Goal: Task Accomplishment & Management: Complete application form

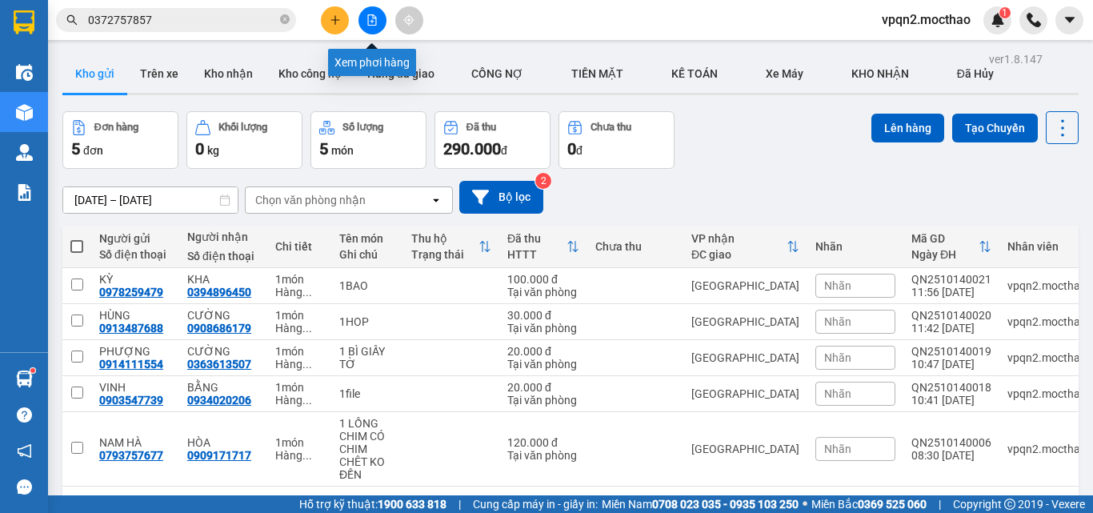
click at [381, 12] on button at bounding box center [372, 20] width 28 height 28
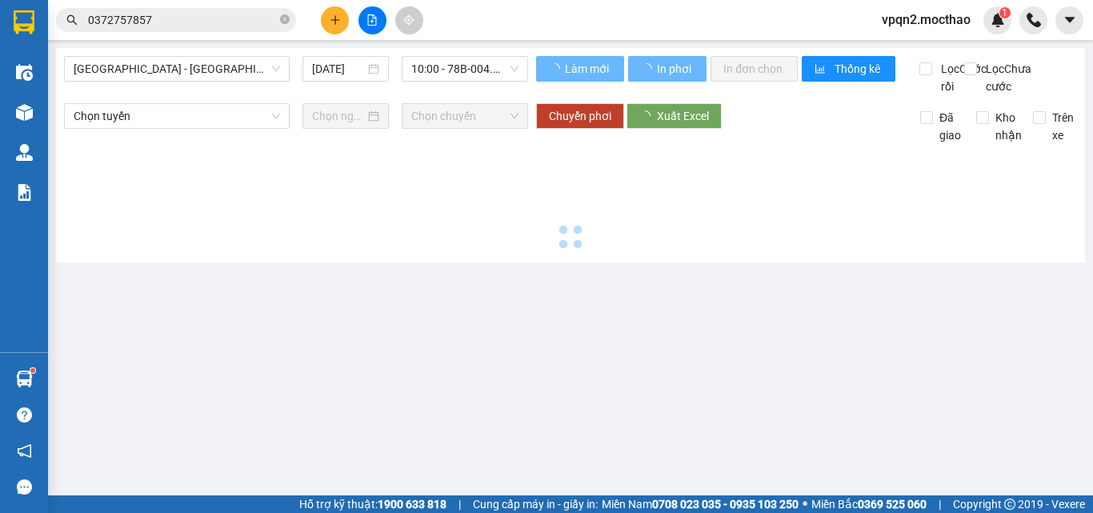
click at [356, 22] on div at bounding box center [372, 20] width 120 height 28
click at [221, 62] on span "[GEOGRAPHIC_DATA] - [GEOGRAPHIC_DATA]" at bounding box center [177, 69] width 206 height 24
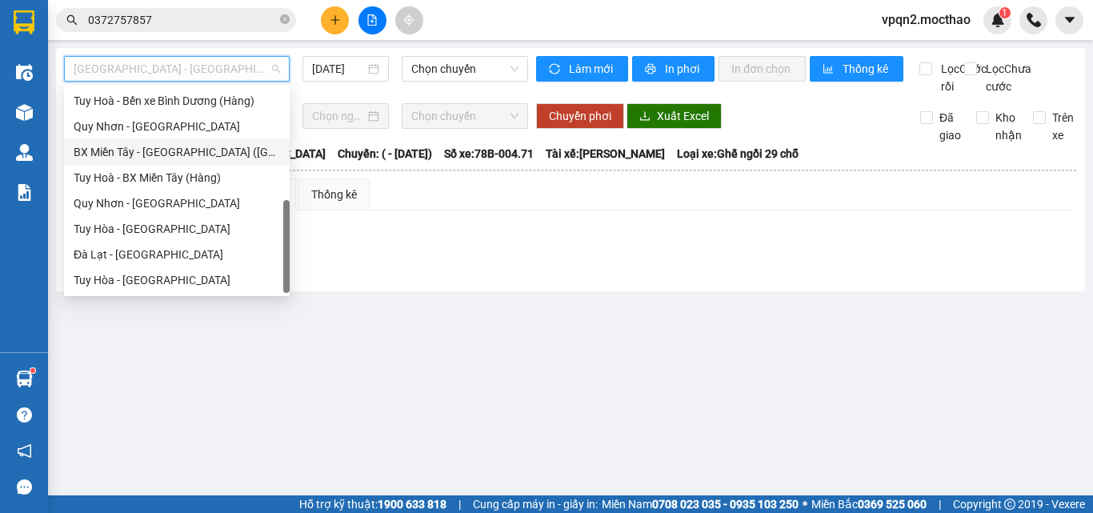
scroll to position [358, 0]
click at [156, 222] on div "Tuy Hòa - [GEOGRAPHIC_DATA]" at bounding box center [177, 229] width 206 height 18
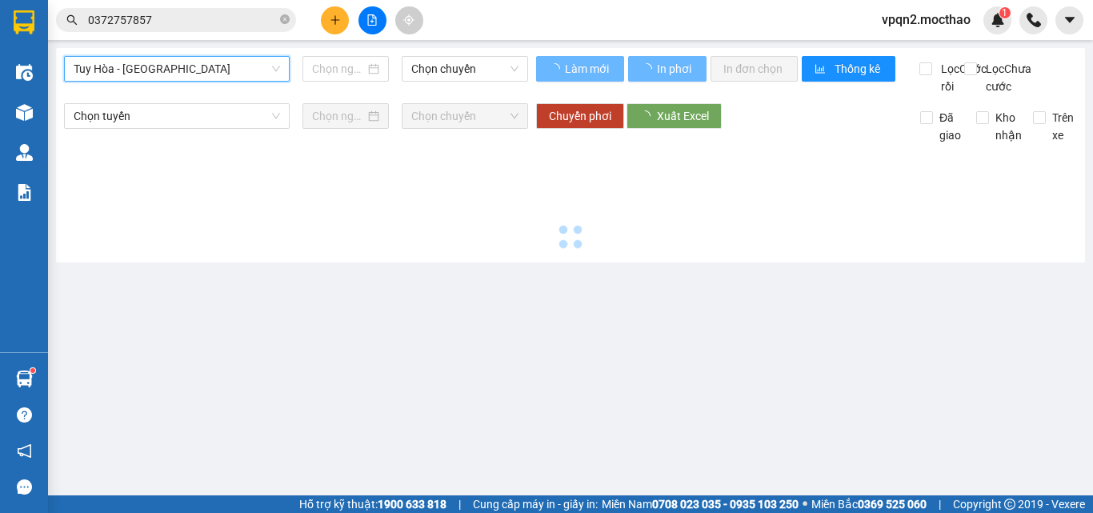
type input "[DATE]"
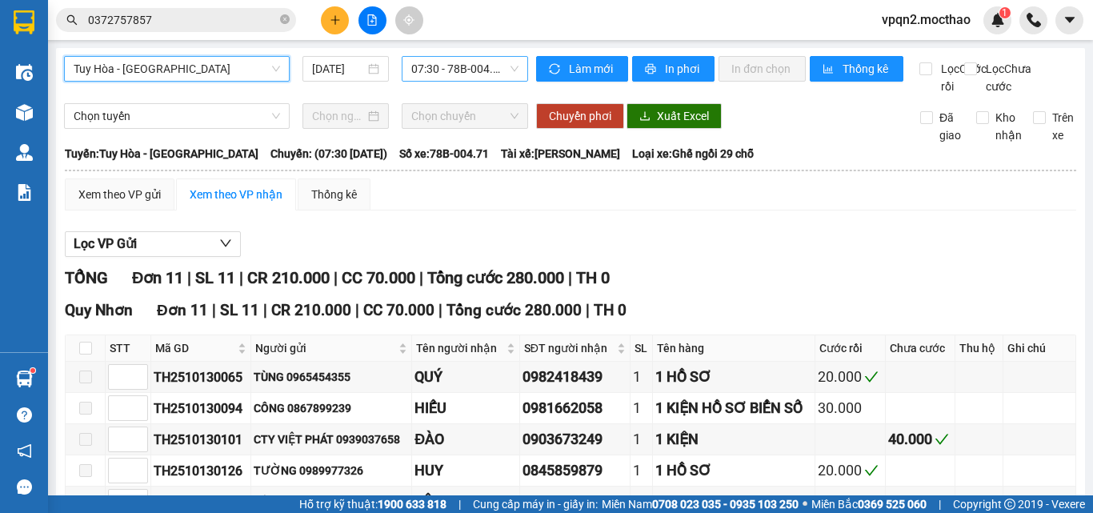
click at [470, 69] on span "07:30 - 78B-004.71" at bounding box center [464, 69] width 107 height 24
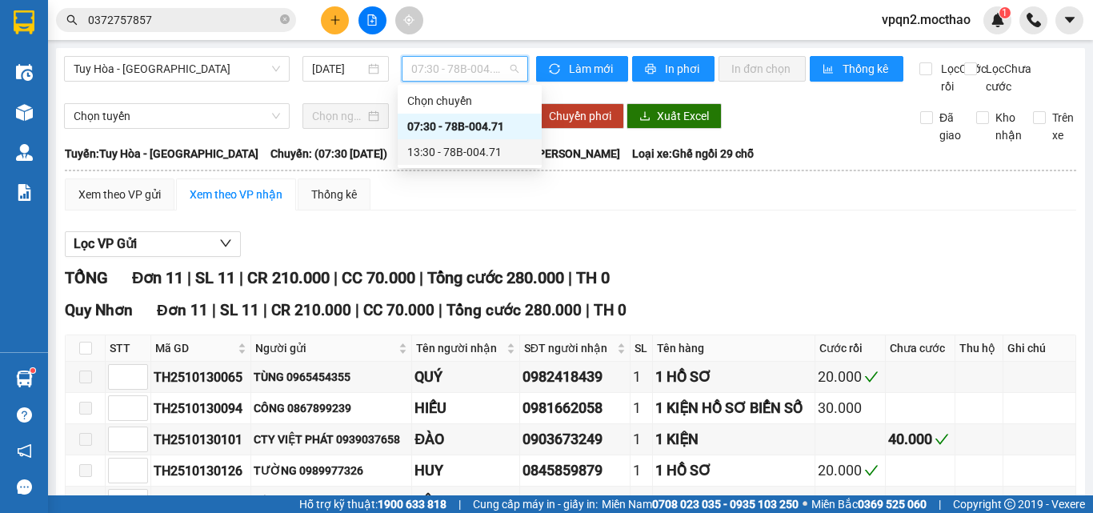
click at [458, 150] on div "13:30 - 78B-004.71" at bounding box center [469, 152] width 125 height 18
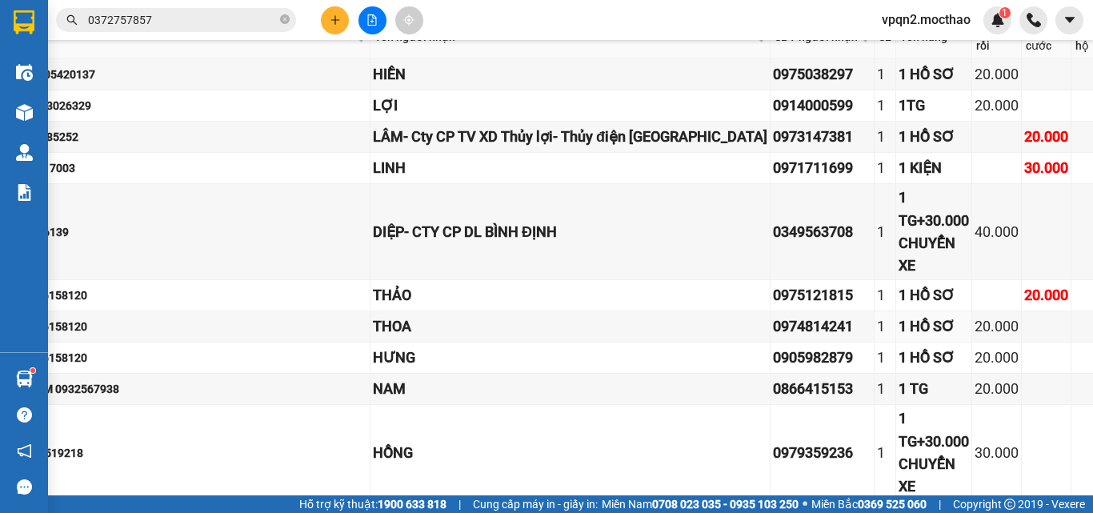
scroll to position [160, 244]
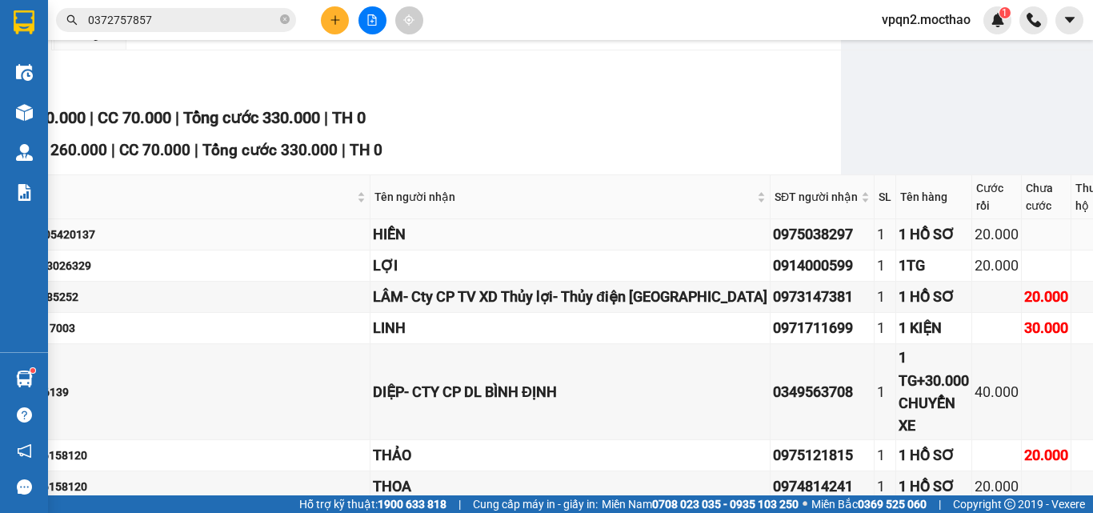
click at [898, 246] on div "1 HỒ SƠ" at bounding box center [933, 234] width 70 height 22
click at [896, 299] on td "1 HỒ SƠ" at bounding box center [934, 297] width 76 height 31
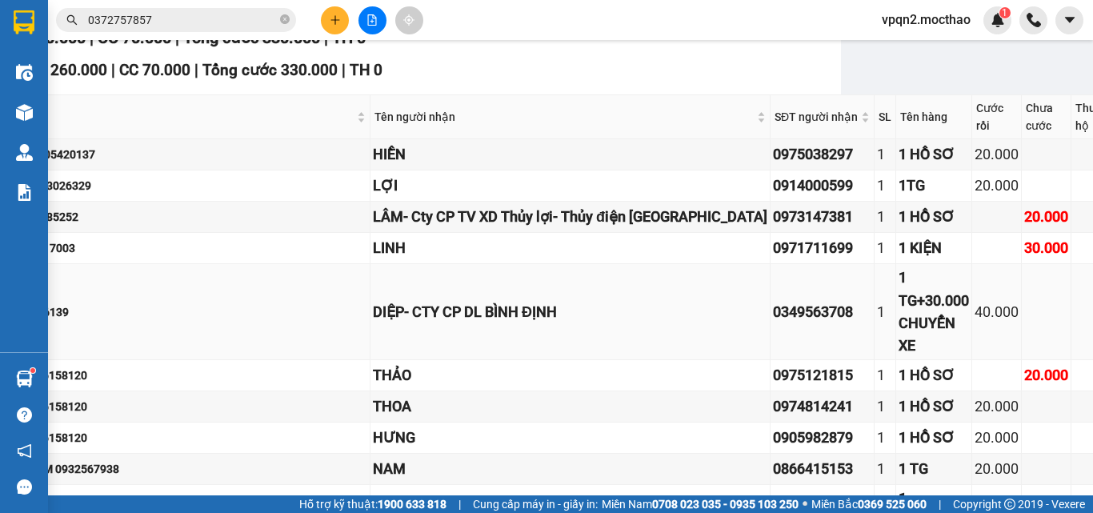
click at [898, 349] on div "1 TG+30.000 CHUYỂN XE" at bounding box center [933, 311] width 70 height 90
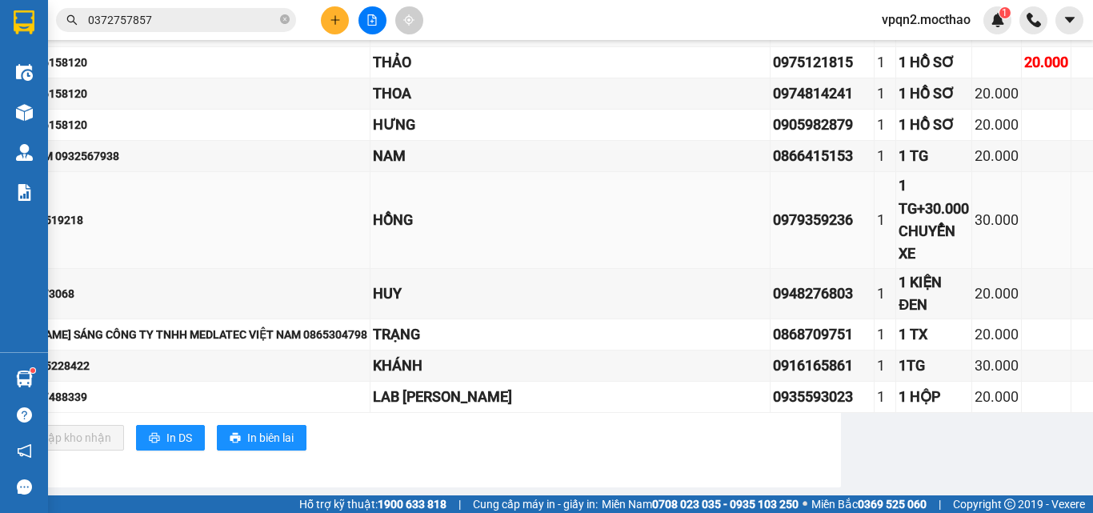
scroll to position [582, 244]
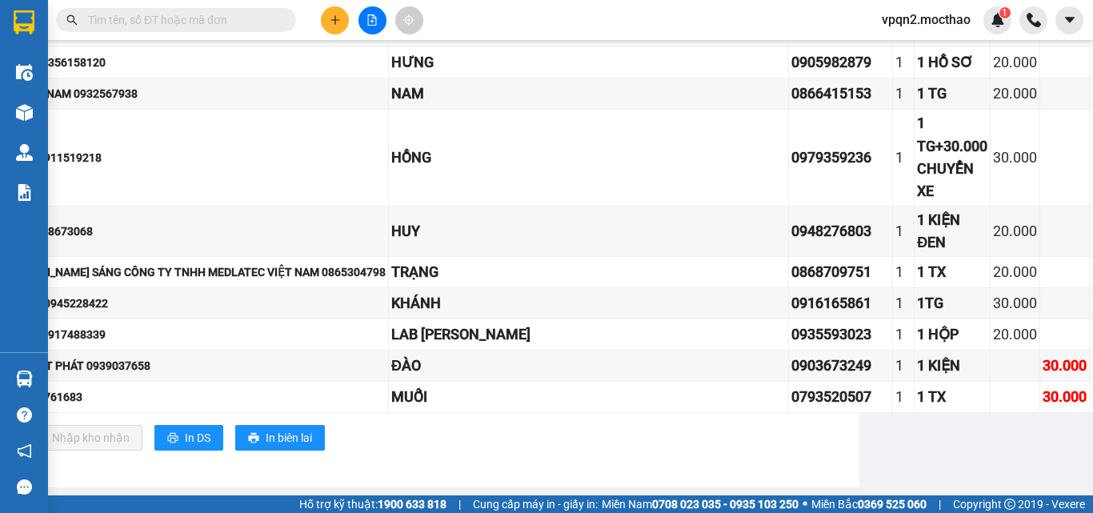
scroll to position [645, 244]
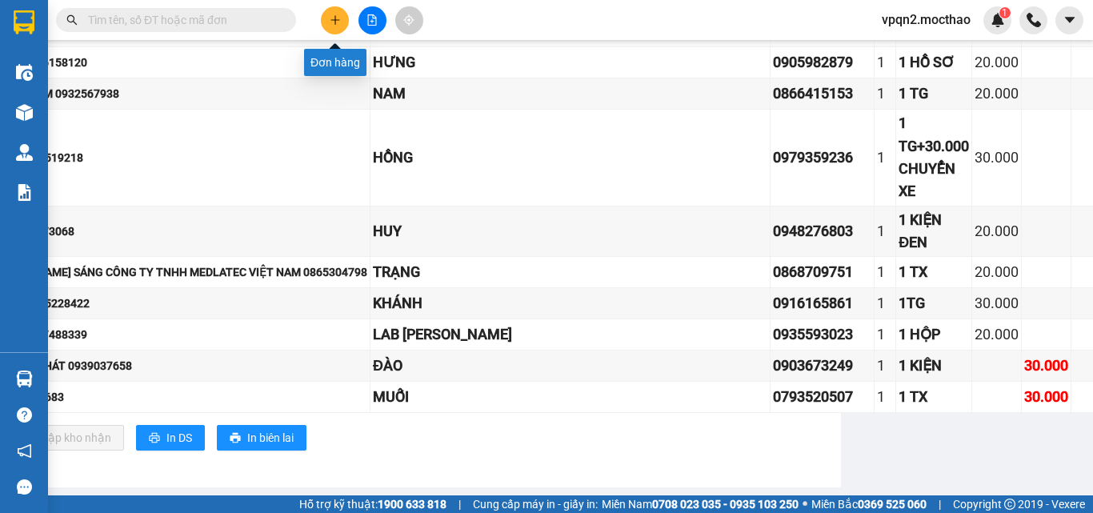
click at [332, 17] on icon "plus" at bounding box center [335, 19] width 11 height 11
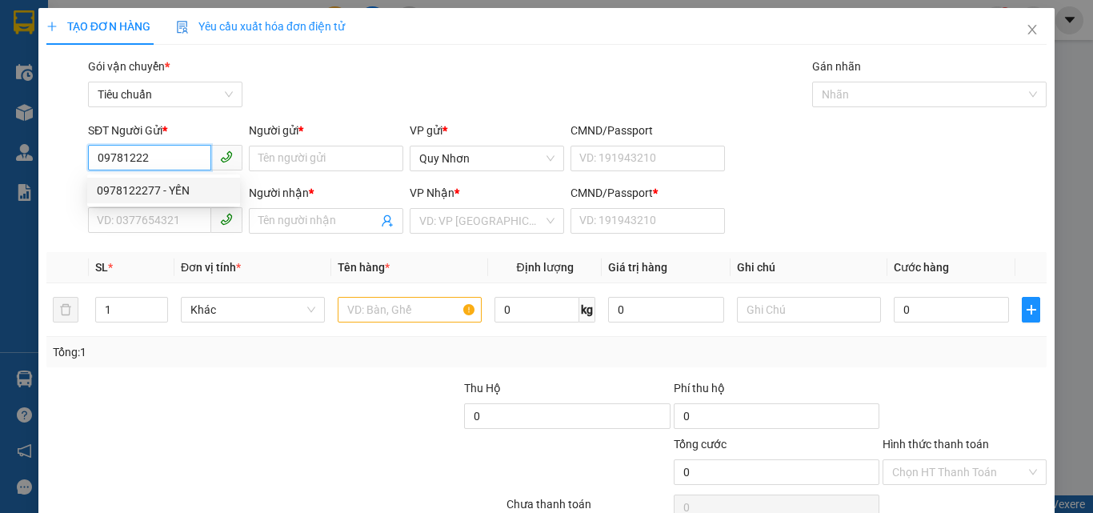
click at [174, 194] on div "0978122277 - YẾN" at bounding box center [164, 191] width 134 height 18
type input "0978122277"
type input "YẾN"
type input "0914267337"
type input "KHOA"
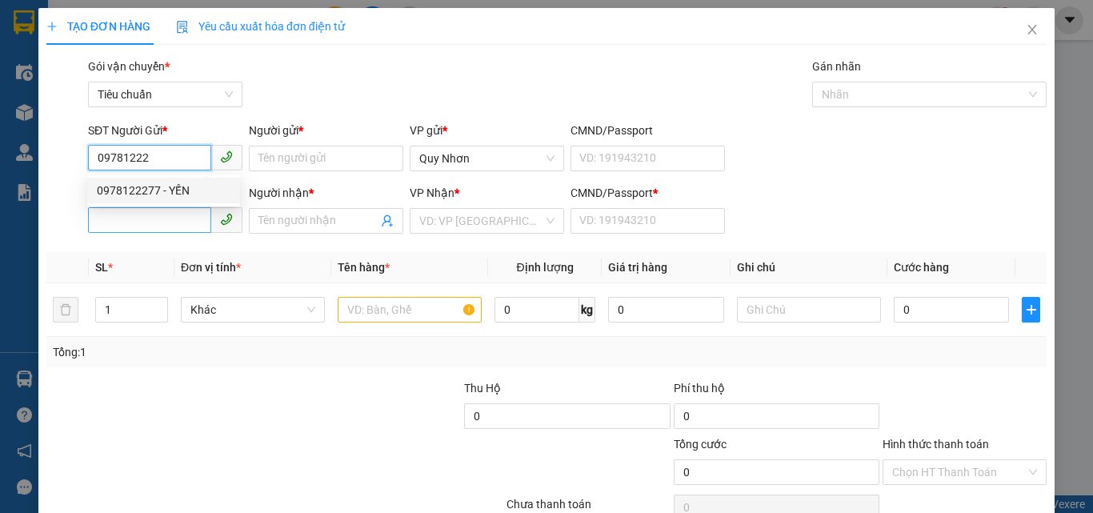
type input "F"
type input "0978122277"
click at [165, 218] on input "0914267337" at bounding box center [149, 220] width 123 height 26
type input "30.000"
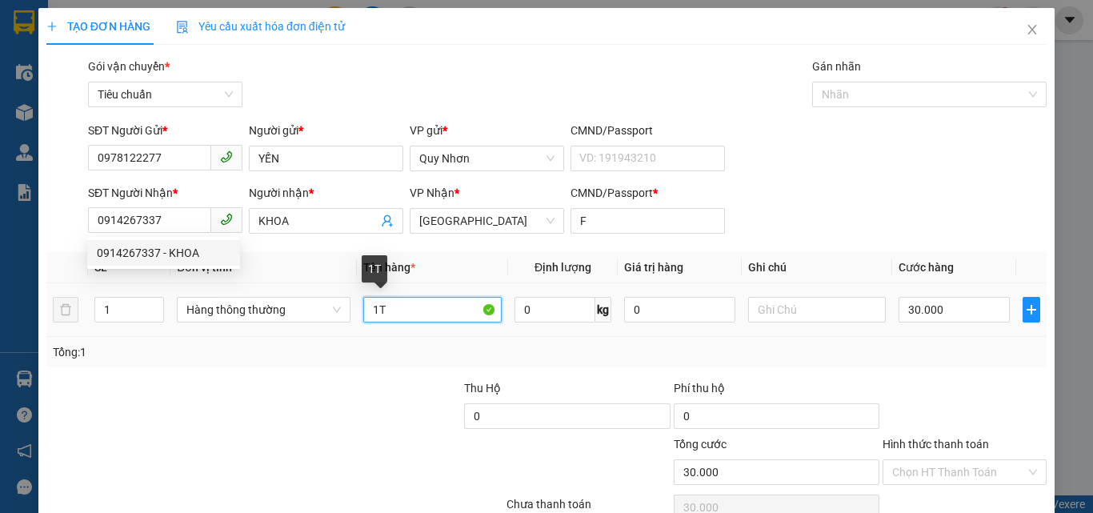
click at [376, 308] on input "1T" at bounding box center [432, 310] width 138 height 26
click at [385, 312] on input "1T" at bounding box center [432, 310] width 138 height 26
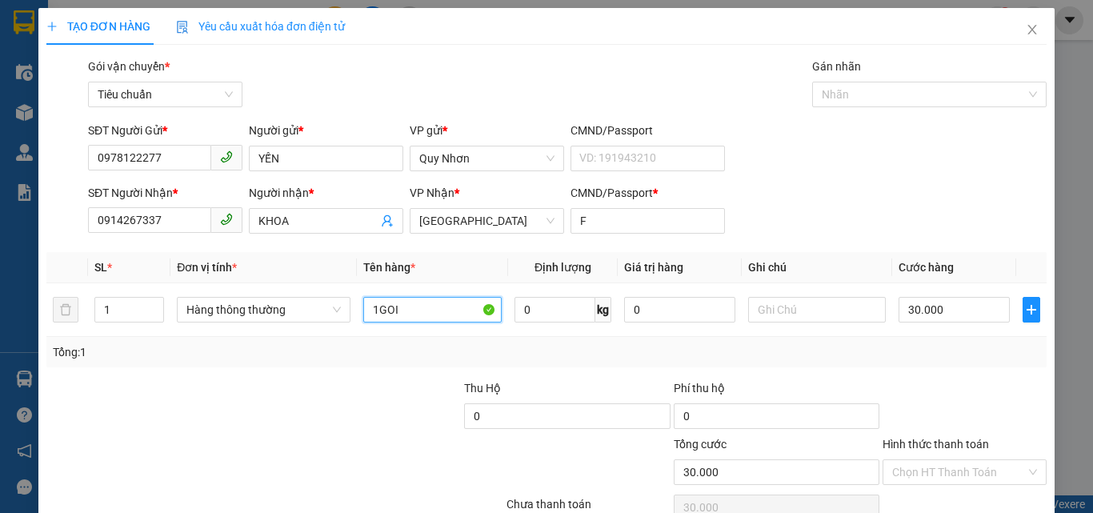
scroll to position [79, 0]
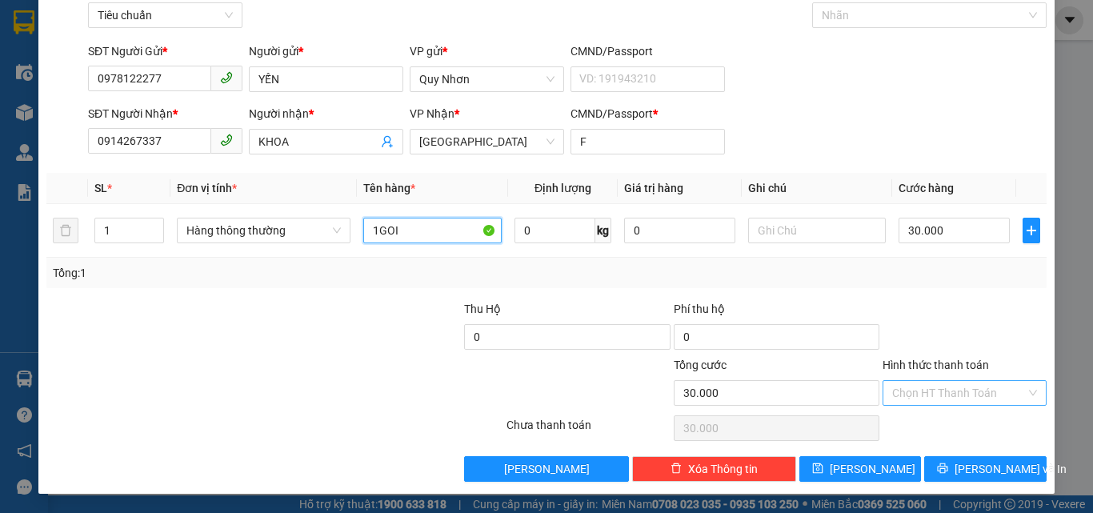
type input "1GOI"
click at [911, 384] on input "Hình thức thanh toán" at bounding box center [959, 393] width 134 height 24
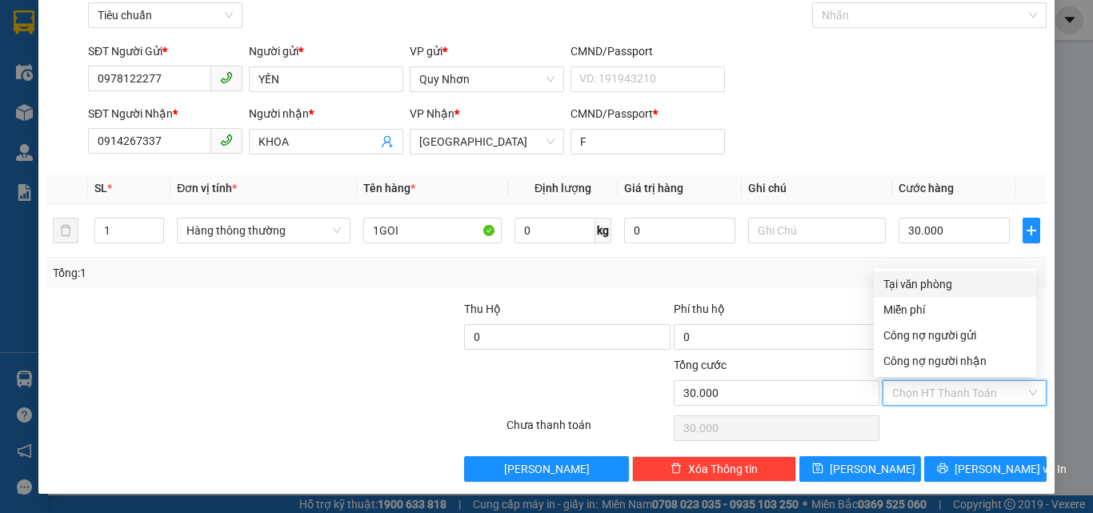
click at [930, 271] on div "Tại văn phòng" at bounding box center [955, 284] width 162 height 26
type input "0"
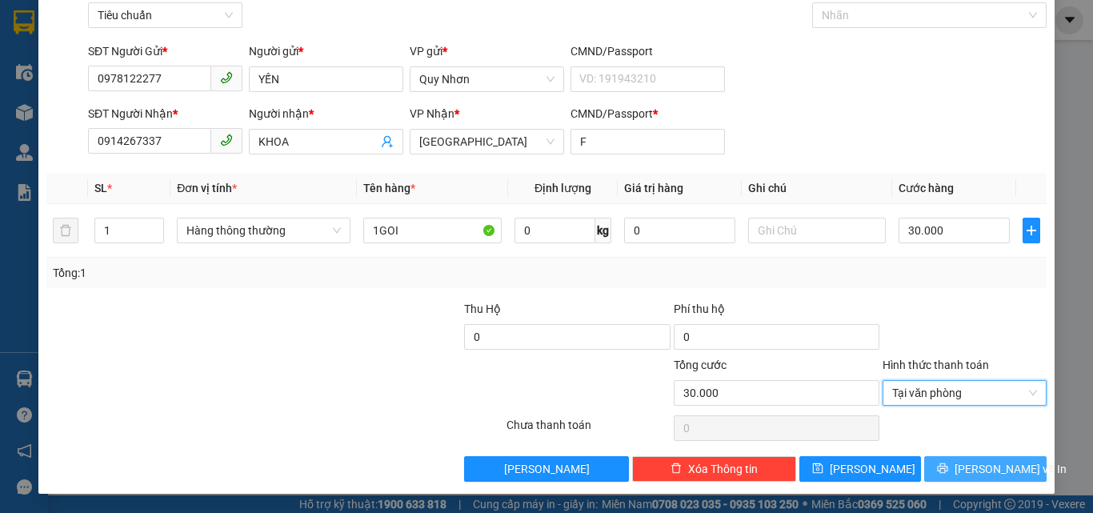
click at [928, 463] on button "[PERSON_NAME] và In" at bounding box center [985, 469] width 122 height 26
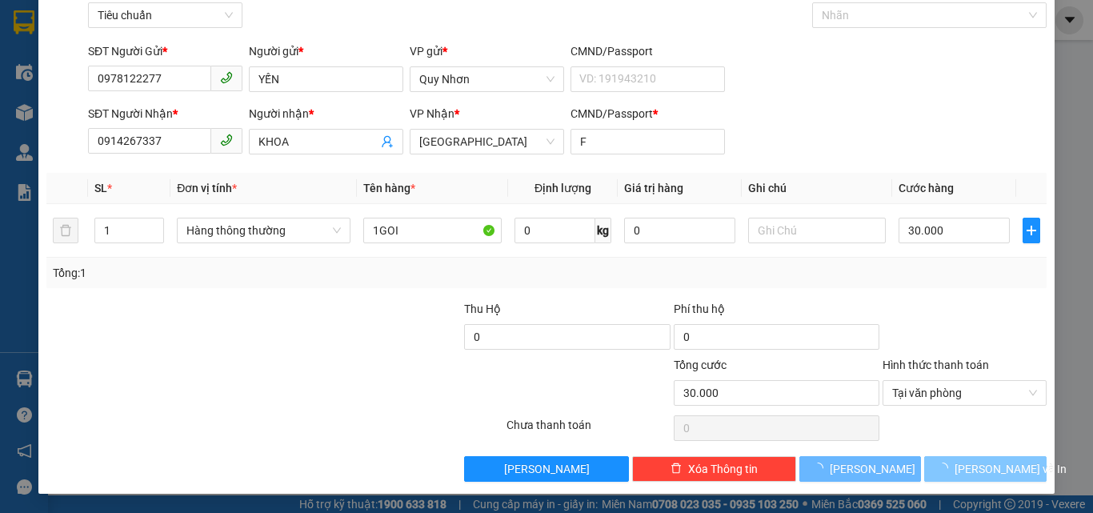
click at [928, 463] on button "[PERSON_NAME] và In" at bounding box center [985, 469] width 122 height 26
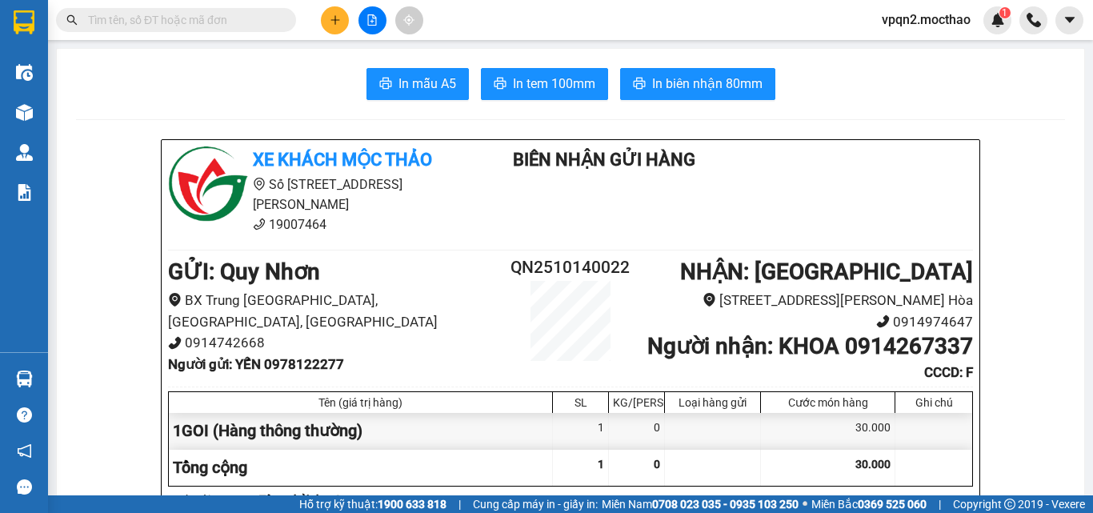
click at [708, 86] on span "In biên nhận 80mm" at bounding box center [707, 84] width 110 height 20
click at [499, 86] on icon "printer" at bounding box center [500, 83] width 12 height 11
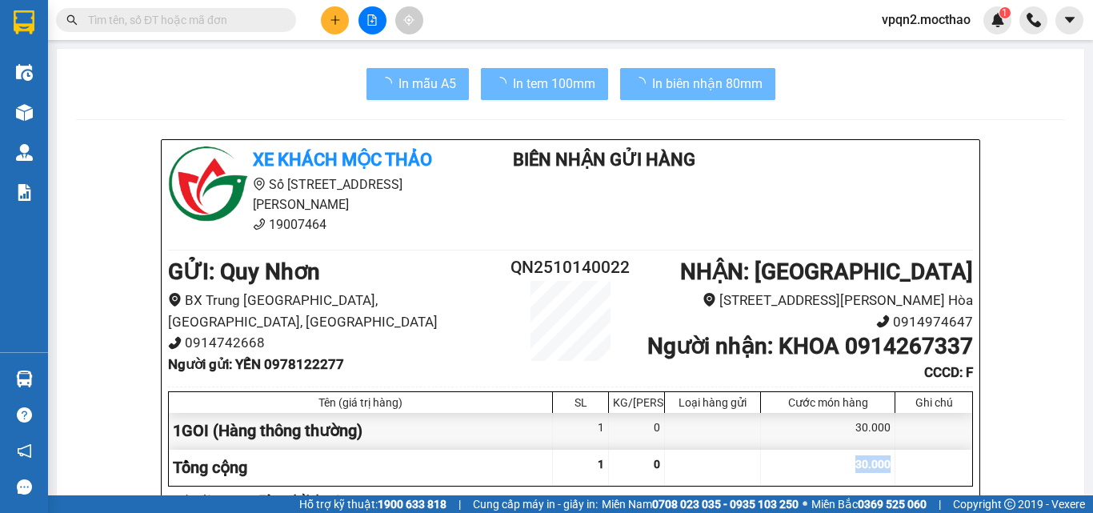
click at [834, 469] on div "30.000" at bounding box center [828, 468] width 134 height 36
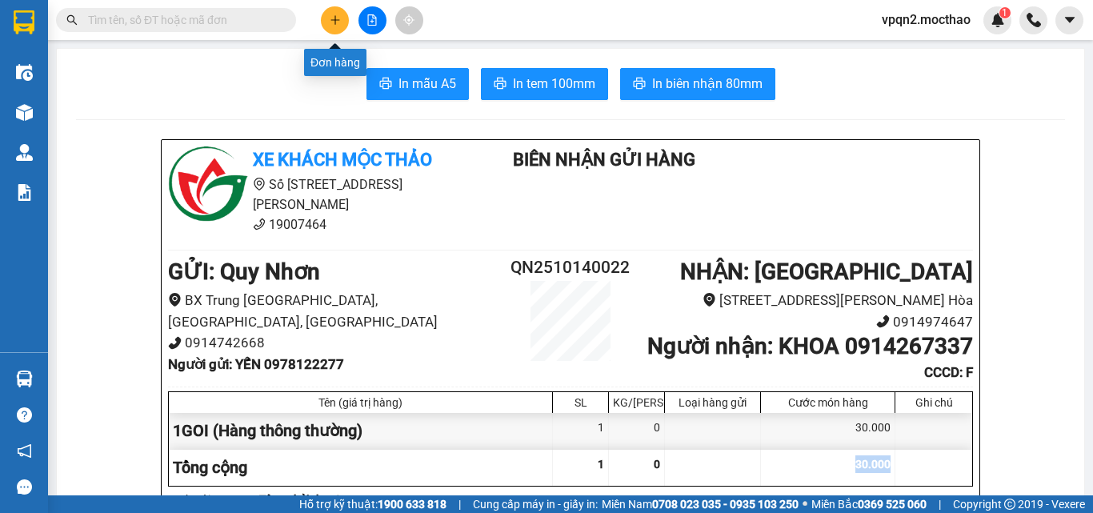
click at [345, 15] on button at bounding box center [335, 20] width 28 height 28
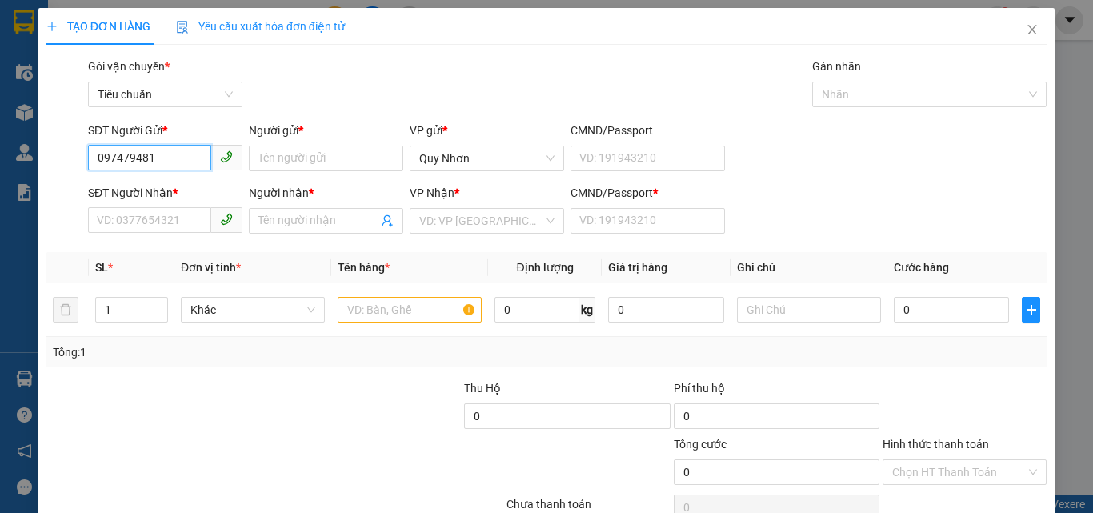
type input "0974794811"
click at [193, 186] on div "0974794811 - DIỄM" at bounding box center [164, 191] width 134 height 18
type input "DIỄM"
type input "0917960081"
type input "SANG"
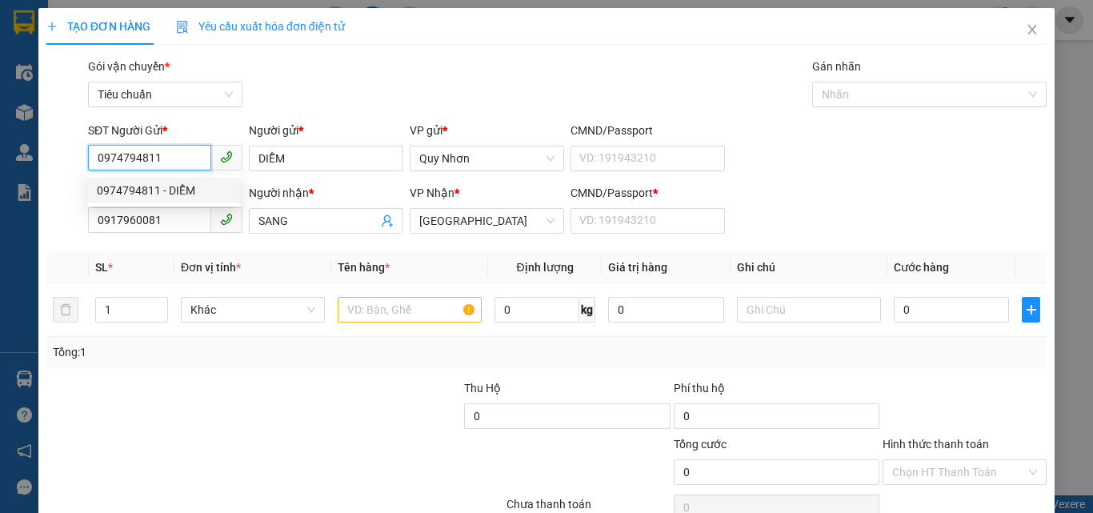
type input "20.000"
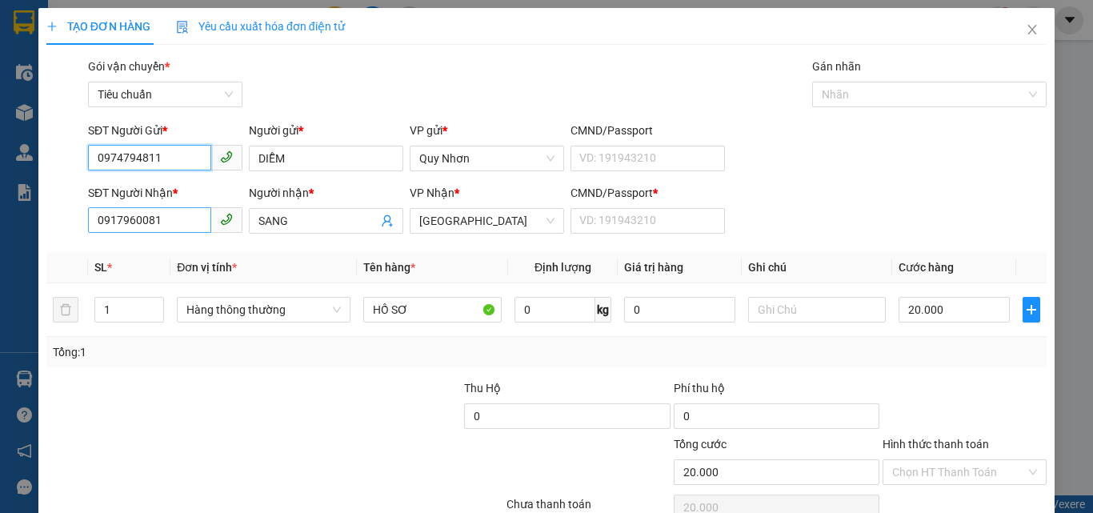
type input "0974794811"
click at [151, 225] on input "0917960081" at bounding box center [149, 220] width 123 height 26
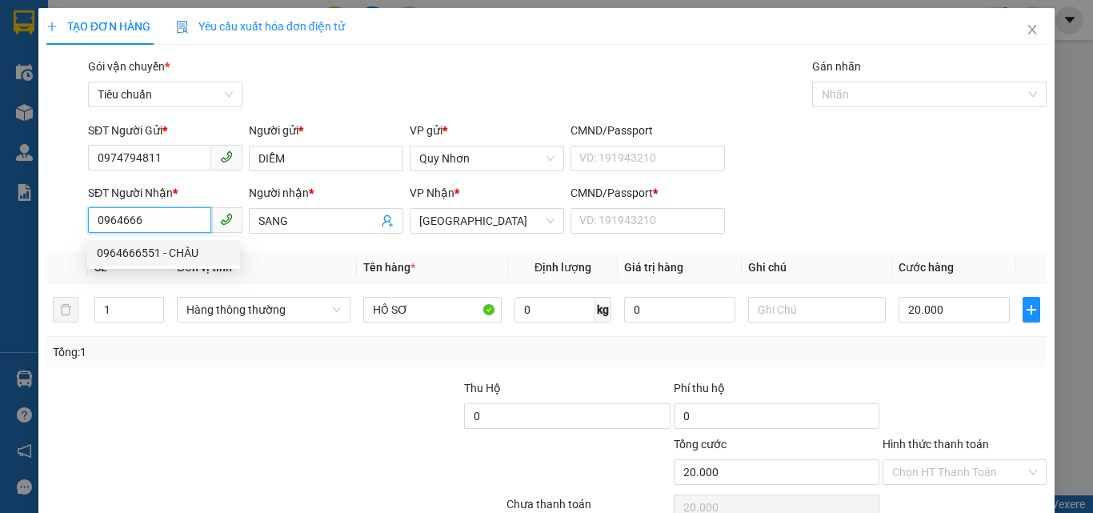
click at [128, 253] on div "0964666551 - CHÂU" at bounding box center [164, 253] width 134 height 18
type input "0964666551"
type input "CHÂU"
type input "A"
type input "30.000"
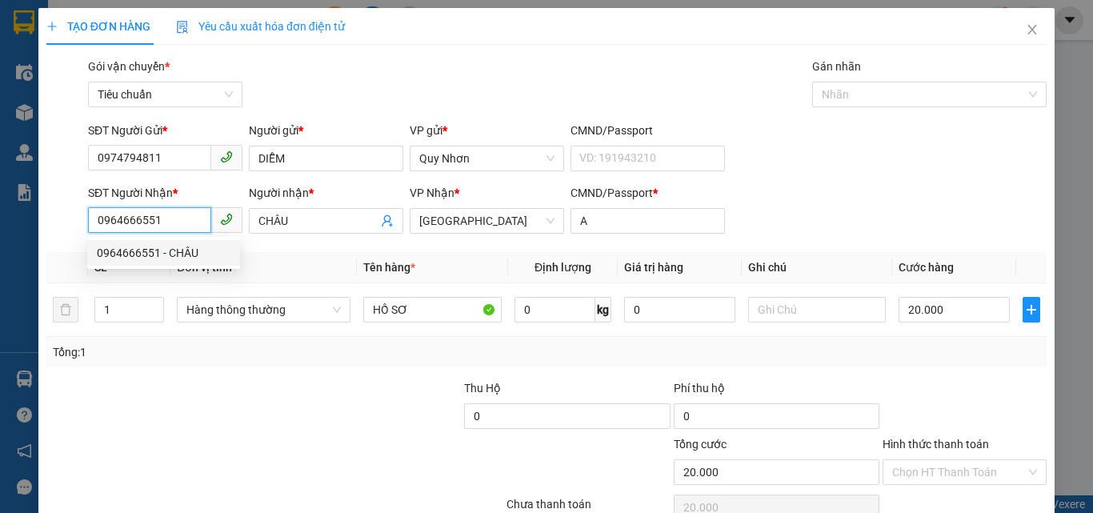
type input "30.000"
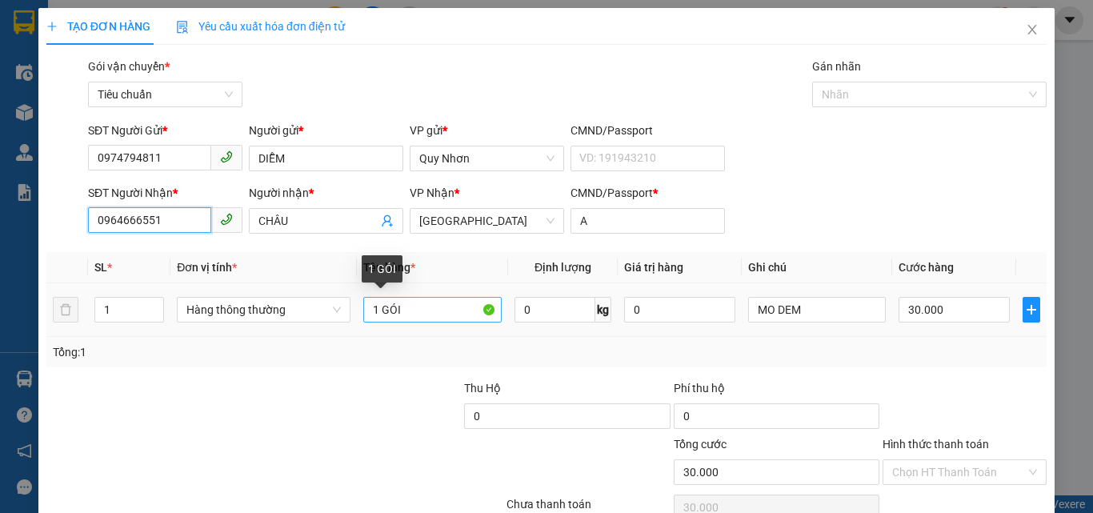
type input "0964666551"
click at [446, 307] on input "1 GÓI" at bounding box center [432, 310] width 138 height 26
type input "1 FILE"
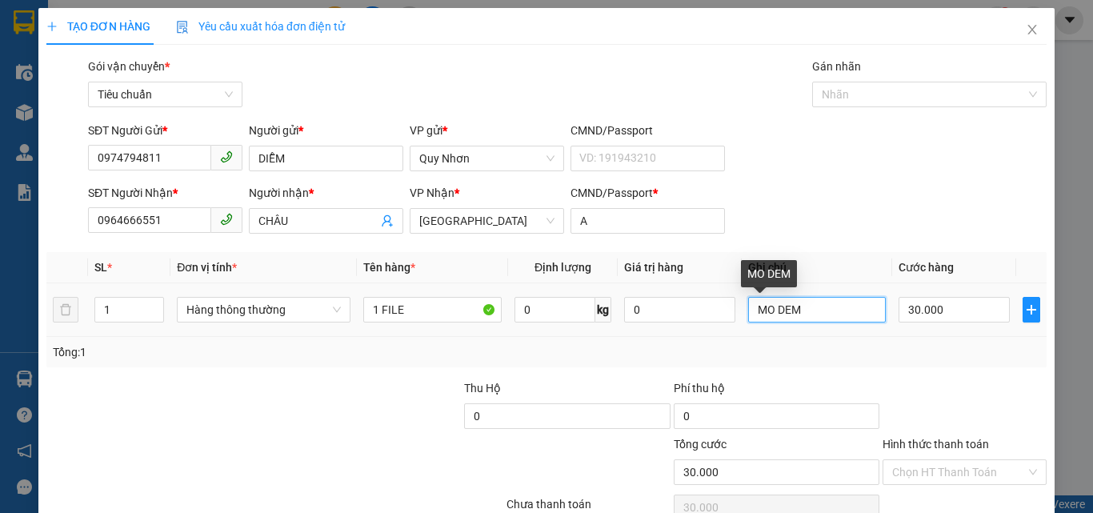
drag, startPoint x: 791, startPoint y: 310, endPoint x: 746, endPoint y: 310, distance: 44.8
click at [748, 310] on input "MO DEM" at bounding box center [817, 310] width 138 height 26
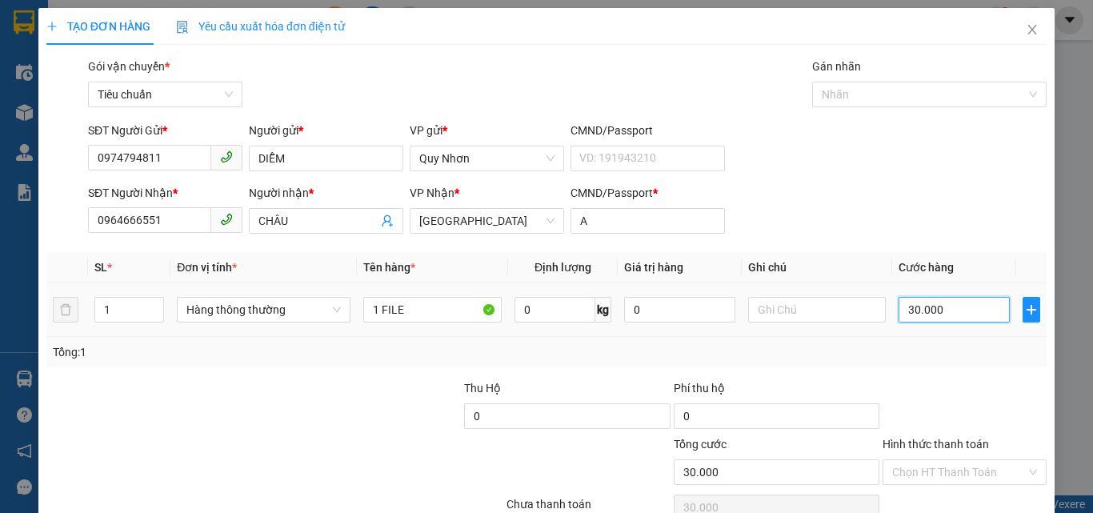
click at [909, 316] on input "30.000" at bounding box center [953, 310] width 110 height 26
type input "2"
type input "20"
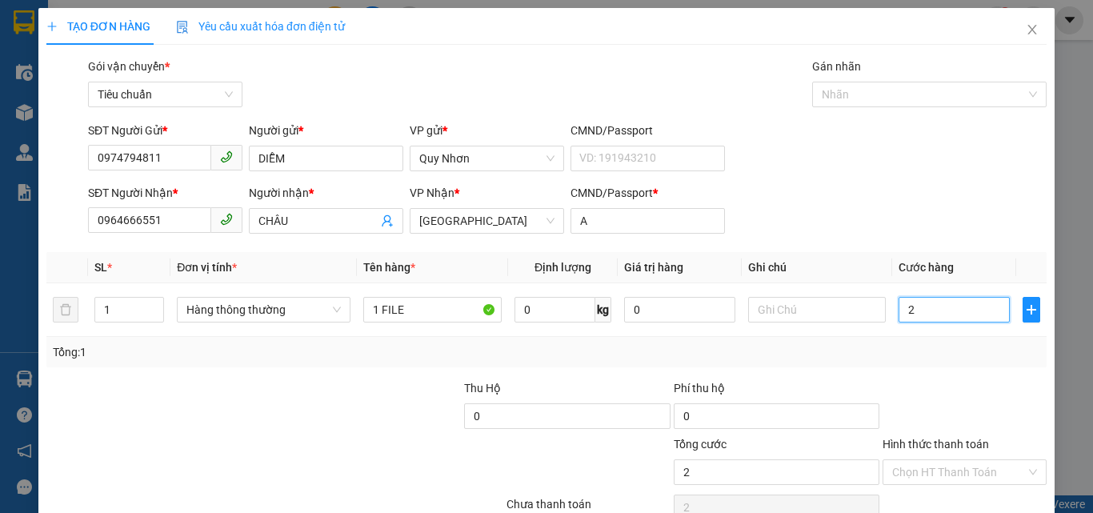
type input "20"
type input "200"
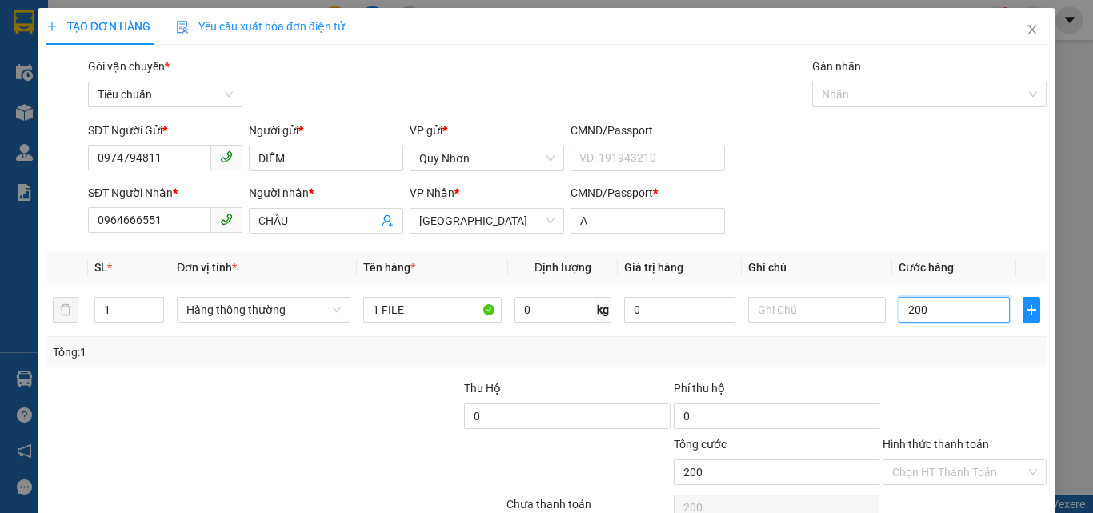
type input "2.000"
type input "20.000"
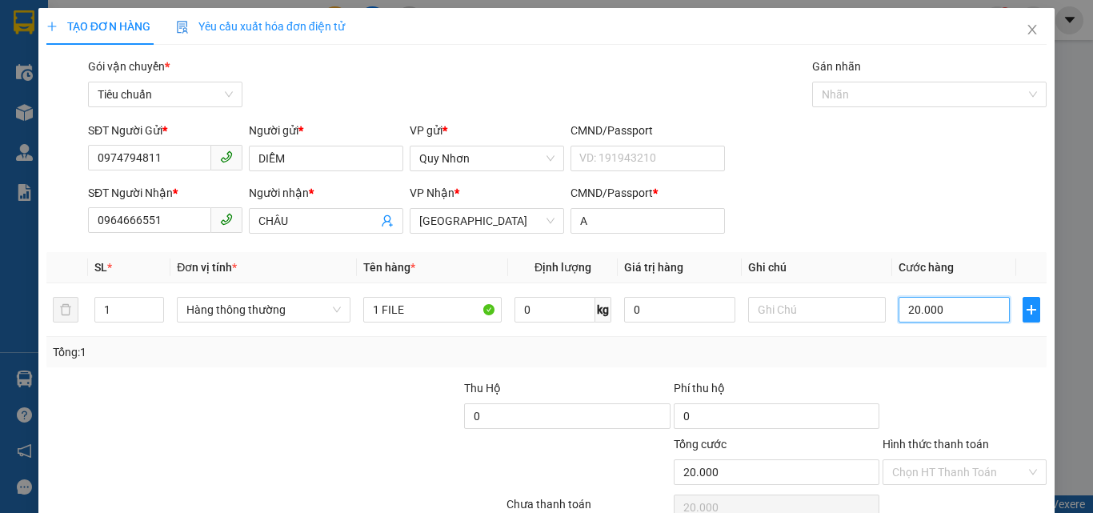
scroll to position [79, 0]
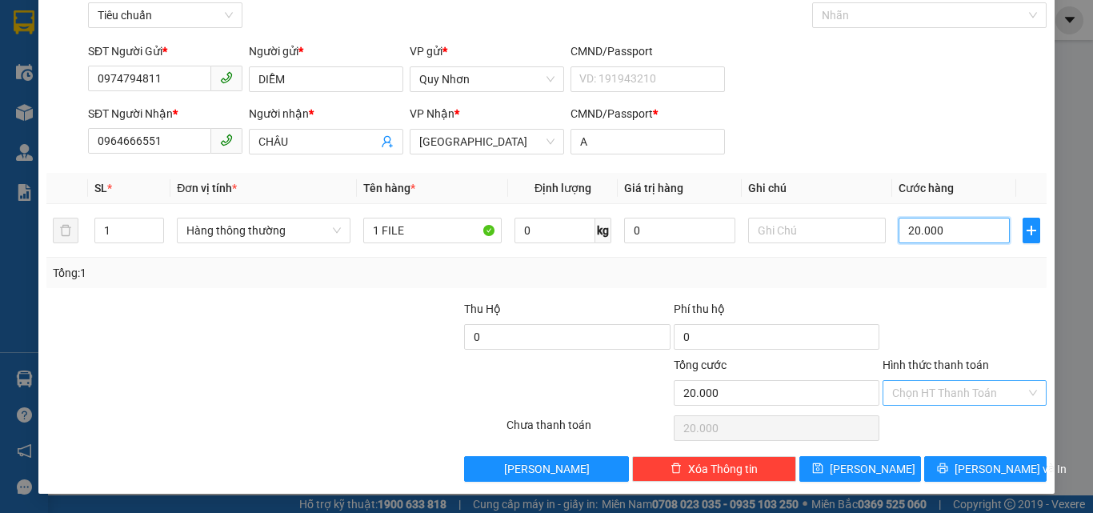
type input "20.000"
click at [907, 384] on input "Hình thức thanh toán" at bounding box center [959, 393] width 134 height 24
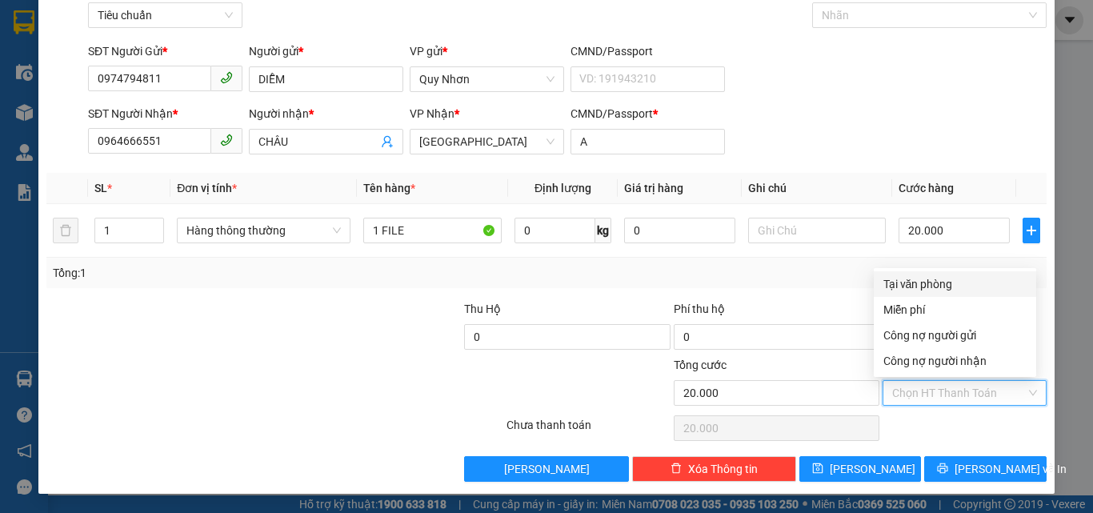
drag, startPoint x: 921, startPoint y: 284, endPoint x: 922, endPoint y: 366, distance: 82.4
click at [922, 286] on div "Tại văn phòng" at bounding box center [954, 284] width 143 height 18
type input "0"
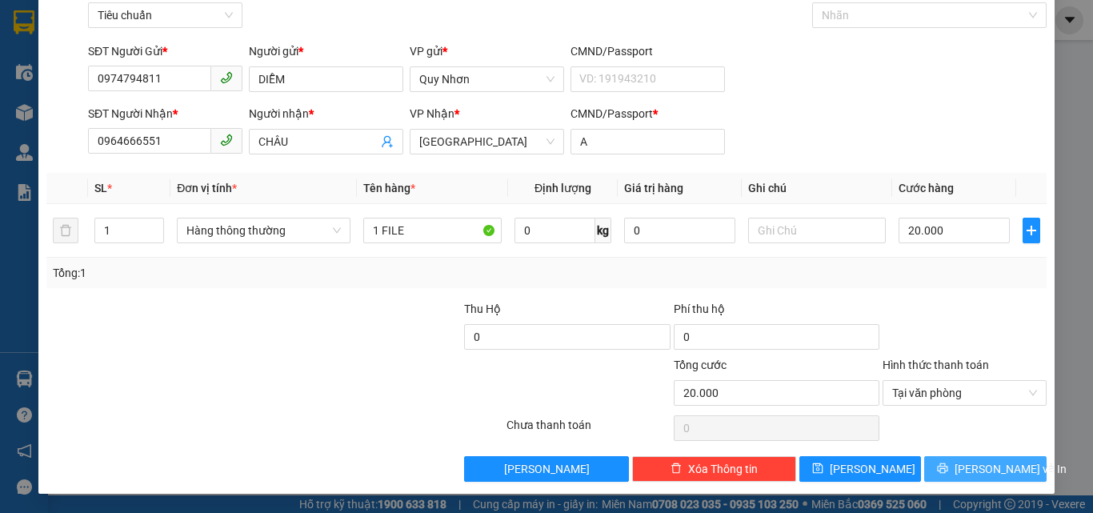
click at [937, 473] on button "[PERSON_NAME] và In" at bounding box center [985, 469] width 122 height 26
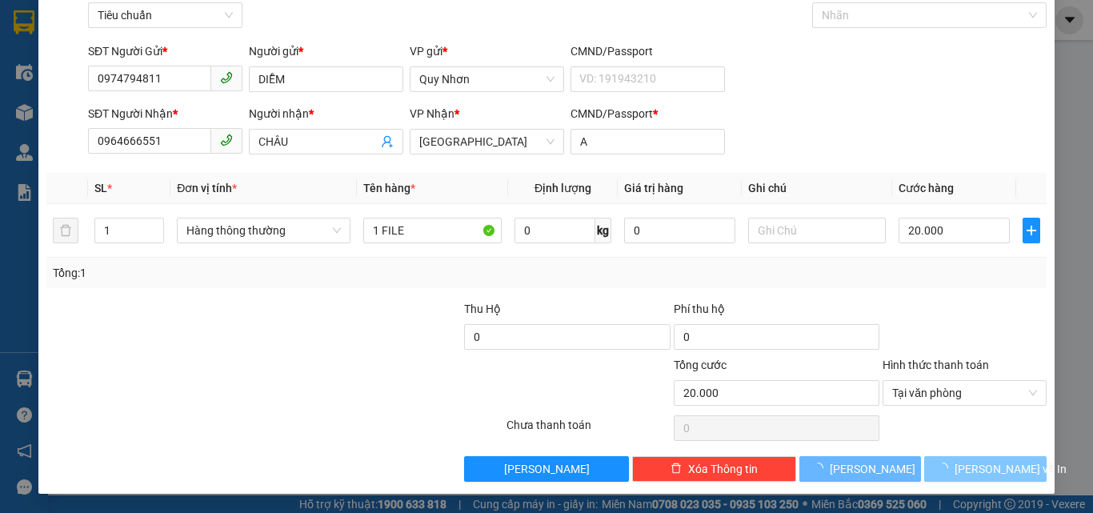
click at [937, 473] on button "[PERSON_NAME] và In" at bounding box center [985, 469] width 122 height 26
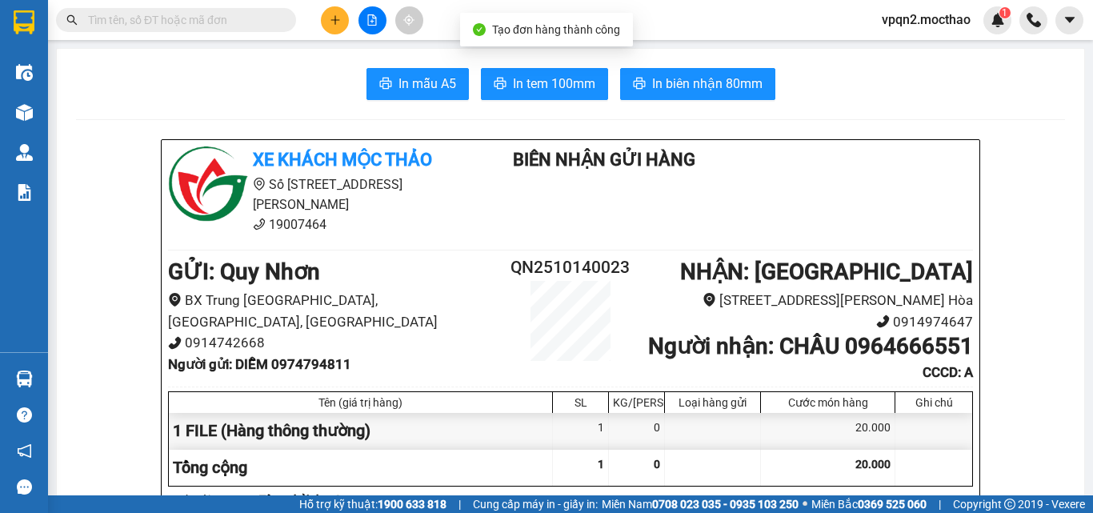
click at [730, 93] on span "In biên nhận 80mm" at bounding box center [707, 84] width 110 height 20
click at [522, 94] on span "In tem 100mm" at bounding box center [554, 84] width 82 height 20
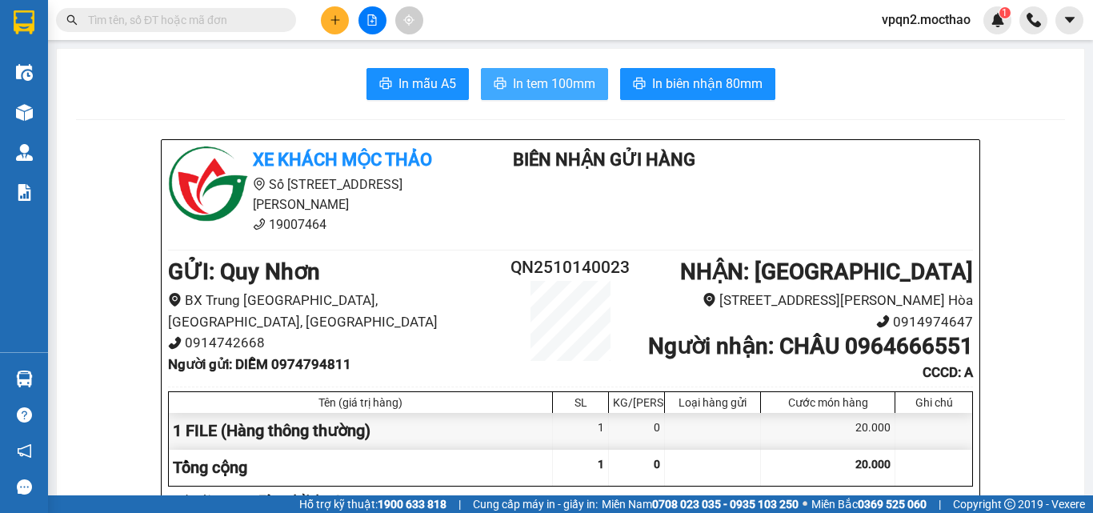
click at [554, 85] on span "In tem 100mm" at bounding box center [554, 84] width 82 height 20
click at [336, 25] on icon "plus" at bounding box center [335, 19] width 11 height 11
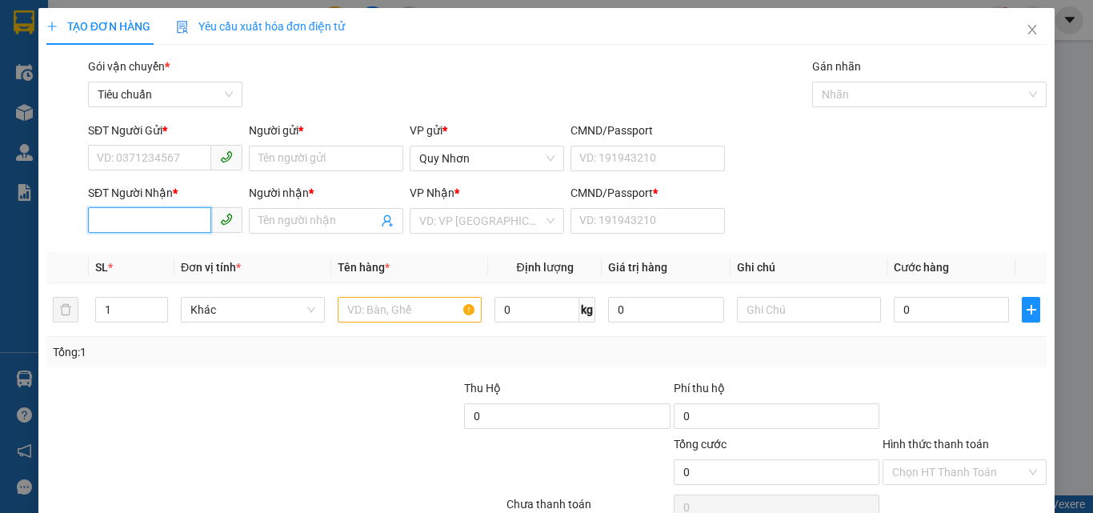
click at [116, 214] on input "SĐT Người Nhận *" at bounding box center [149, 220] width 123 height 26
type input "0928198073"
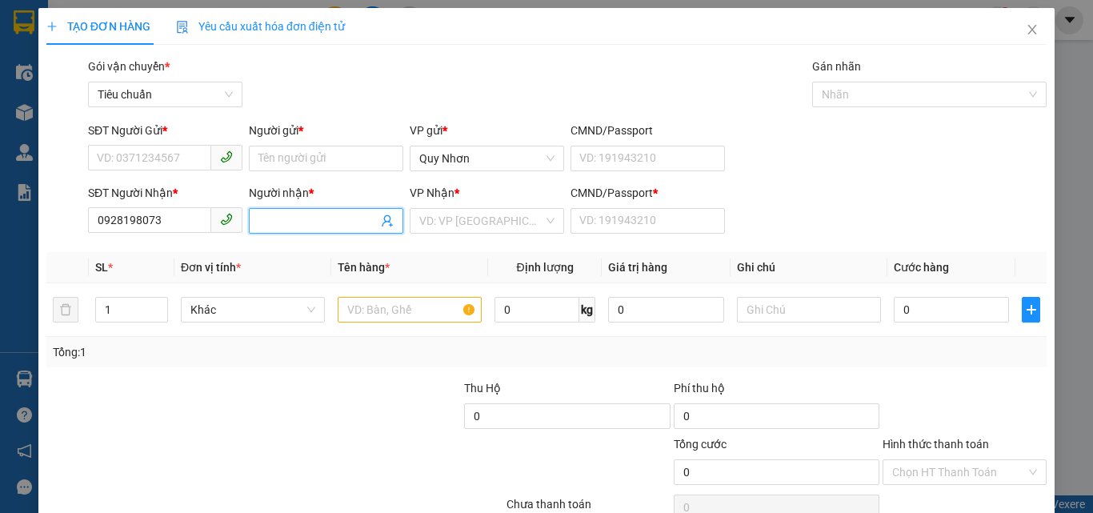
click at [294, 226] on input "Người nhận *" at bounding box center [317, 221] width 119 height 18
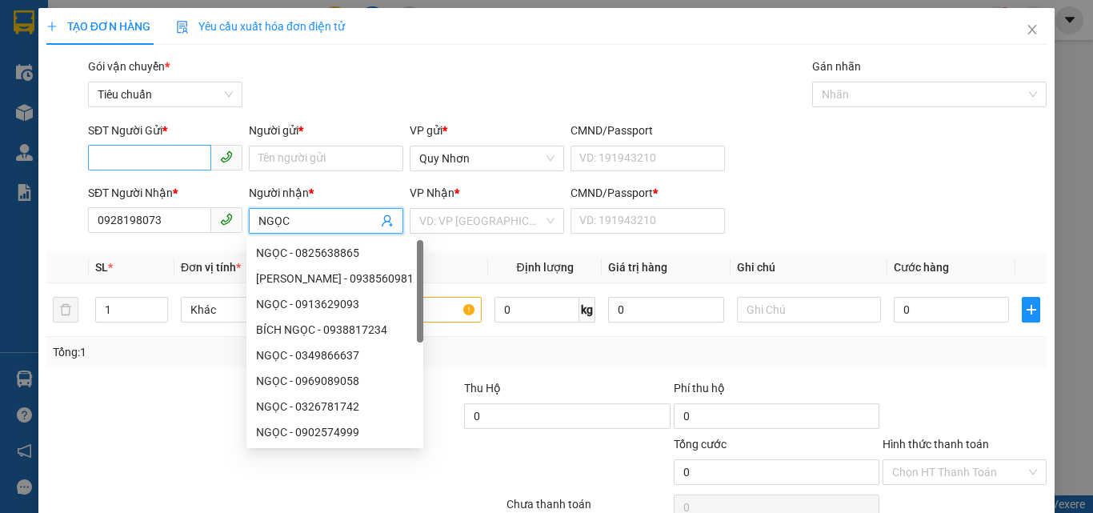
type input "NGỌC"
click at [118, 157] on input "SĐT Người Gửi *" at bounding box center [149, 158] width 123 height 26
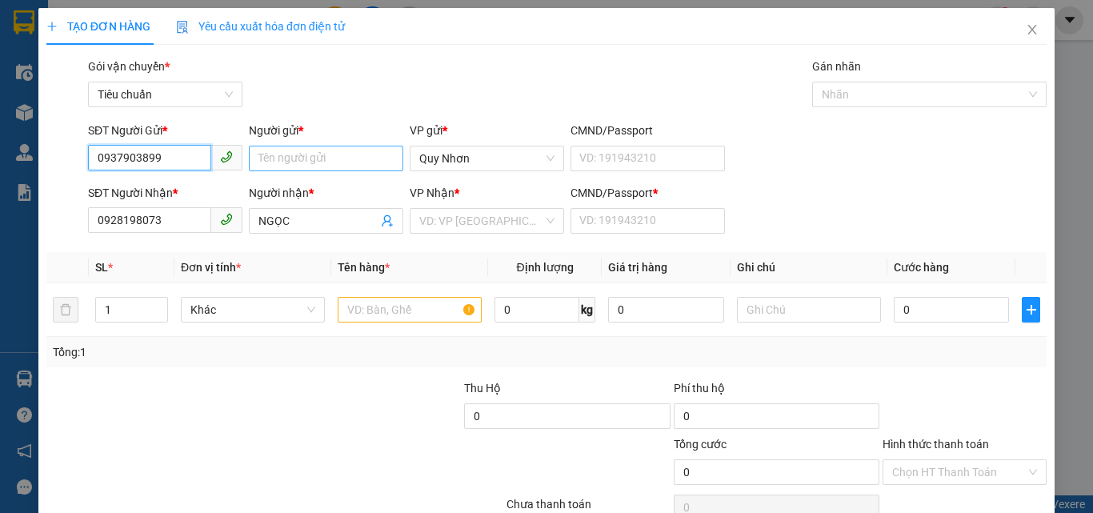
type input "0937903899"
click at [294, 157] on input "Người gửi *" at bounding box center [326, 159] width 154 height 26
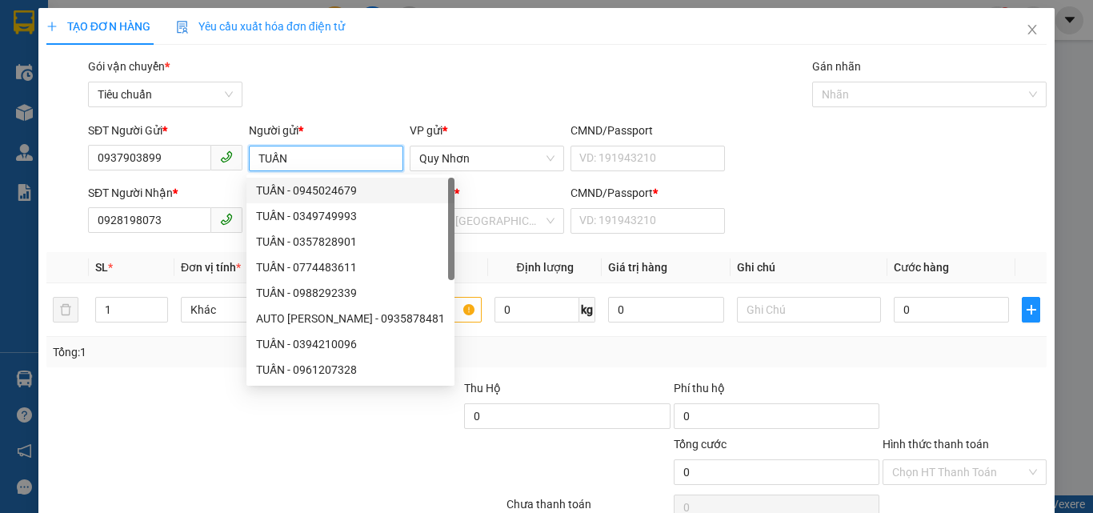
type input "TUẤN"
click at [512, 87] on div "Gói vận chuyển * Tiêu chuẩn Gán nhãn Nhãn" at bounding box center [567, 86] width 965 height 56
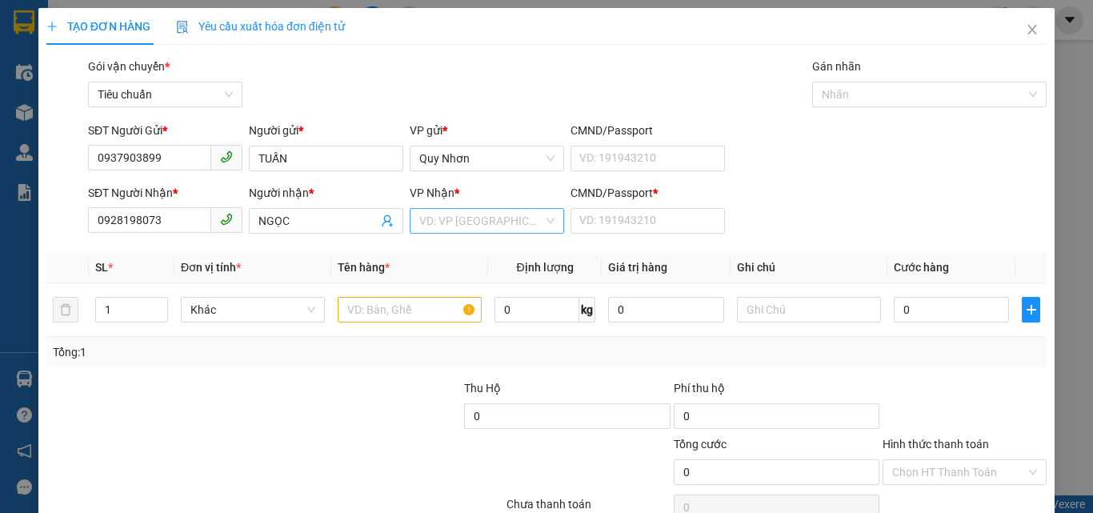
click at [498, 208] on div "VD: VP [GEOGRAPHIC_DATA]" at bounding box center [487, 221] width 154 height 26
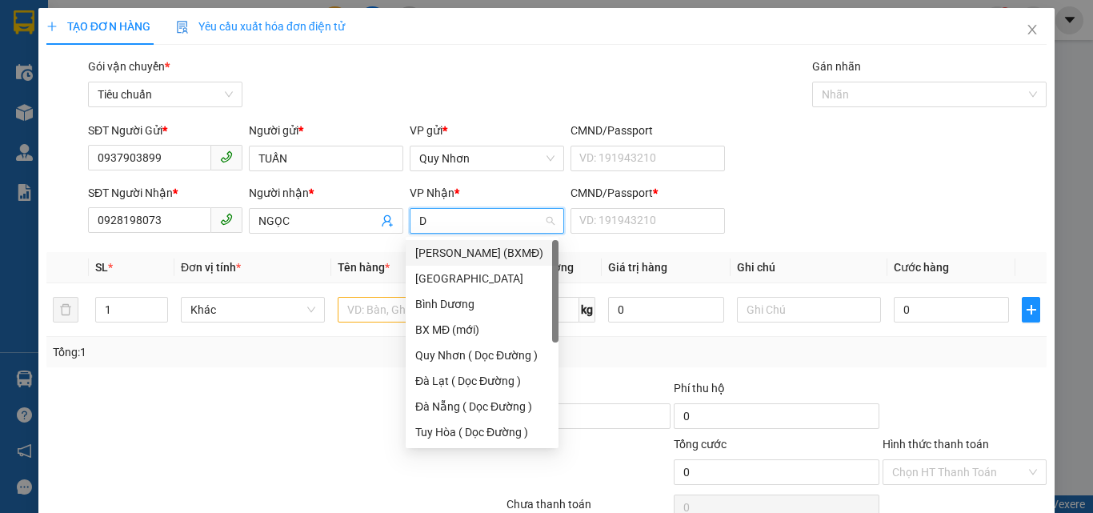
type input "DA"
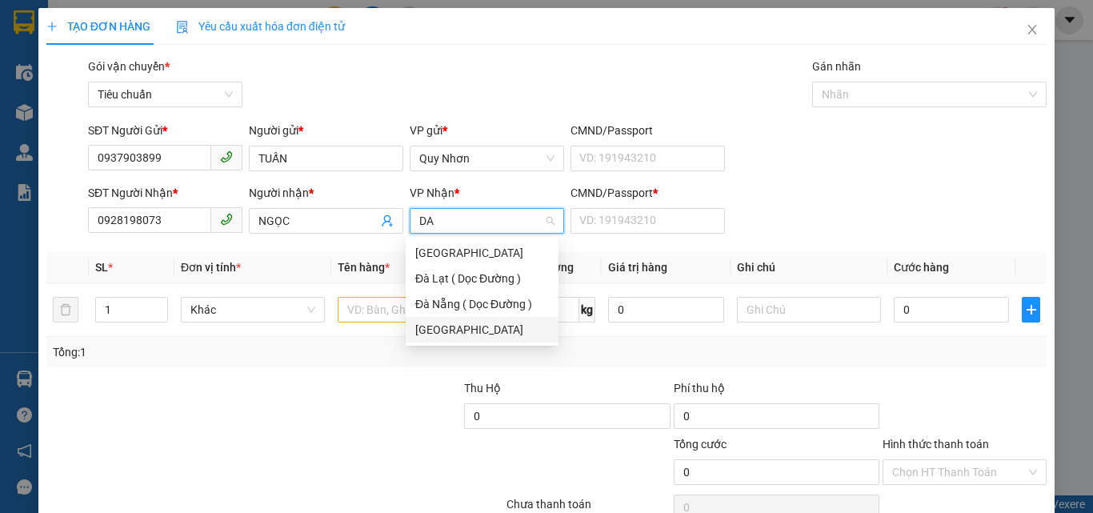
click at [461, 318] on div "[GEOGRAPHIC_DATA]" at bounding box center [482, 330] width 153 height 26
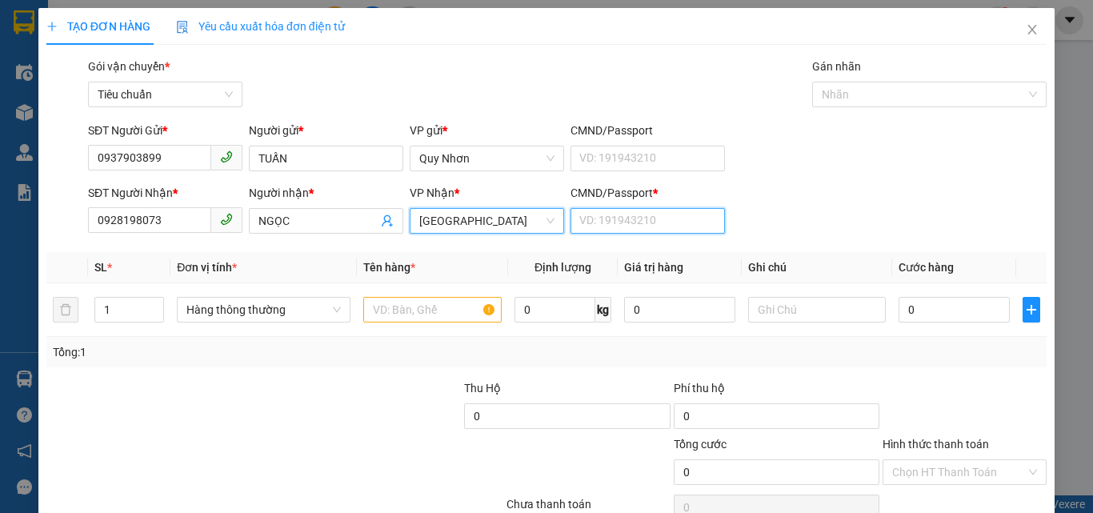
drag, startPoint x: 675, startPoint y: 220, endPoint x: 606, endPoint y: 258, distance: 78.8
click at [675, 220] on input "CMND/Passport *" at bounding box center [647, 221] width 154 height 26
type input "A"
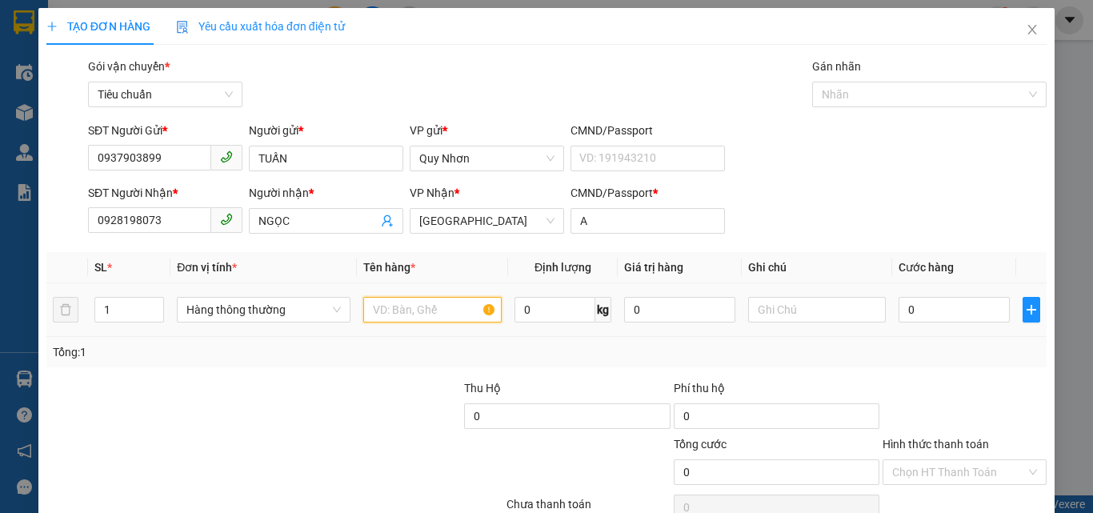
click at [445, 314] on input "text" at bounding box center [432, 310] width 138 height 26
type input "1 FILE"
click at [925, 313] on input "0" at bounding box center [953, 310] width 110 height 26
type input "63"
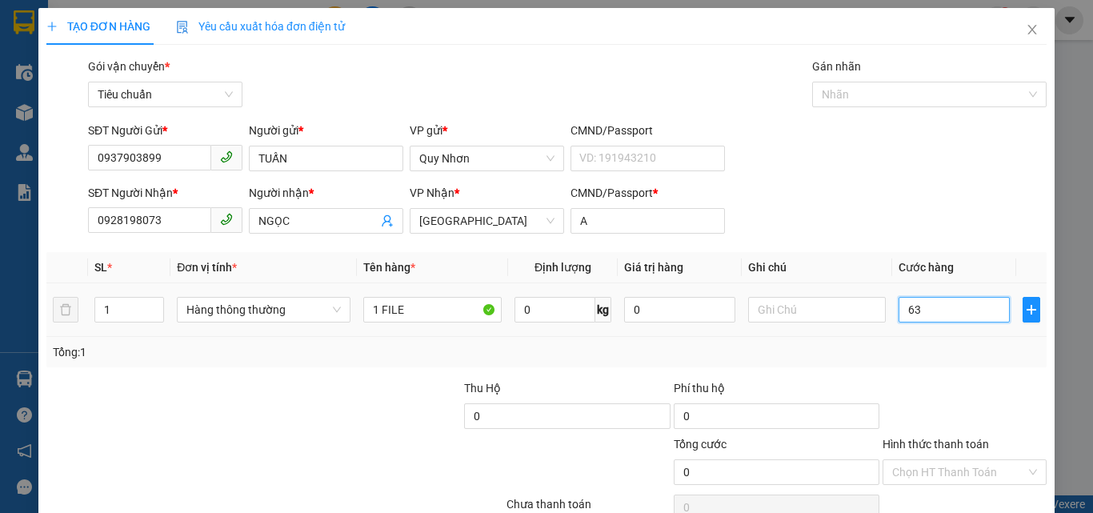
type input "63"
click at [957, 318] on input "63" at bounding box center [953, 310] width 110 height 26
type input "3"
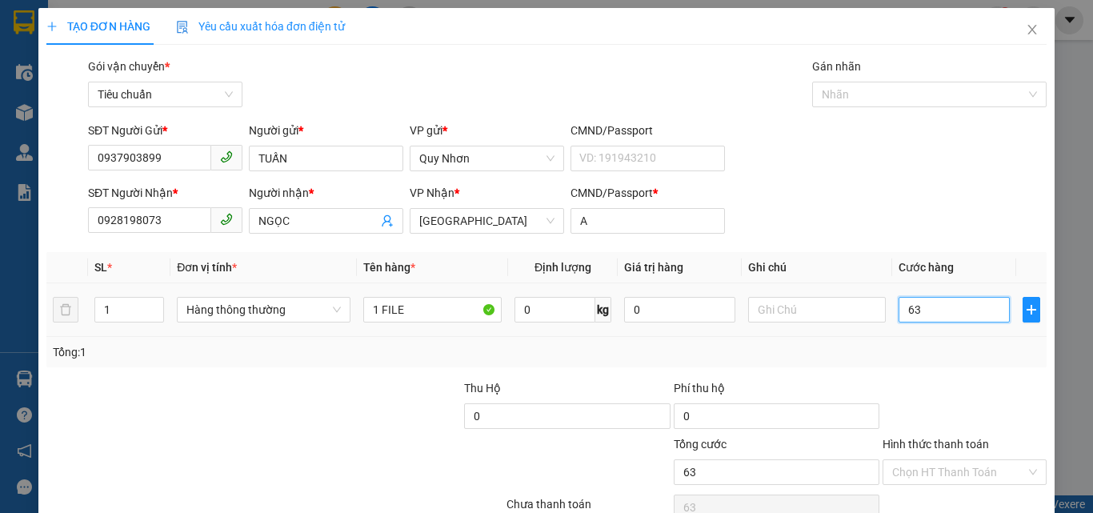
type input "3"
type input "30"
type input "300"
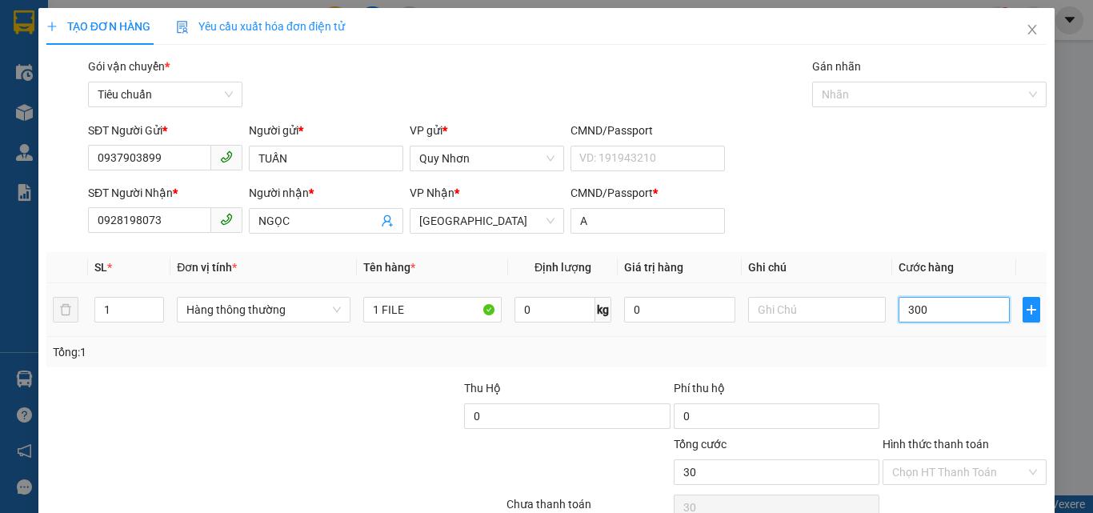
type input "300"
type input "3.000"
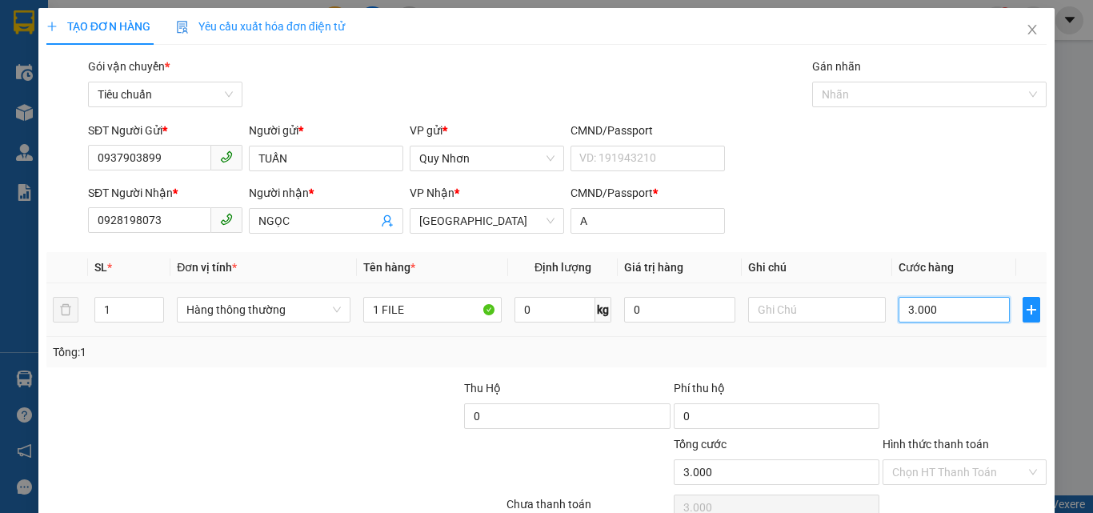
type input "30.000"
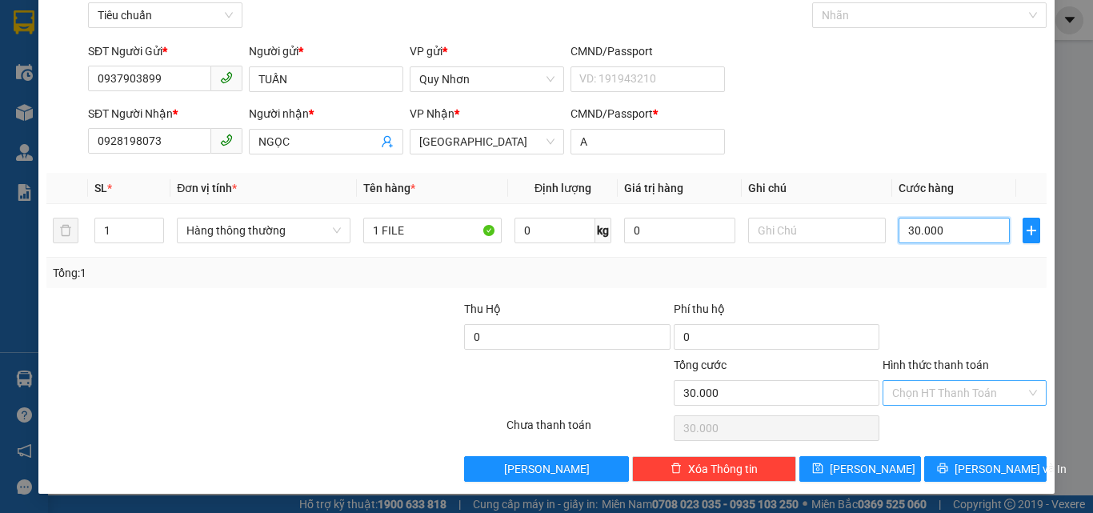
type input "30.000"
click at [892, 394] on input "Hình thức thanh toán" at bounding box center [959, 393] width 134 height 24
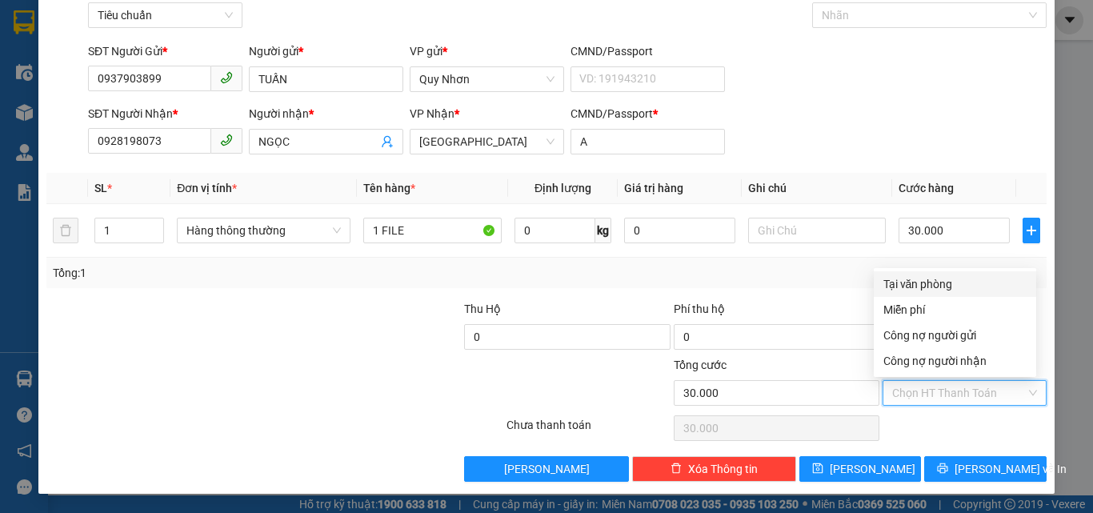
click at [918, 287] on div "Tại văn phòng" at bounding box center [954, 284] width 143 height 18
type input "0"
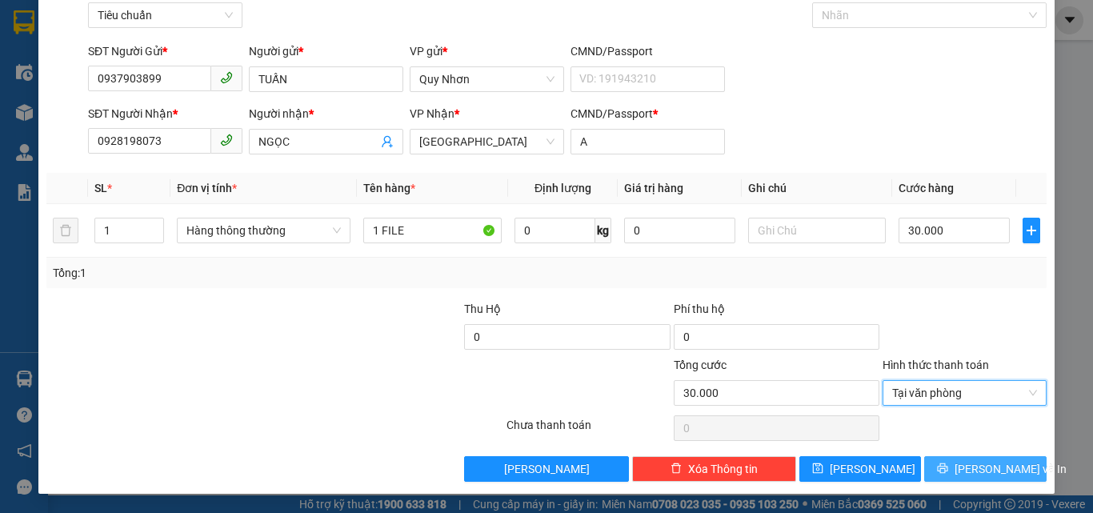
click at [943, 474] on span "printer" at bounding box center [942, 468] width 11 height 13
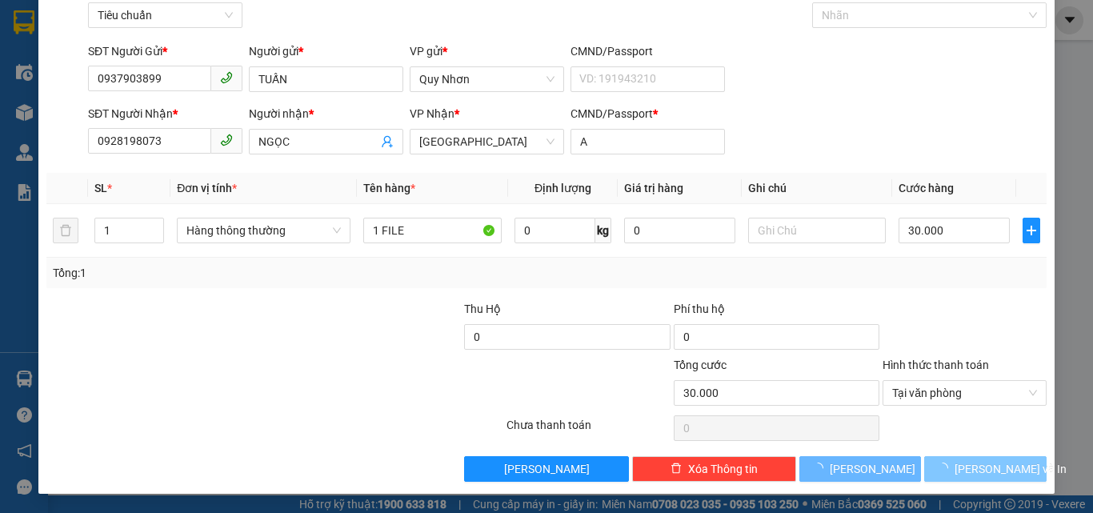
click at [943, 474] on span "button" at bounding box center [946, 469] width 18 height 18
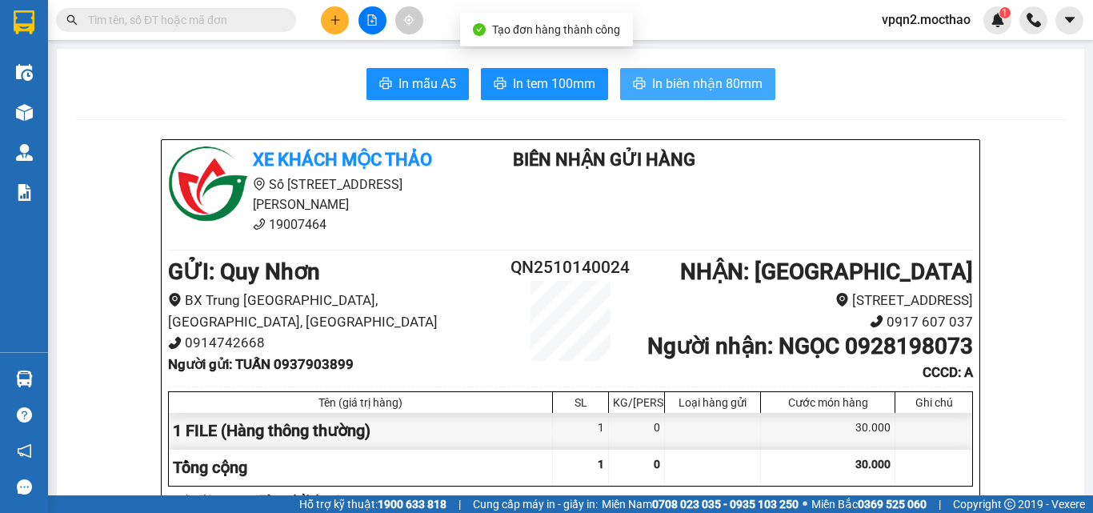
click at [719, 85] on span "In biên nhận 80mm" at bounding box center [707, 84] width 110 height 20
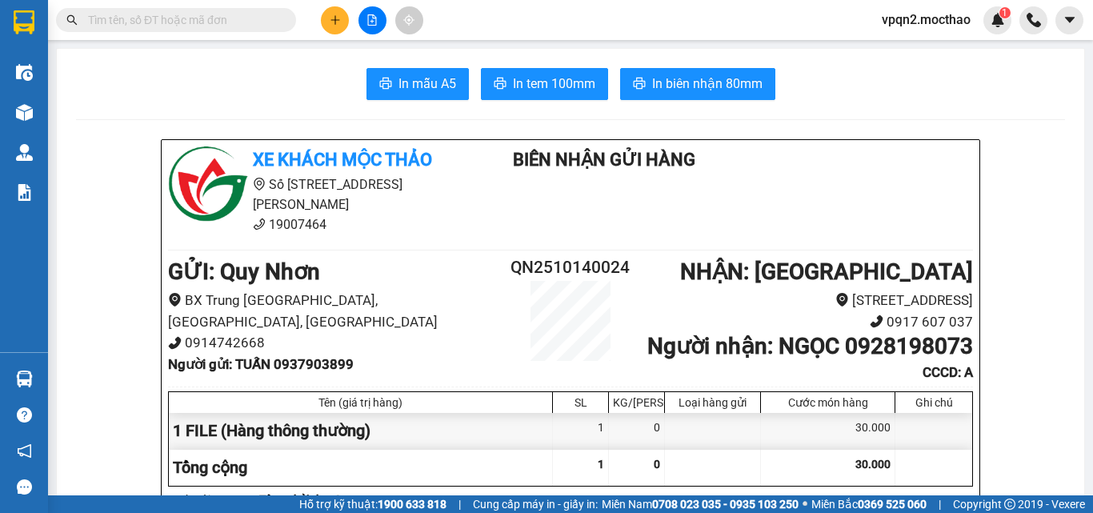
click at [578, 76] on span "In tem 100mm" at bounding box center [554, 84] width 82 height 20
click at [336, 20] on icon "plus" at bounding box center [334, 19] width 9 height 1
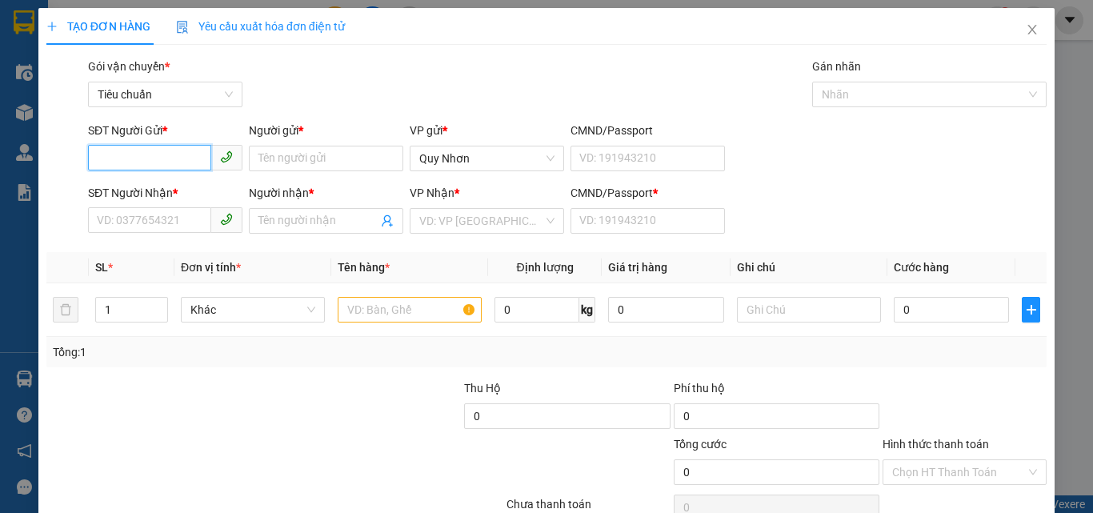
paste input "0822543757"
type input "0822543757"
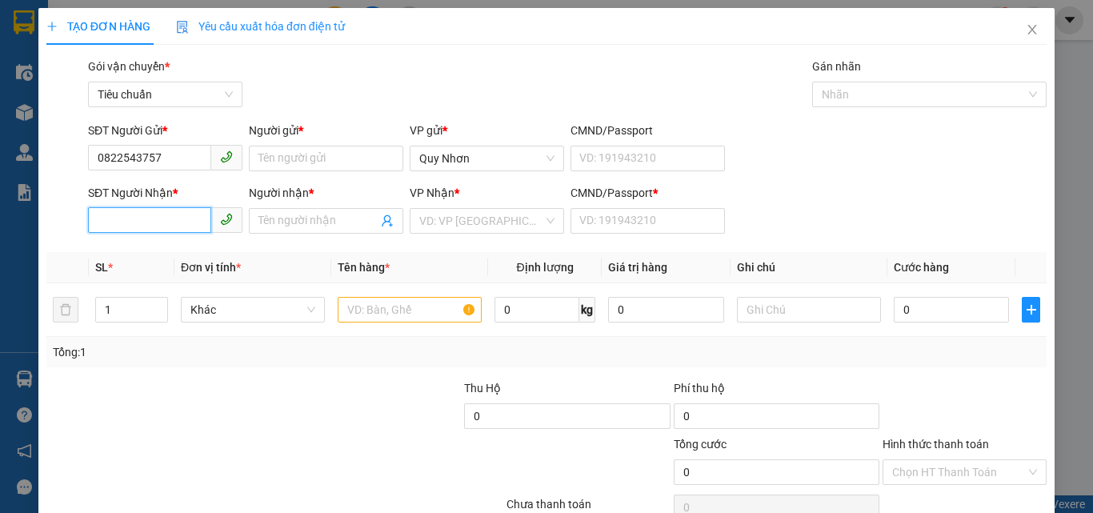
paste input "0822543757"
type input "0822543757"
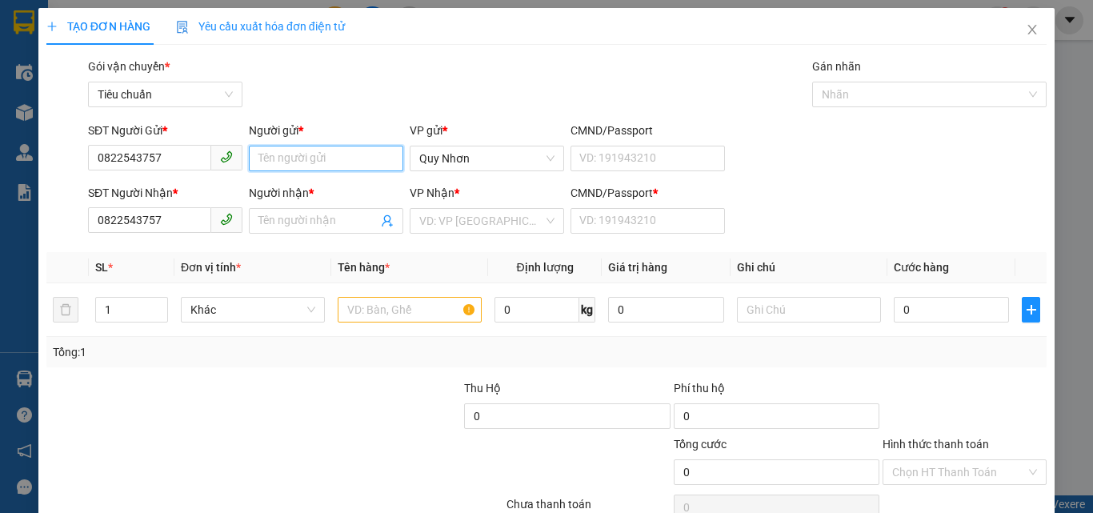
click at [278, 160] on input "Người gửi *" at bounding box center [326, 159] width 154 height 26
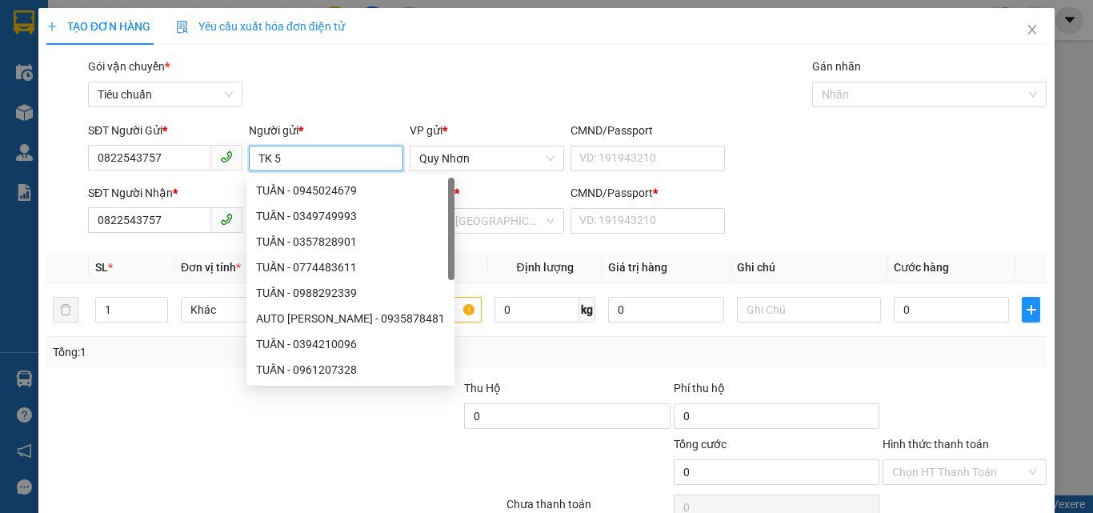
type input "TK 5"
click at [356, 100] on div "Gói vận chuyển * Tiêu chuẩn Gán nhãn Nhãn" at bounding box center [567, 86] width 965 height 56
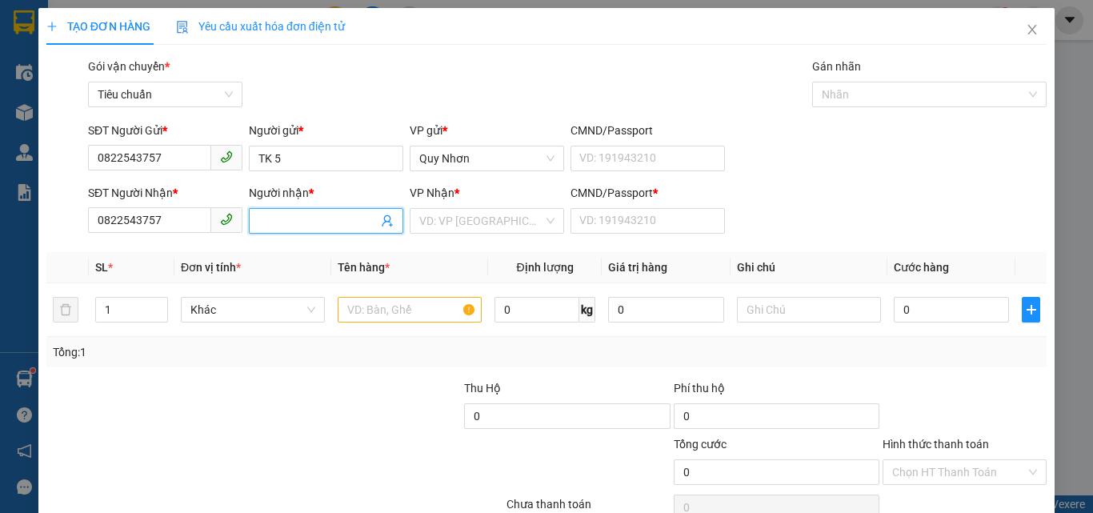
click at [322, 228] on input "Người nhận *" at bounding box center [317, 221] width 119 height 18
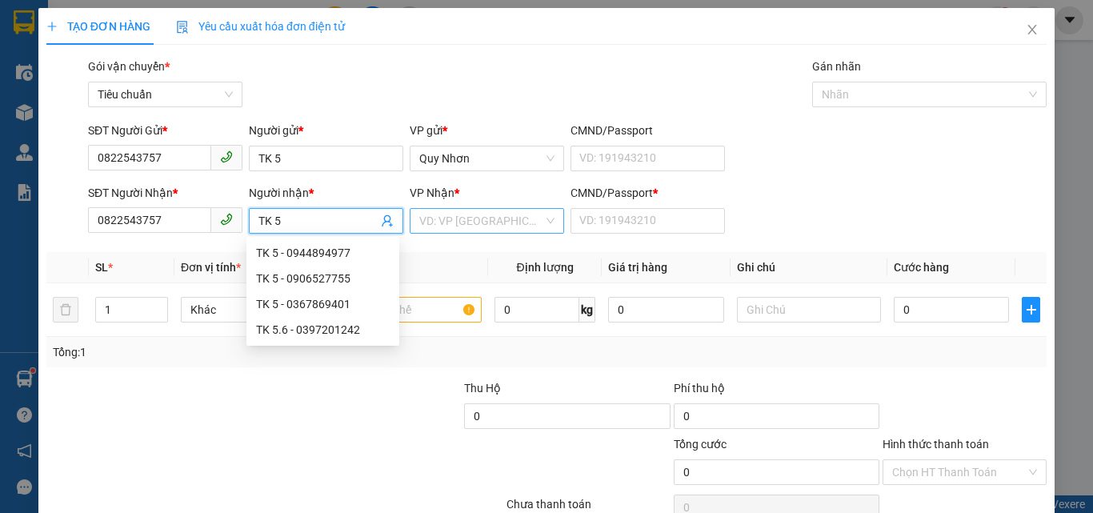
type input "TK 5"
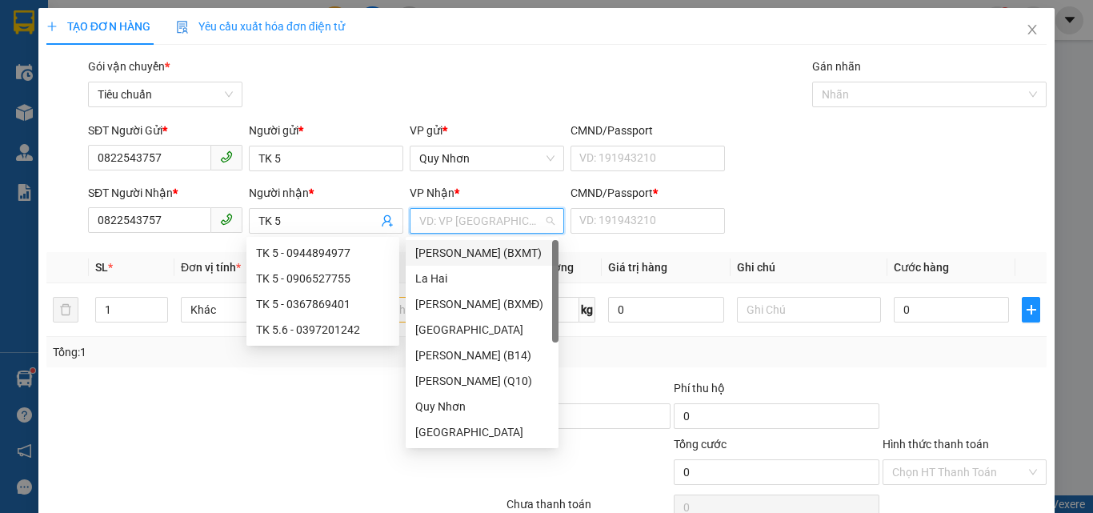
click at [437, 218] on input "search" at bounding box center [481, 221] width 124 height 24
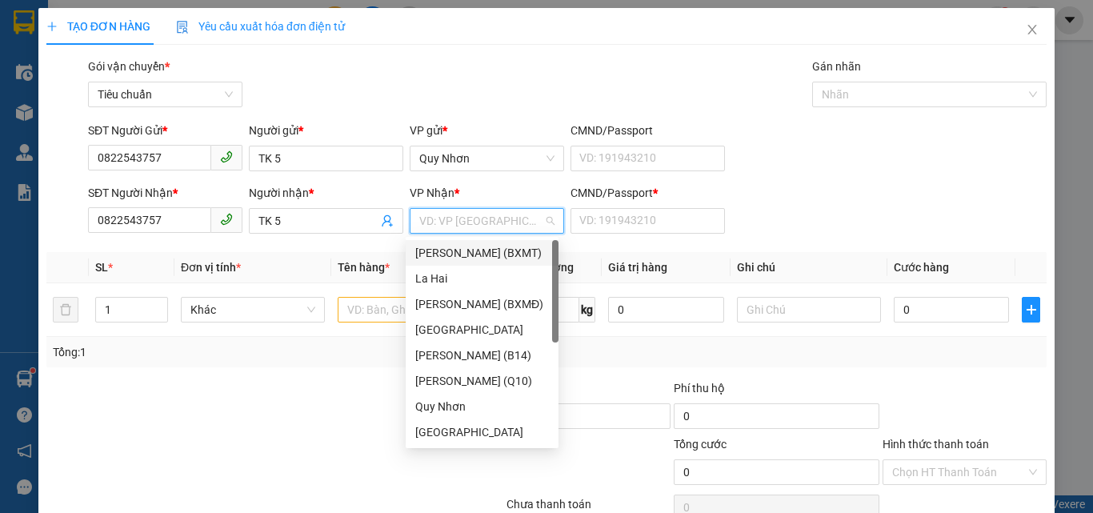
type input "T"
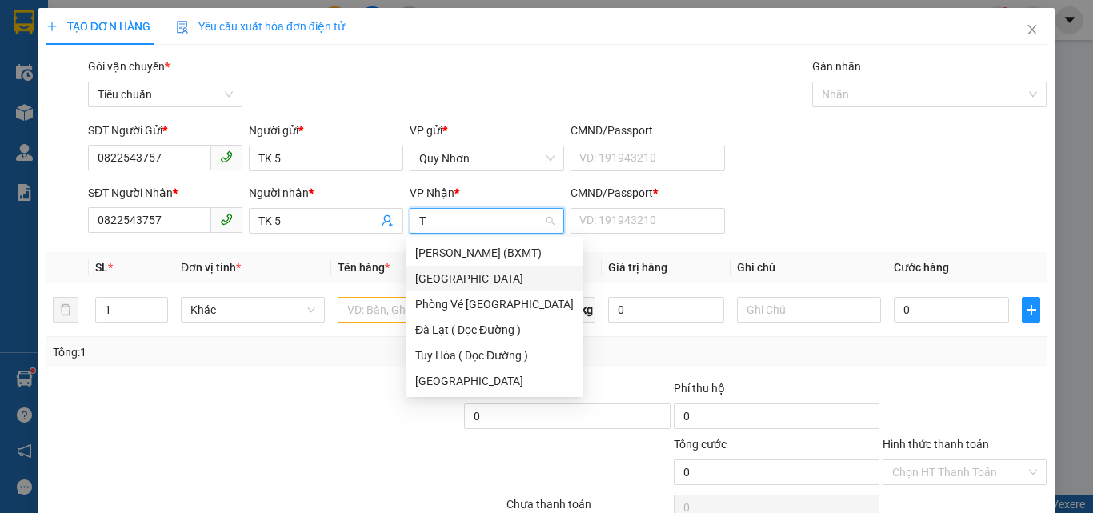
click at [447, 270] on div "[GEOGRAPHIC_DATA]" at bounding box center [494, 279] width 158 height 18
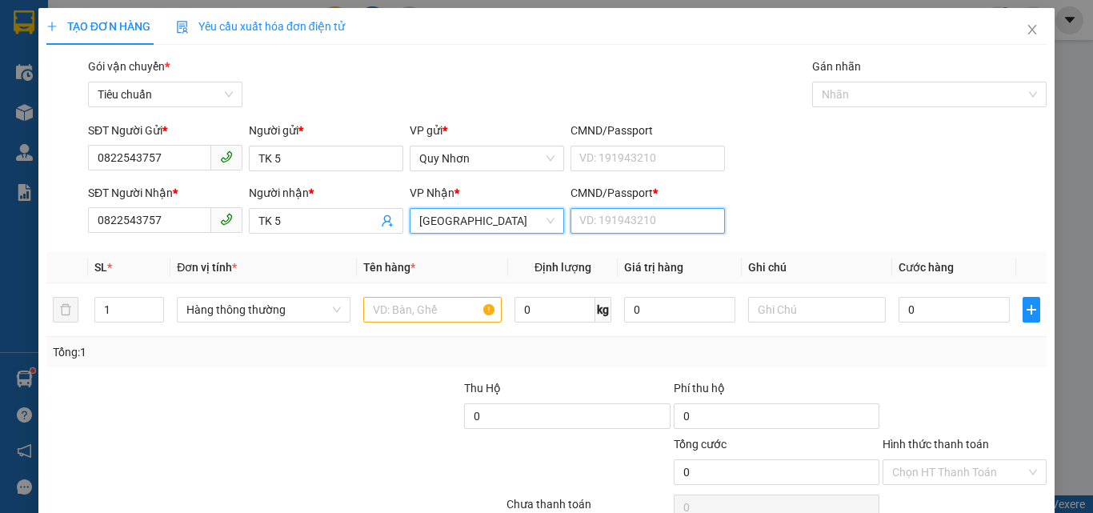
click at [655, 212] on input "CMND/Passport *" at bounding box center [647, 221] width 154 height 26
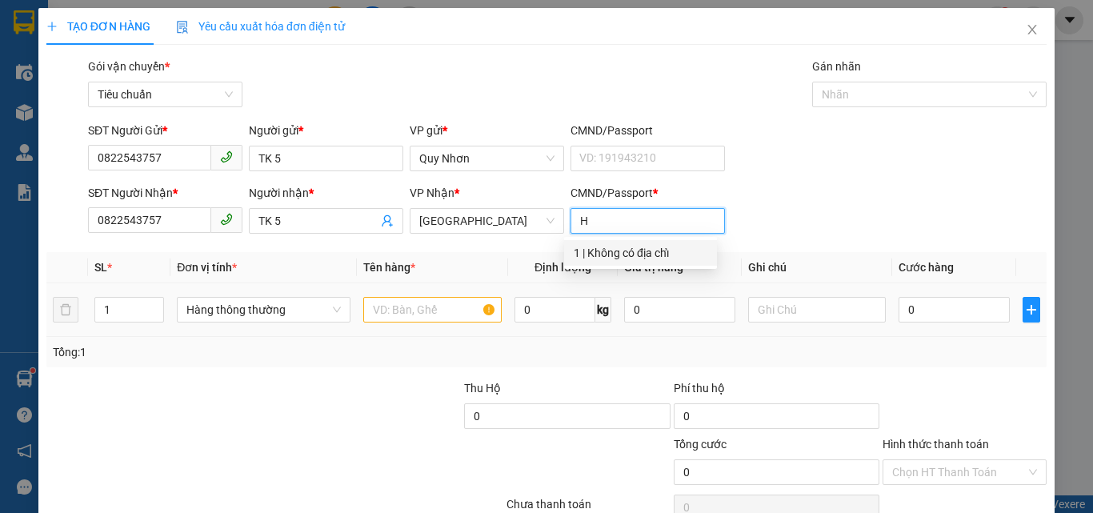
type input "H"
click at [425, 314] on input "text" at bounding box center [432, 310] width 138 height 26
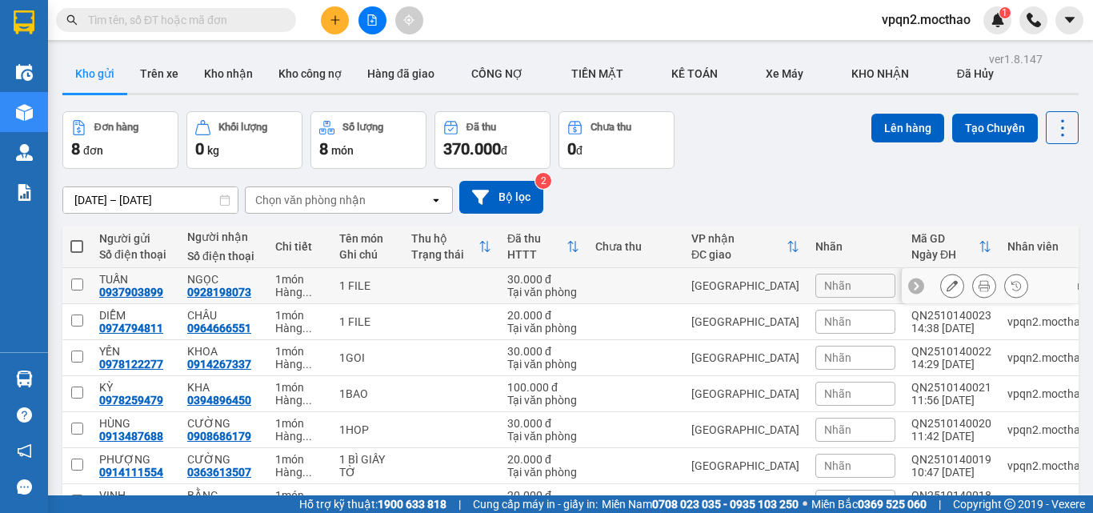
click at [941, 286] on button at bounding box center [952, 286] width 22 height 28
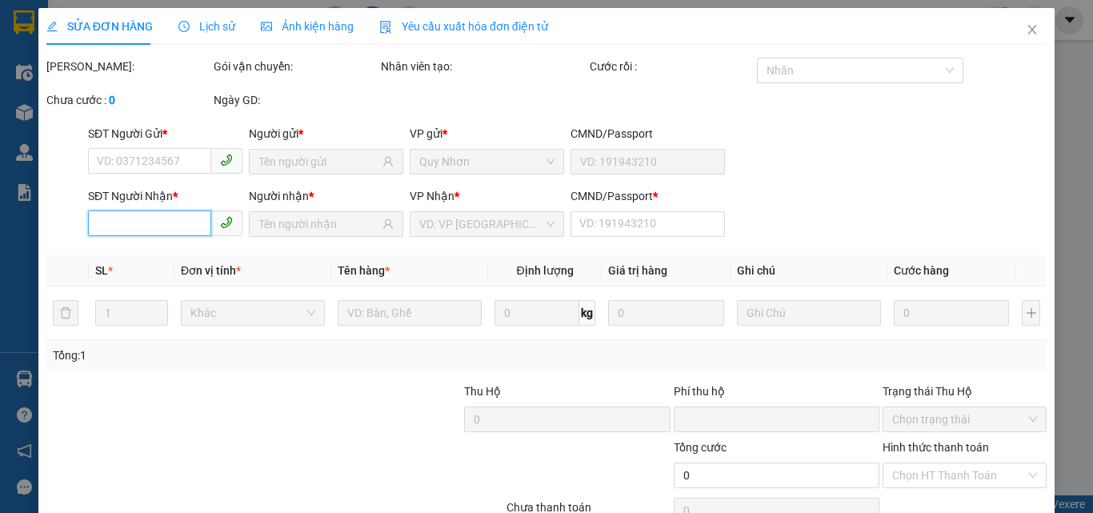
type input "0937903899"
type input "0928198073"
type input "A"
type input "0"
type input "30.000"
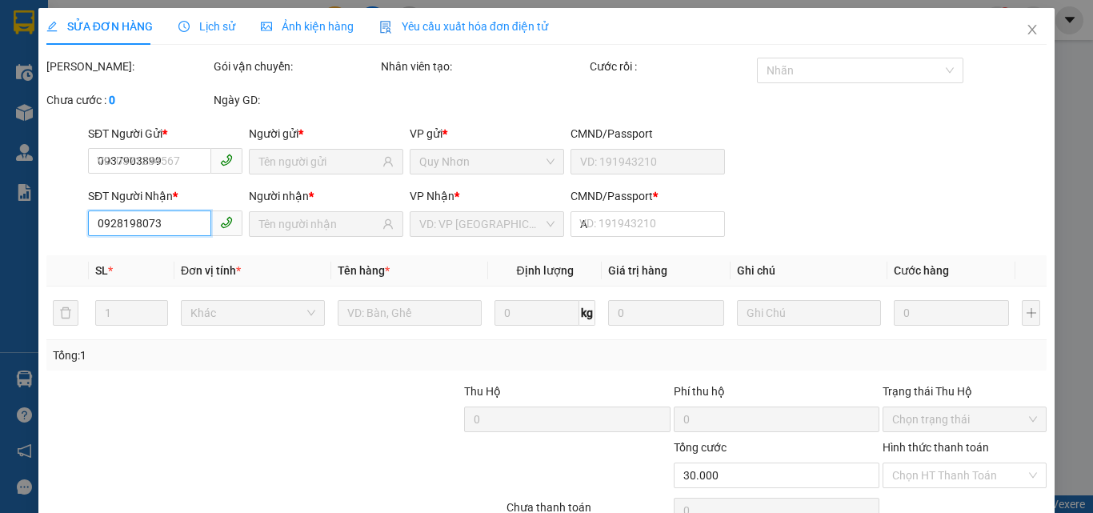
click at [150, 228] on input "0928198073" at bounding box center [149, 223] width 123 height 26
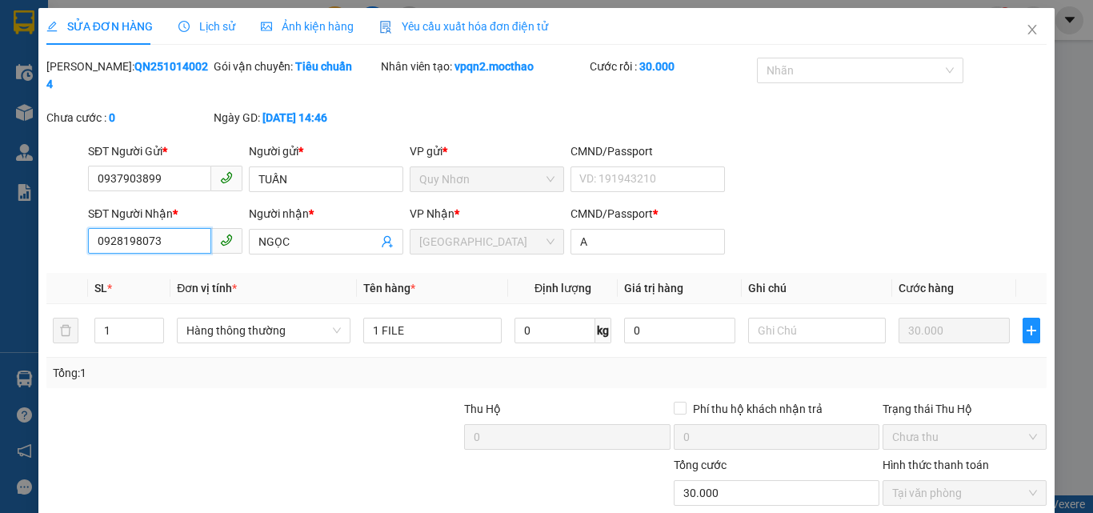
click at [150, 228] on input "0928198073" at bounding box center [149, 241] width 123 height 26
click at [179, 228] on input "0928198073" at bounding box center [149, 241] width 123 height 26
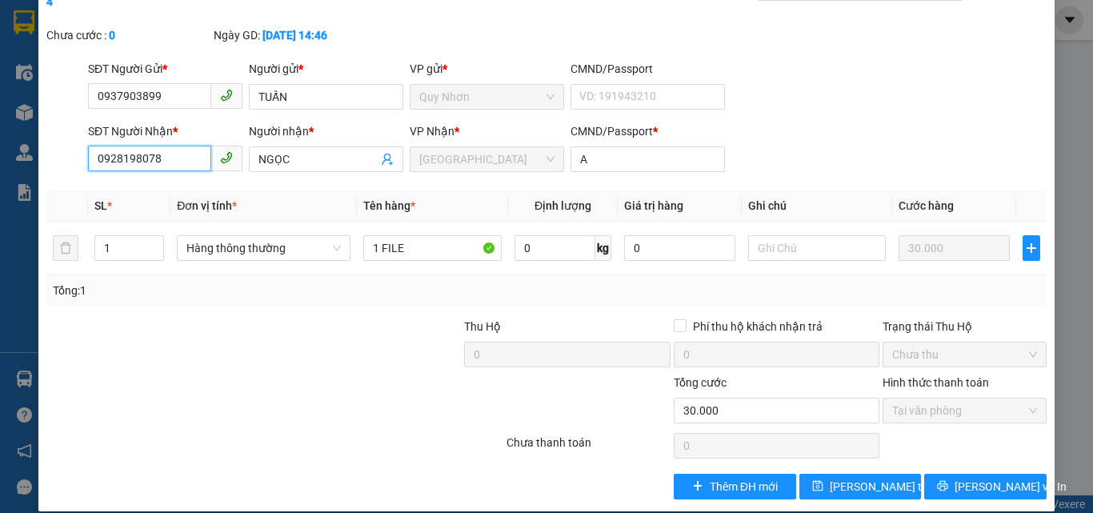
type input "0928198078"
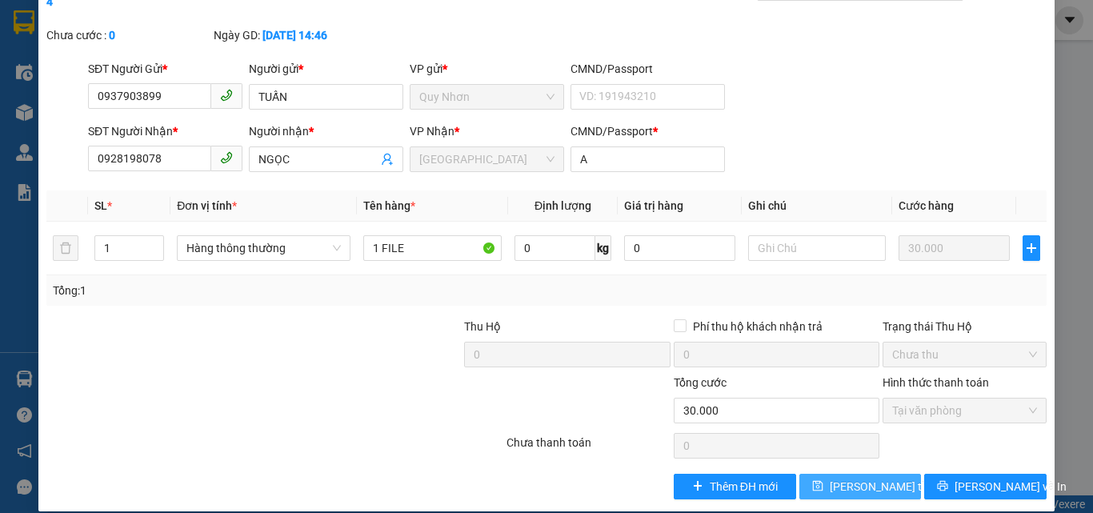
click at [848, 478] on span "Lưu thay đổi" at bounding box center [894, 487] width 128 height 18
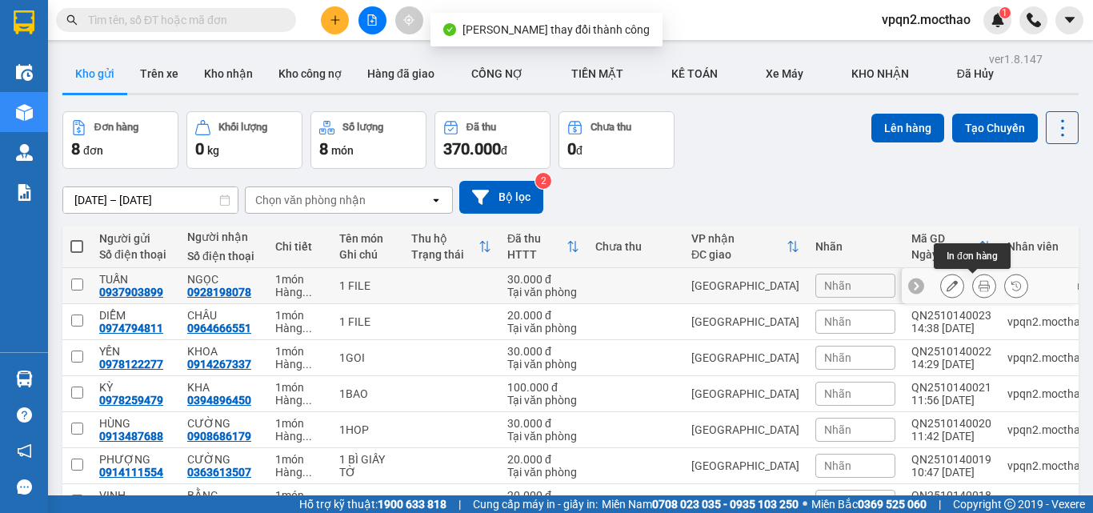
click at [978, 288] on icon at bounding box center [983, 285] width 11 height 11
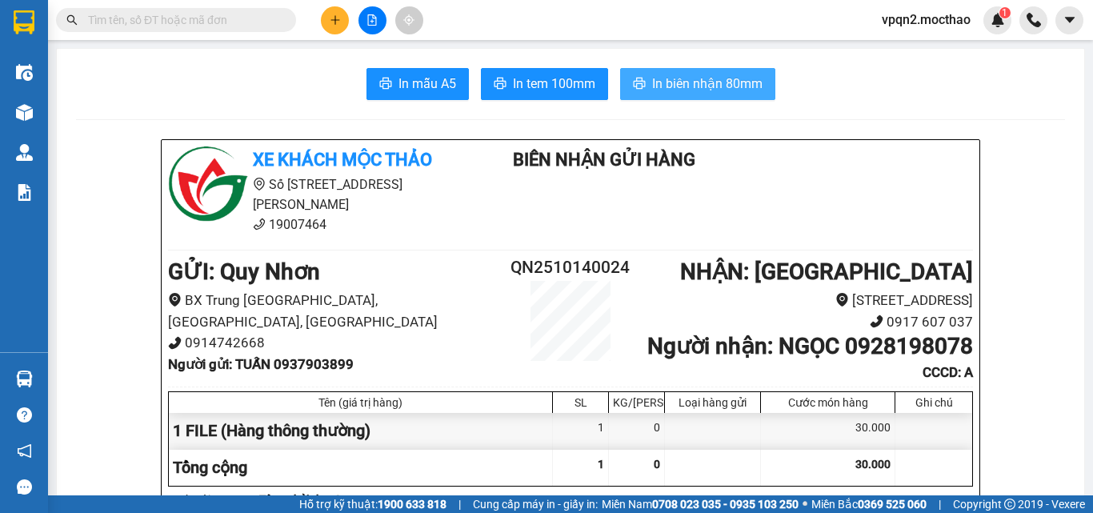
click at [717, 85] on span "In biên nhận 80mm" at bounding box center [707, 84] width 110 height 20
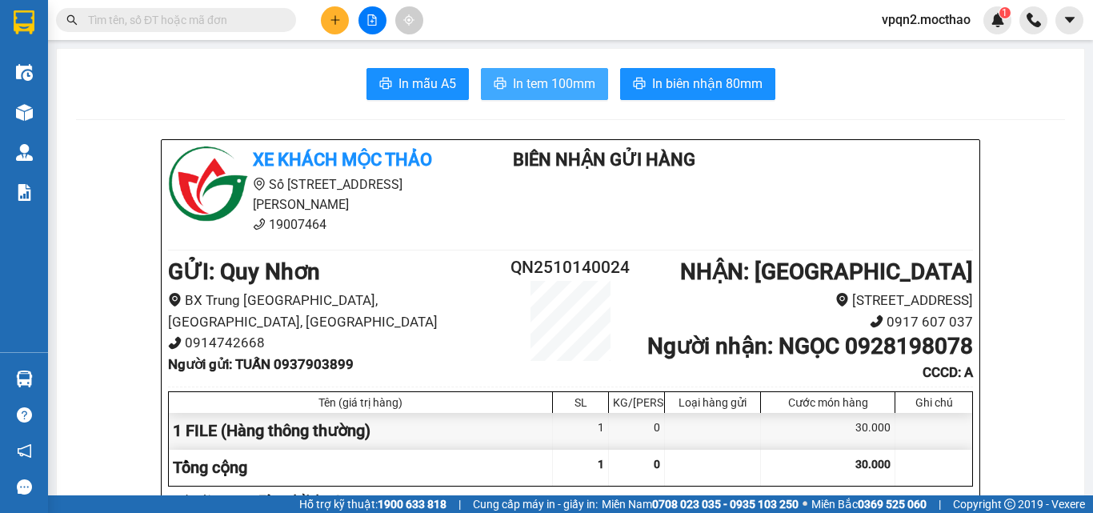
click at [558, 82] on span "In tem 100mm" at bounding box center [554, 84] width 82 height 20
click at [371, 14] on button at bounding box center [372, 20] width 28 height 28
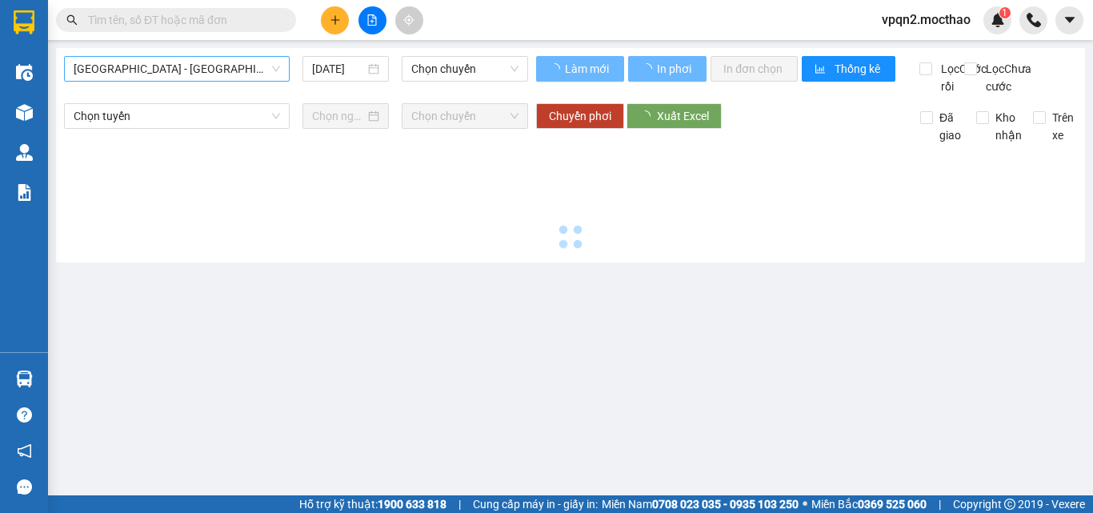
click at [204, 65] on span "Sài Gòn - Tuy Hòa" at bounding box center [177, 69] width 206 height 24
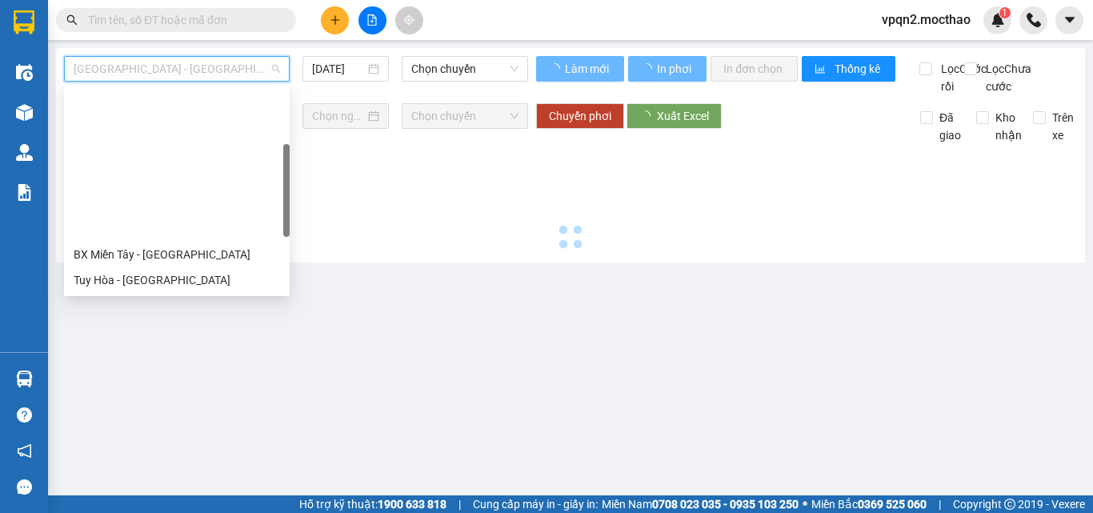
scroll to position [240, 0]
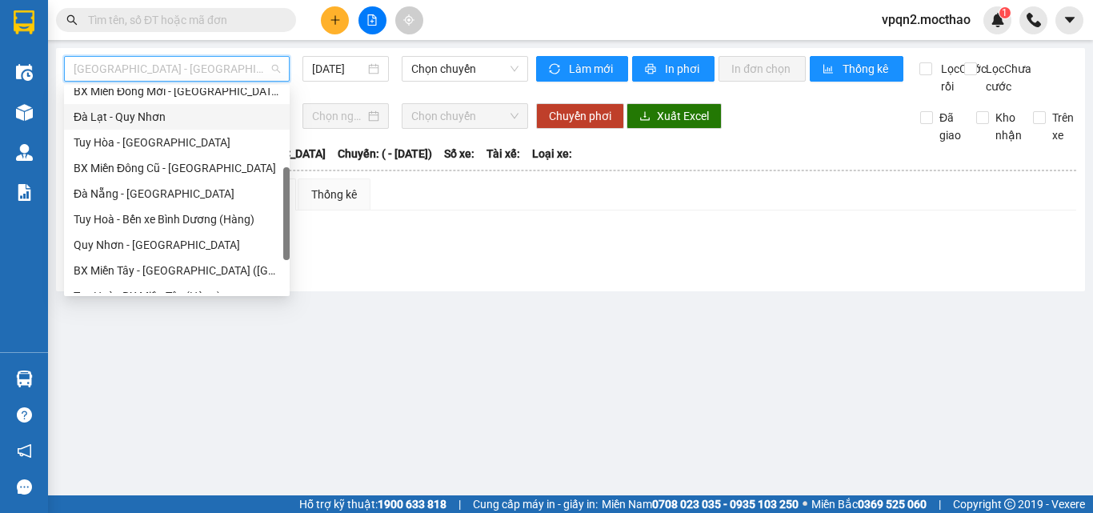
click at [136, 112] on div "Đà Lạt - Quy Nhơn" at bounding box center [177, 117] width 206 height 18
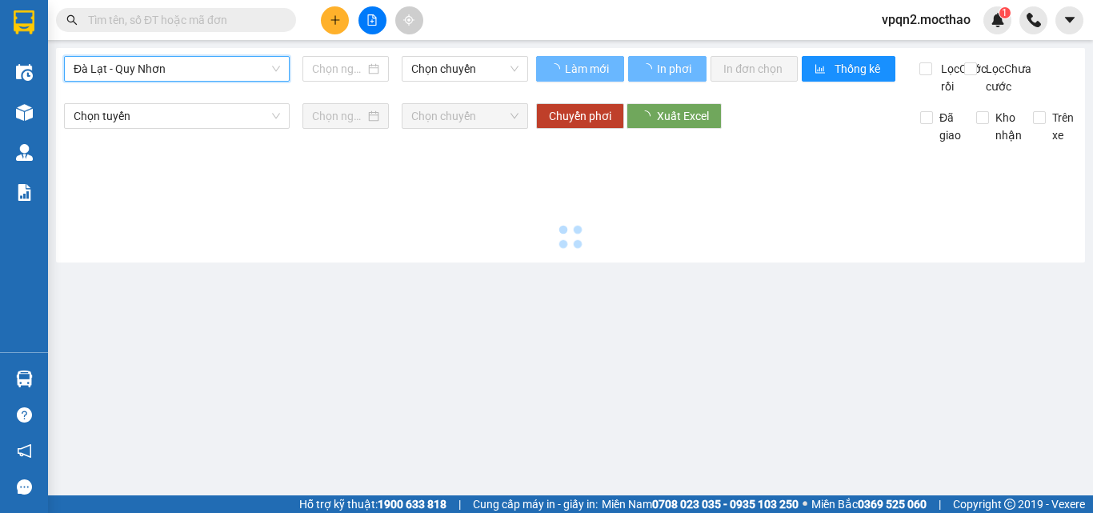
type input "[DATE]"
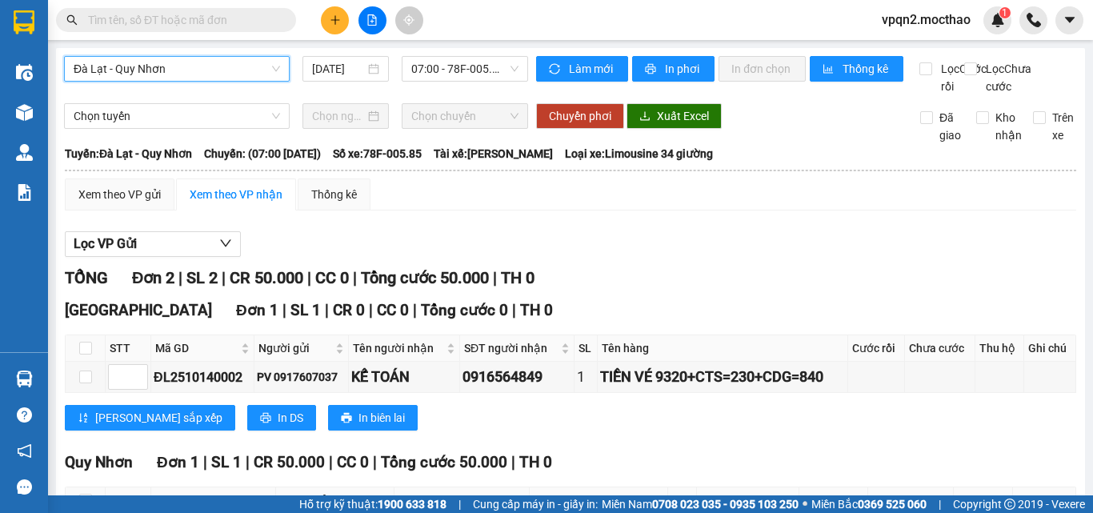
scroll to position [150, 0]
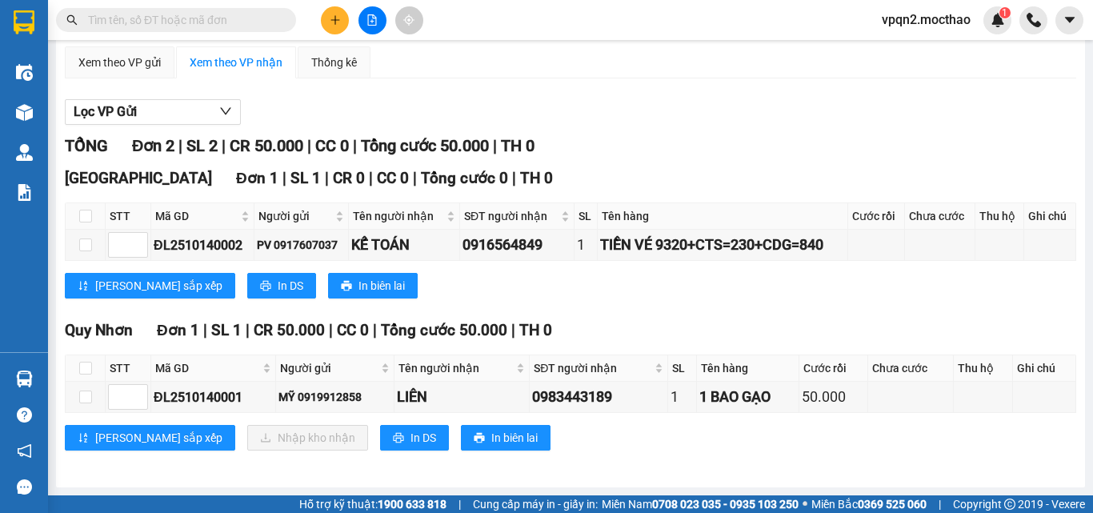
click at [730, 327] on div "Quy Nhơn Đơn 1 | SL 1 | CR 50.000 | CC 0 | Tổng cước 50.000 | TH 0" at bounding box center [570, 330] width 1011 height 24
click at [333, 18] on icon "plus" at bounding box center [335, 19] width 11 height 11
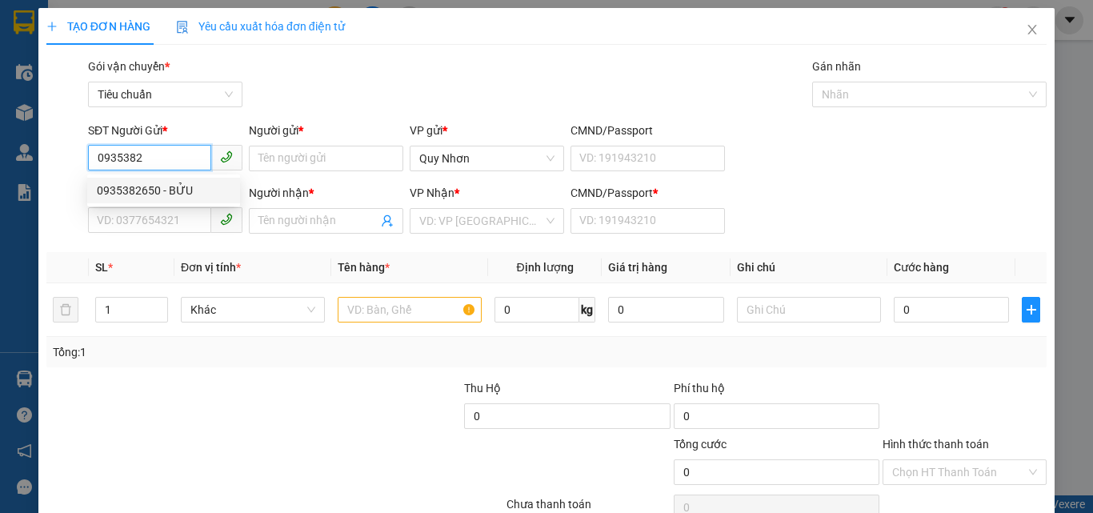
click at [175, 196] on div "0935382650 - BỬU" at bounding box center [164, 191] width 134 height 18
type input "0935382650"
type input "BỬU"
type input "0356158120"
type input "LUYẾN"
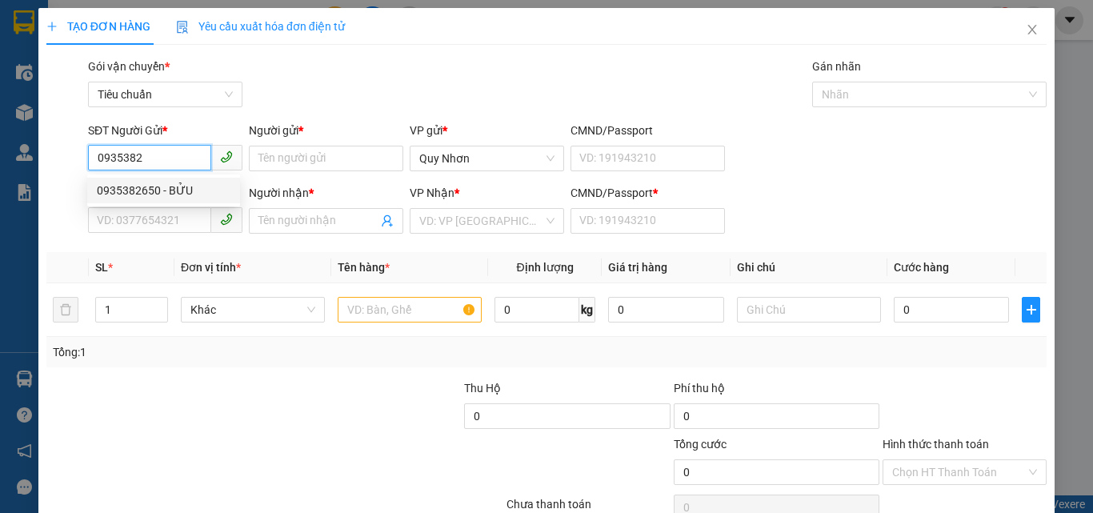
type input "A"
type input "0935382650"
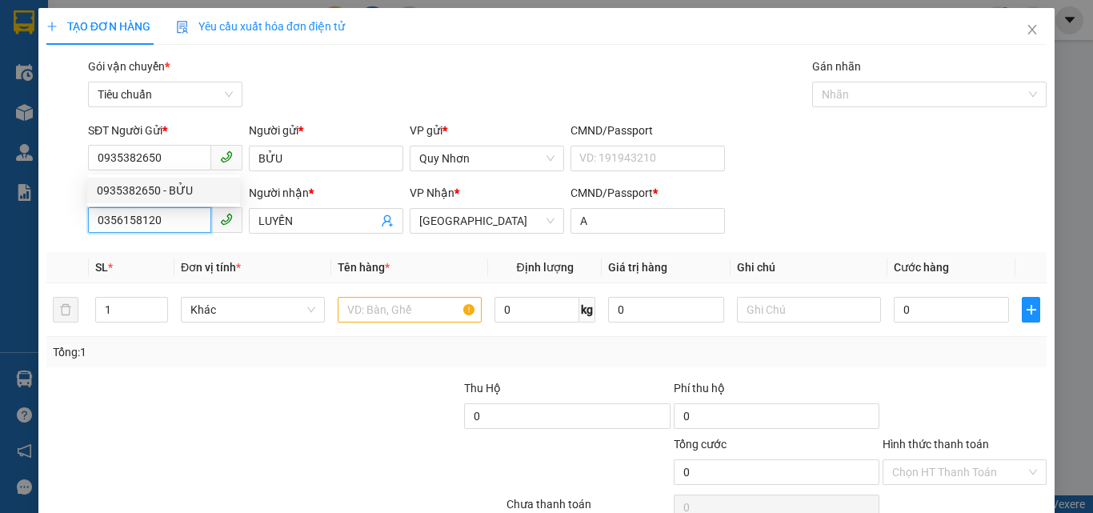
type input "20.000"
click at [170, 218] on input "0356158120" at bounding box center [149, 220] width 123 height 26
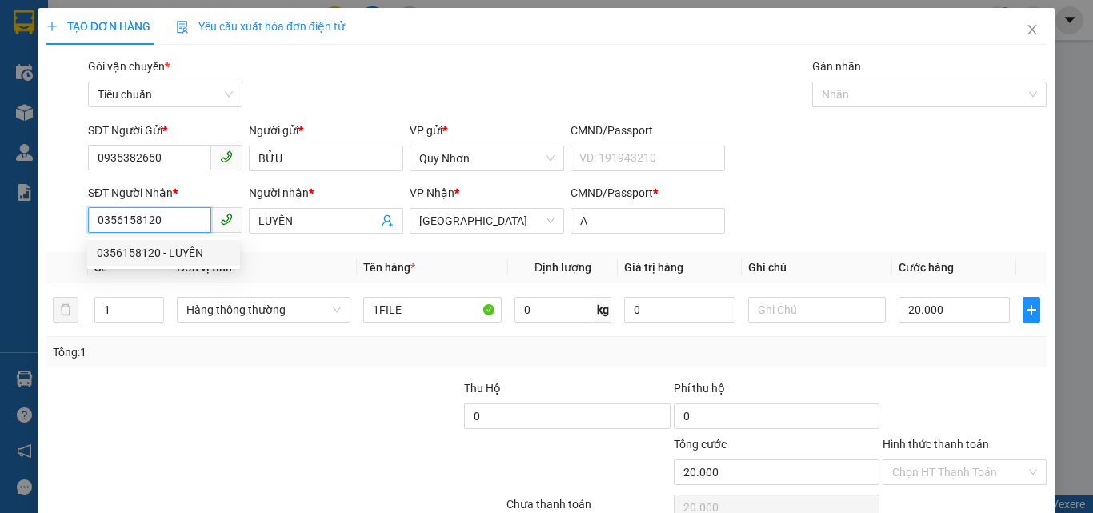
scroll to position [79, 0]
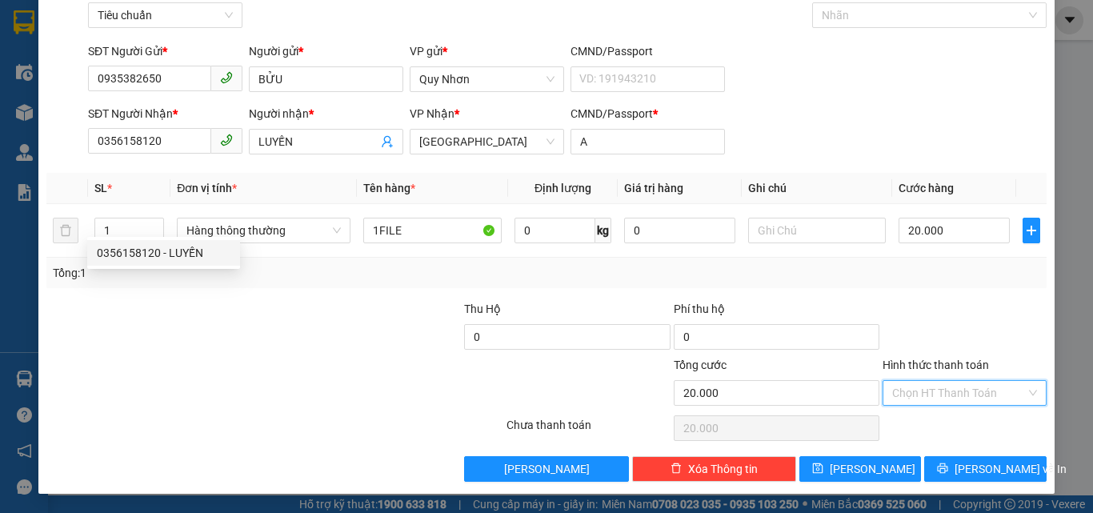
click at [913, 392] on input "Hình thức thanh toán" at bounding box center [959, 393] width 134 height 24
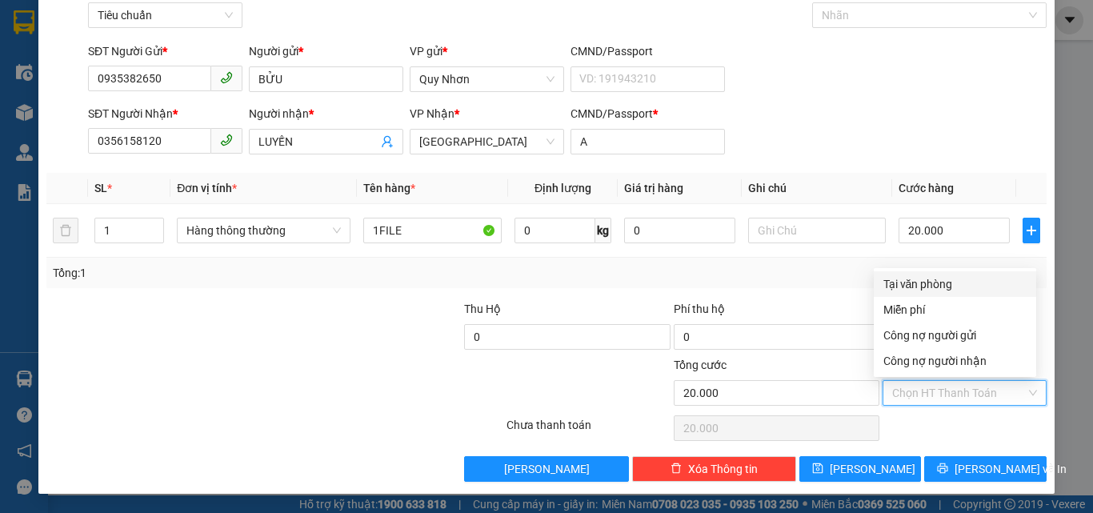
click at [942, 287] on div "Tại văn phòng" at bounding box center [954, 284] width 143 height 18
type input "0"
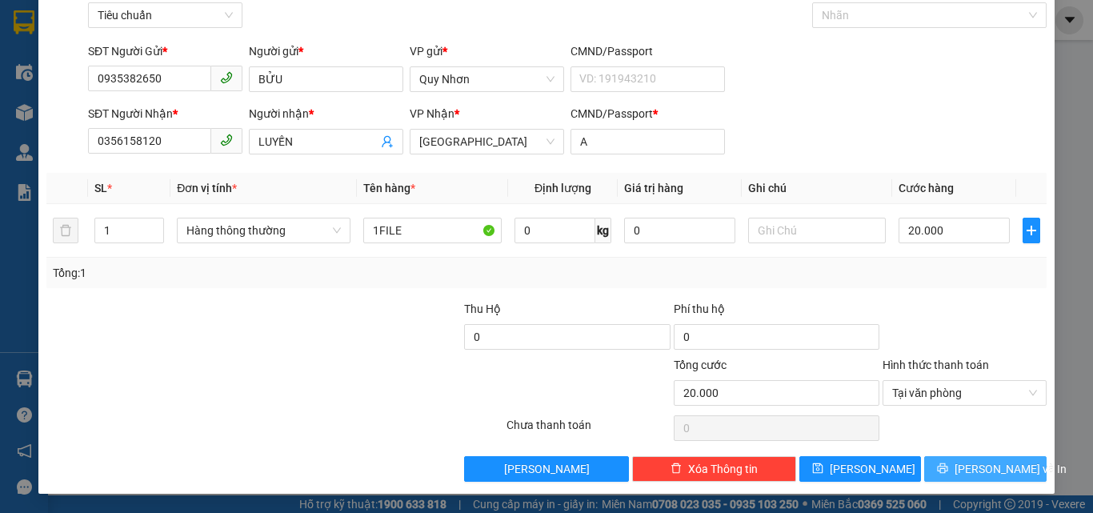
click at [948, 466] on icon "printer" at bounding box center [942, 467] width 11 height 11
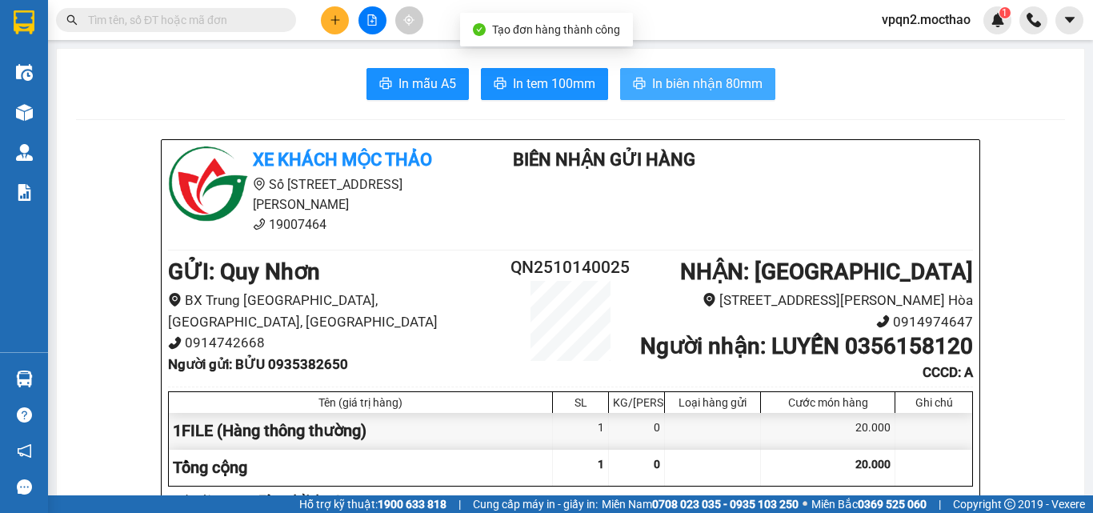
click at [726, 73] on button "In biên nhận 80mm" at bounding box center [697, 84] width 155 height 32
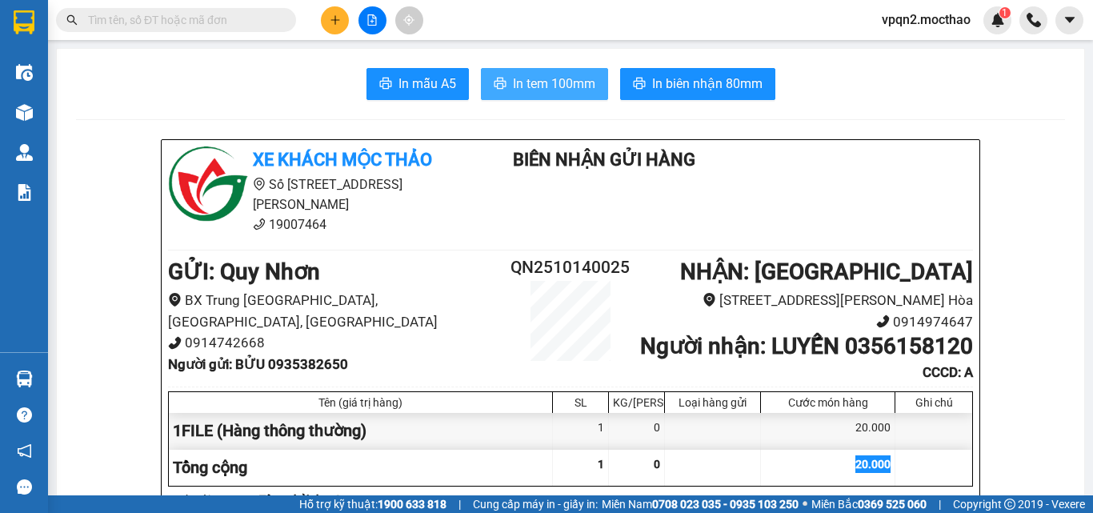
click at [550, 69] on button "In tem 100mm" at bounding box center [544, 84] width 127 height 32
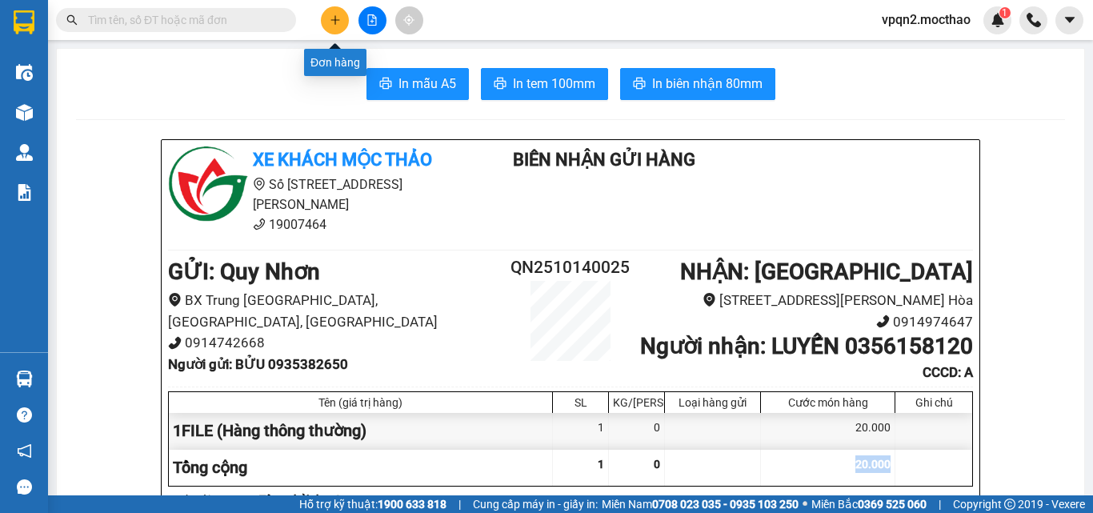
click at [332, 15] on icon "plus" at bounding box center [335, 19] width 11 height 11
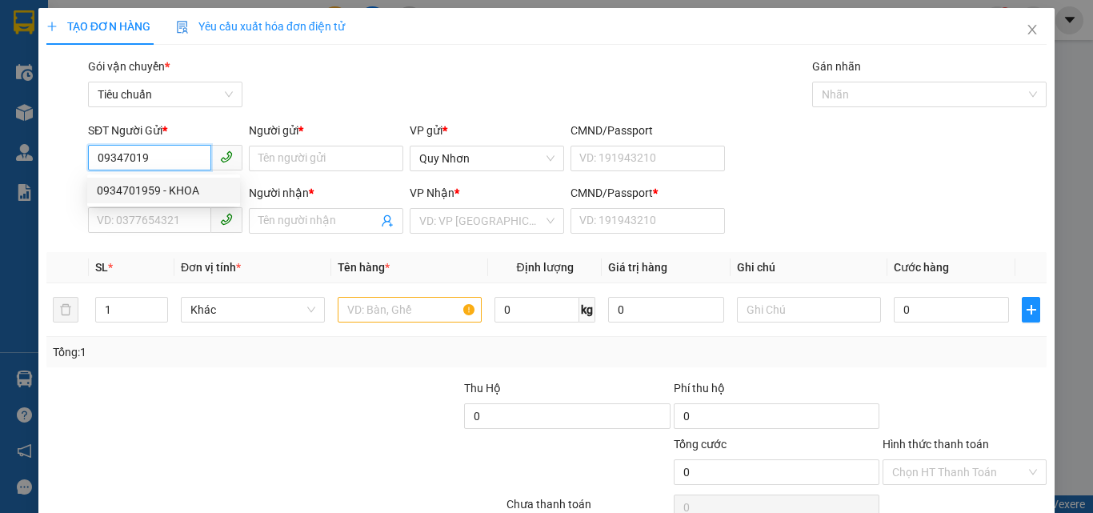
click at [190, 194] on div "0934701959 - KHOA" at bounding box center [164, 191] width 134 height 18
type input "0934701959"
type input "KHOA"
type input "0348289355"
type input "DUY"
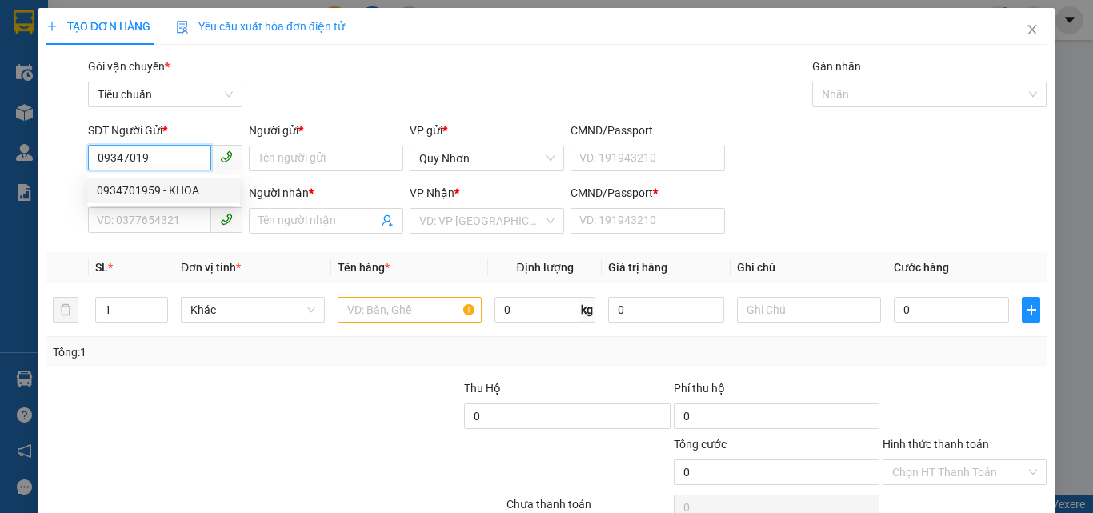
type input "A"
type input "0934701959"
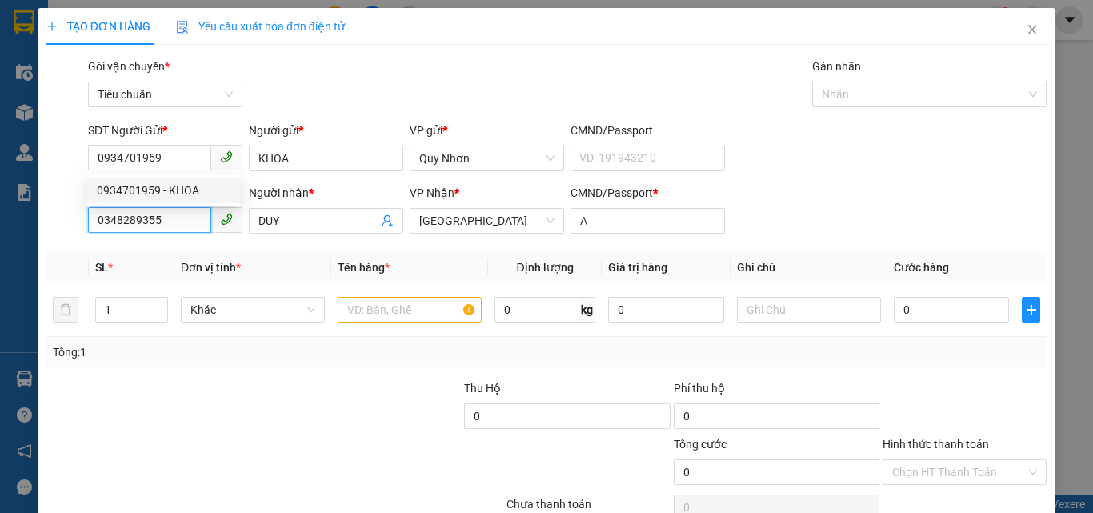
type input "20.000"
click at [180, 210] on input "0348289355" at bounding box center [149, 220] width 123 height 26
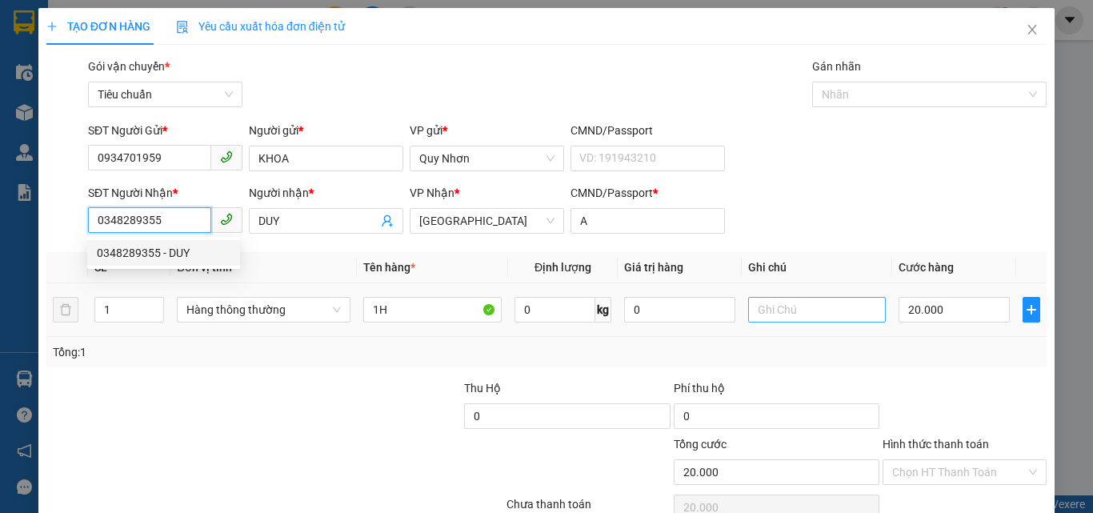
scroll to position [79, 0]
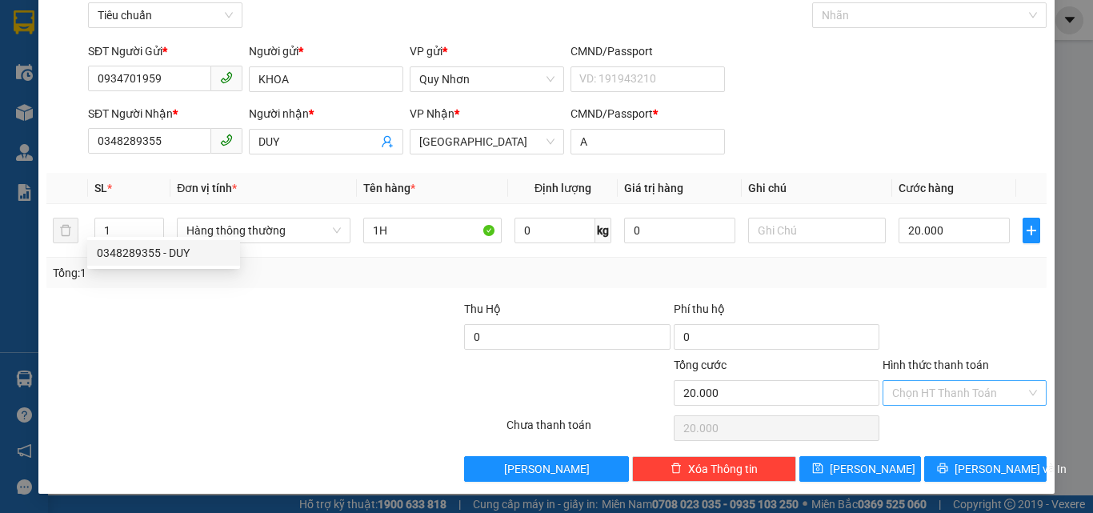
click at [921, 384] on input "Hình thức thanh toán" at bounding box center [959, 393] width 134 height 24
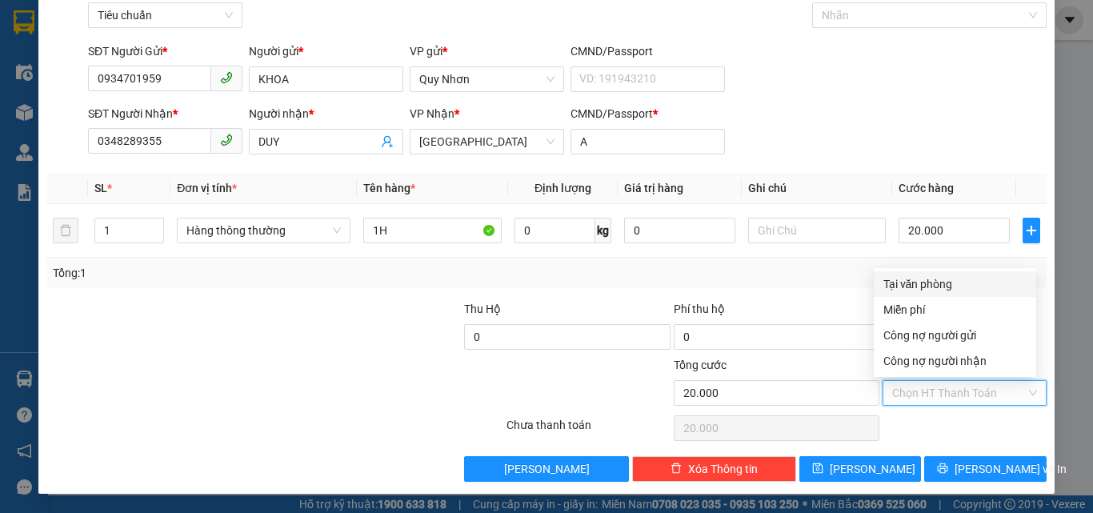
drag, startPoint x: 921, startPoint y: 284, endPoint x: 938, endPoint y: 369, distance: 86.6
click at [922, 284] on div "Tại văn phòng" at bounding box center [954, 284] width 143 height 18
type input "0"
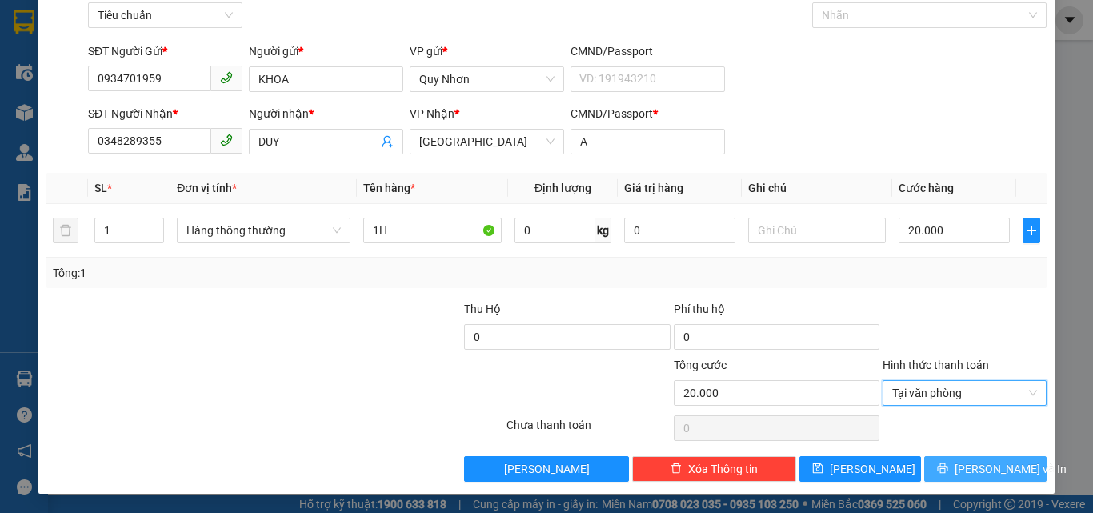
click at [948, 462] on icon "printer" at bounding box center [942, 467] width 11 height 11
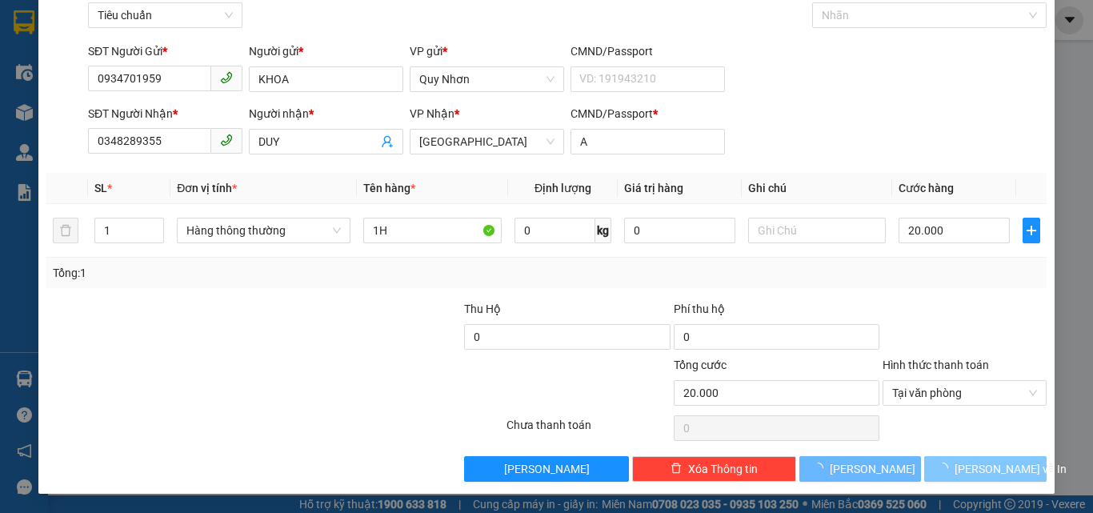
drag, startPoint x: 950, startPoint y: 462, endPoint x: 837, endPoint y: 284, distance: 211.1
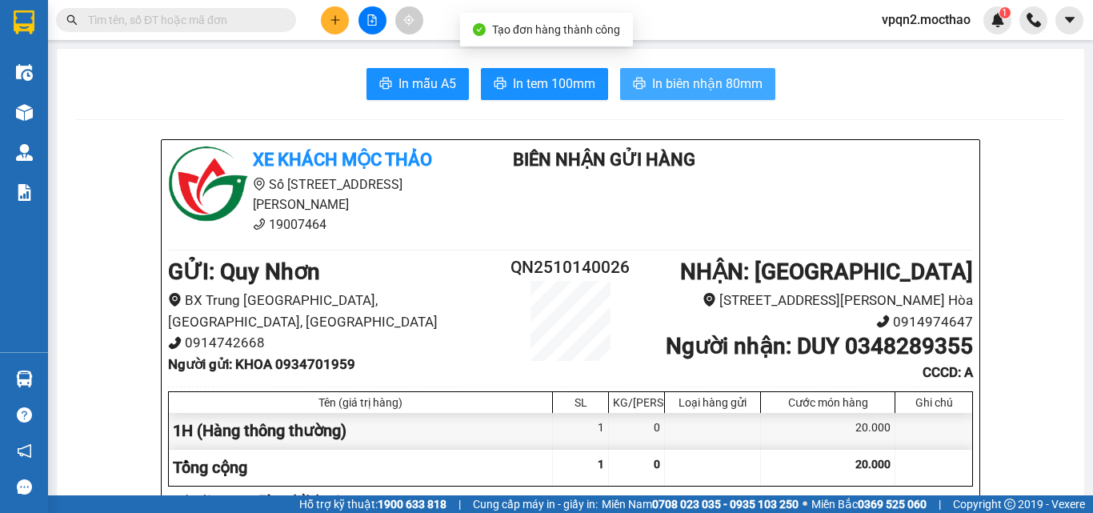
click at [722, 86] on span "In biên nhận 80mm" at bounding box center [707, 84] width 110 height 20
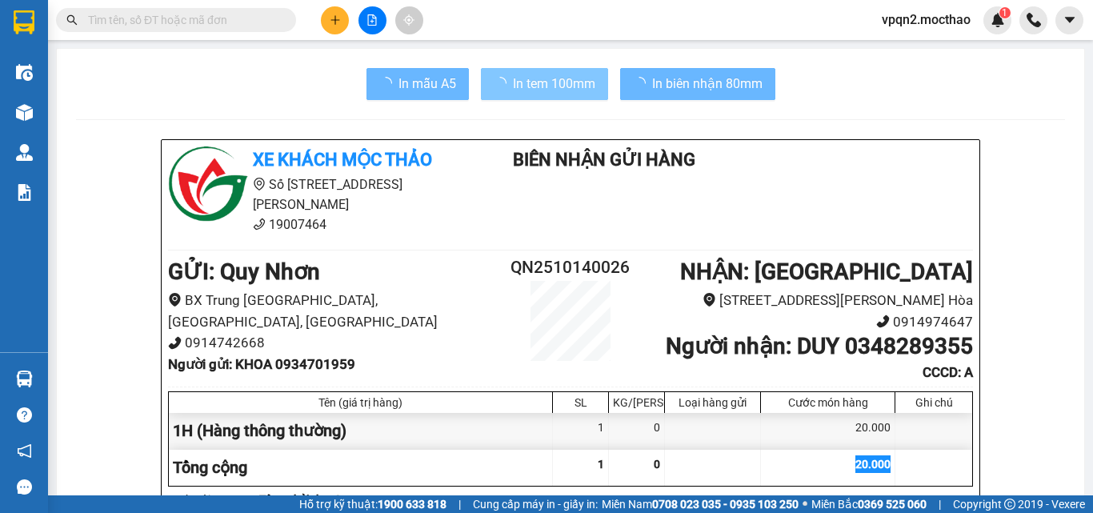
click at [524, 82] on span "In tem 100mm" at bounding box center [554, 84] width 82 height 20
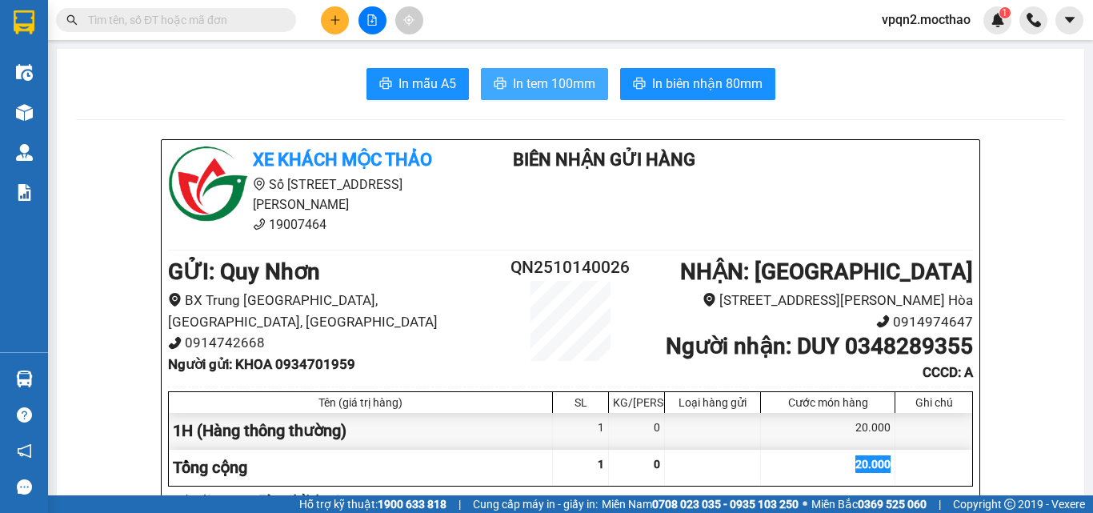
click at [524, 82] on span "In tem 100mm" at bounding box center [554, 84] width 82 height 20
click at [331, 19] on icon "plus" at bounding box center [335, 19] width 11 height 11
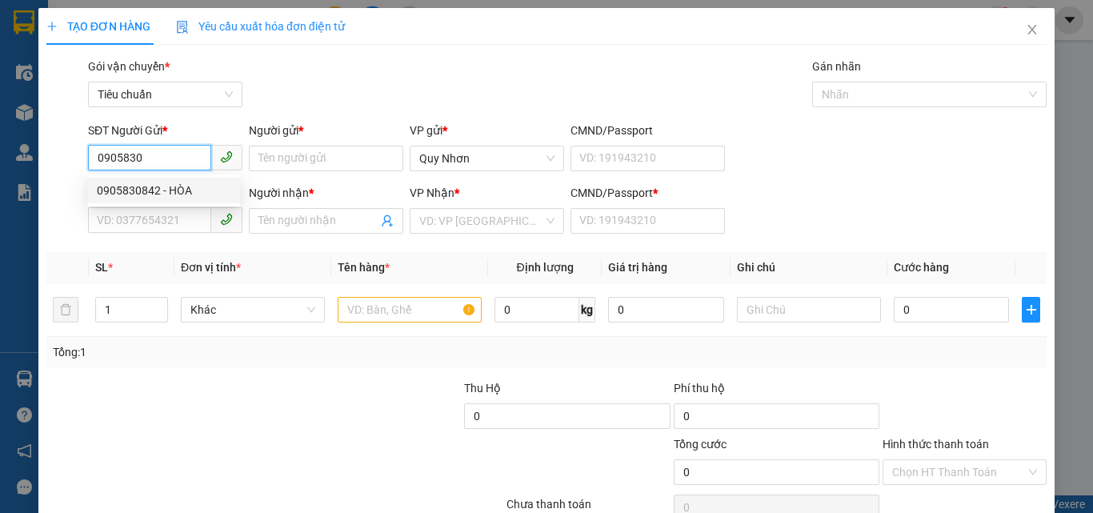
click at [147, 193] on div "0905830842 - HÒA" at bounding box center [164, 191] width 134 height 18
type input "0905830842"
type input "HÒA"
type input "0979545879"
type input "LỢI"
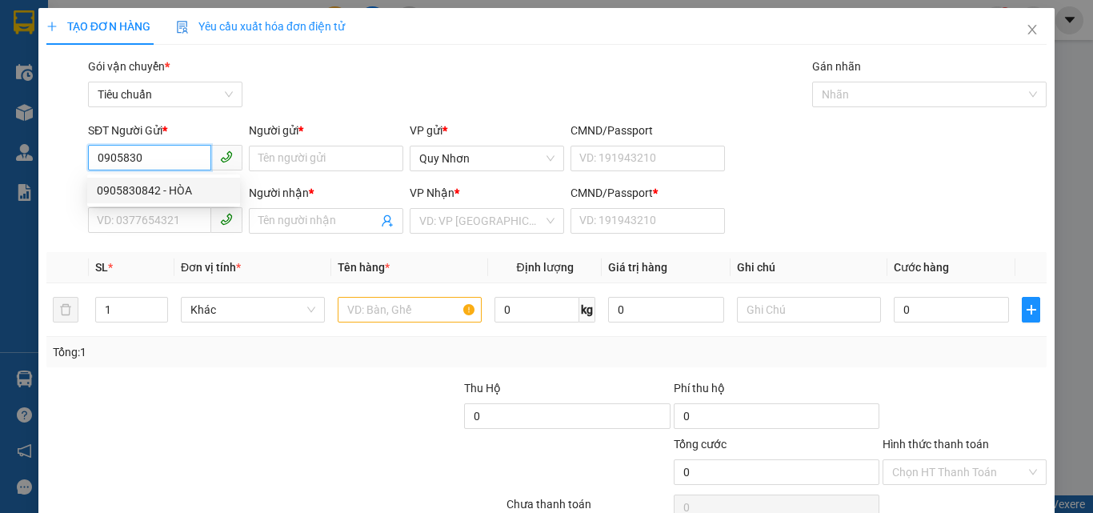
type input "a"
type input "30.000"
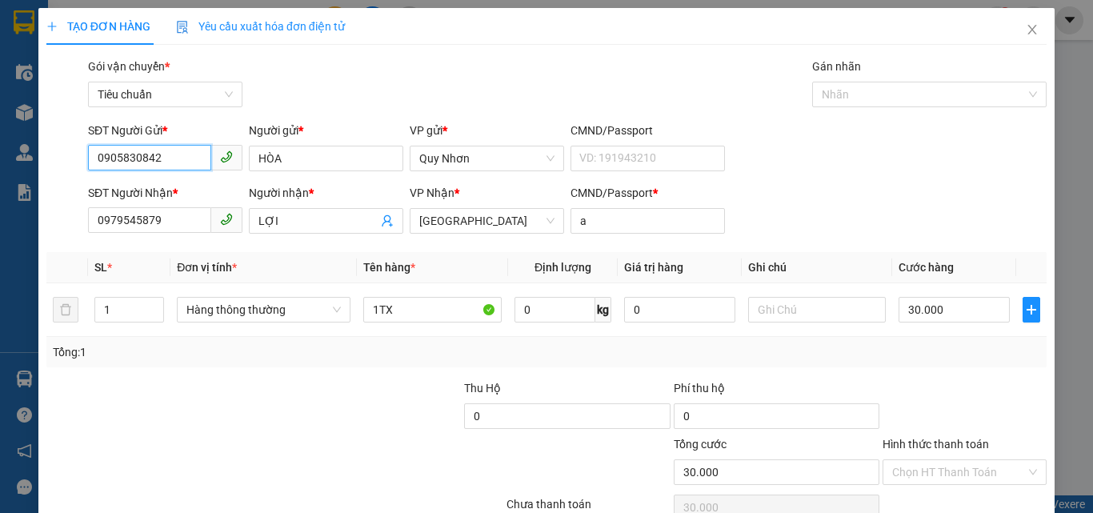
type input "0905830842"
click at [167, 234] on div "SĐT Người Nhận * 0979545879" at bounding box center [165, 212] width 154 height 56
click at [172, 225] on input "0979545879" at bounding box center [149, 220] width 123 height 26
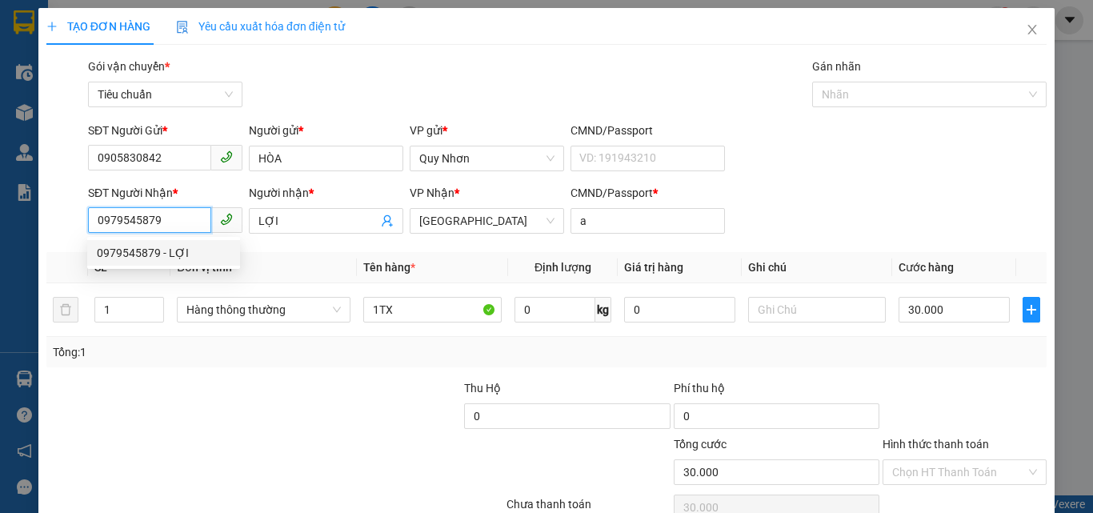
click at [175, 222] on input "0979545879" at bounding box center [149, 220] width 123 height 26
click at [172, 271] on div "0967959830 - TRÍ" at bounding box center [164, 279] width 134 height 18
type input "0967959830"
type input "TRÍ"
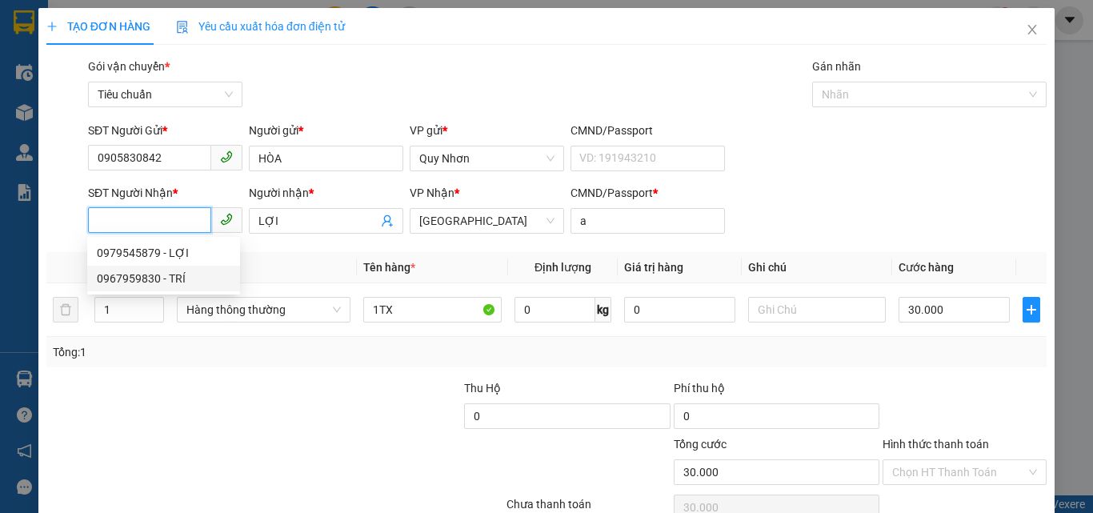
type input "S"
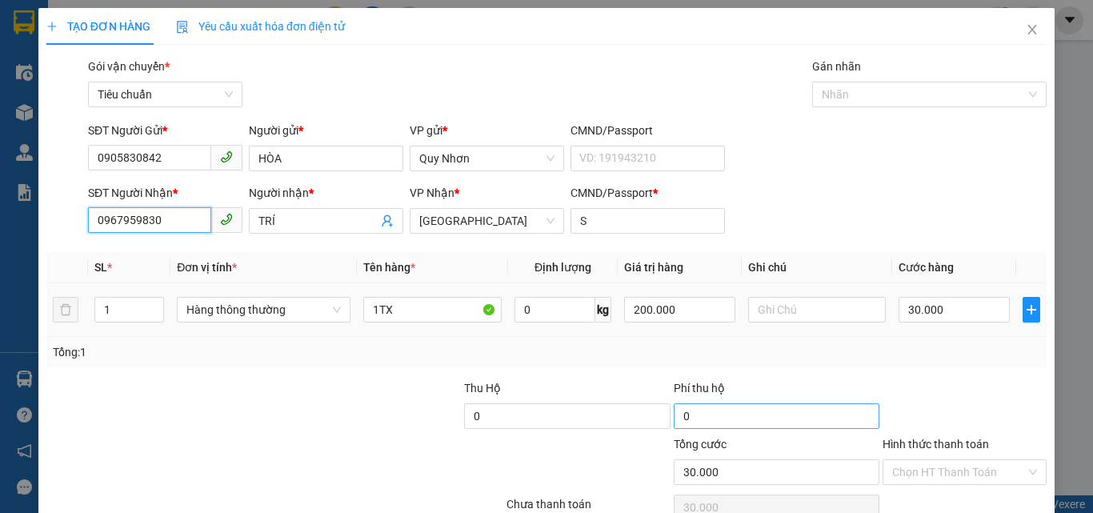
scroll to position [79, 0]
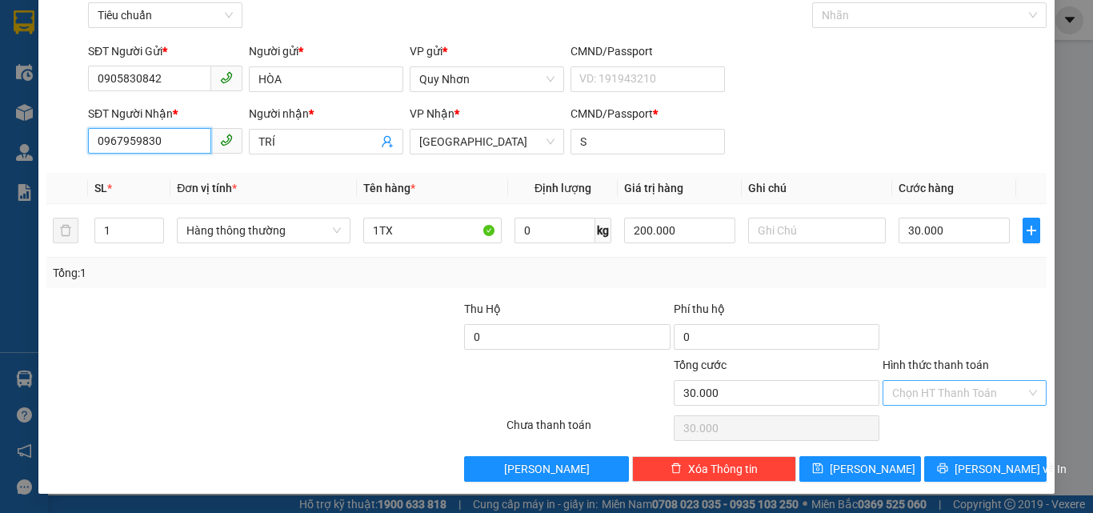
type input "0967959830"
click at [926, 385] on input "Hình thức thanh toán" at bounding box center [959, 393] width 134 height 24
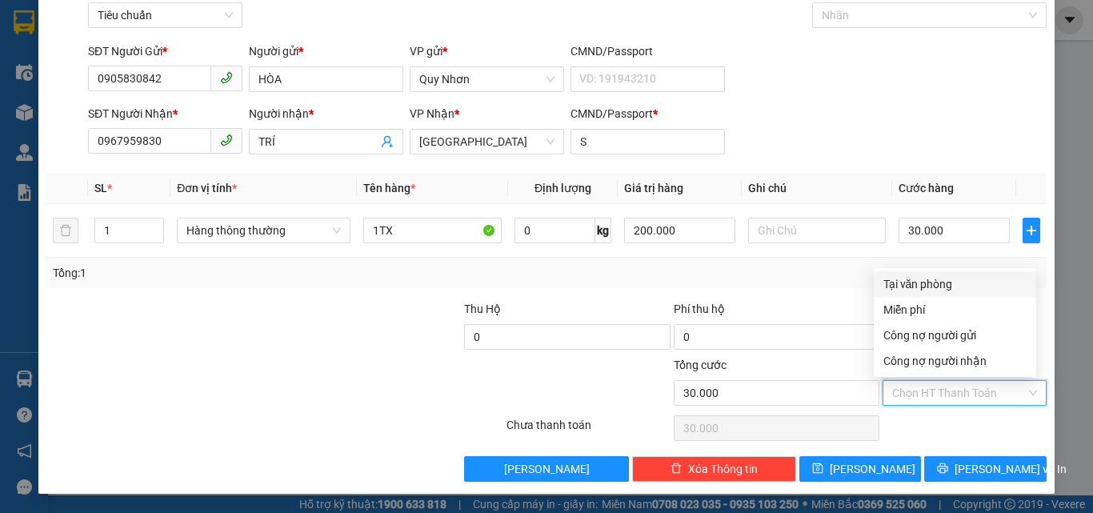
click at [926, 286] on div "Tại văn phòng" at bounding box center [954, 284] width 143 height 18
type input "0"
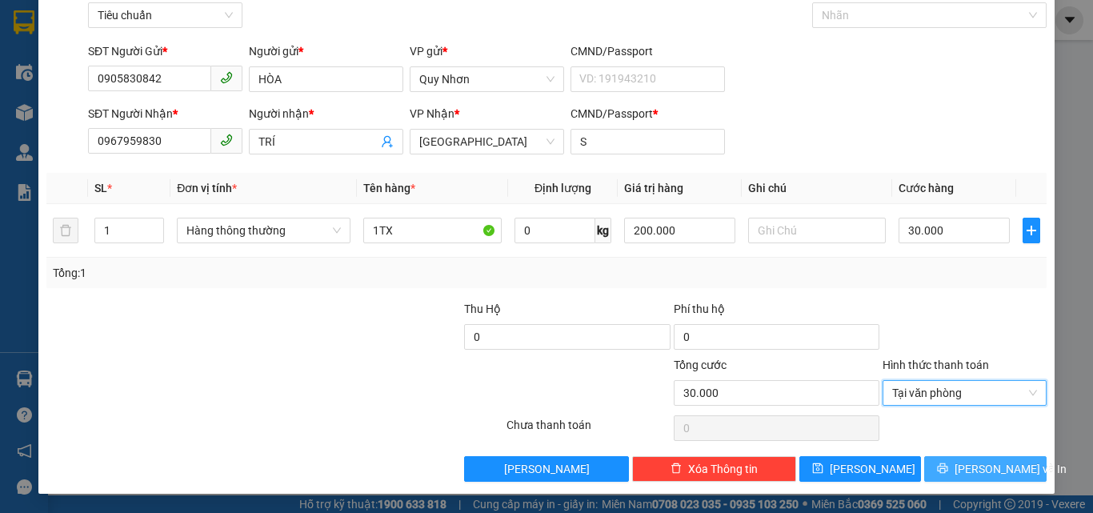
click at [935, 469] on button "[PERSON_NAME] và In" at bounding box center [985, 469] width 122 height 26
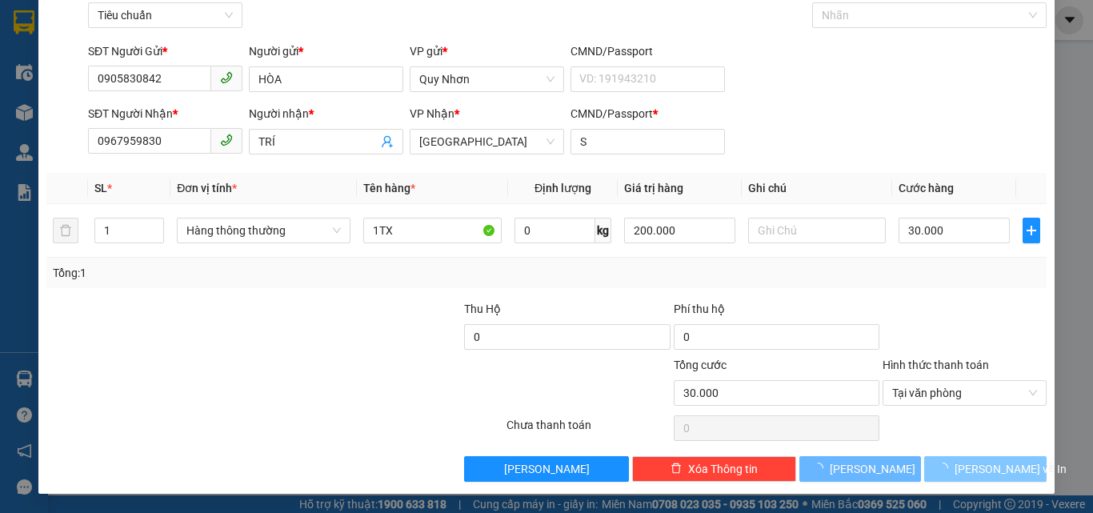
drag, startPoint x: 935, startPoint y: 469, endPoint x: 878, endPoint y: 267, distance: 209.4
click at [933, 459] on button "[PERSON_NAME] và In" at bounding box center [985, 469] width 122 height 26
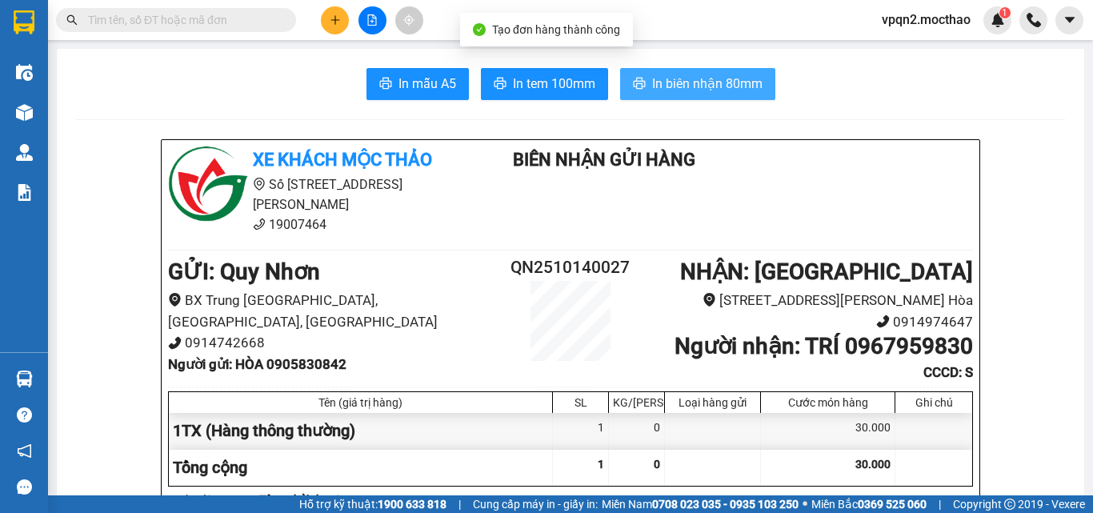
click at [726, 74] on span "In biên nhận 80mm" at bounding box center [707, 84] width 110 height 20
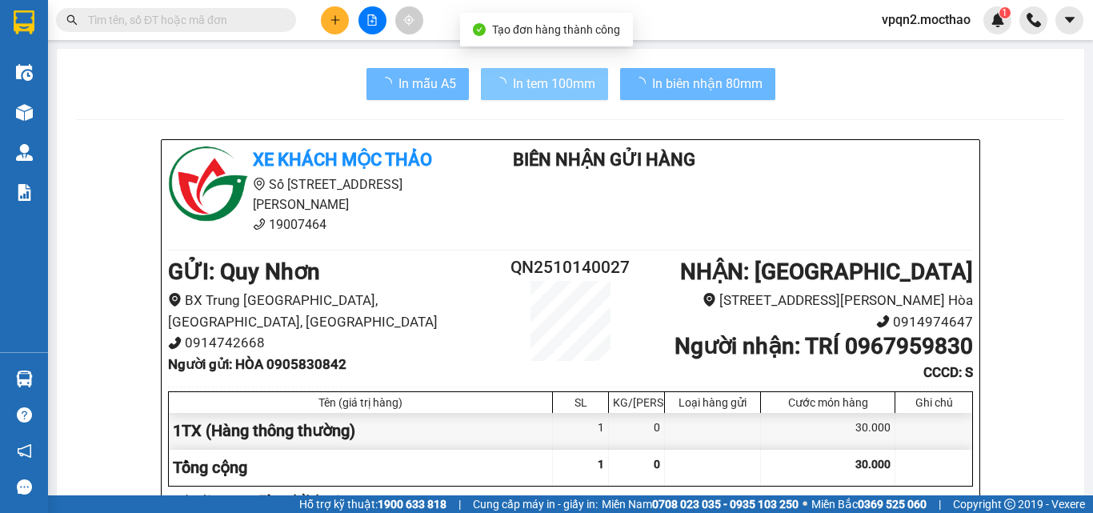
click at [559, 86] on span "In tem 100mm" at bounding box center [554, 84] width 82 height 20
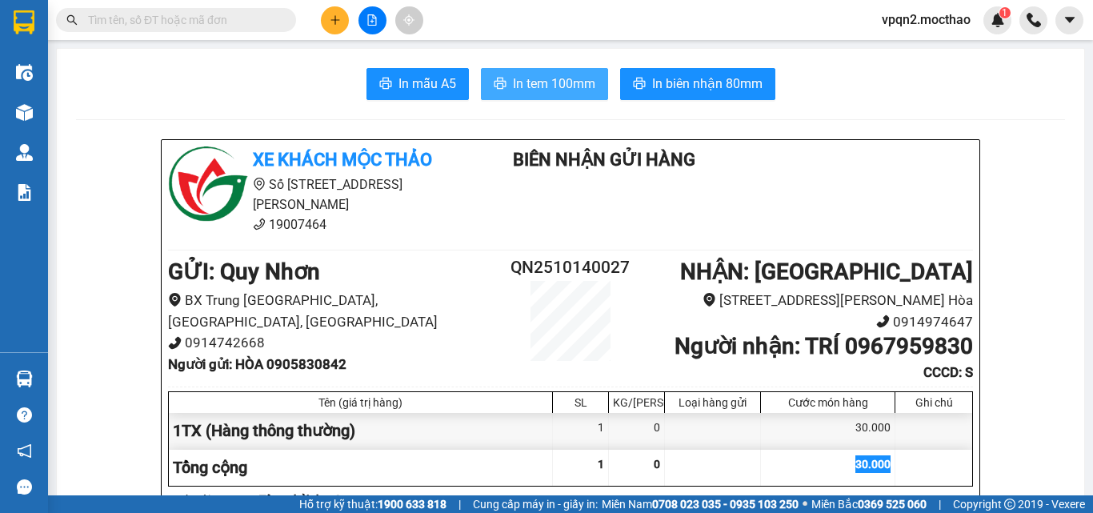
click at [559, 86] on span "In tem 100mm" at bounding box center [554, 84] width 82 height 20
click at [335, 14] on button at bounding box center [335, 20] width 28 height 28
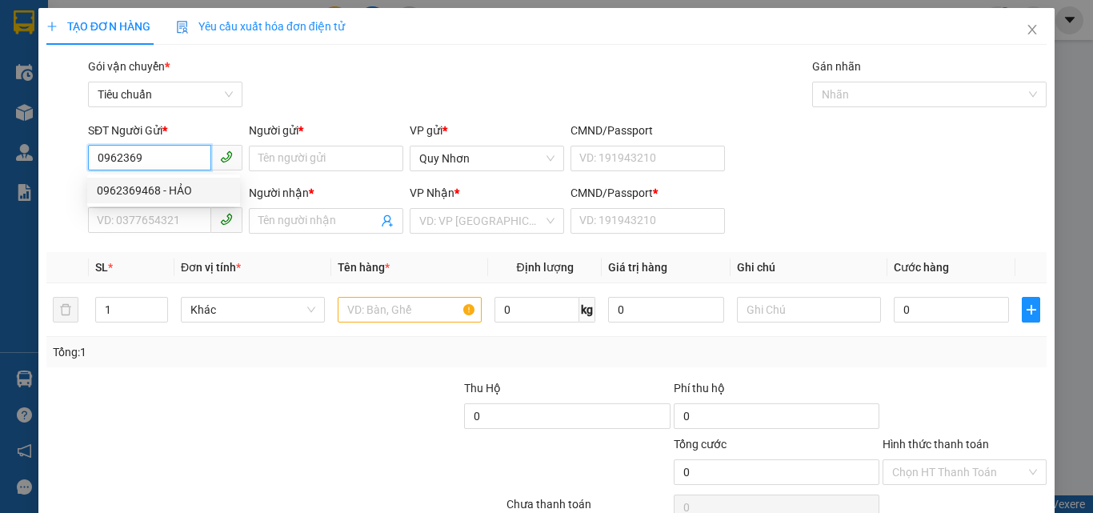
drag, startPoint x: 171, startPoint y: 202, endPoint x: 170, endPoint y: 194, distance: 8.8
click at [171, 200] on div "0962369468 - HẢO" at bounding box center [163, 191] width 153 height 26
type input "0962369468"
type input "HẢO"
type input "0868005049"
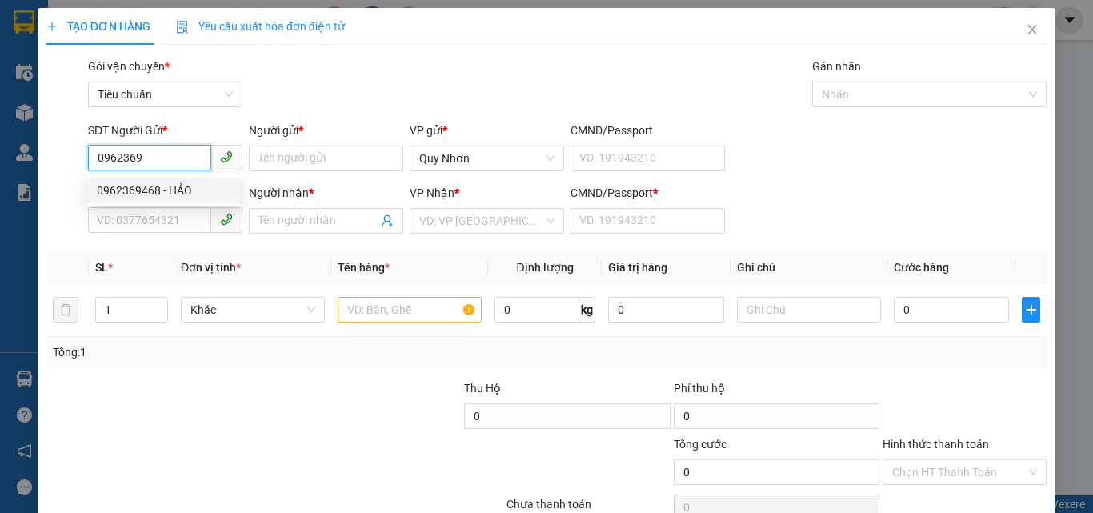
type input "CHI"
type input "f"
type input "0962369468"
click at [173, 194] on b "*" at bounding box center [175, 192] width 5 height 13
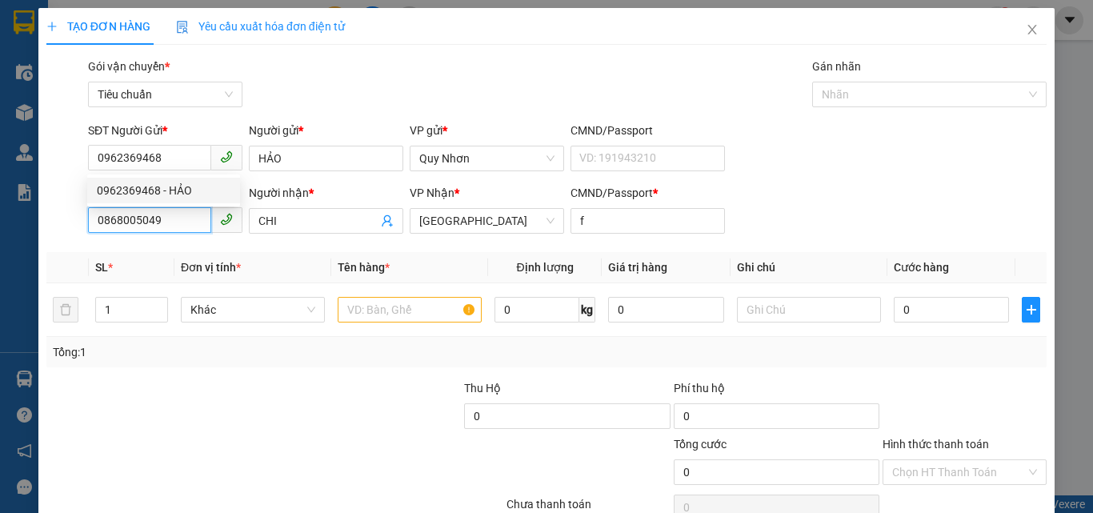
click at [170, 207] on input "0868005049" at bounding box center [149, 220] width 123 height 26
type input "30.000"
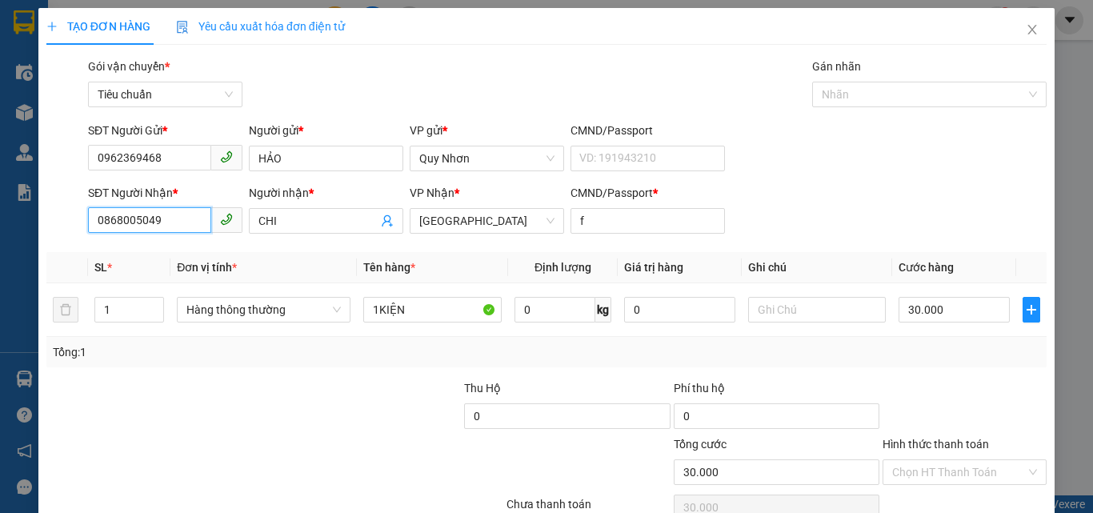
click at [164, 229] on input "0868005049" at bounding box center [149, 220] width 123 height 26
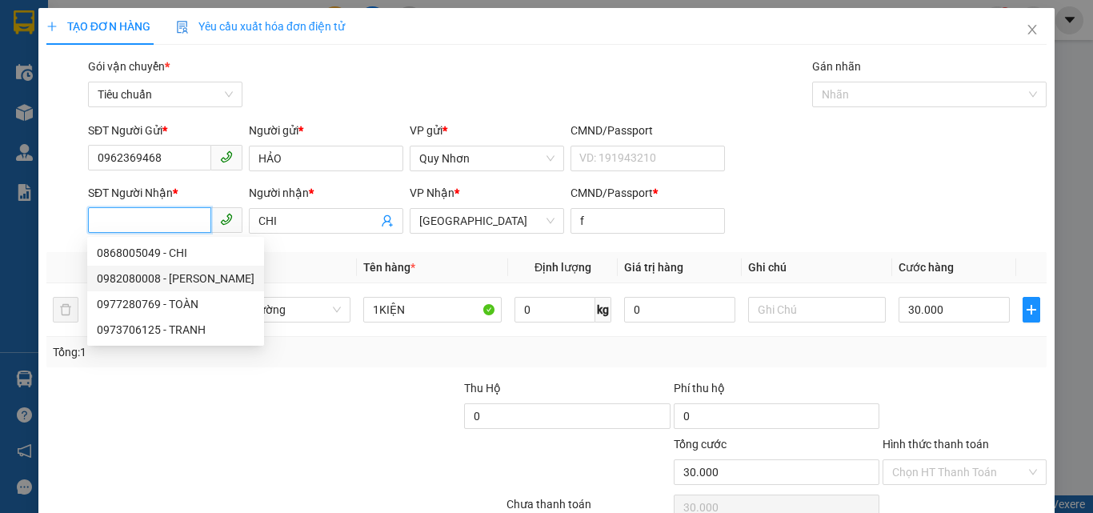
click at [146, 280] on div "0982080008 - HUY" at bounding box center [176, 279] width 158 height 18
type input "0982080008"
type input "HUY"
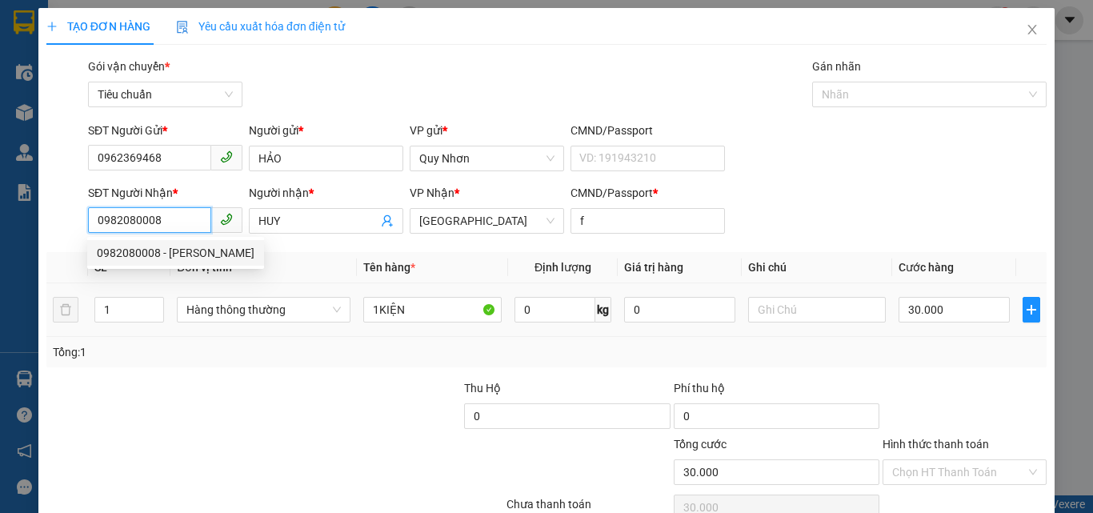
type input "20.000"
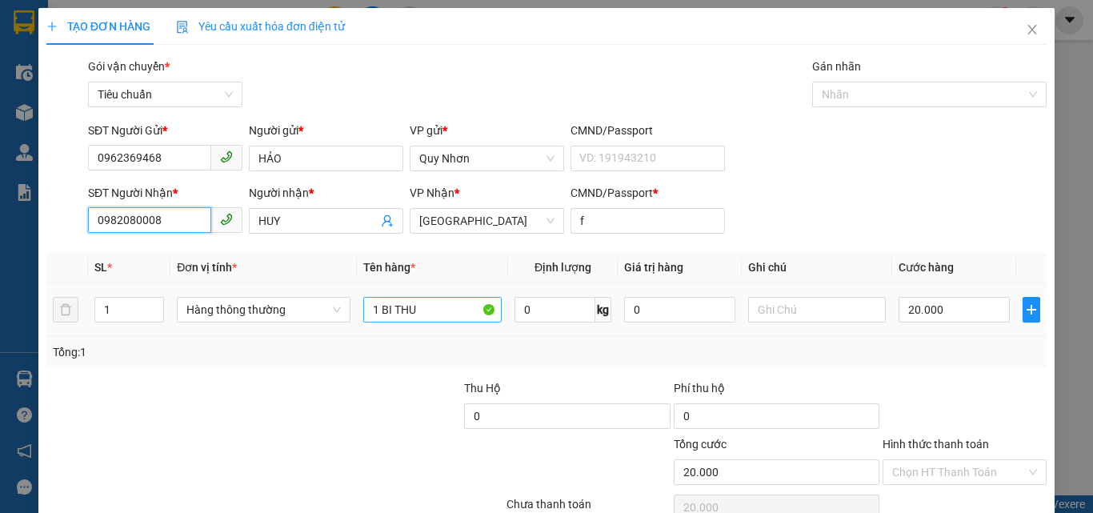
type input "0982080008"
click at [438, 314] on input "1 BI THU" at bounding box center [432, 310] width 138 height 26
type input "1 FILE"
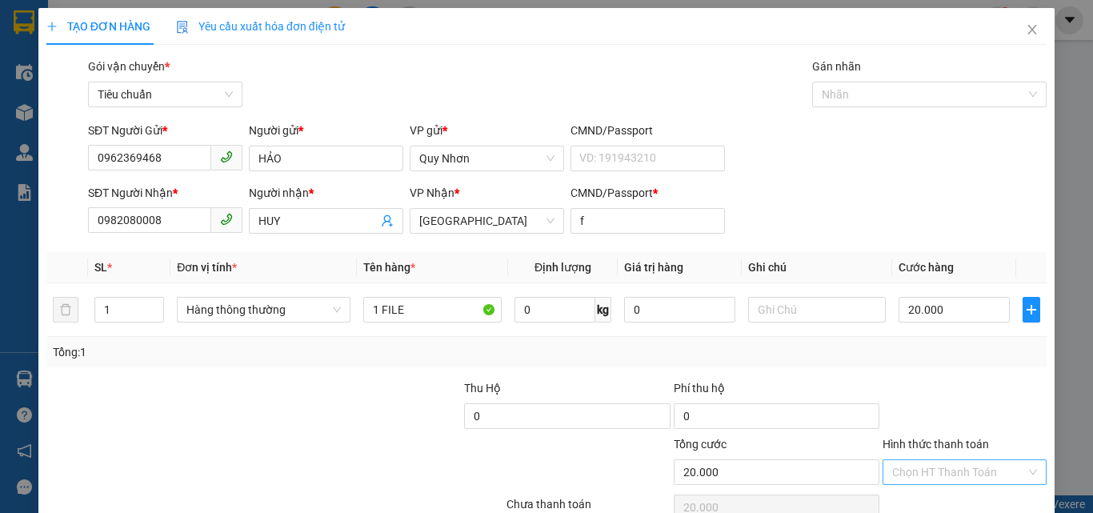
click at [942, 466] on input "Hình thức thanh toán" at bounding box center [959, 472] width 134 height 24
click at [945, 367] on div "Tại văn phòng" at bounding box center [954, 363] width 143 height 18
type input "0"
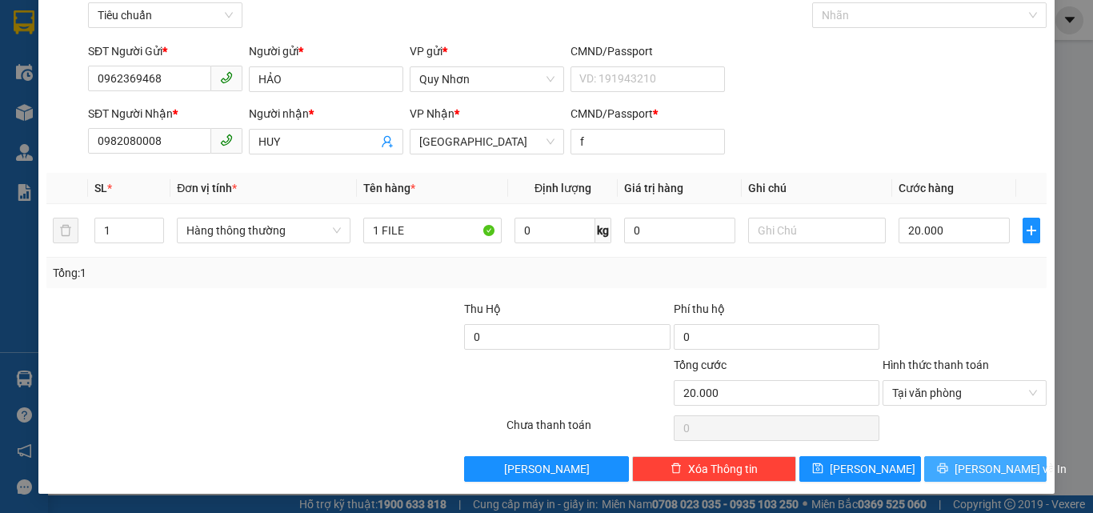
click at [942, 474] on button "[PERSON_NAME] và In" at bounding box center [985, 469] width 122 height 26
click at [941, 475] on button "[PERSON_NAME] và In" at bounding box center [985, 469] width 122 height 26
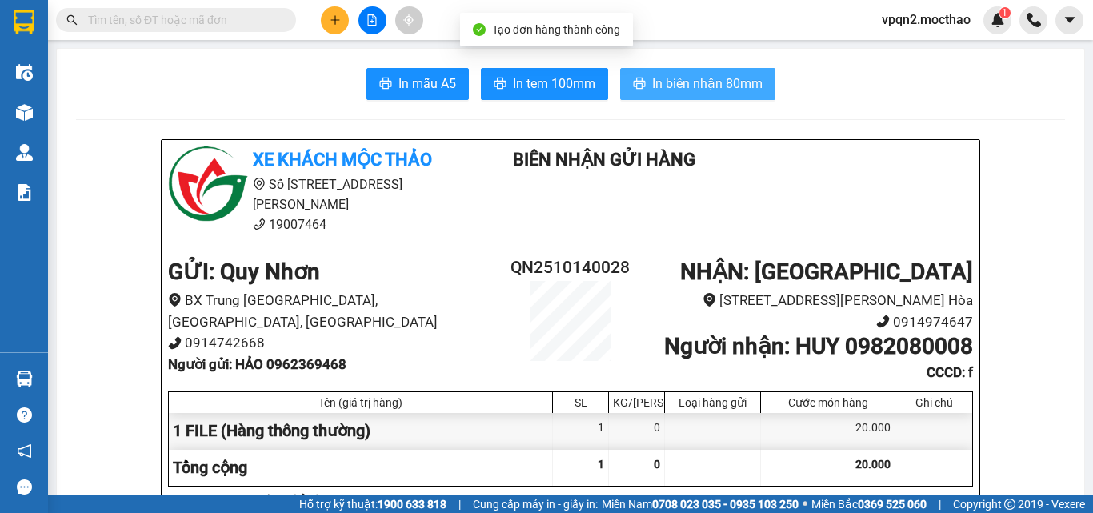
click at [724, 82] on span "In biên nhận 80mm" at bounding box center [707, 84] width 110 height 20
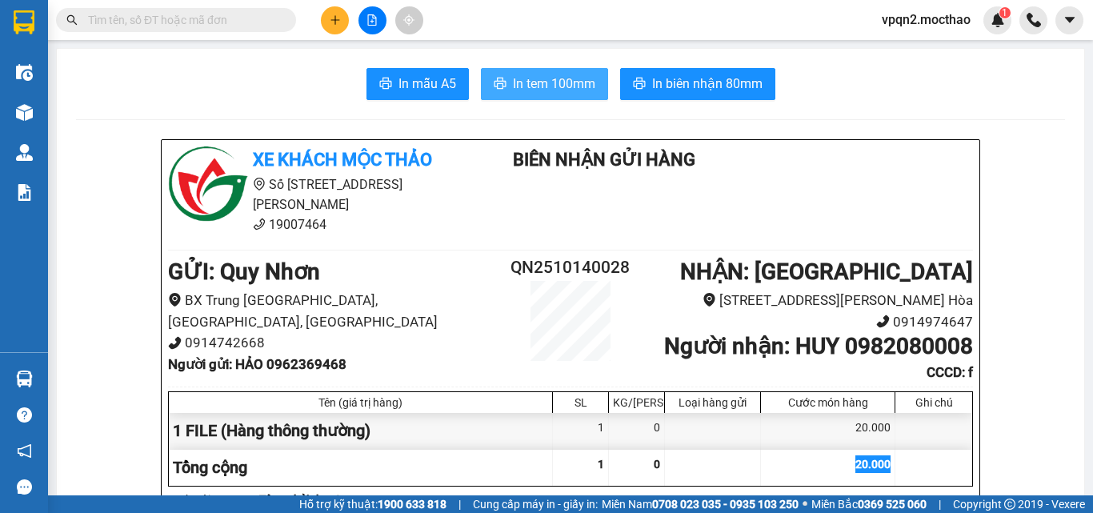
click at [552, 92] on span "In tem 100mm" at bounding box center [554, 84] width 82 height 20
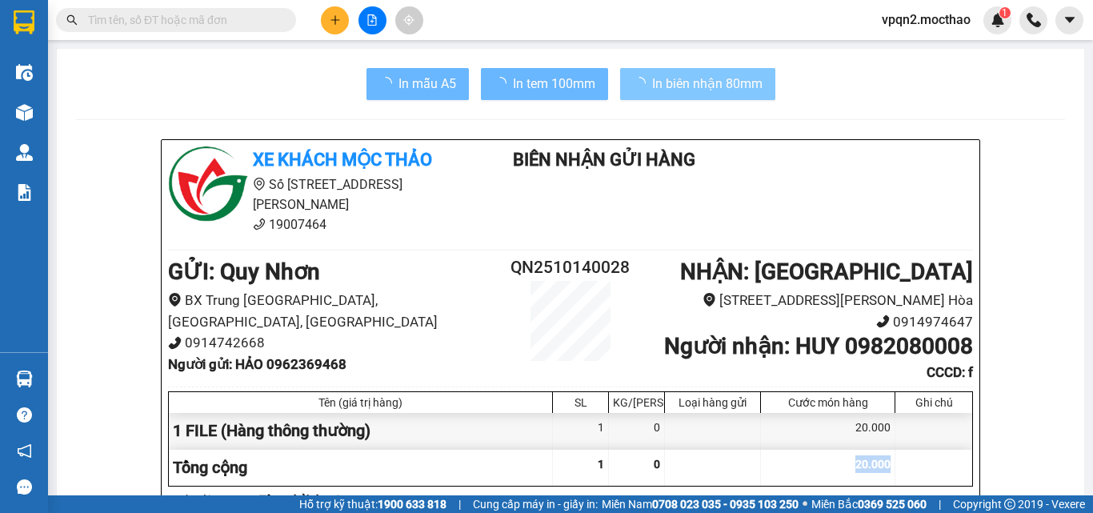
click at [846, 466] on div "20.000" at bounding box center [828, 468] width 134 height 36
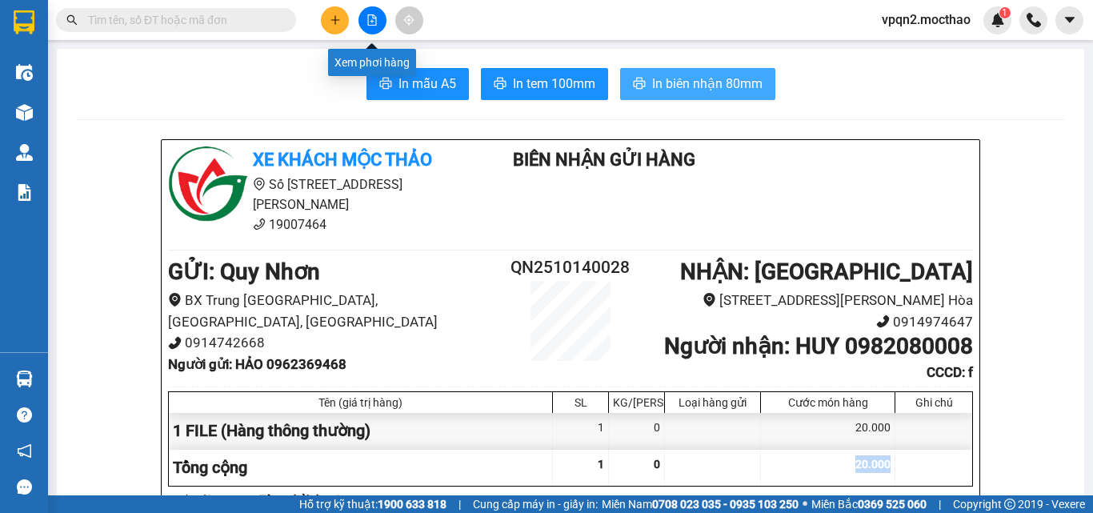
click at [363, 19] on button at bounding box center [372, 20] width 28 height 28
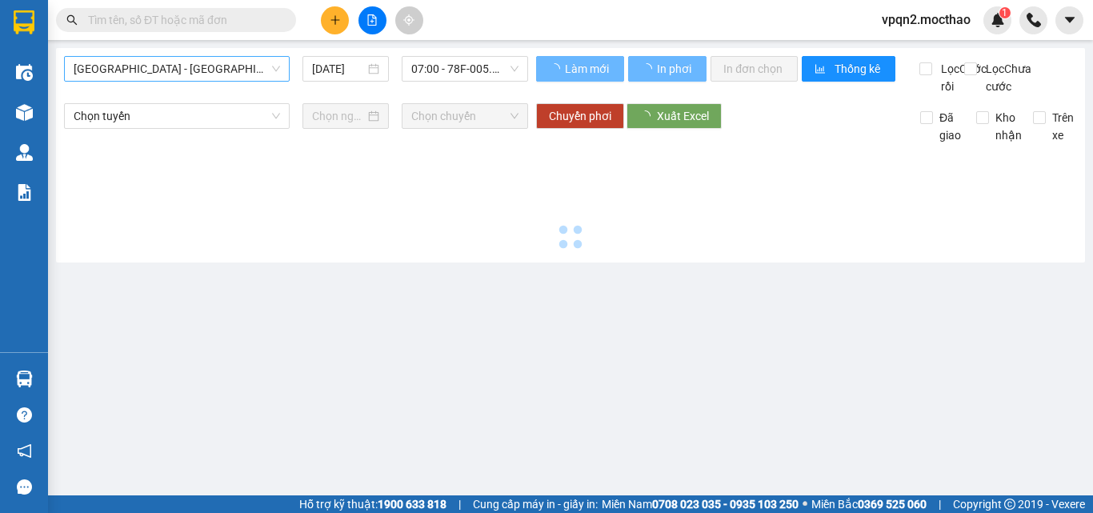
click at [242, 74] on span "Sài Gòn - Tuy Hòa" at bounding box center [177, 69] width 206 height 24
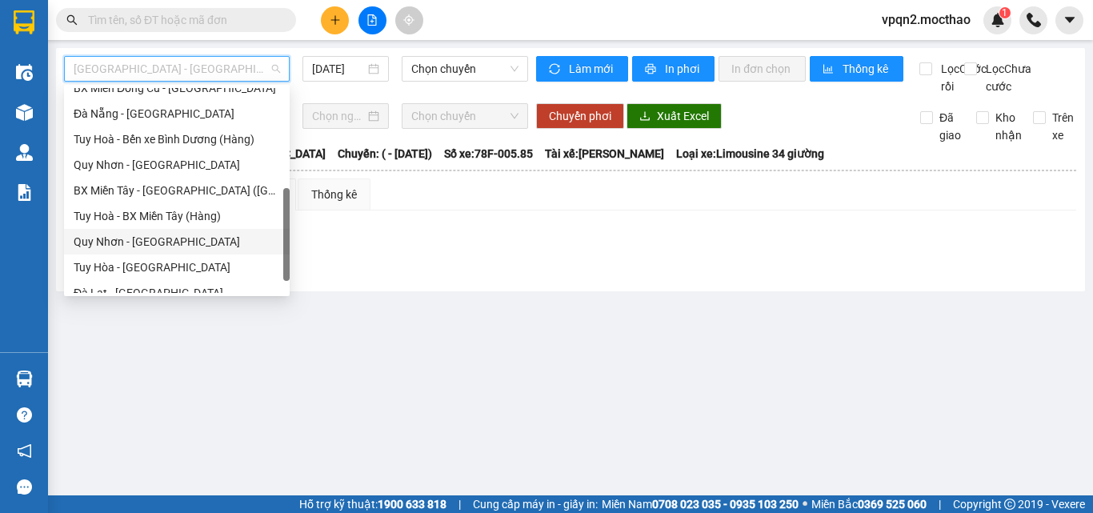
scroll to position [358, 0]
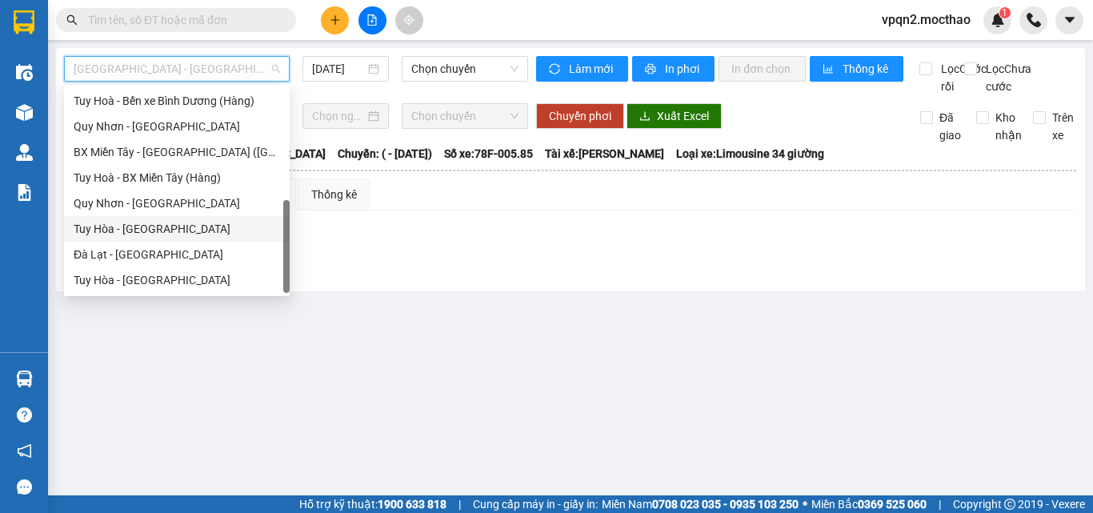
click at [165, 225] on div "Tuy Hòa - [GEOGRAPHIC_DATA]" at bounding box center [177, 229] width 206 height 18
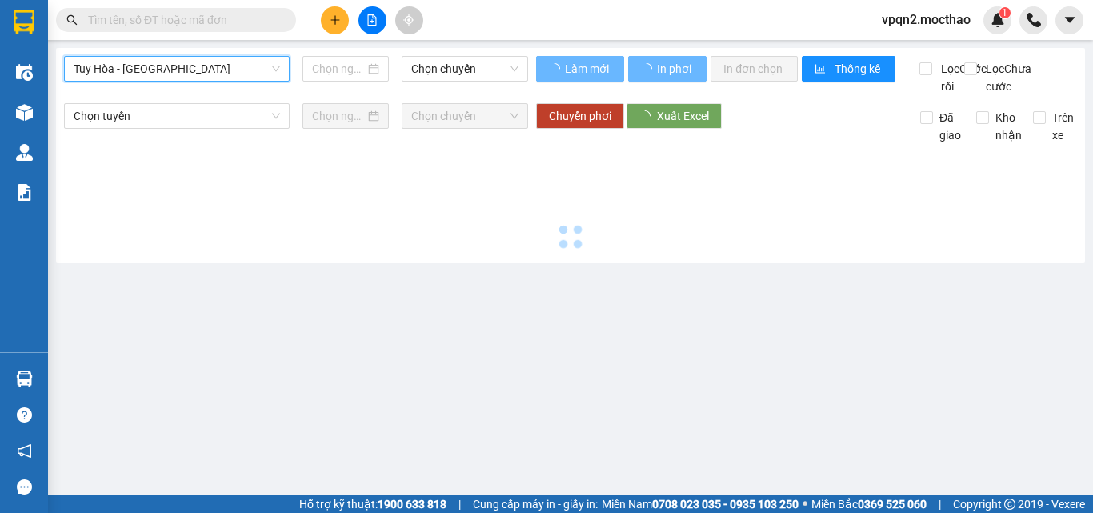
type input "[DATE]"
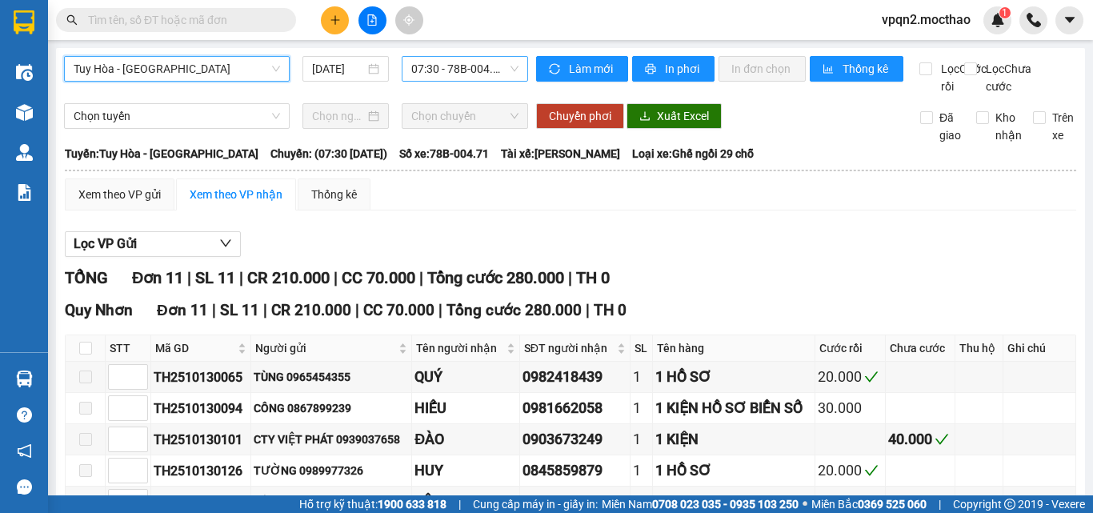
click at [438, 66] on span "07:30 - 78B-004.71" at bounding box center [464, 69] width 107 height 24
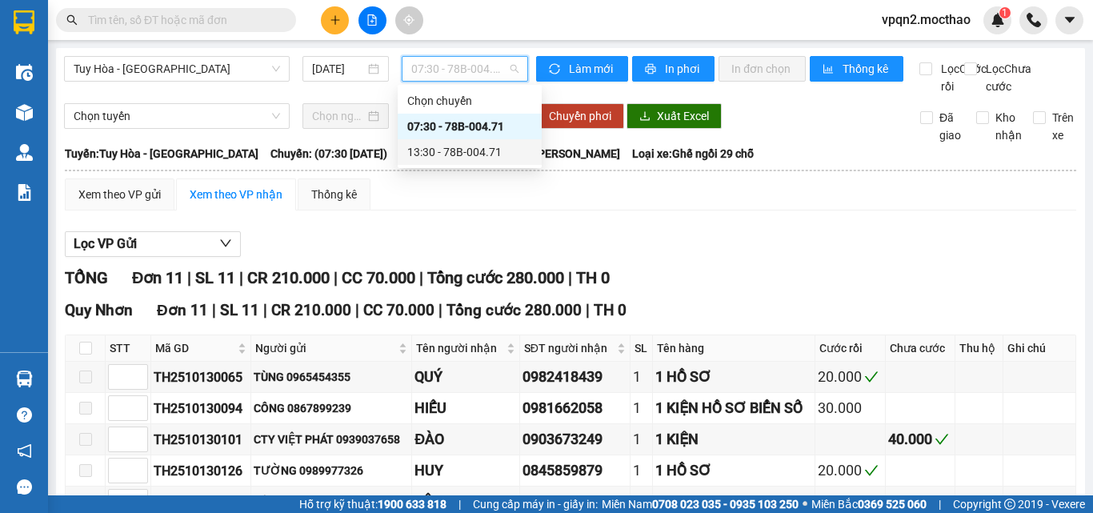
click at [449, 157] on div "13:30 - 78B-004.71" at bounding box center [469, 152] width 125 height 18
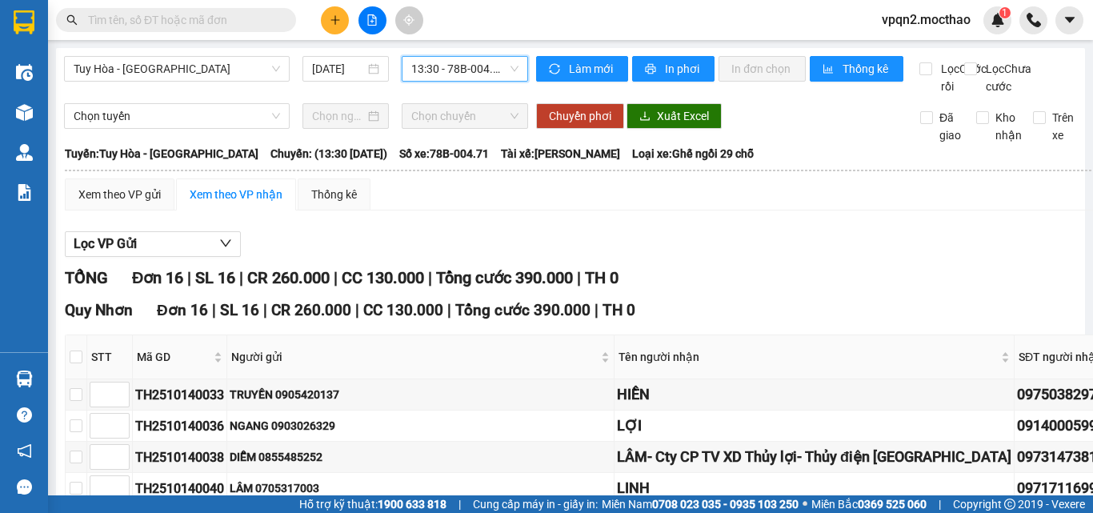
scroll to position [80, 0]
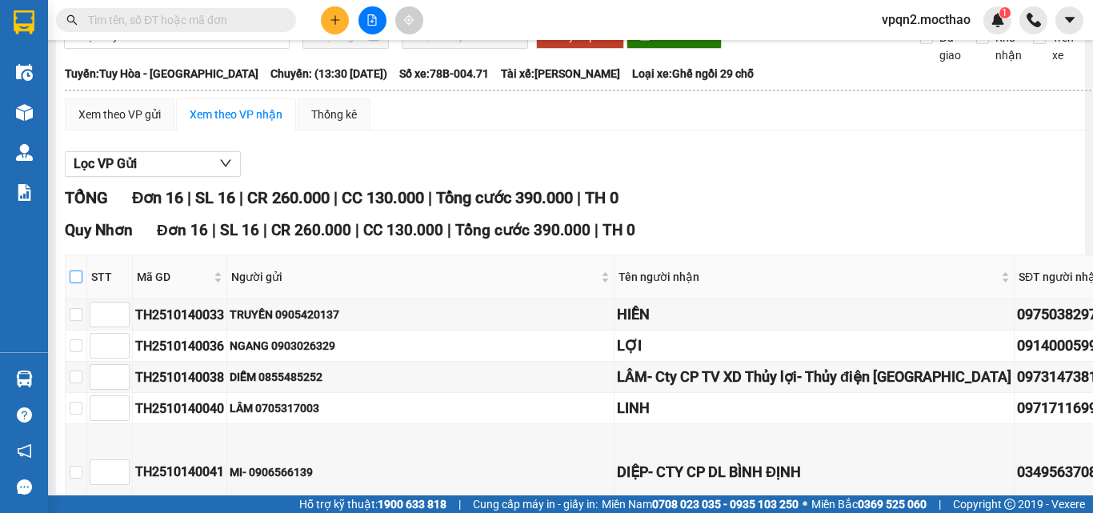
click at [80, 286] on label at bounding box center [76, 277] width 13 height 18
click at [80, 283] on input "checkbox" at bounding box center [76, 276] width 13 height 13
checkbox input "true"
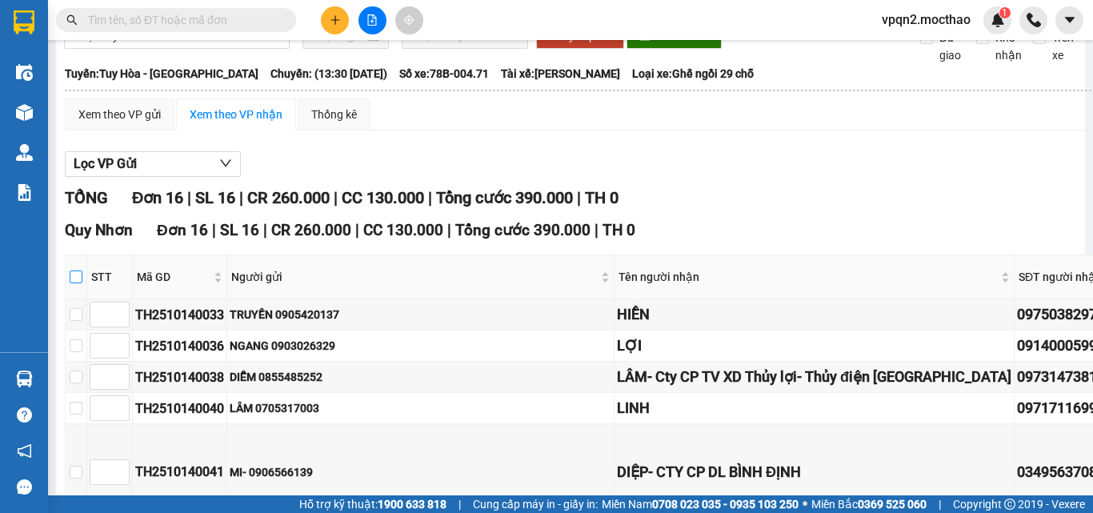
checkbox input "true"
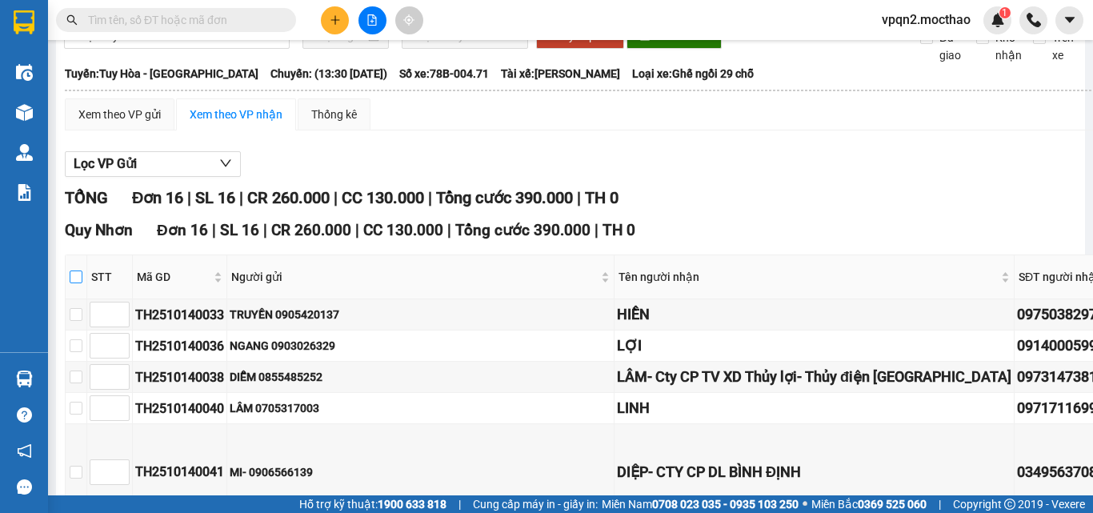
checkbox input "true"
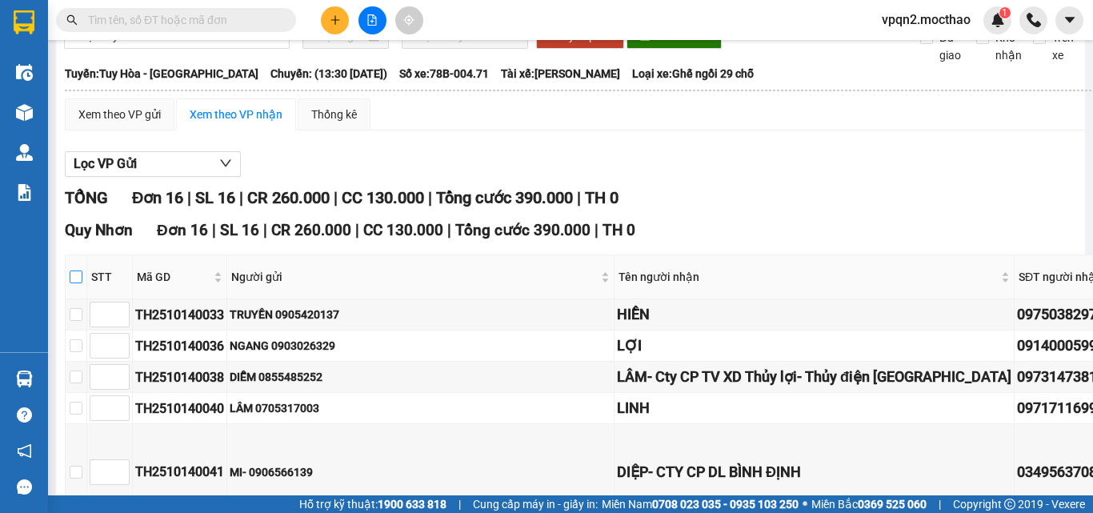
checkbox input "true"
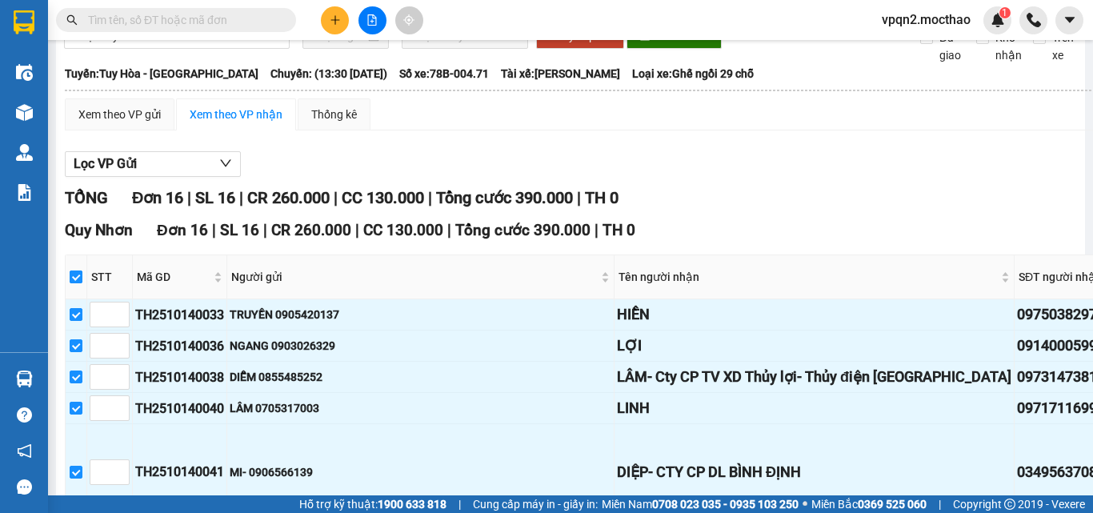
scroll to position [160, 0]
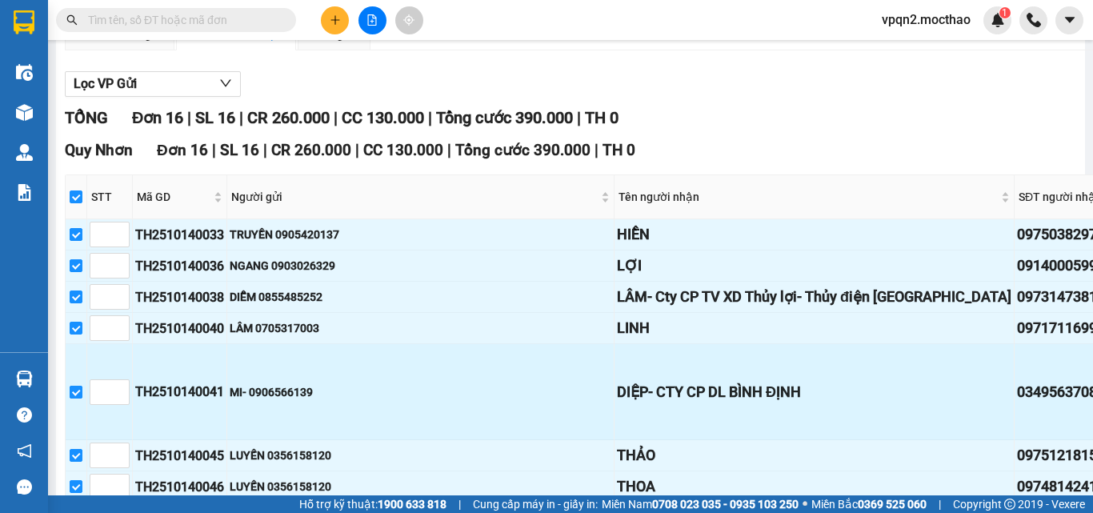
click at [78, 398] on input "checkbox" at bounding box center [76, 392] width 13 height 13
checkbox input "false"
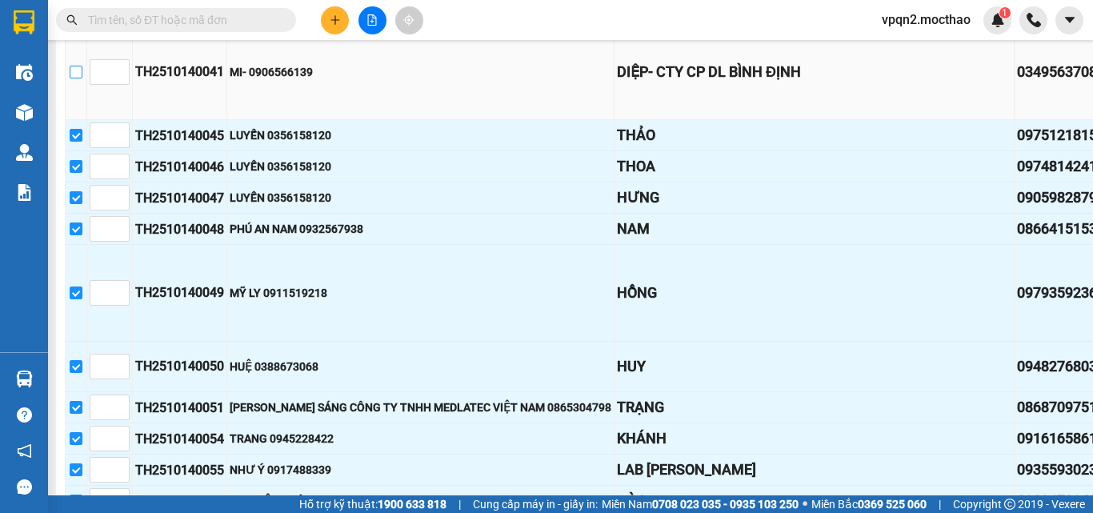
scroll to position [560, 0]
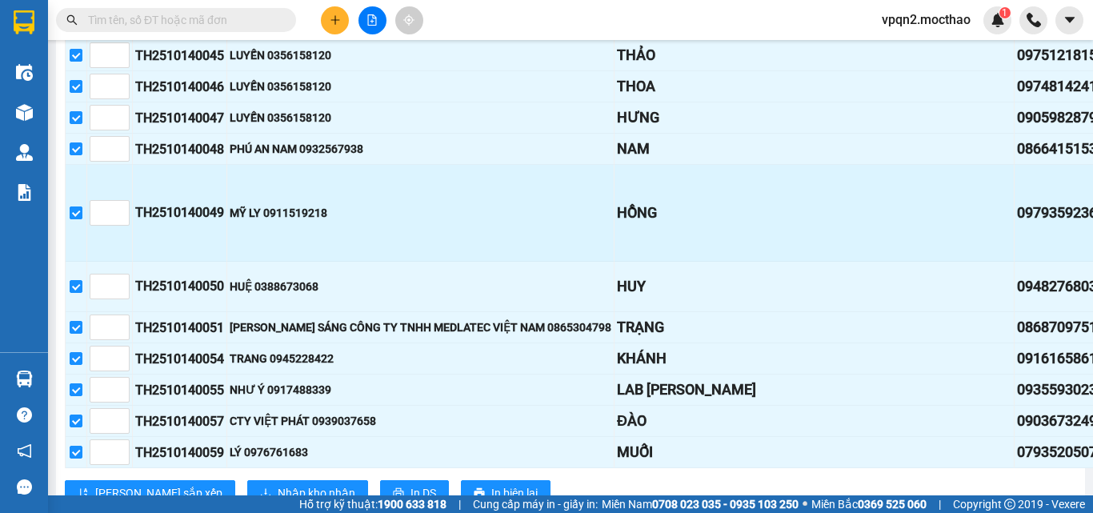
click at [76, 219] on input "checkbox" at bounding box center [76, 212] width 13 height 13
checkbox input "false"
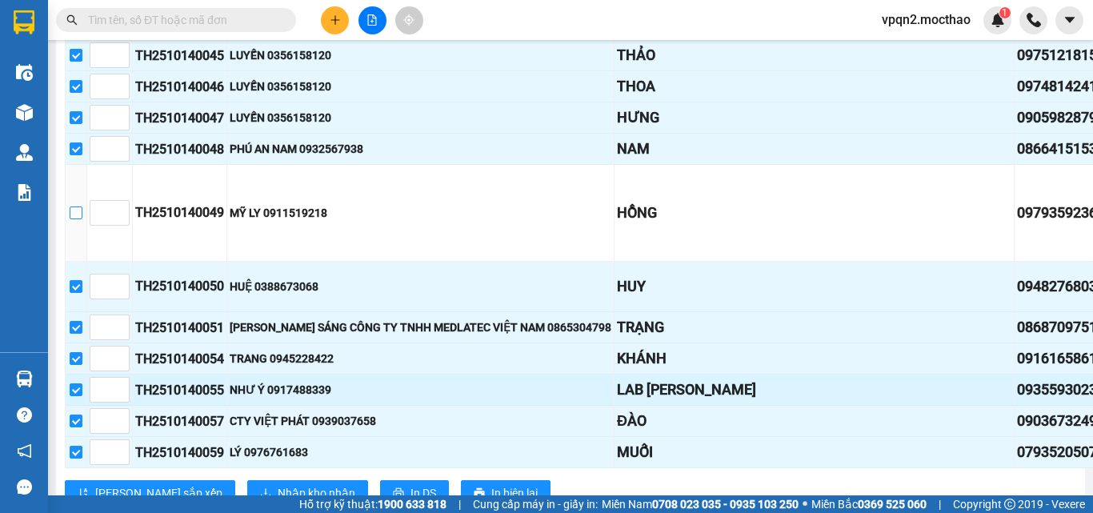
scroll to position [645, 0]
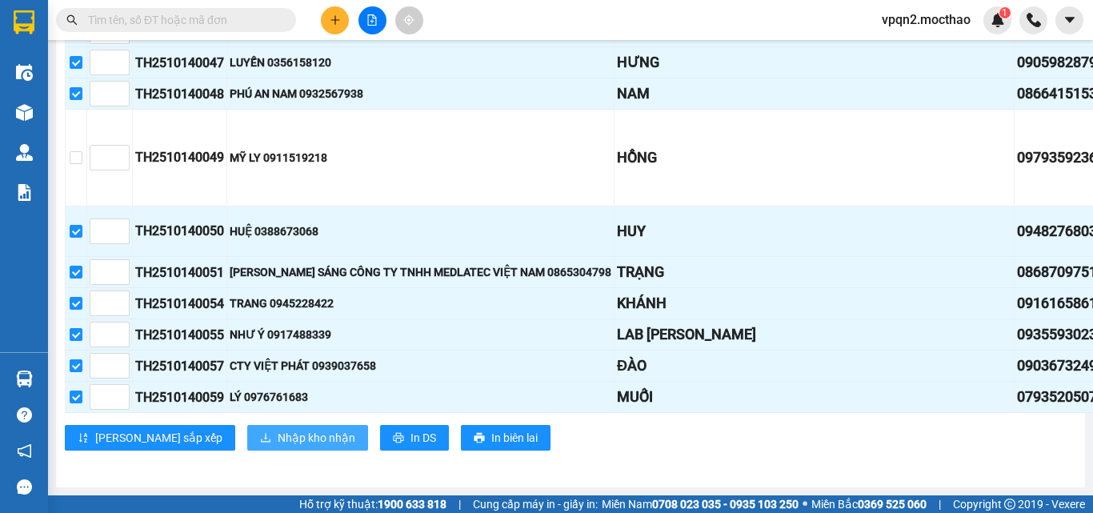
click at [278, 429] on span "Nhập kho nhận" at bounding box center [317, 438] width 78 height 18
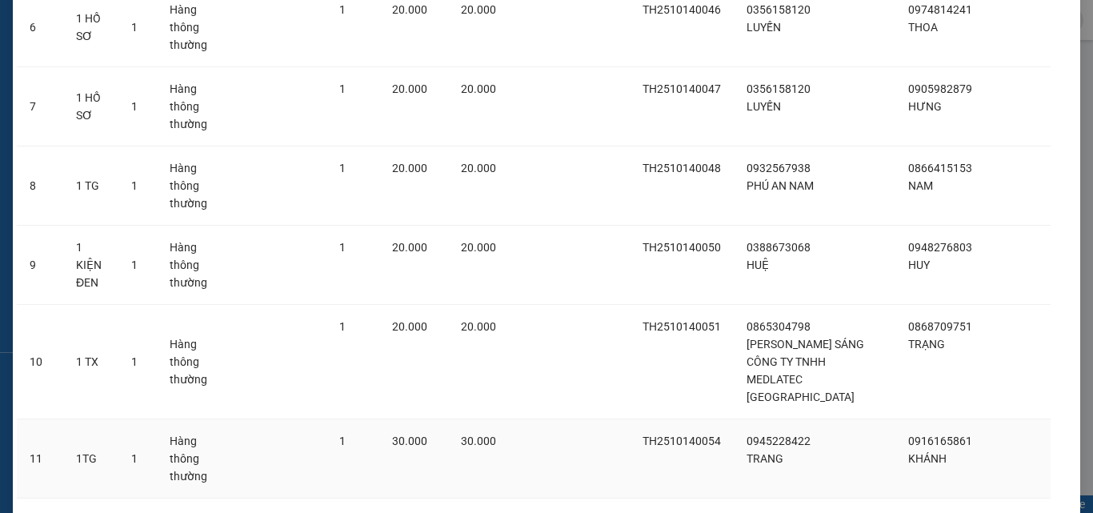
scroll to position [880, 0]
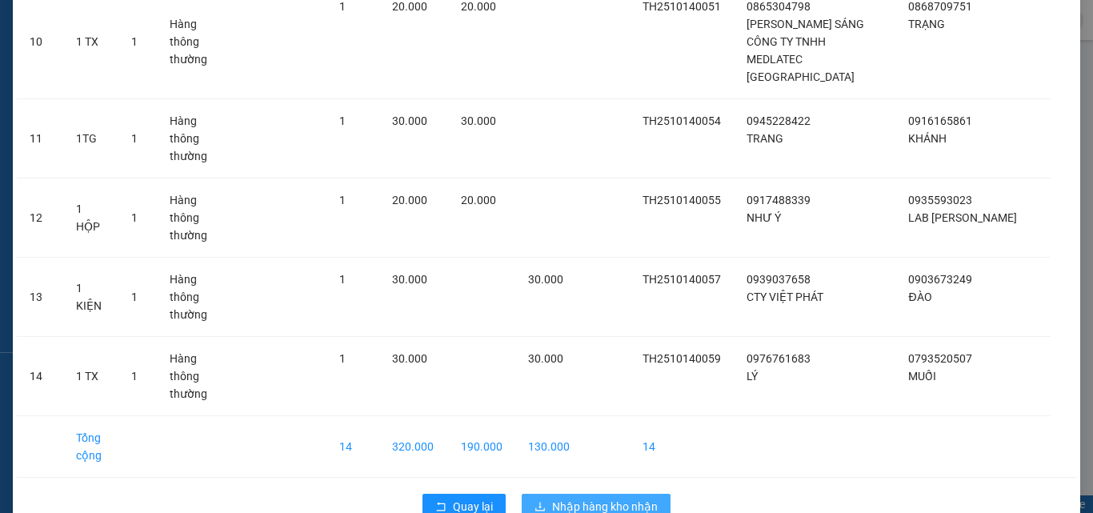
click at [577, 498] on span "Nhập hàng kho nhận" at bounding box center [605, 507] width 106 height 18
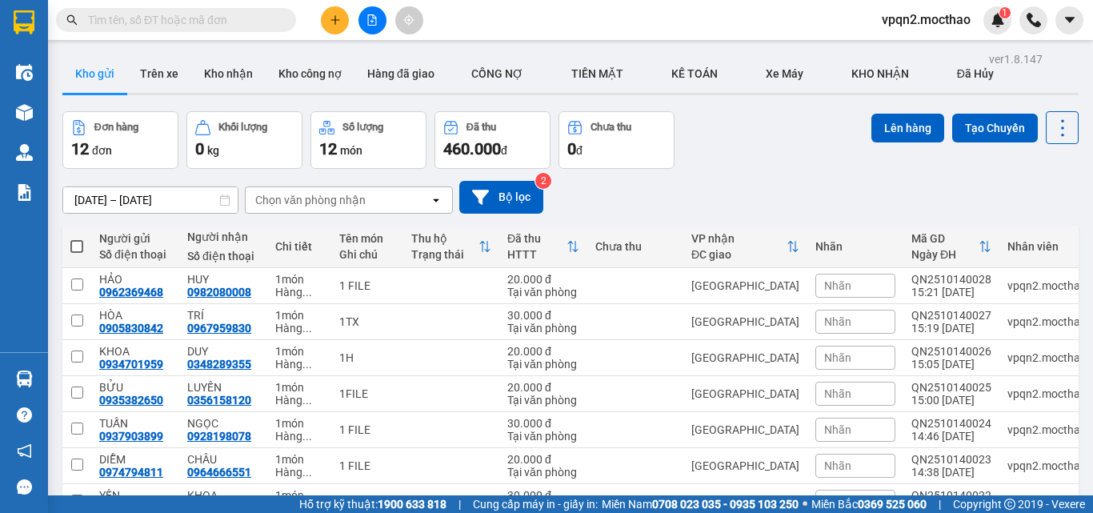
click at [73, 250] on span at bounding box center [76, 246] width 13 height 13
click at [77, 238] on input "checkbox" at bounding box center [77, 238] width 0 height 0
checkbox input "true"
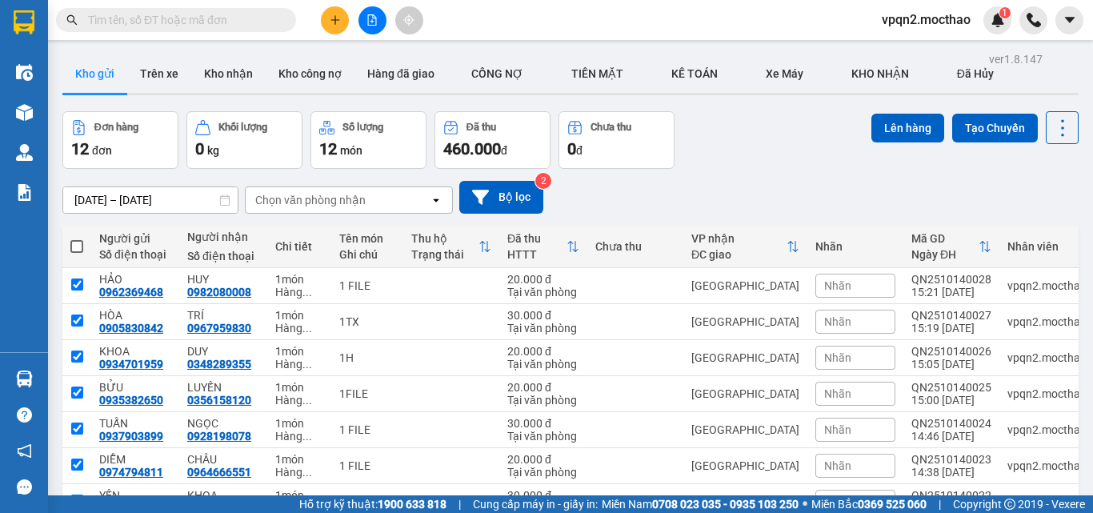
checkbox input "true"
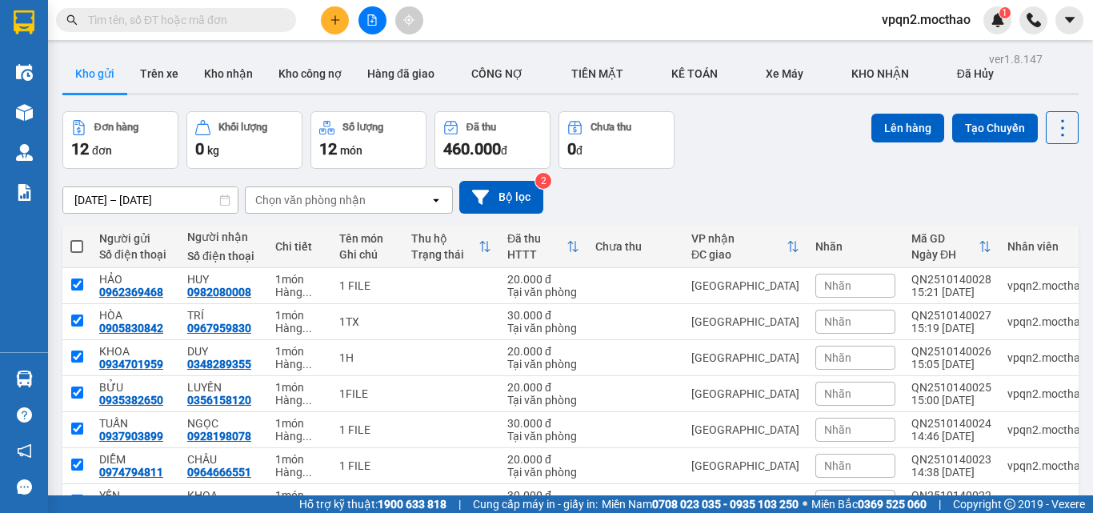
checkbox input "true"
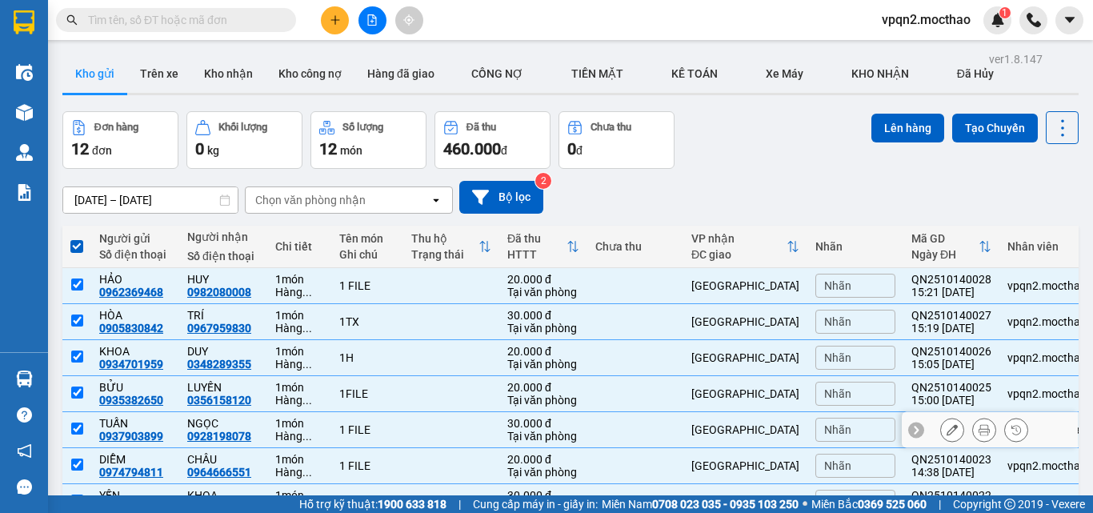
click at [678, 420] on td at bounding box center [635, 430] width 96 height 36
checkbox input "false"
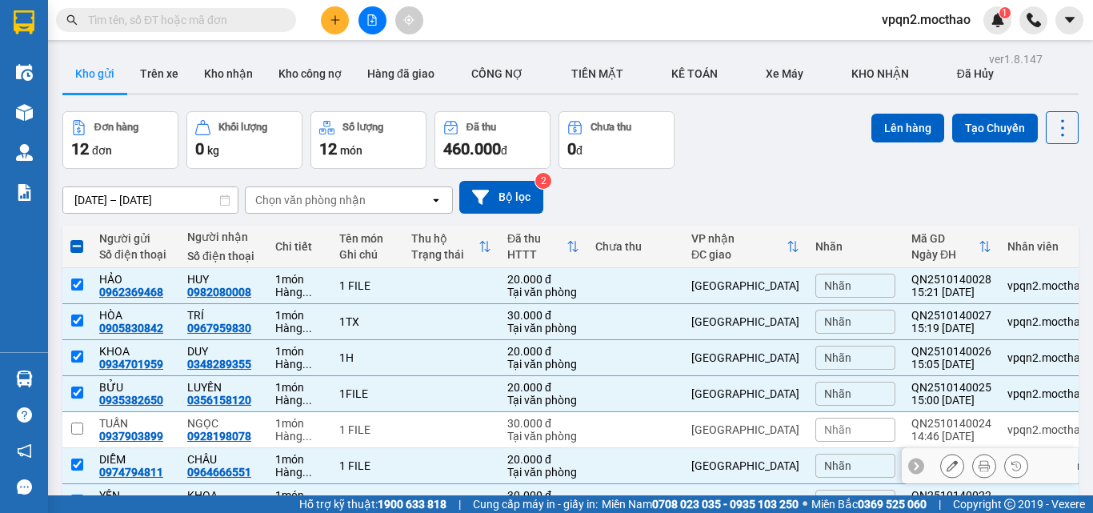
scroll to position [205, 0]
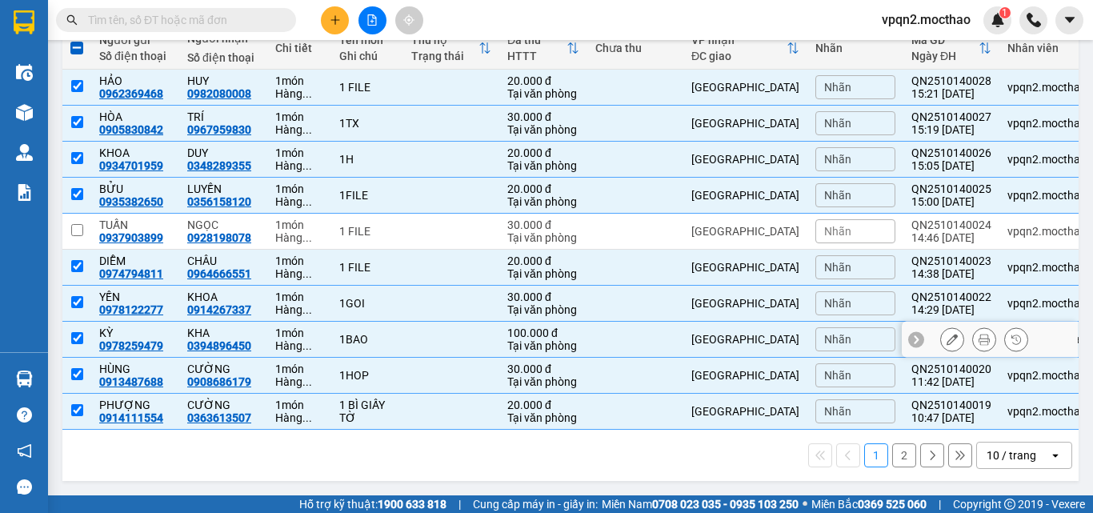
click at [749, 333] on div "[GEOGRAPHIC_DATA]" at bounding box center [745, 339] width 108 height 13
checkbox input "false"
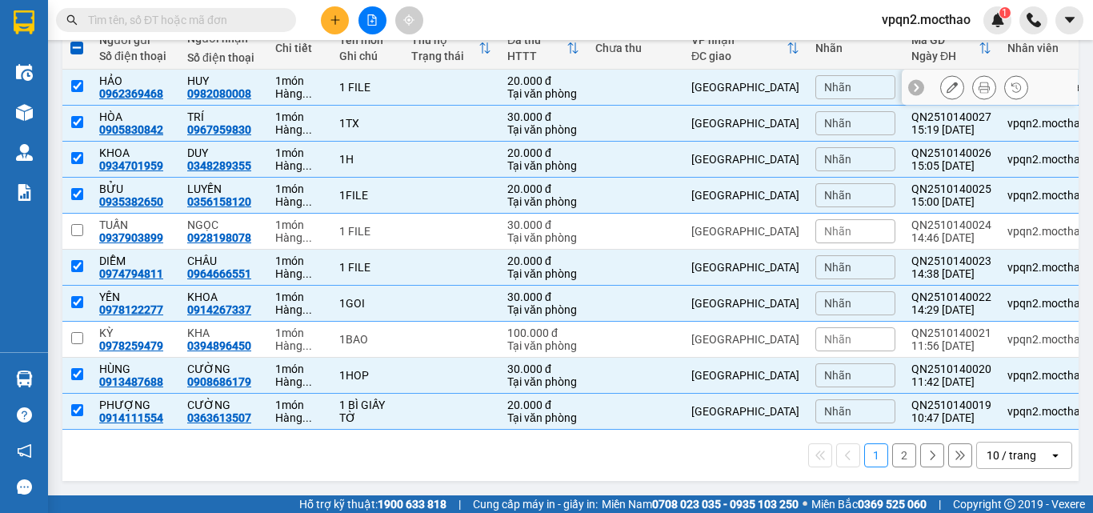
scroll to position [0, 0]
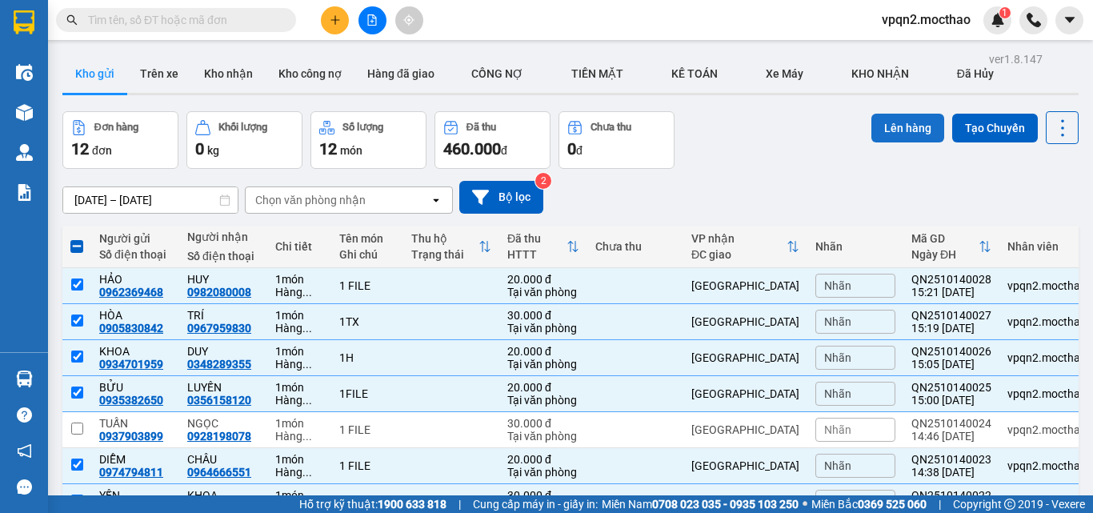
click at [878, 119] on button "Lên hàng" at bounding box center [907, 128] width 73 height 29
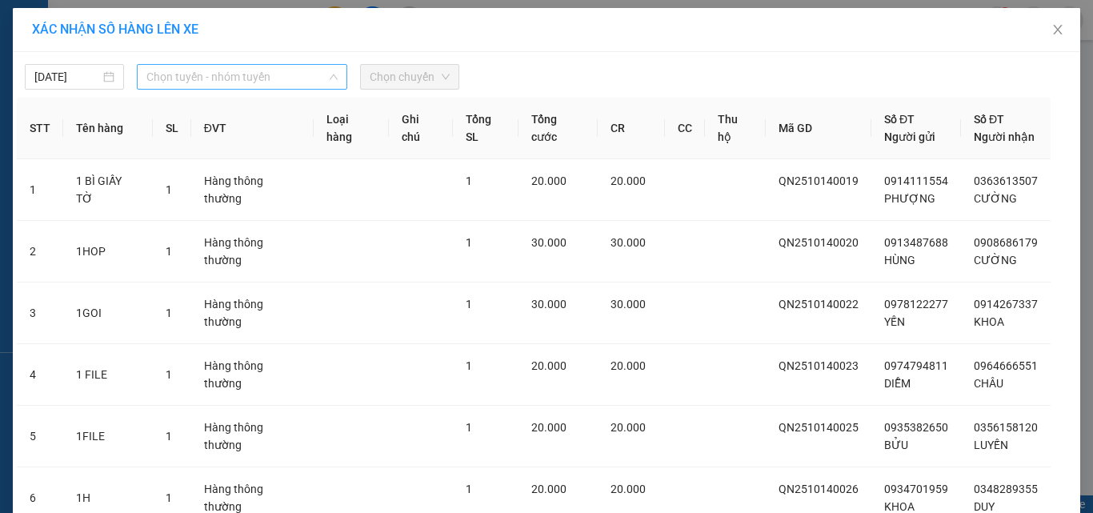
click at [198, 77] on span "Chọn tuyến - nhóm tuyến" at bounding box center [241, 77] width 191 height 24
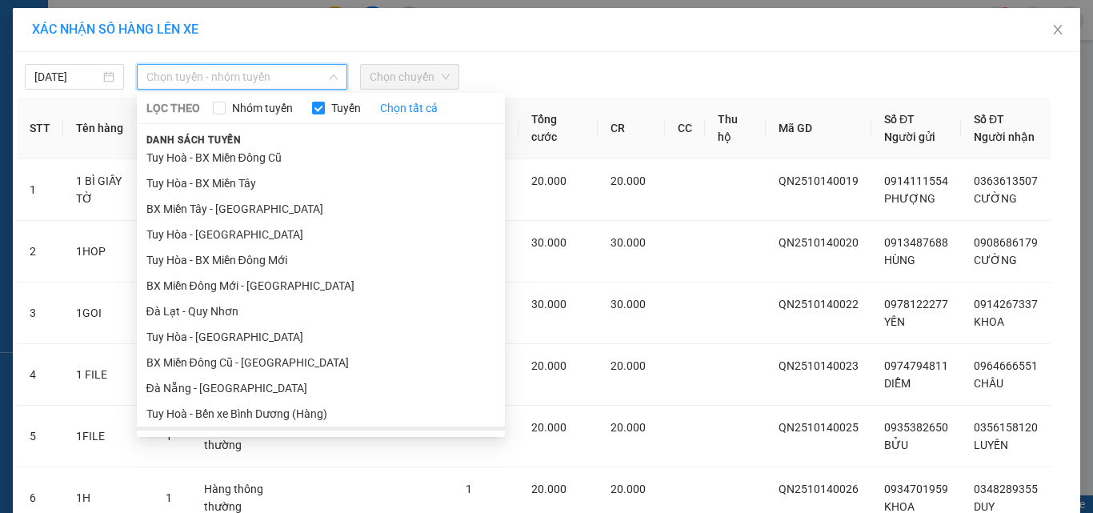
scroll to position [255, 0]
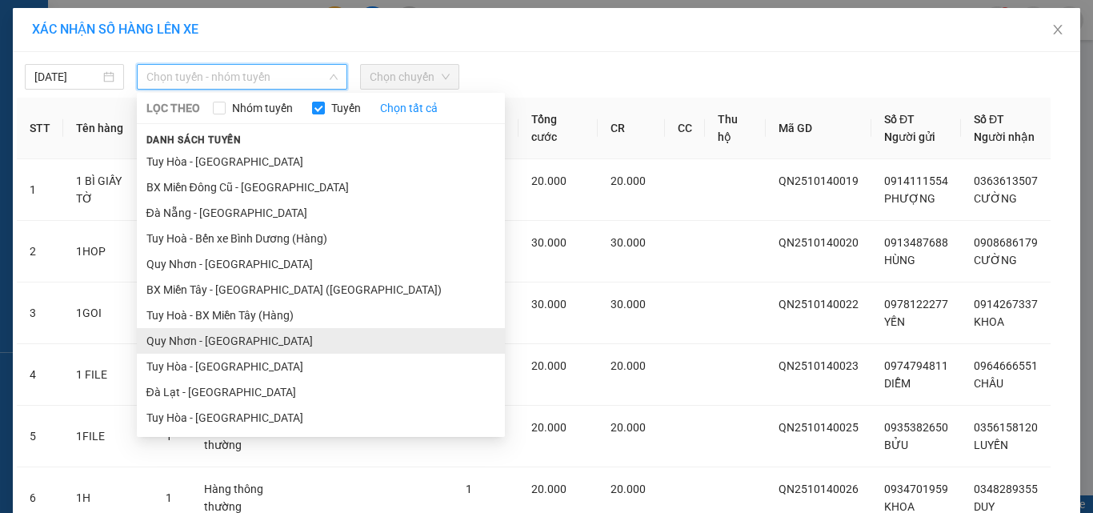
drag, startPoint x: 186, startPoint y: 343, endPoint x: 202, endPoint y: 307, distance: 39.4
click at [186, 342] on li "Quy Nhơn - Tuy Hòa" at bounding box center [321, 341] width 368 height 26
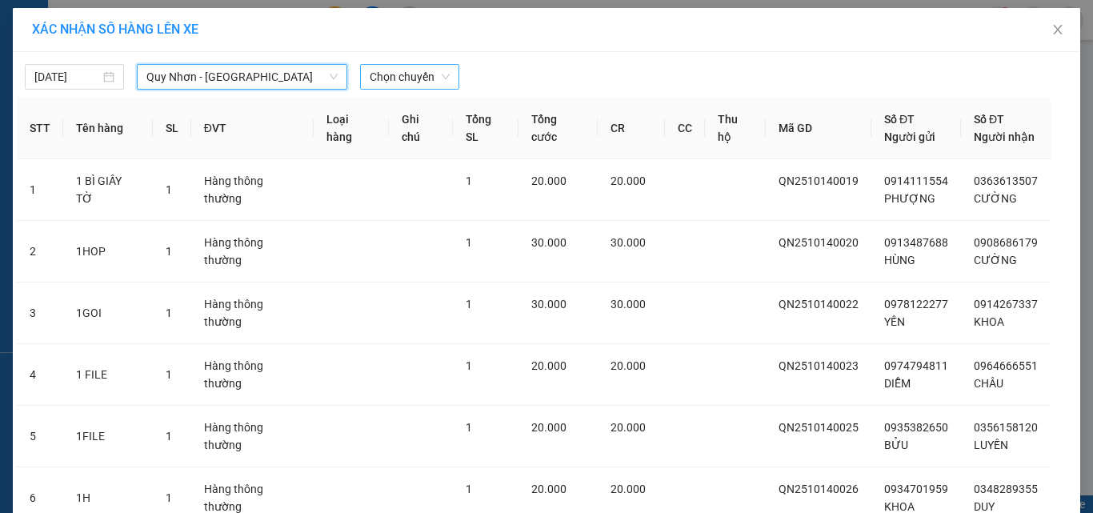
click at [383, 75] on span "Chọn chuyến" at bounding box center [410, 77] width 80 height 24
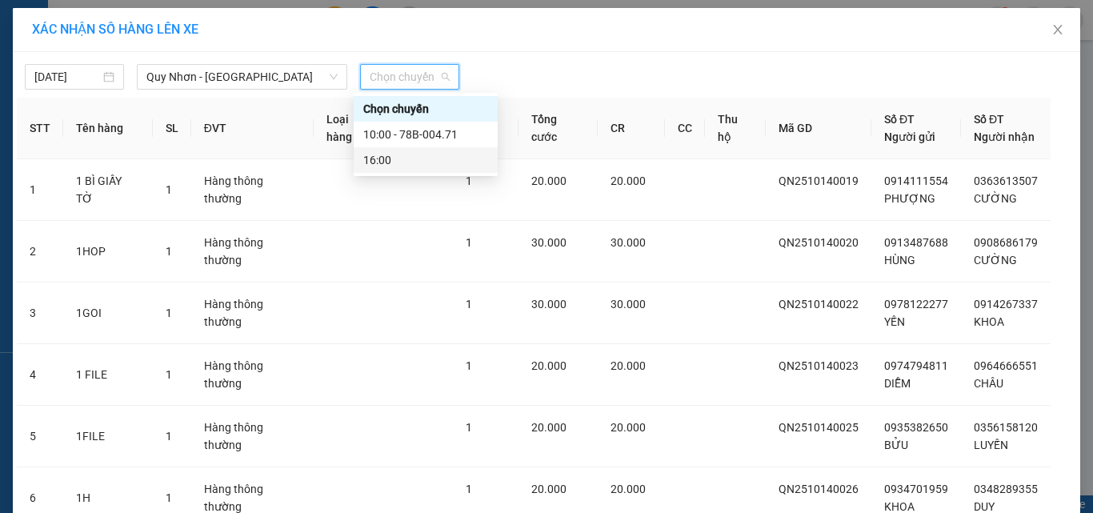
click at [387, 161] on div "16:00" at bounding box center [425, 160] width 125 height 18
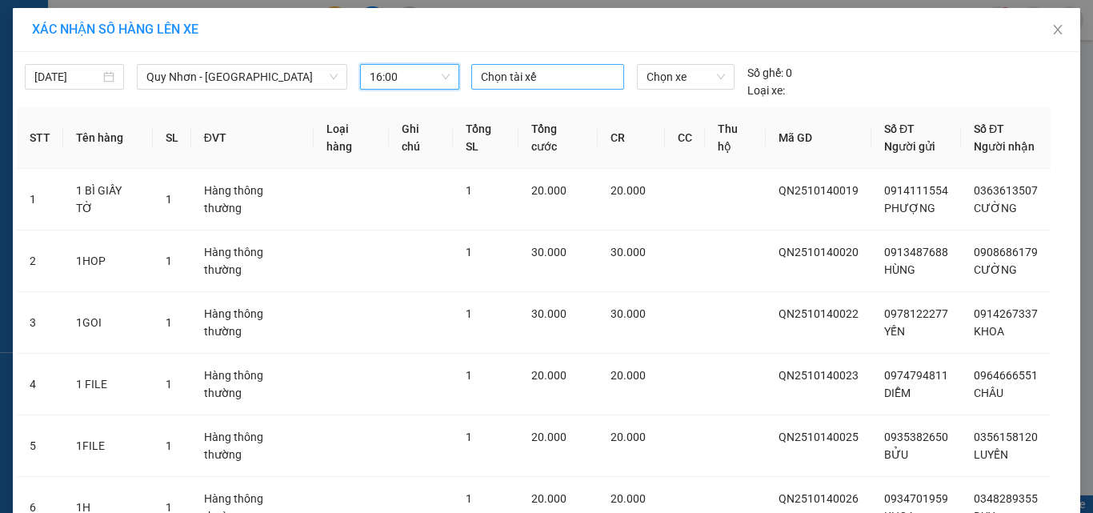
click at [555, 78] on div at bounding box center [548, 76] width 146 height 19
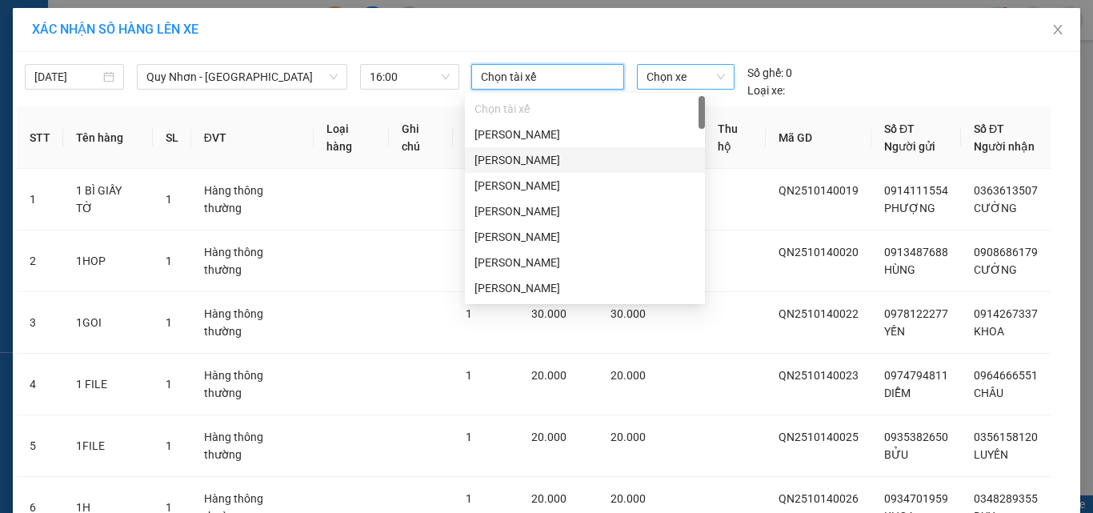
drag, startPoint x: 542, startPoint y: 155, endPoint x: 652, endPoint y: 79, distance: 134.0
click at [546, 153] on div "[PERSON_NAME]" at bounding box center [584, 160] width 221 height 18
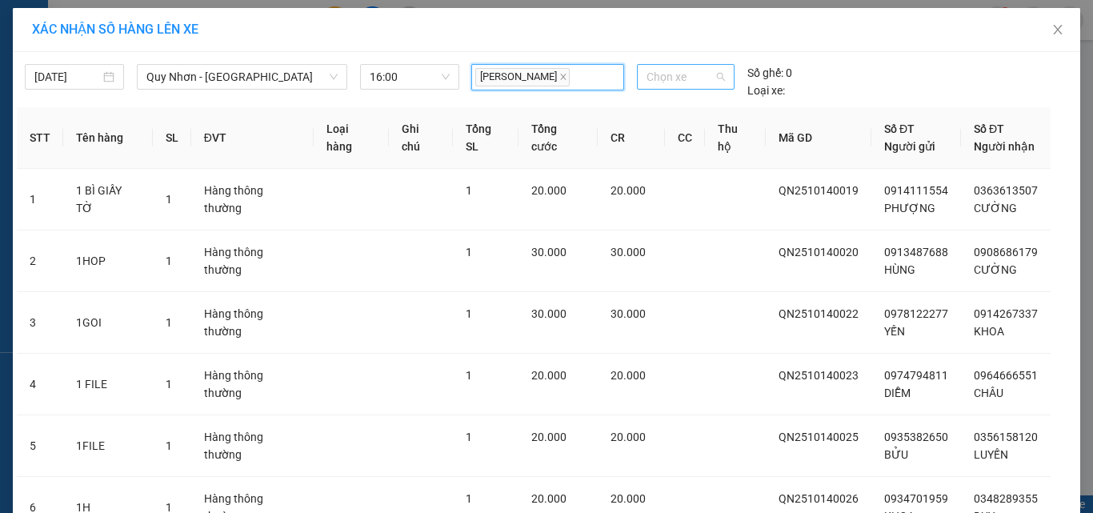
click at [670, 68] on span "Chọn xe" at bounding box center [685, 77] width 78 height 24
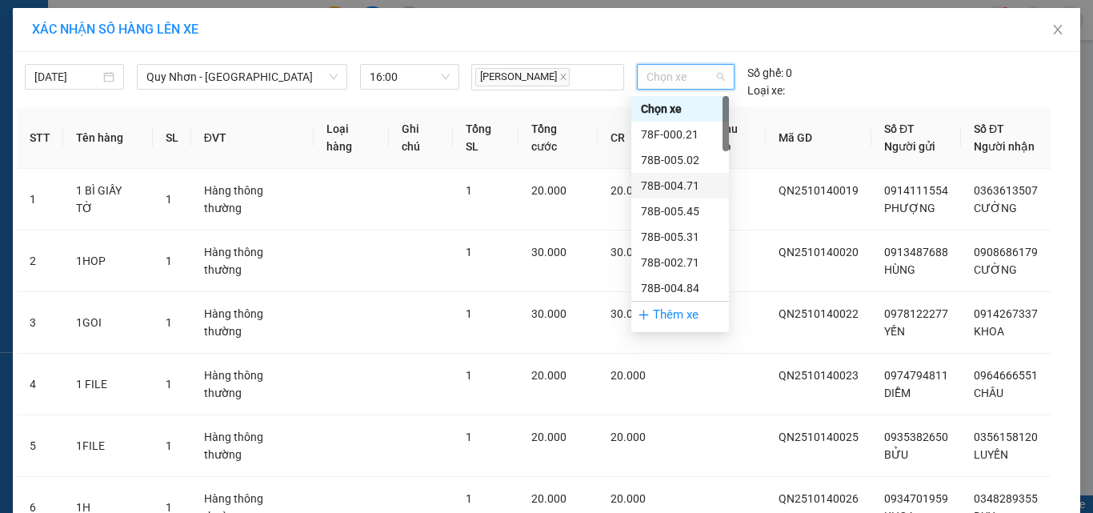
click at [670, 182] on div "78B-004.71" at bounding box center [680, 186] width 78 height 18
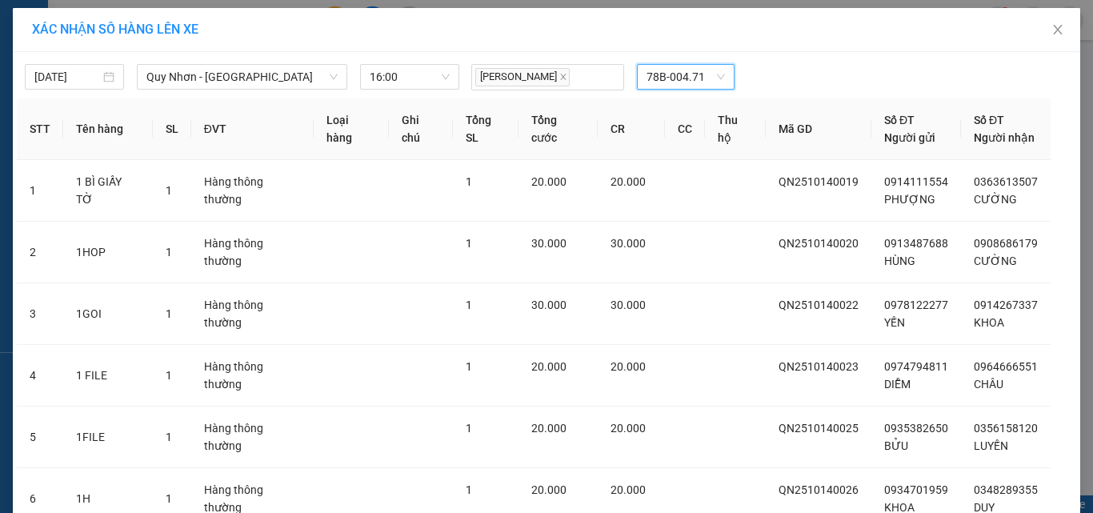
scroll to position [257, 0]
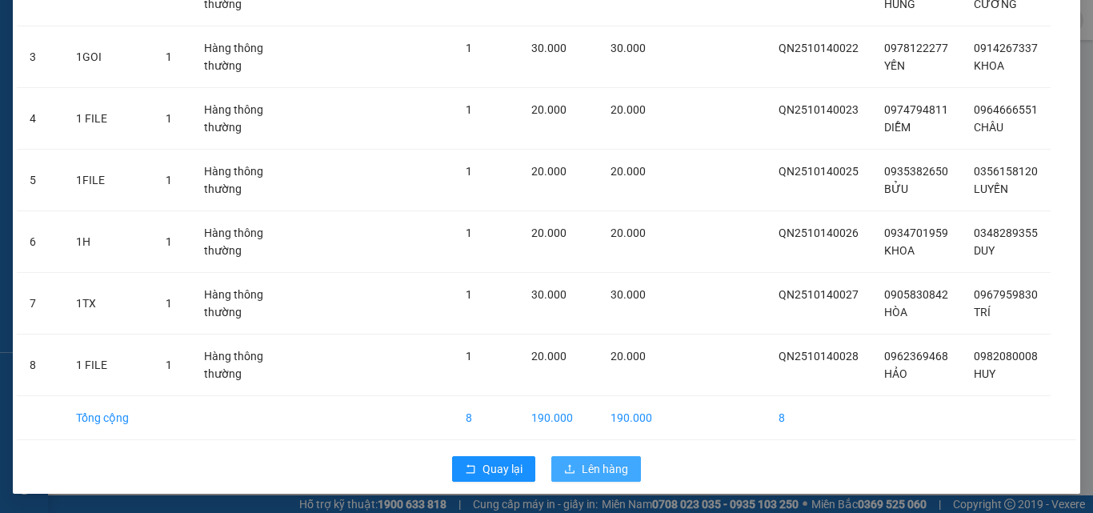
click at [567, 466] on icon "upload" at bounding box center [569, 468] width 11 height 11
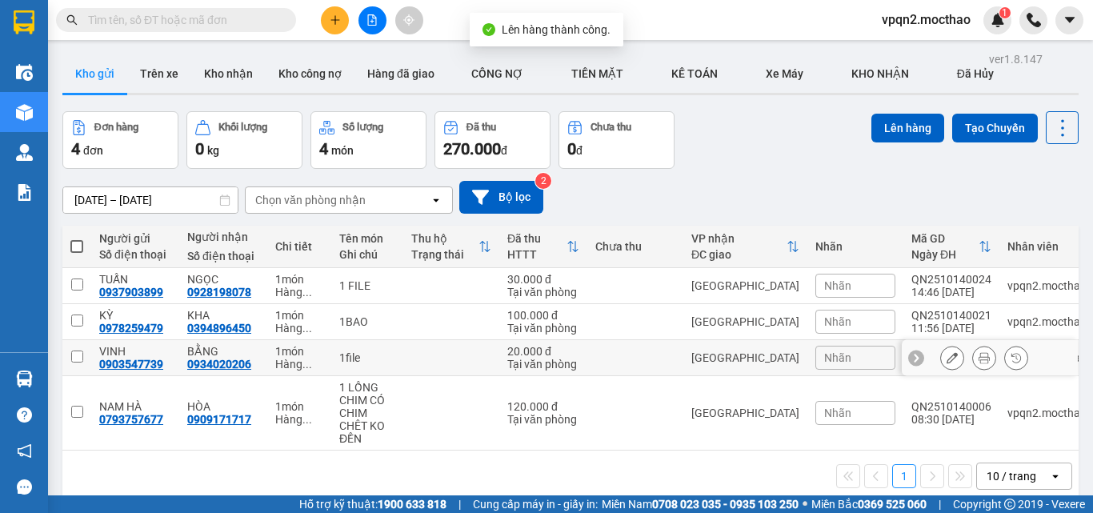
click at [689, 352] on td "[GEOGRAPHIC_DATA]" at bounding box center [745, 358] width 124 height 36
checkbox input "true"
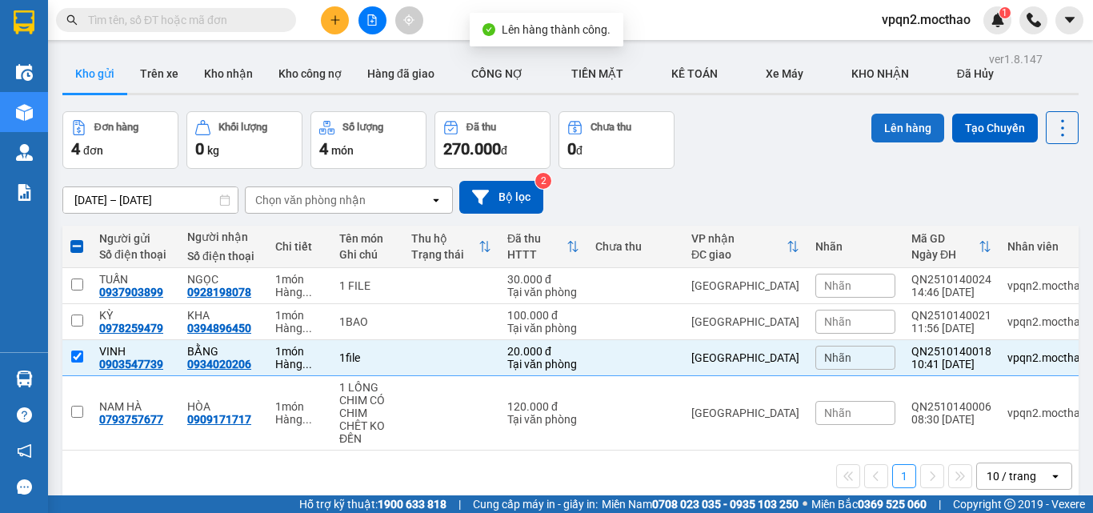
click at [885, 127] on button "Lên hàng" at bounding box center [907, 128] width 73 height 29
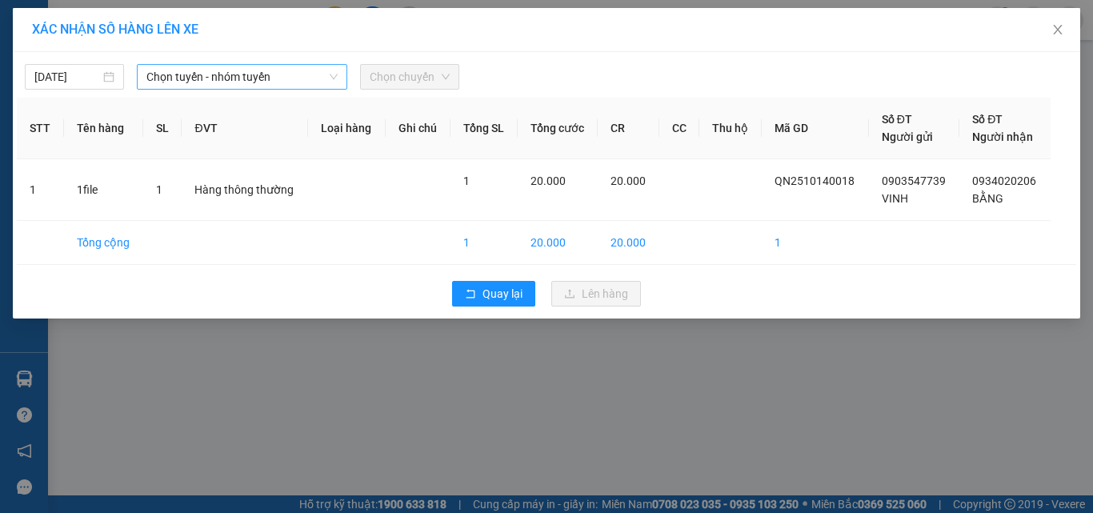
click at [268, 83] on span "Chọn tuyến - nhóm tuyến" at bounding box center [241, 77] width 191 height 24
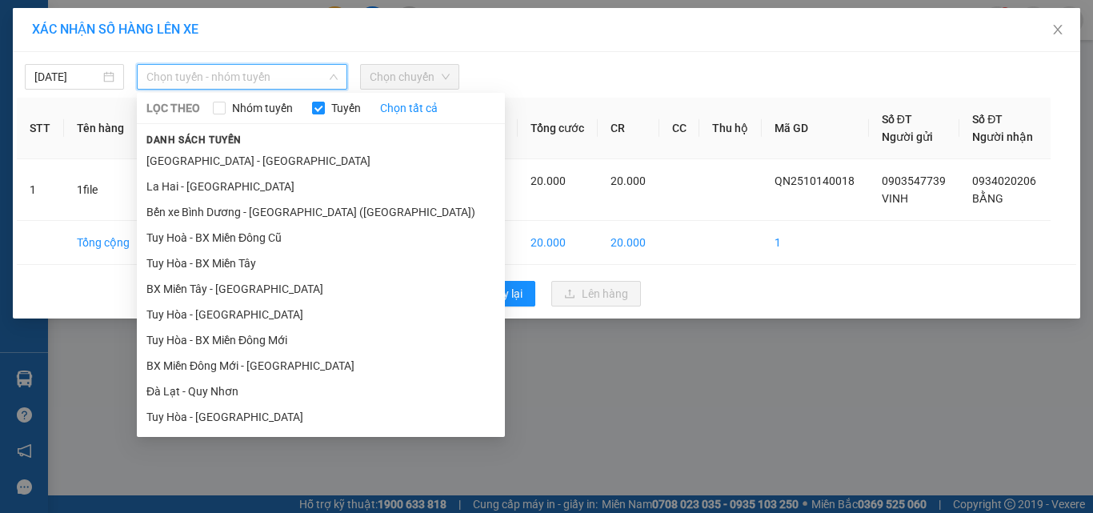
scroll to position [240, 0]
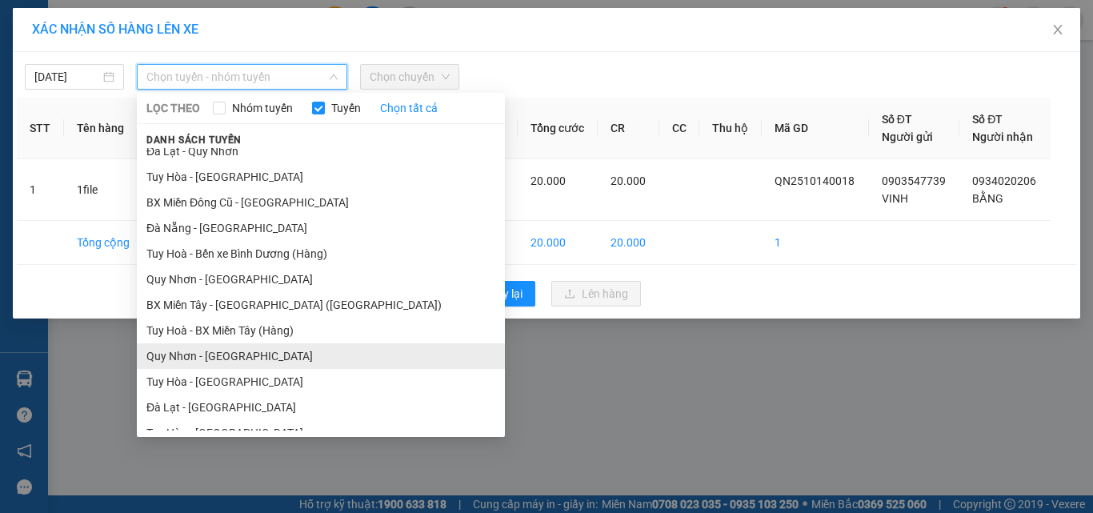
click at [245, 349] on li "Quy Nhơn - Tuy Hòa" at bounding box center [321, 356] width 368 height 26
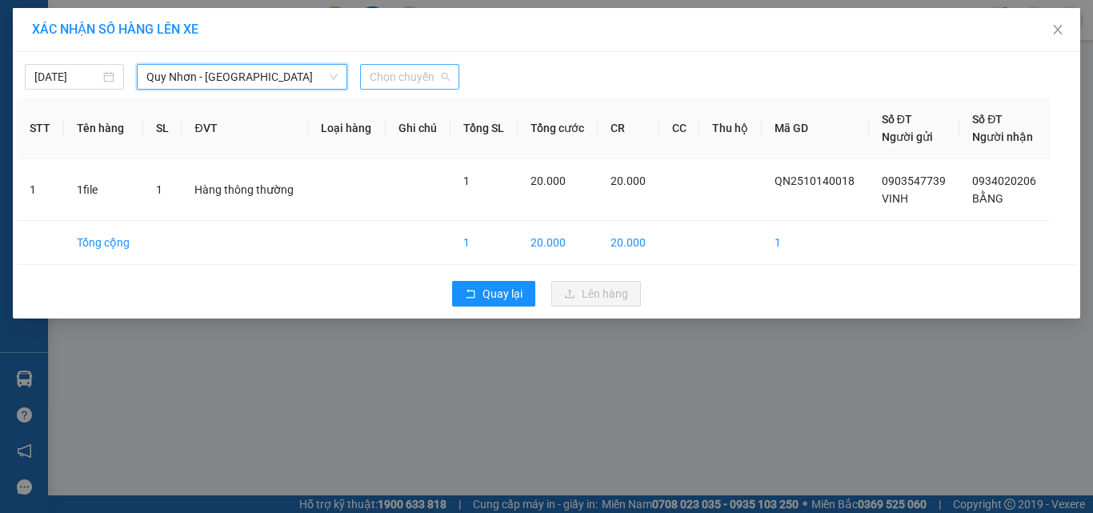
click at [430, 70] on span "Chọn chuyến" at bounding box center [410, 77] width 80 height 24
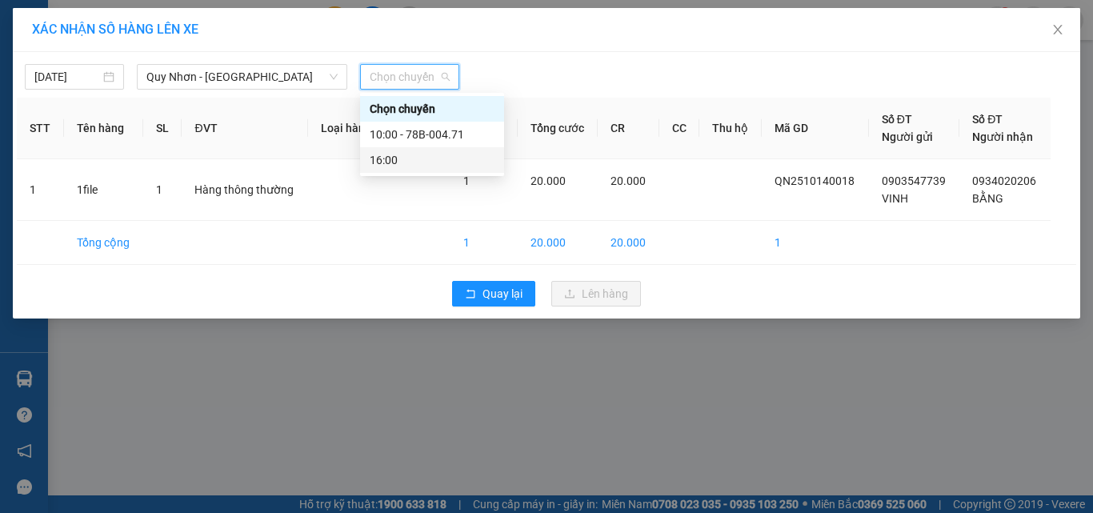
click at [422, 162] on div "16:00" at bounding box center [432, 160] width 125 height 18
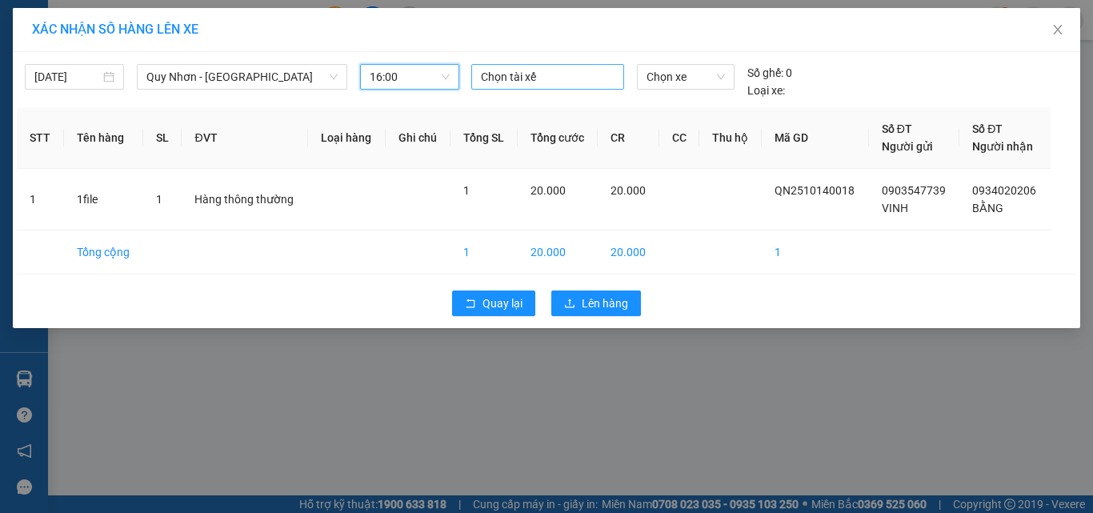
click at [572, 74] on div at bounding box center [548, 76] width 146 height 19
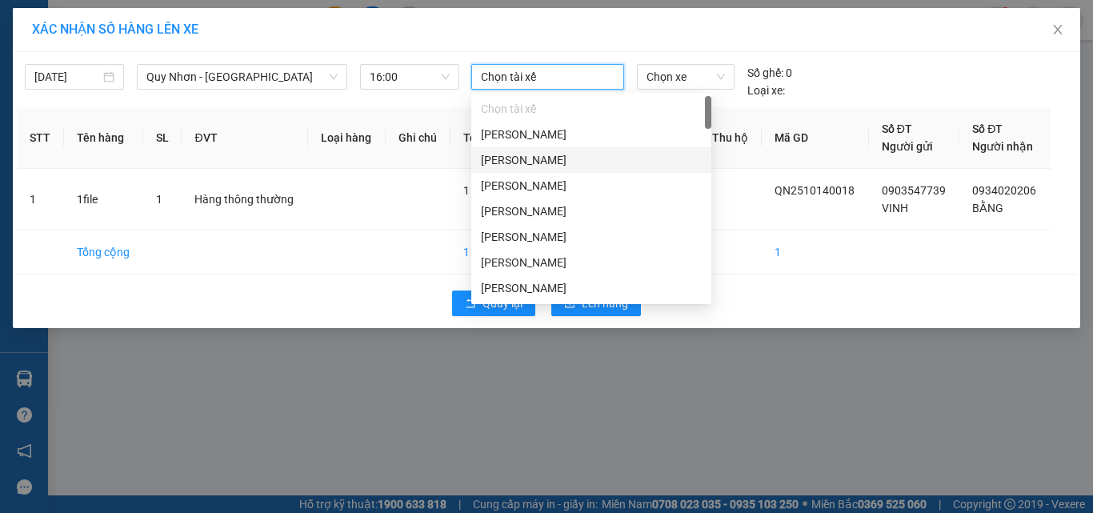
click at [530, 155] on div "[PERSON_NAME]" at bounding box center [591, 160] width 221 height 18
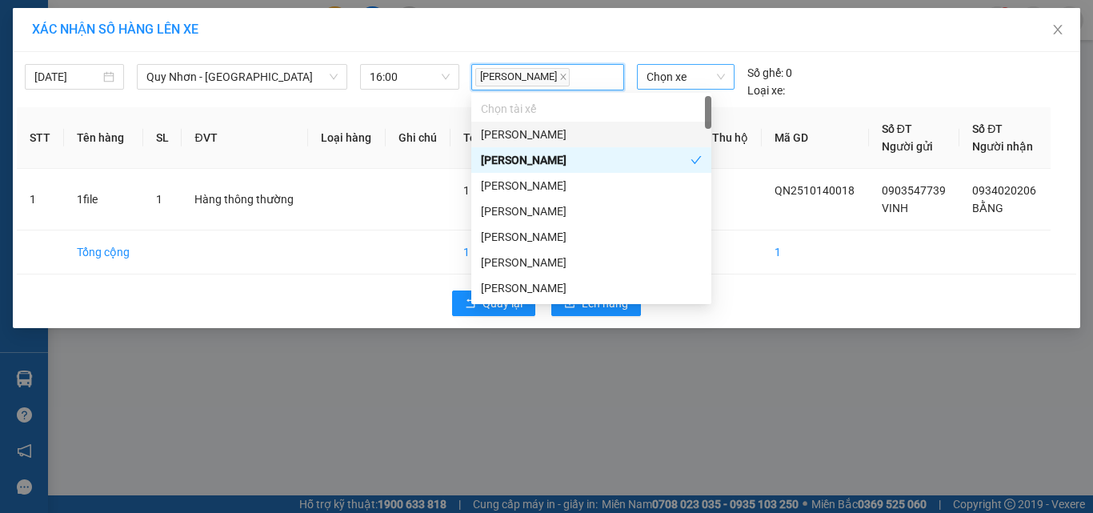
click at [681, 73] on span "Chọn xe" at bounding box center [685, 77] width 78 height 24
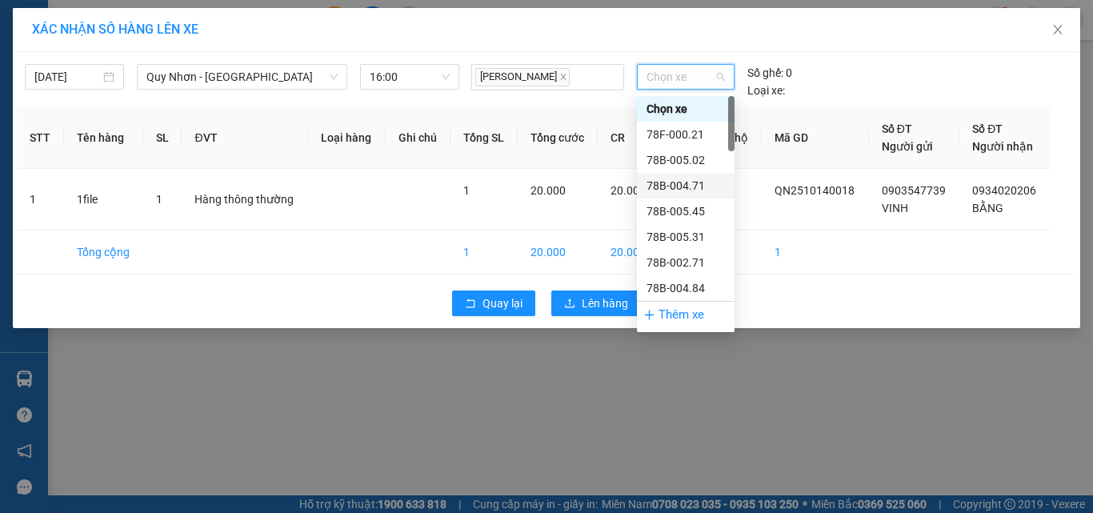
click at [671, 186] on div "78B-004.71" at bounding box center [685, 186] width 78 height 18
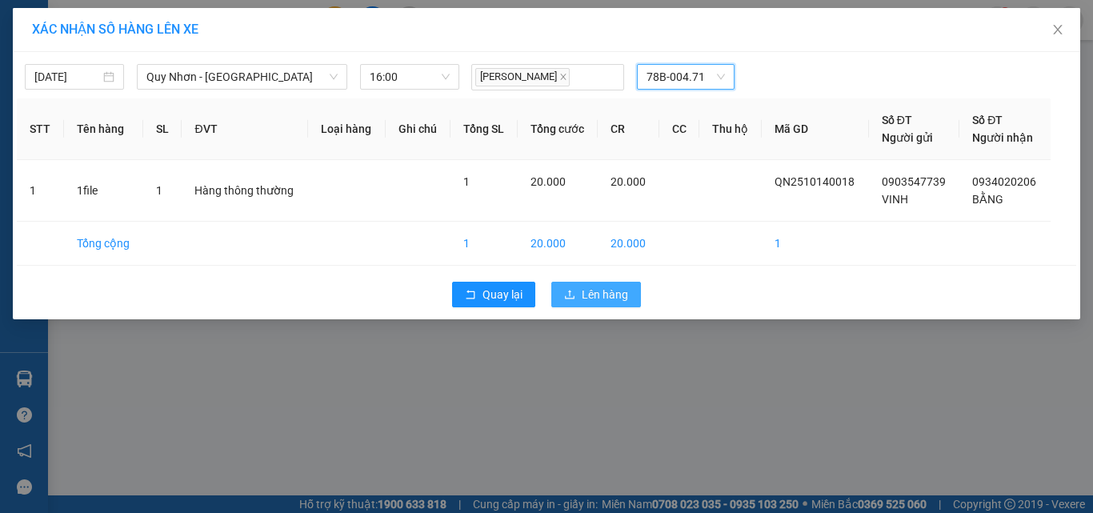
click at [630, 300] on button "Lên hàng" at bounding box center [596, 295] width 90 height 26
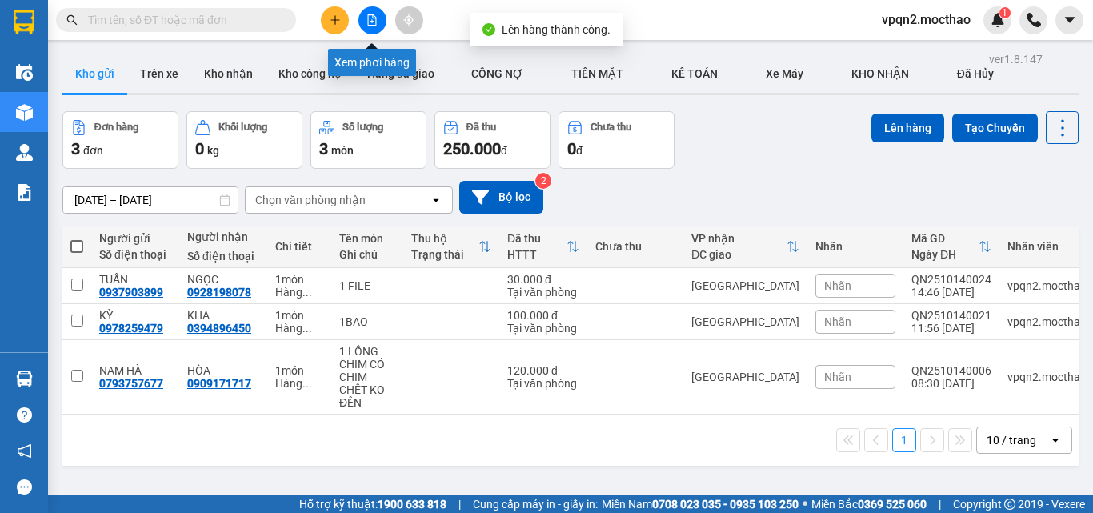
click at [371, 21] on icon "file-add" at bounding box center [371, 19] width 11 height 11
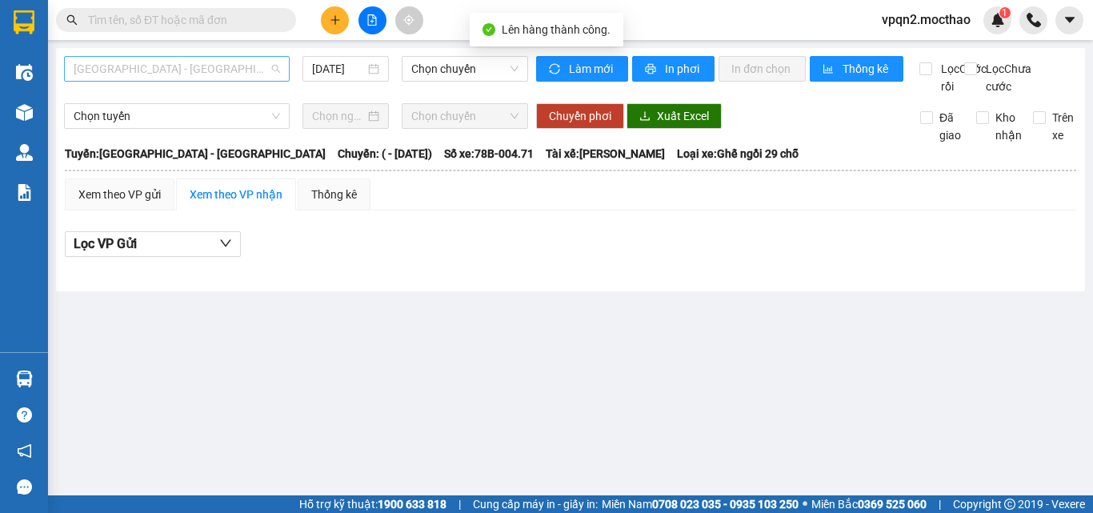
click at [204, 76] on span "Sài Gòn - Tuy Hòa" at bounding box center [177, 69] width 206 height 24
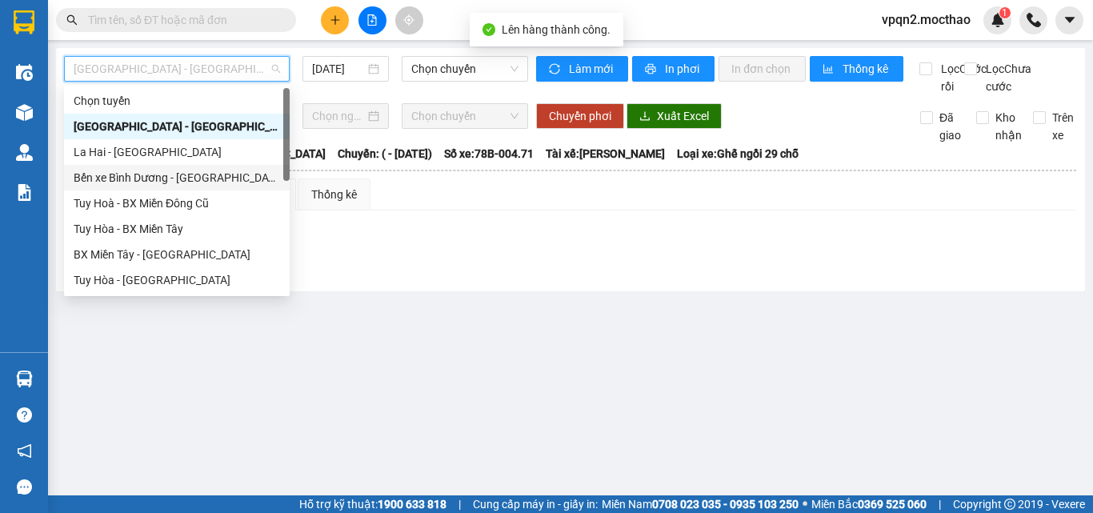
scroll to position [320, 0]
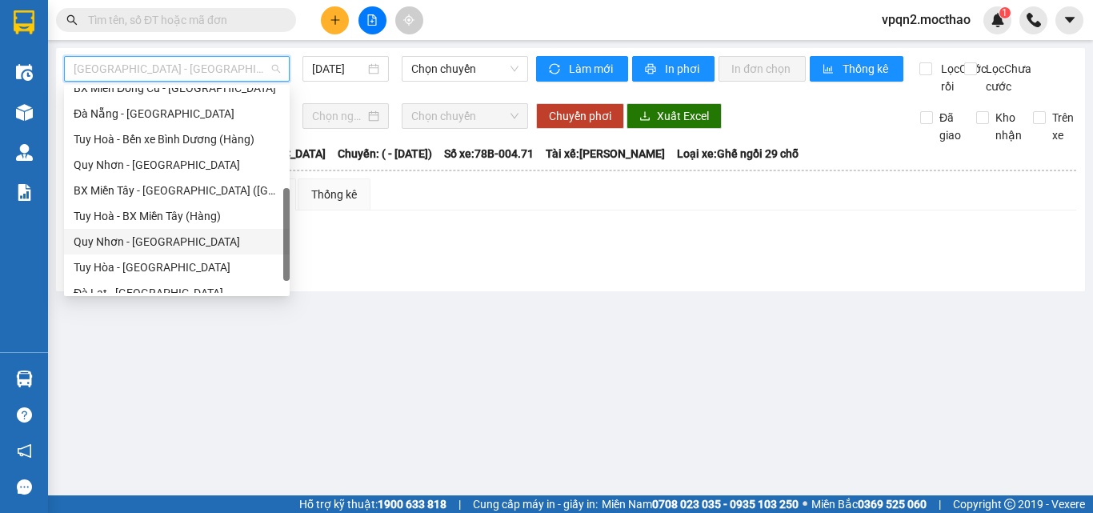
click at [148, 238] on div "Quy Nhơn - Tuy Hòa" at bounding box center [177, 242] width 206 height 18
type input "[DATE]"
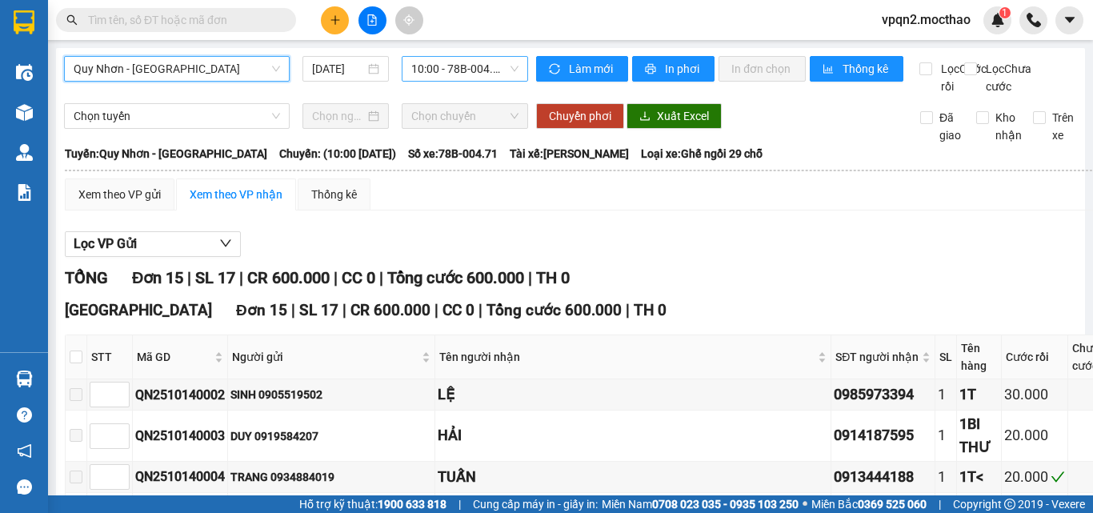
click at [432, 70] on span "10:00 - 78B-004.71" at bounding box center [464, 69] width 107 height 24
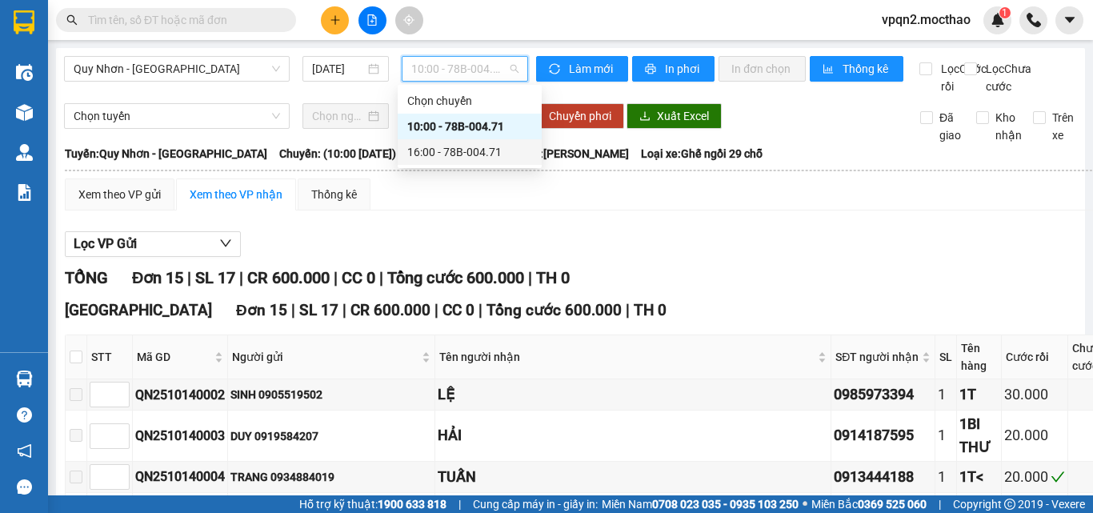
click at [428, 144] on div "16:00 - 78B-004.71" at bounding box center [469, 152] width 125 height 18
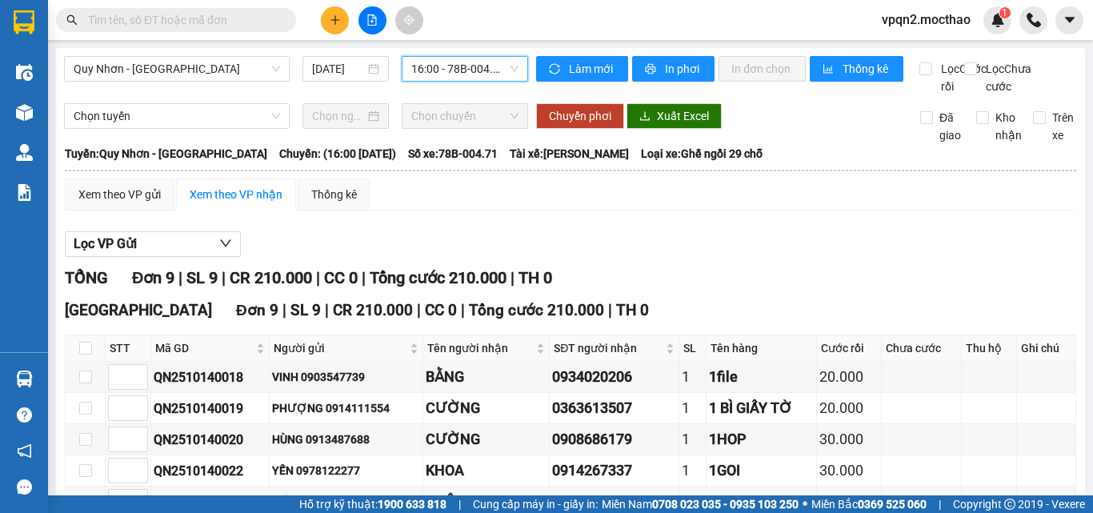
scroll to position [247, 0]
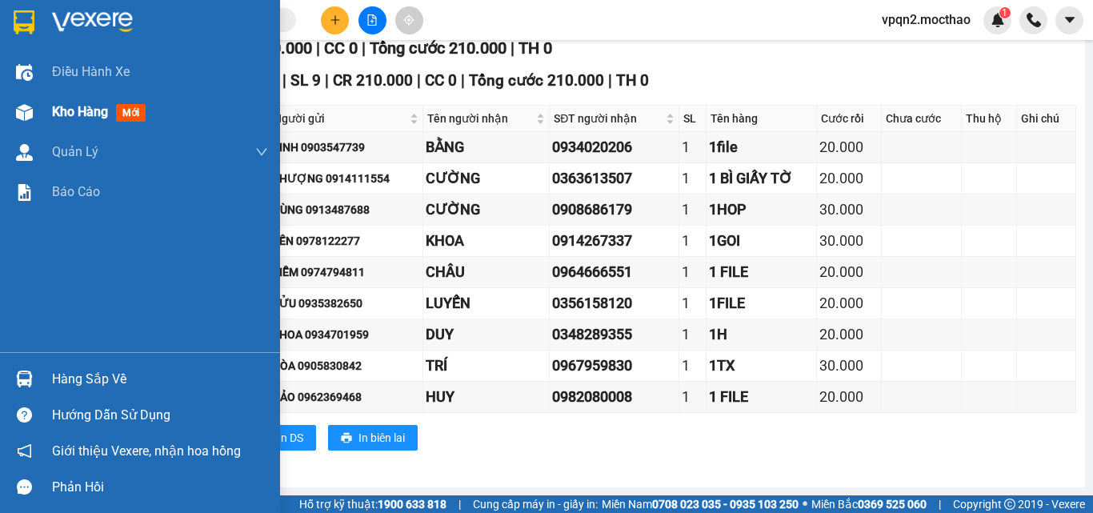
click at [71, 127] on div "Kho hàng mới" at bounding box center [160, 112] width 216 height 40
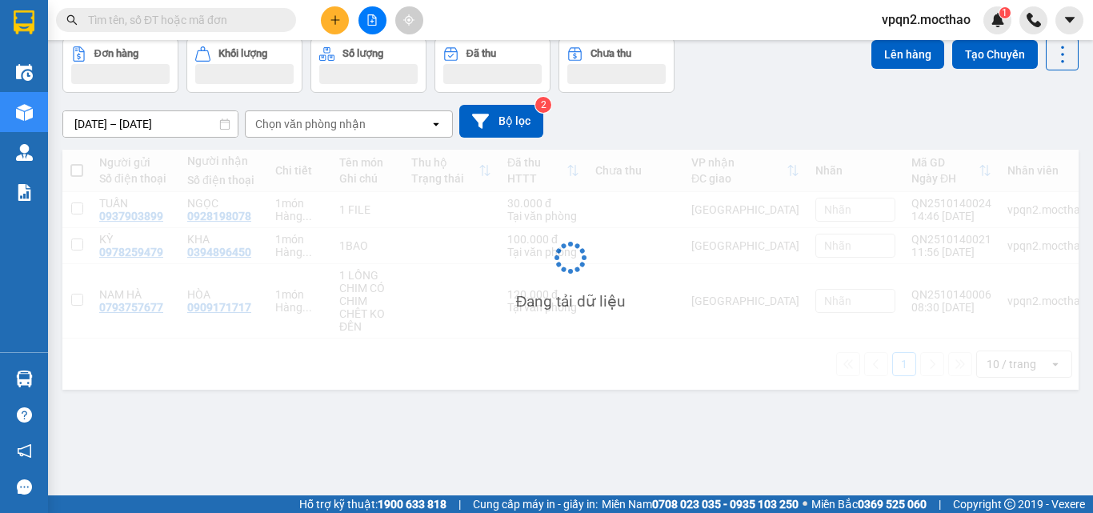
scroll to position [74, 0]
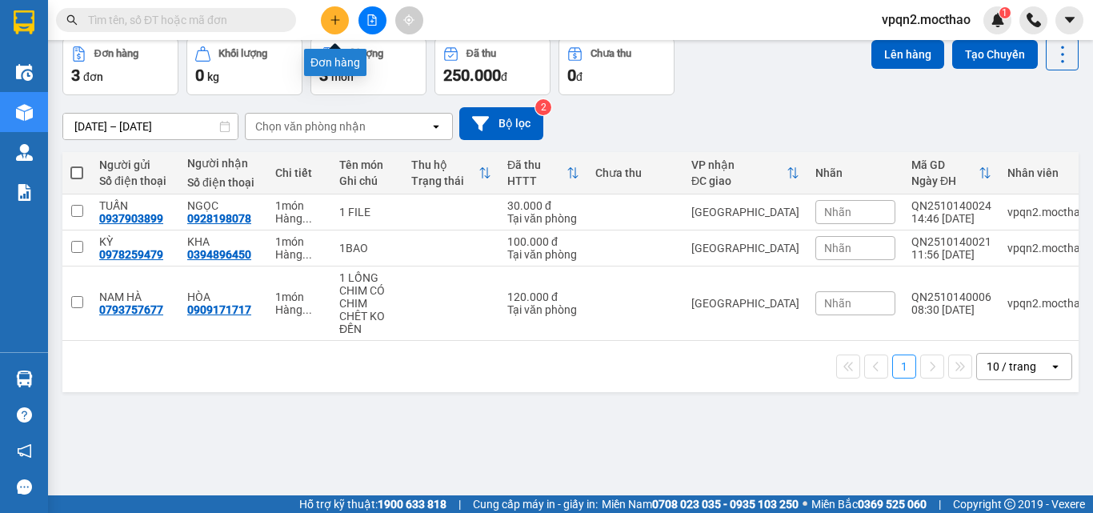
click at [338, 21] on icon "plus" at bounding box center [335, 19] width 11 height 11
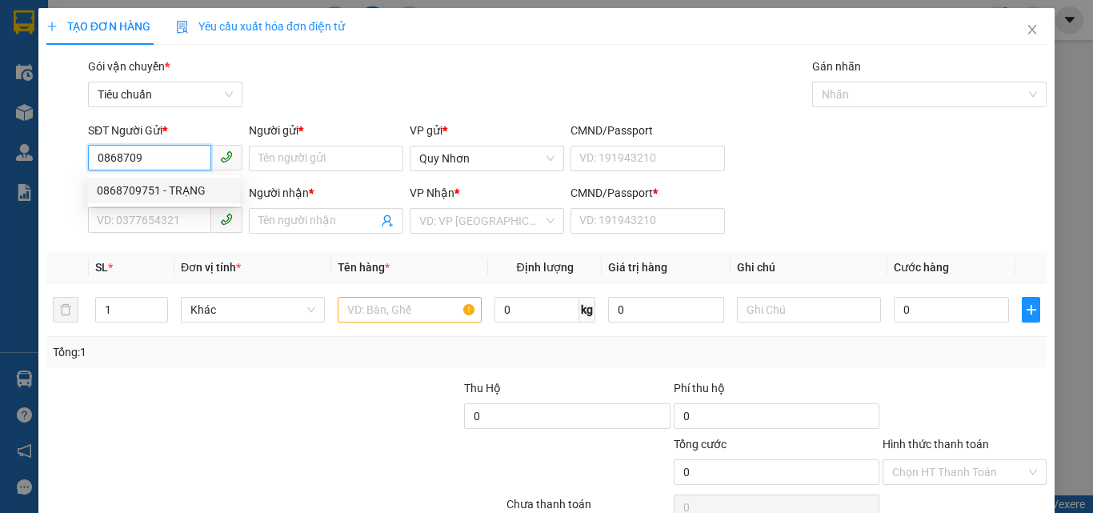
click at [166, 197] on div "0868709751 - TRẠNG" at bounding box center [164, 191] width 134 height 18
type input "0868709751"
type input "TRẠNG"
type input "0865304798"
type input "ĐẶNG VĂN SÁNG CÔNG TY TNHH MEDLATEC VIỆT NAM"
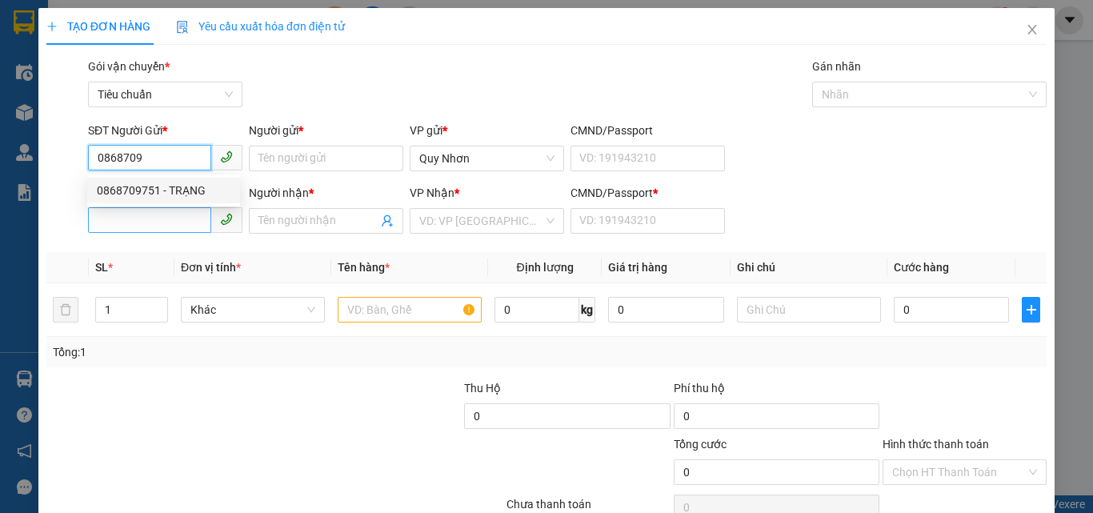
type input "X"
type input "20.000"
type input "0868709751"
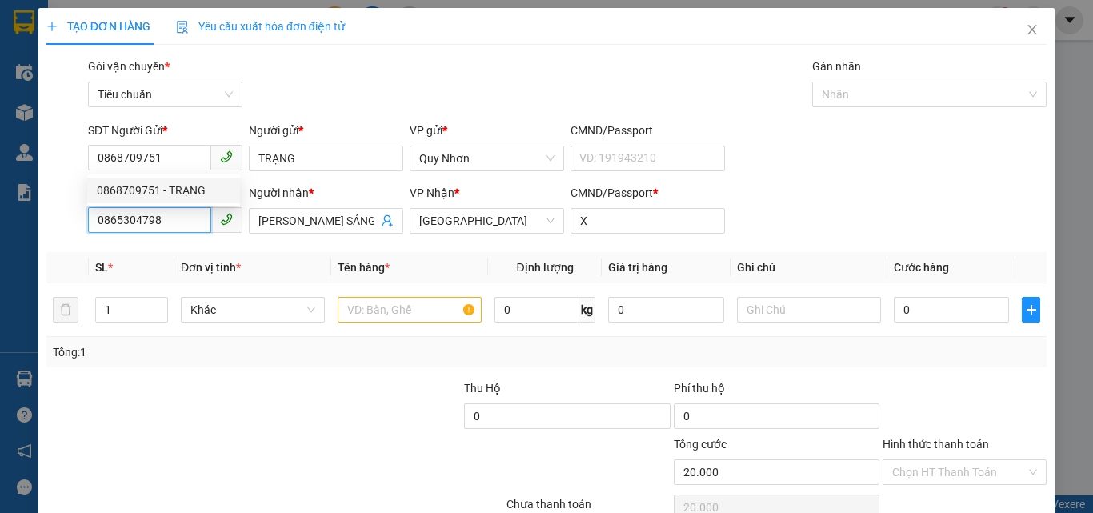
click at [167, 210] on input "0865304798" at bounding box center [149, 220] width 123 height 26
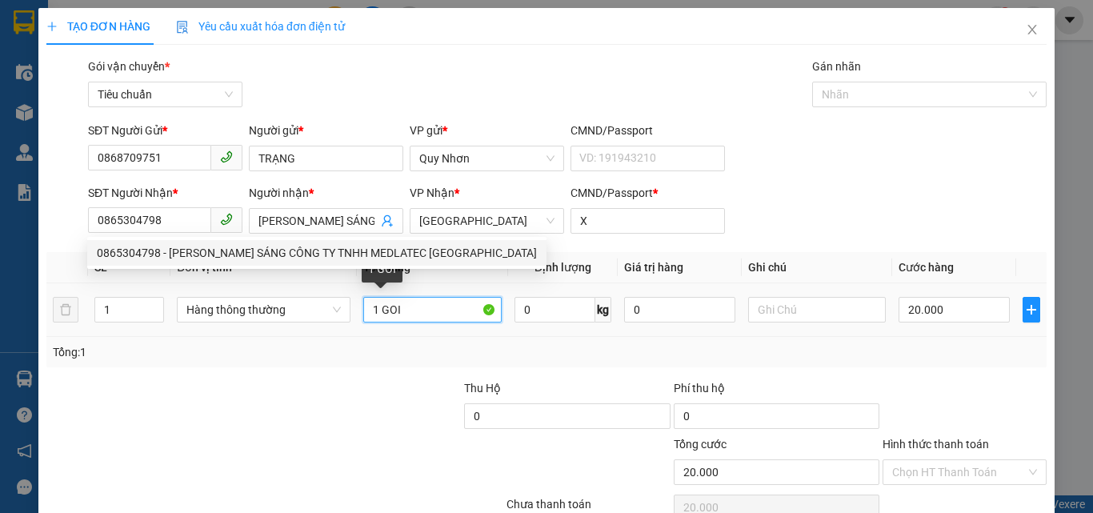
click at [410, 306] on input "1 GOI" at bounding box center [432, 310] width 138 height 26
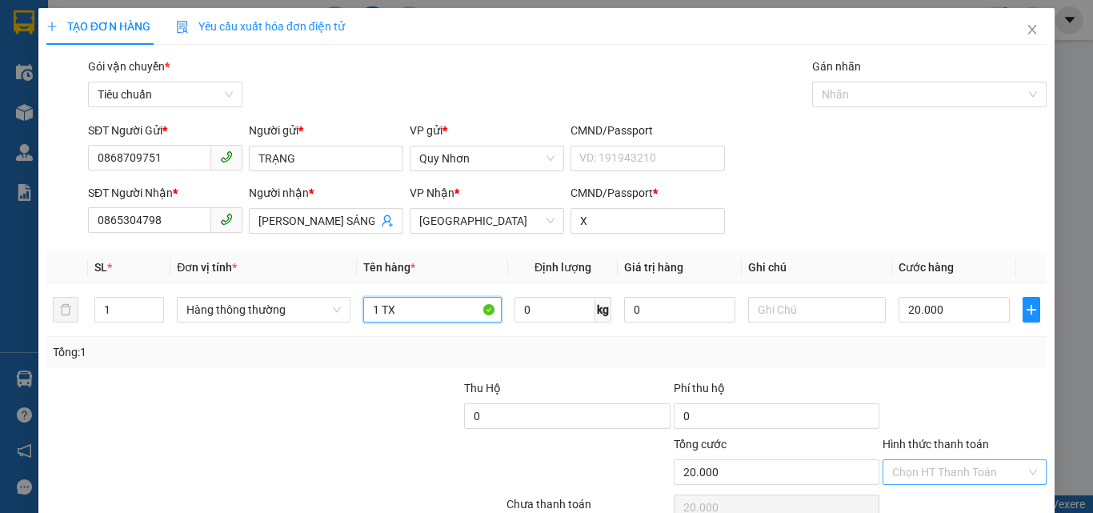
type input "1 TX"
drag, startPoint x: 922, startPoint y: 478, endPoint x: 915, endPoint y: 462, distance: 17.2
click at [918, 475] on input "Hình thức thanh toán" at bounding box center [959, 472] width 134 height 24
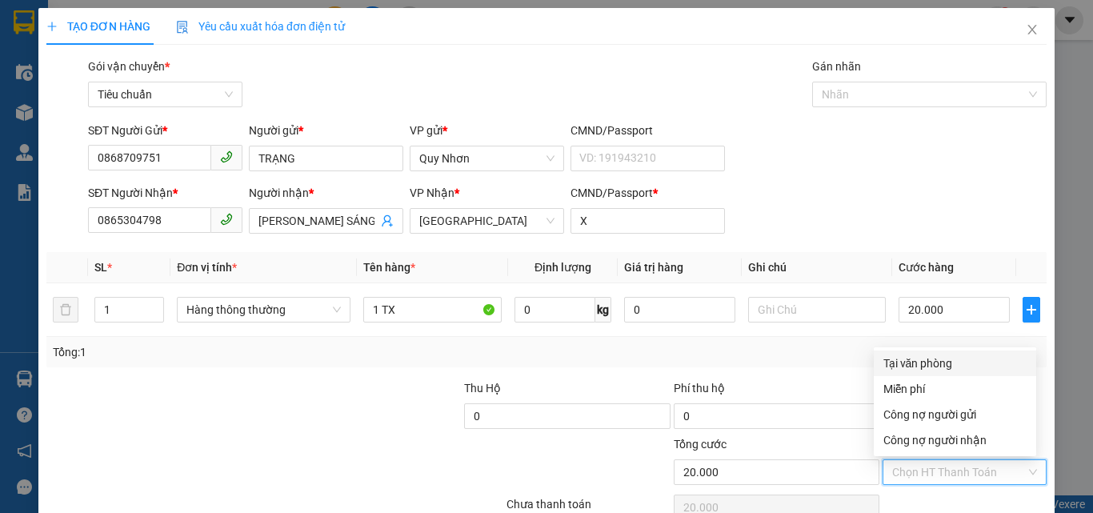
click at [910, 357] on div "Tại văn phòng" at bounding box center [954, 363] width 143 height 18
type input "0"
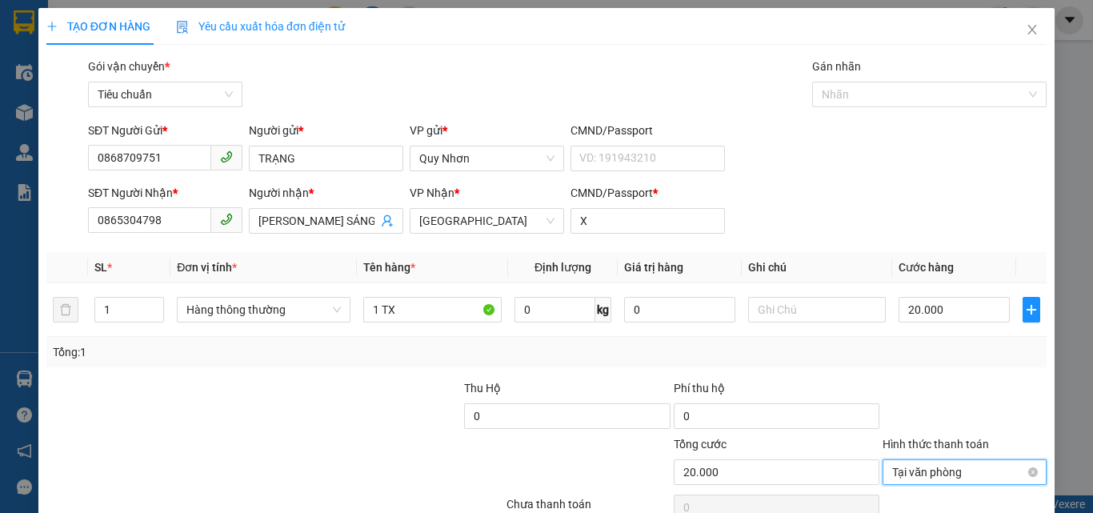
scroll to position [79, 0]
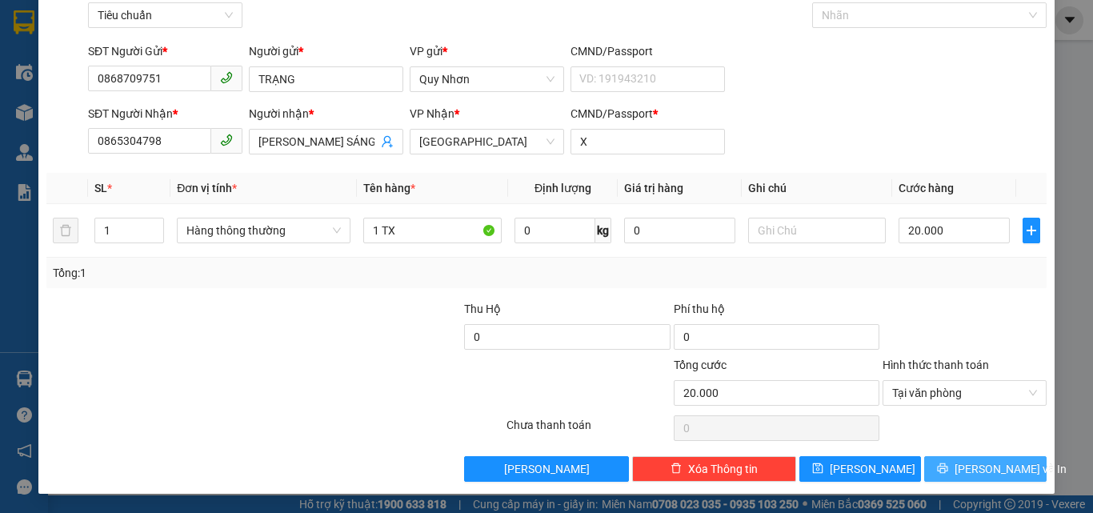
click at [924, 462] on button "[PERSON_NAME] và In" at bounding box center [985, 469] width 122 height 26
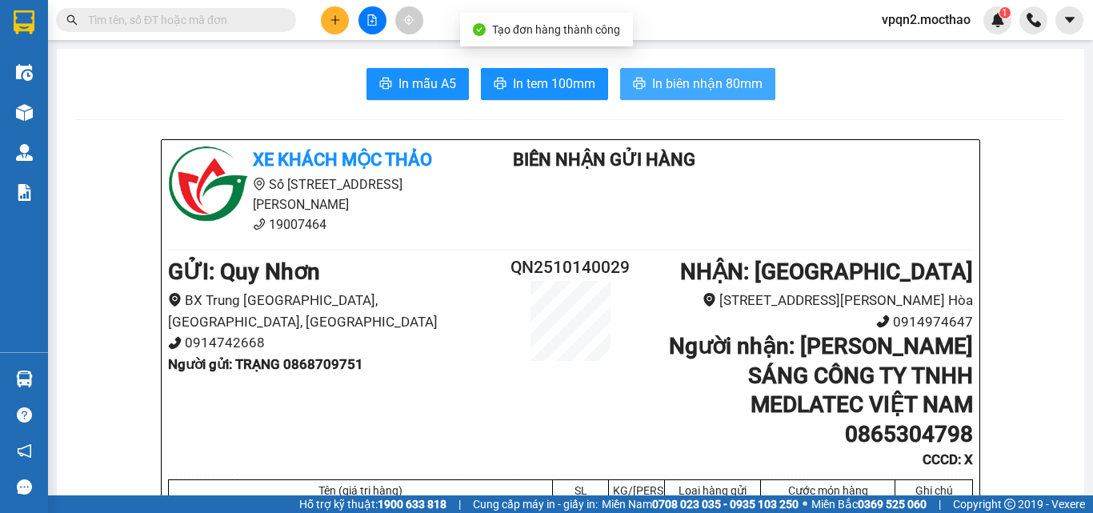
click at [724, 78] on span "In biên nhận 80mm" at bounding box center [707, 84] width 110 height 20
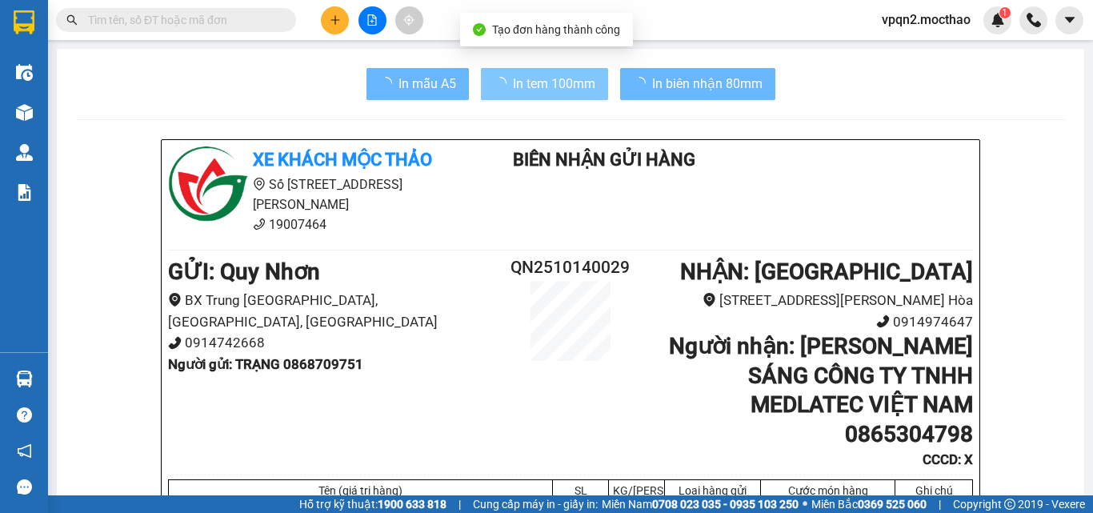
drag, startPoint x: 804, startPoint y: 67, endPoint x: 532, endPoint y: 90, distance: 273.0
click at [532, 90] on span "In tem 100mm" at bounding box center [554, 84] width 82 height 20
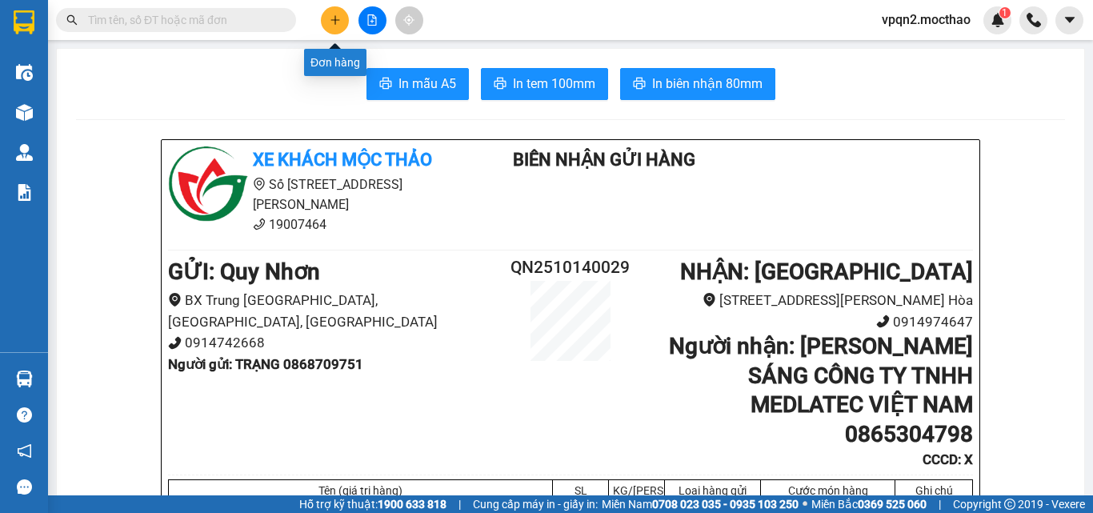
click at [338, 25] on icon "plus" at bounding box center [335, 19] width 11 height 11
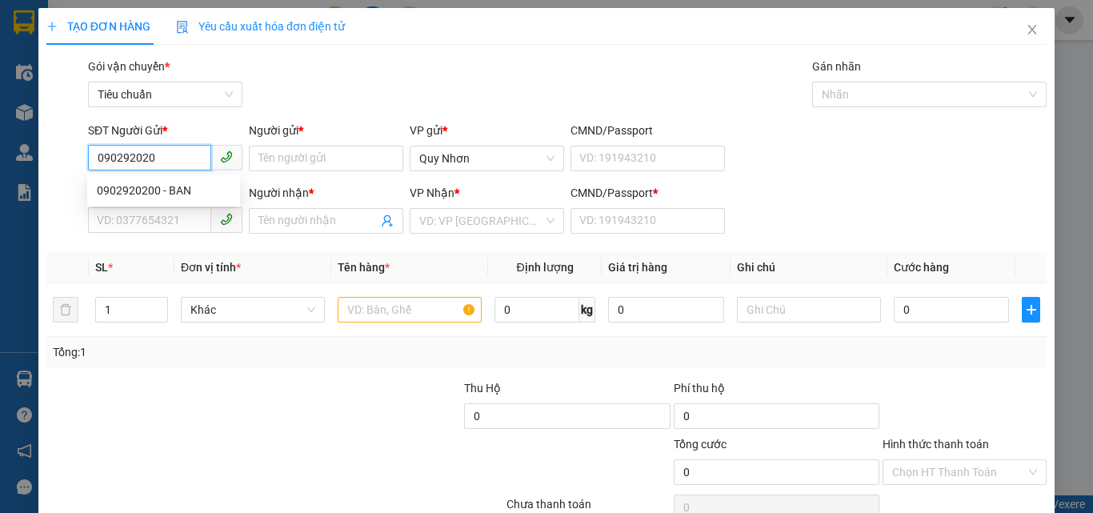
type input "0902920200"
click at [182, 198] on div "0902920200 - BAN" at bounding box center [164, 191] width 134 height 18
type input "BAN"
type input "0917337790"
type input "JOAN"
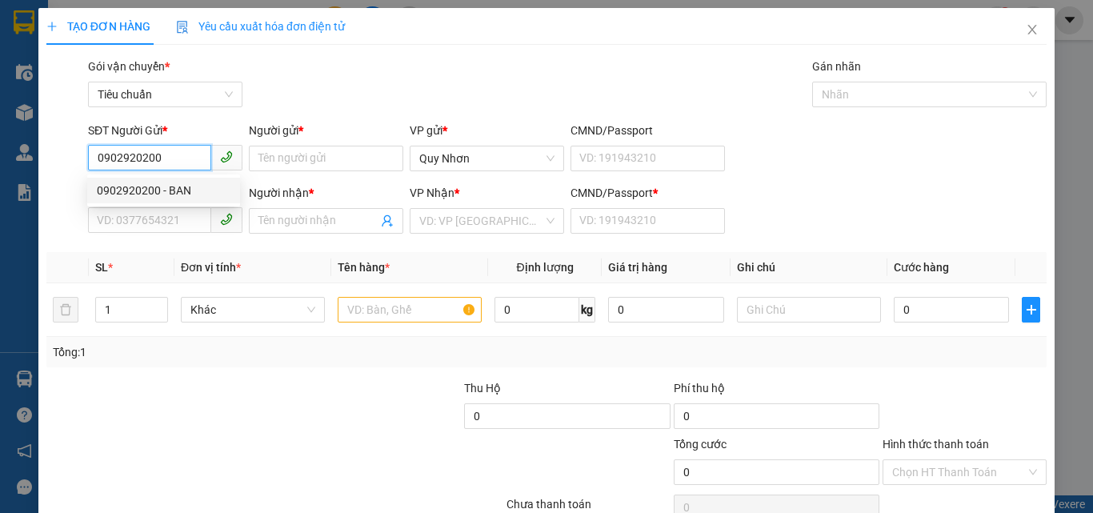
type input "A"
type input "40.000"
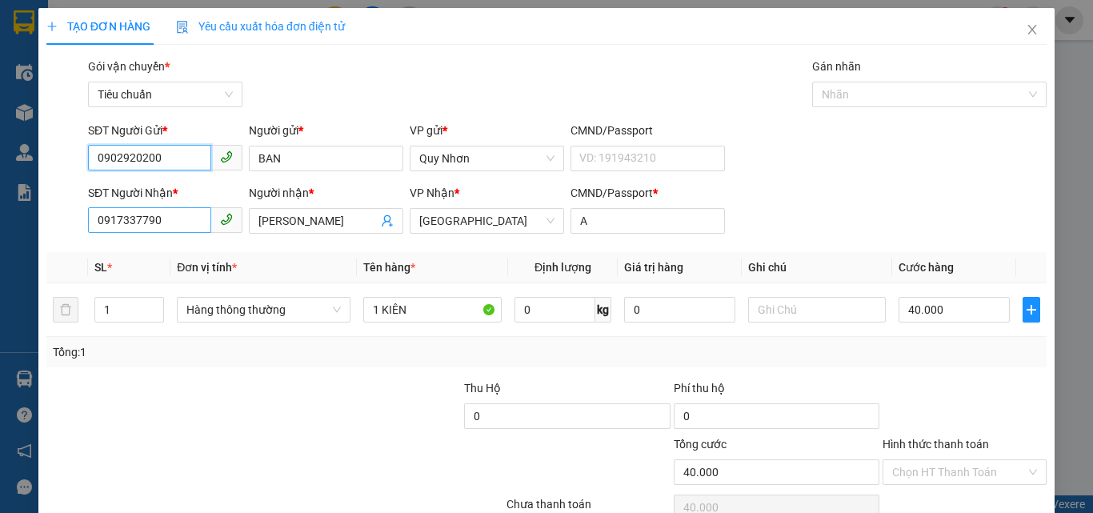
type input "0902920200"
click at [166, 222] on input "0917337790" at bounding box center [149, 220] width 123 height 26
type input "0932145961"
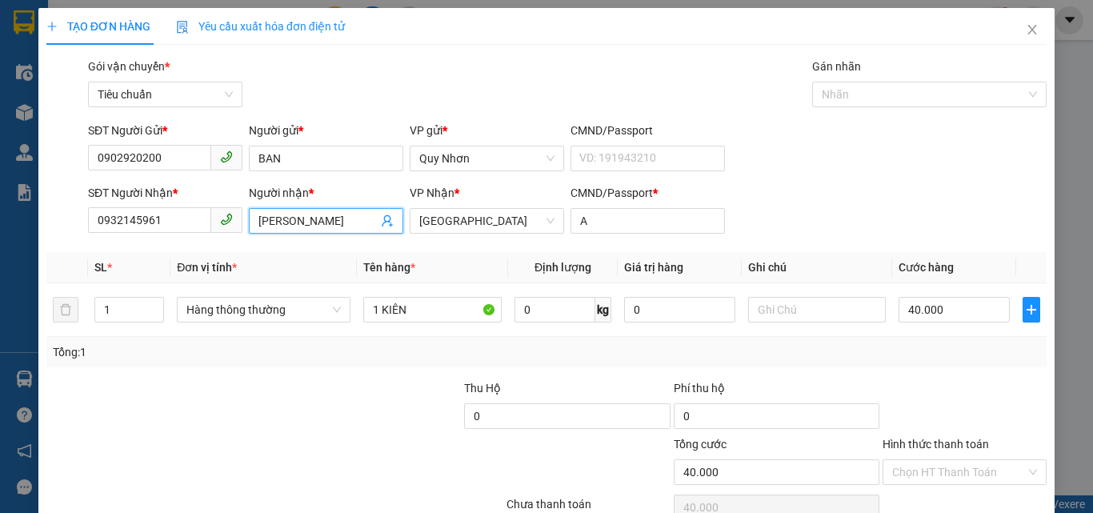
click at [313, 218] on input "JOAN" at bounding box center [317, 221] width 119 height 18
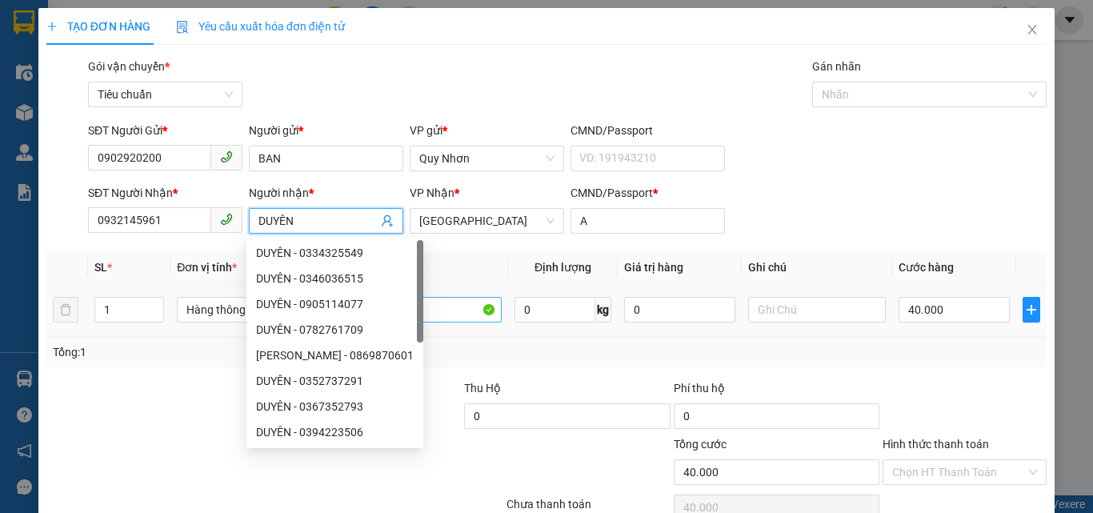
type input "DUYÊN"
drag, startPoint x: 430, startPoint y: 302, endPoint x: 419, endPoint y: 303, distance: 10.4
click at [428, 302] on input "1 KIÊN" at bounding box center [432, 310] width 138 height 26
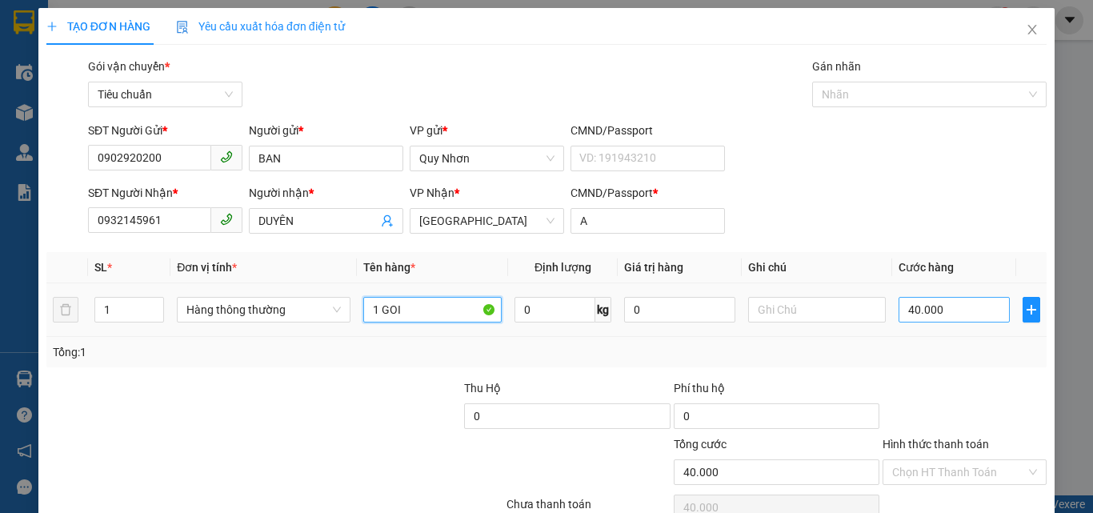
type input "1 GOI"
click at [909, 315] on input "40.000" at bounding box center [953, 310] width 110 height 26
type input "2"
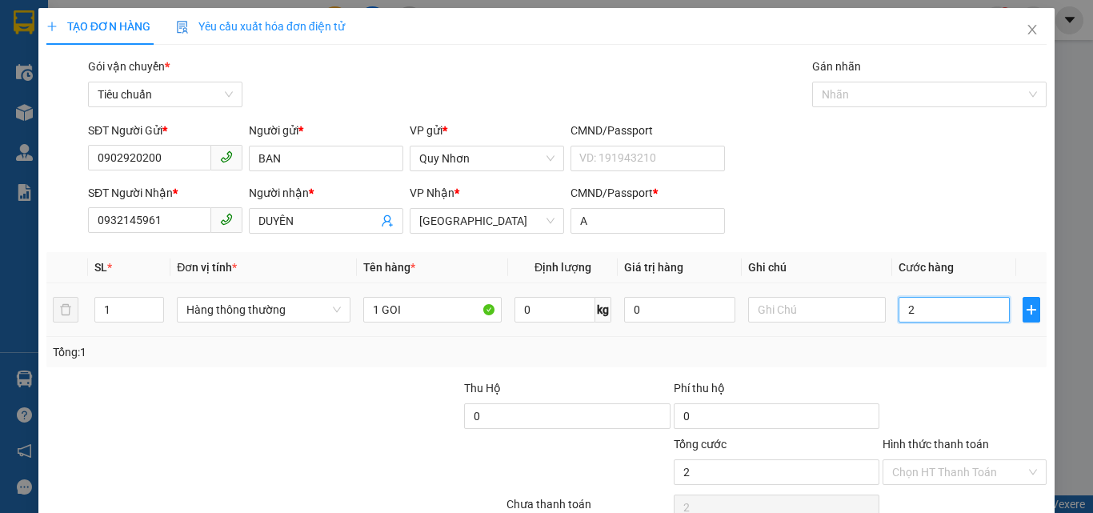
type input "20"
type input "200"
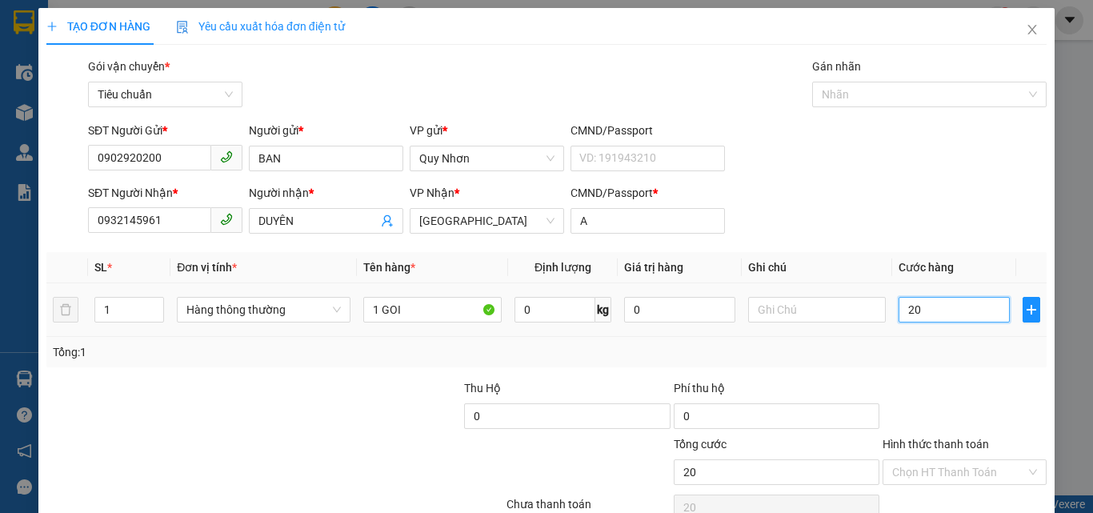
type input "200"
type input "2.000"
type input "20.000"
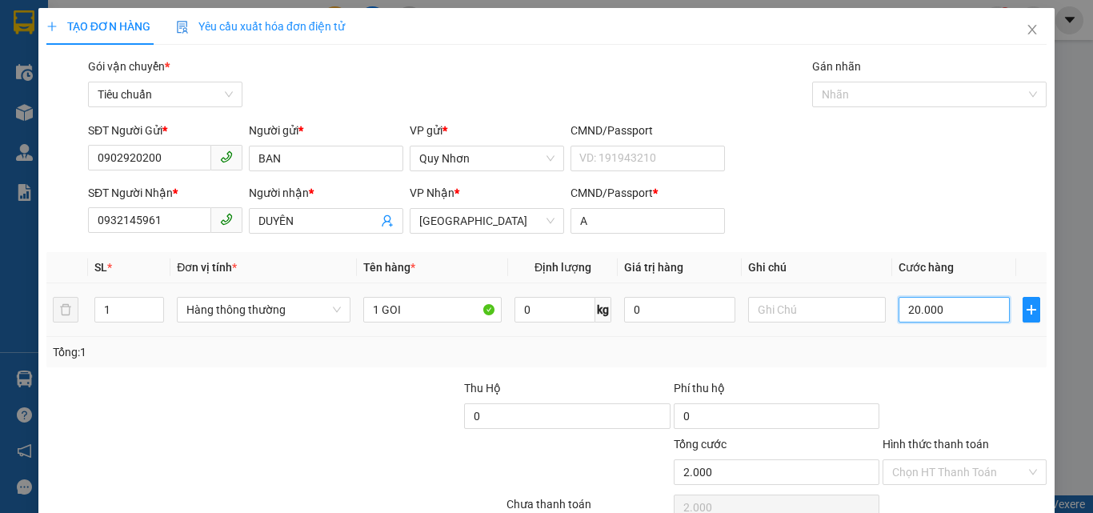
type input "20.000"
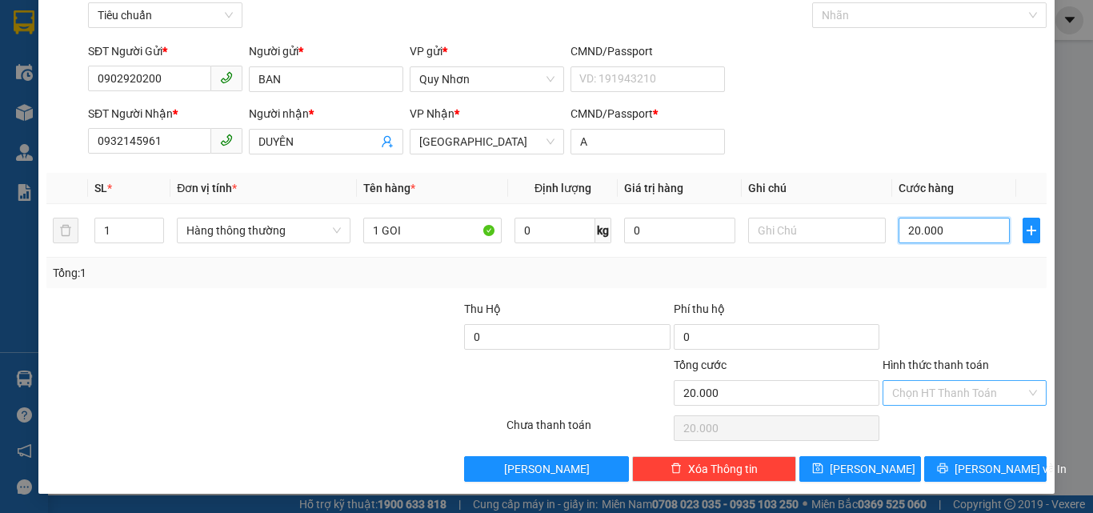
type input "20.000"
click at [921, 397] on input "Hình thức thanh toán" at bounding box center [959, 393] width 134 height 24
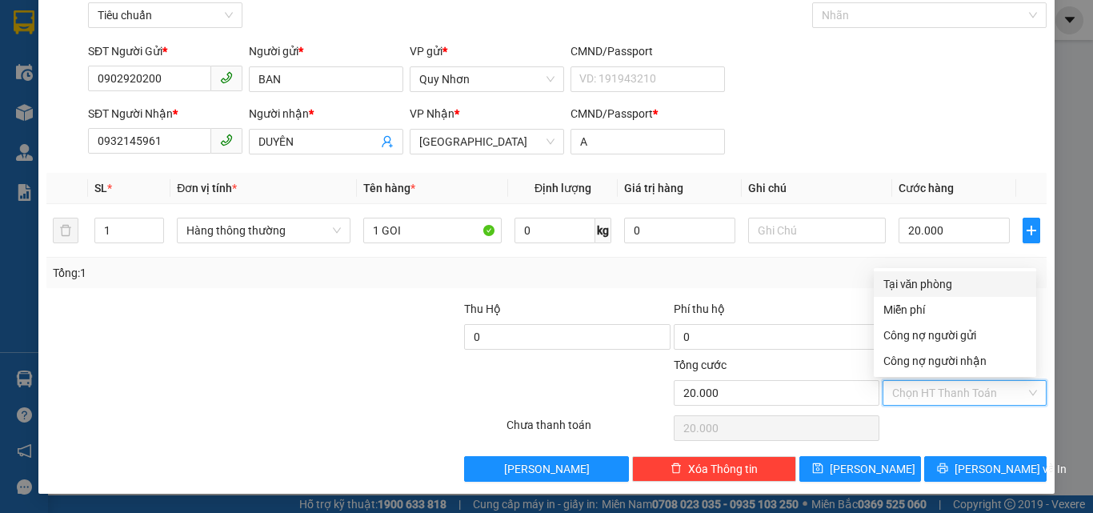
click at [926, 290] on div "Tại văn phòng" at bounding box center [954, 284] width 143 height 18
type input "0"
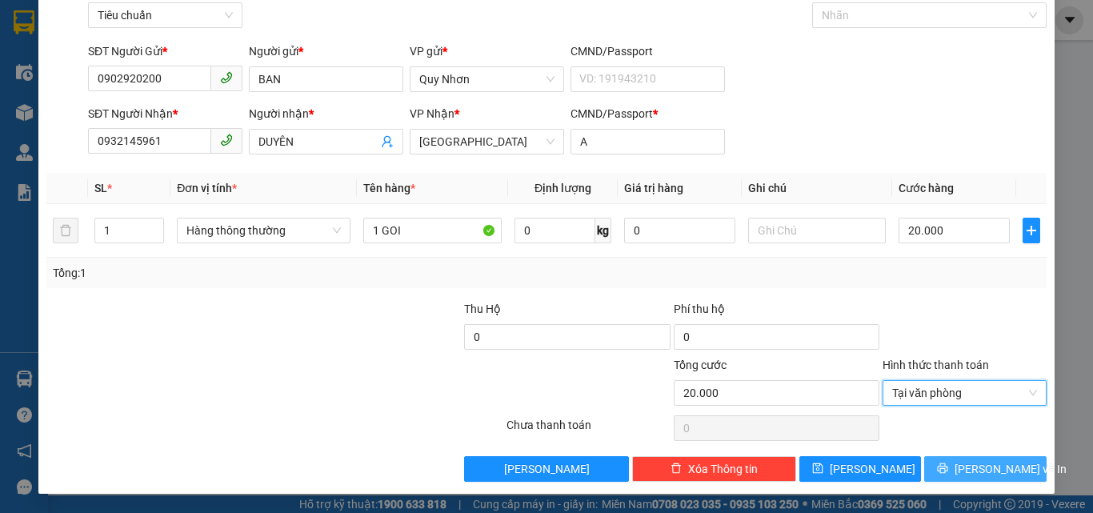
click at [945, 458] on button "[PERSON_NAME] và In" at bounding box center [985, 469] width 122 height 26
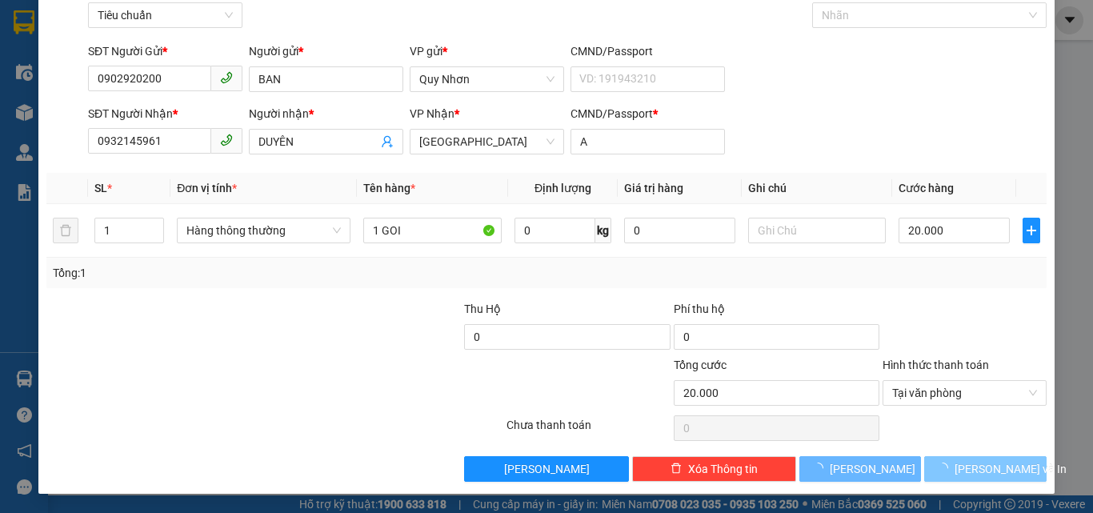
click at [945, 466] on icon "loading" at bounding box center [942, 468] width 15 height 15
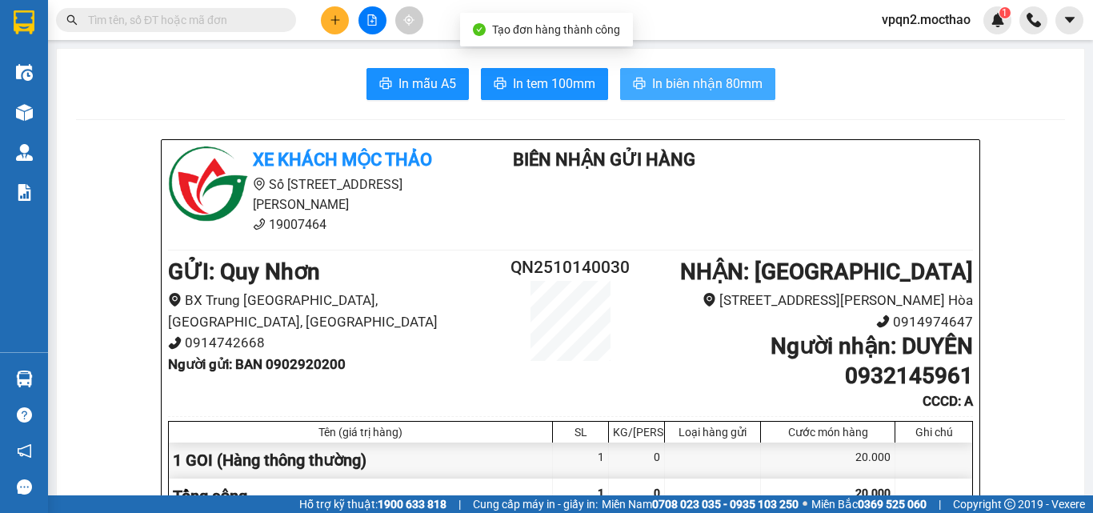
click at [680, 87] on span "In biên nhận 80mm" at bounding box center [707, 84] width 110 height 20
click at [556, 80] on span "In tem 100mm" at bounding box center [554, 84] width 82 height 20
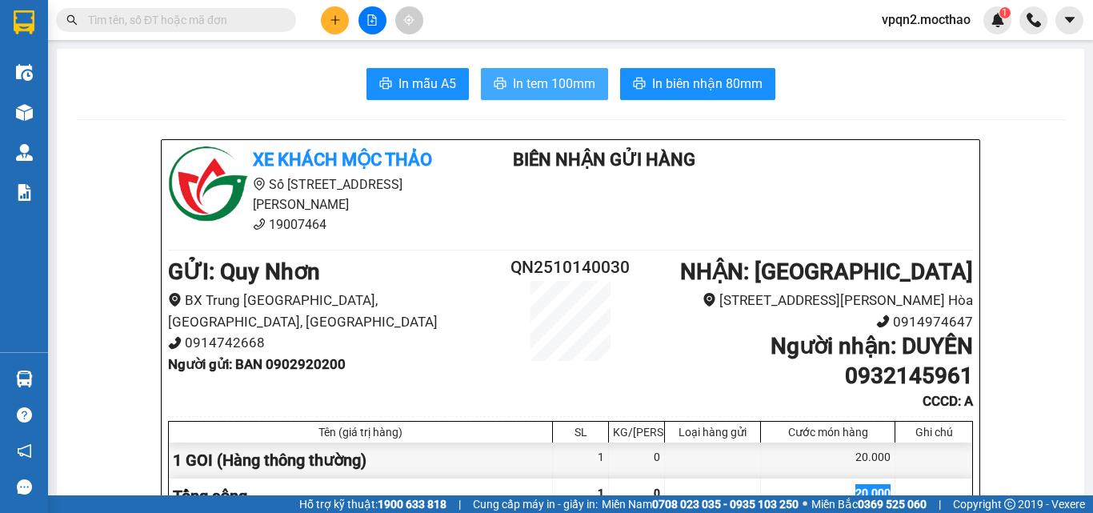
click at [574, 82] on span "In tem 100mm" at bounding box center [554, 84] width 82 height 20
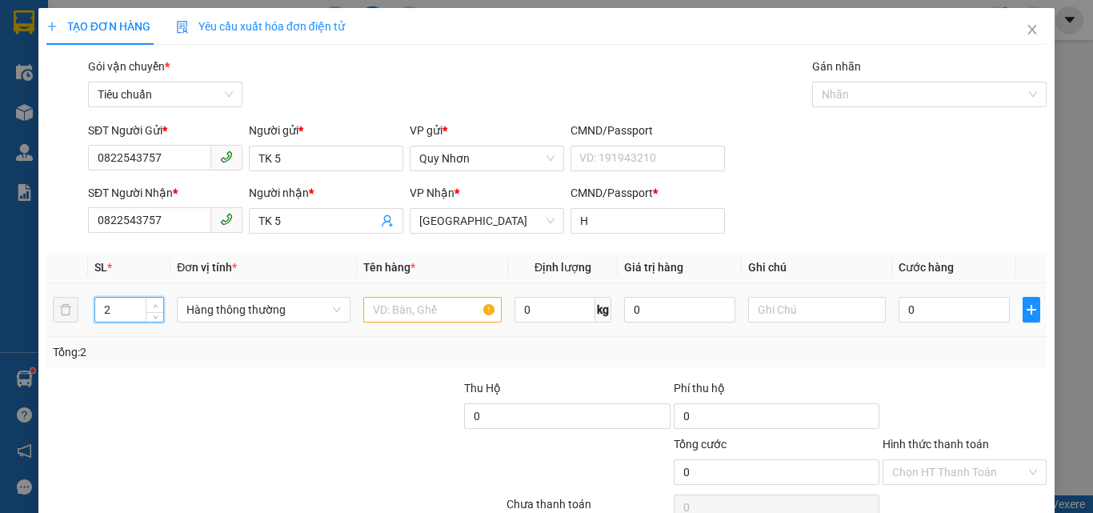
click at [154, 301] on span "up" at bounding box center [155, 306] width 10 height 10
click at [153, 315] on icon "down" at bounding box center [156, 315] width 6 height 6
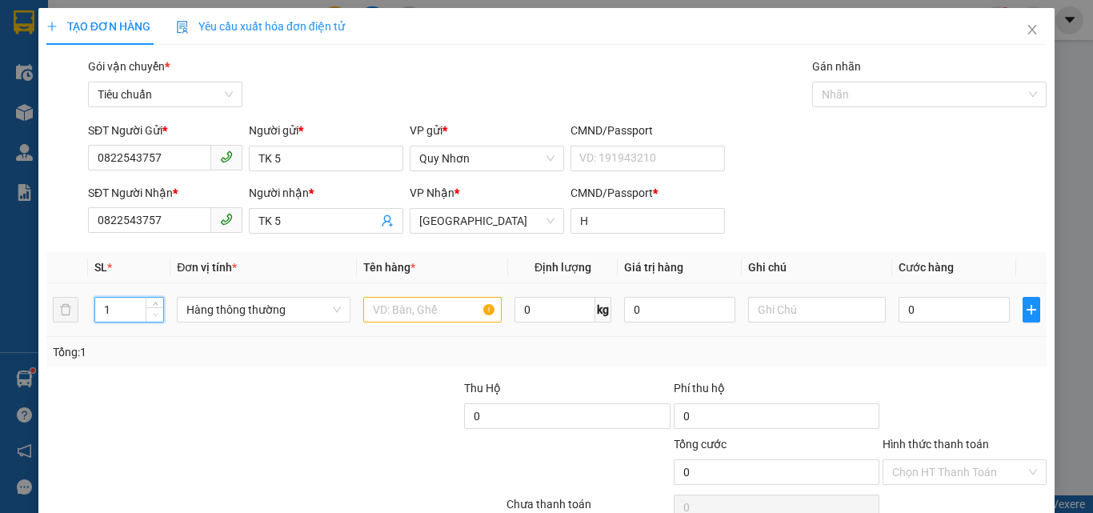
click at [153, 315] on icon "down" at bounding box center [156, 315] width 6 height 6
click at [154, 306] on icon "up" at bounding box center [156, 306] width 6 height 6
type input "4"
click at [154, 306] on icon "up" at bounding box center [156, 306] width 6 height 6
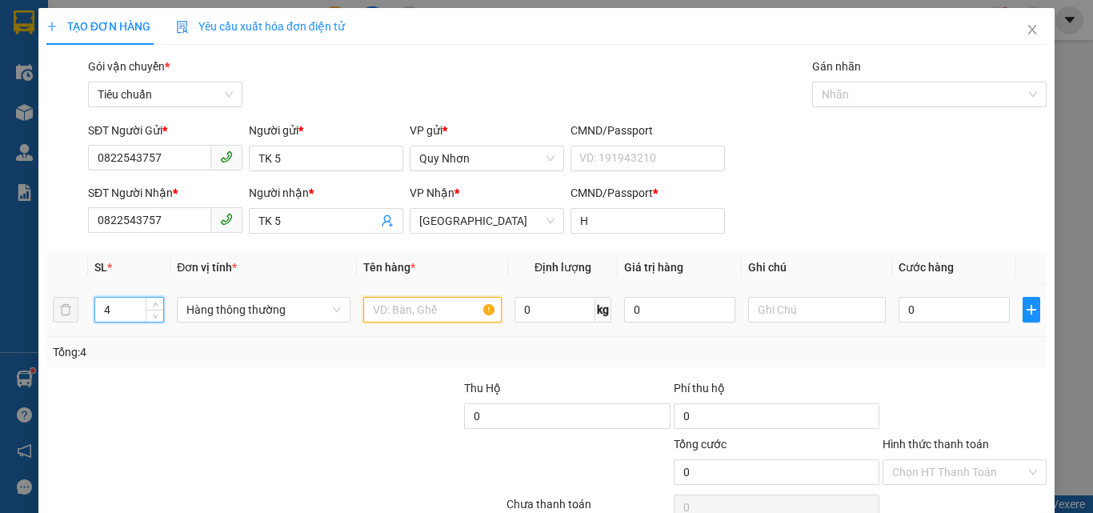
click at [398, 314] on input "text" at bounding box center [432, 310] width 138 height 26
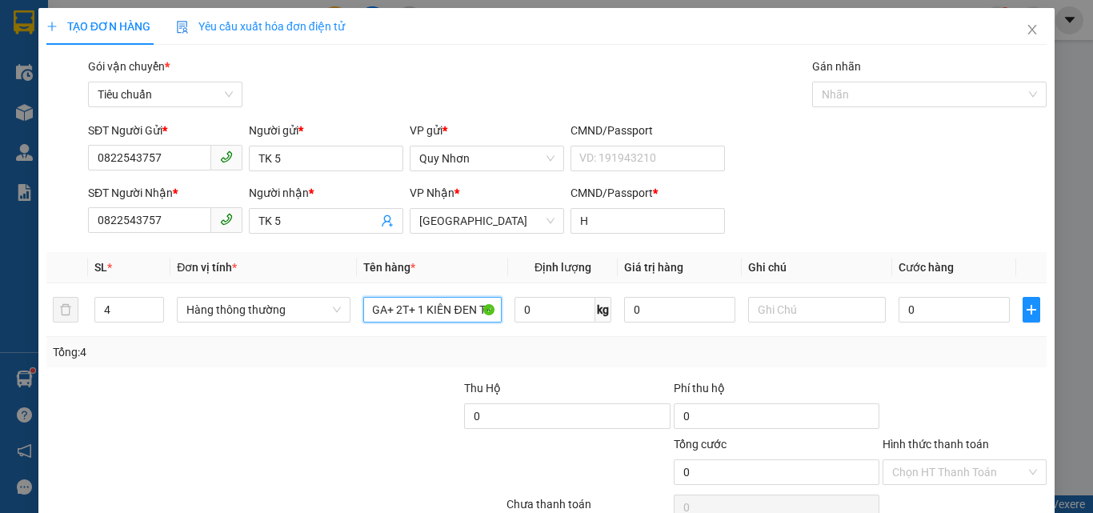
scroll to position [0, 36]
click at [434, 314] on input "1 XM GA+ 2T+ 1 KIÊN ĐEN TK" at bounding box center [432, 310] width 138 height 26
click at [382, 310] on input "1 XM GA+ 2T+ 1 KIỆN ĐEN TK" at bounding box center [432, 310] width 138 height 26
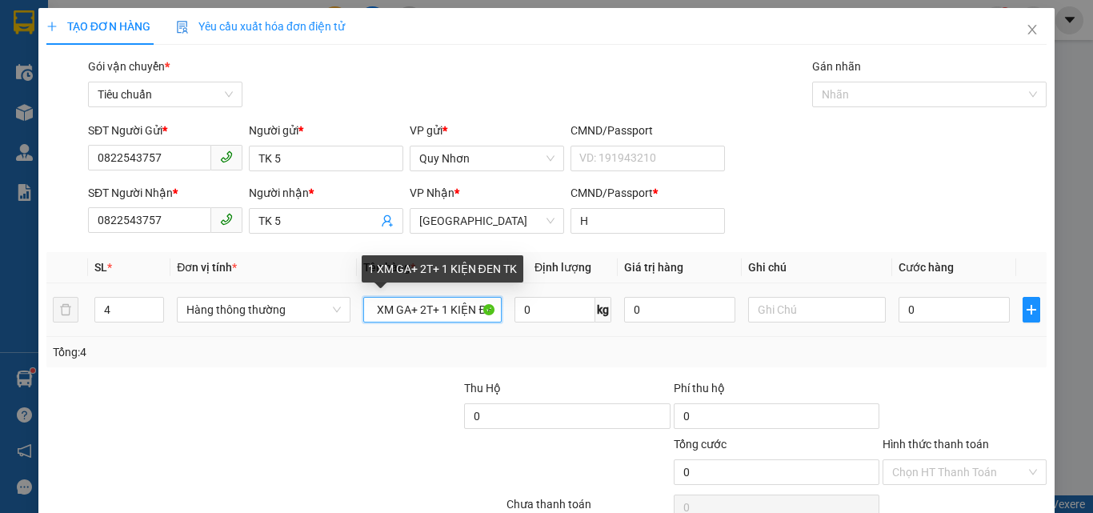
scroll to position [0, 0]
click at [440, 311] on input "1 XM GA+ 2T+ 1 KIỆN ĐEN TK" at bounding box center [432, 310] width 138 height 26
type input "1 XM GA+ 2T+ 1 KIỆN ĐEN TK"
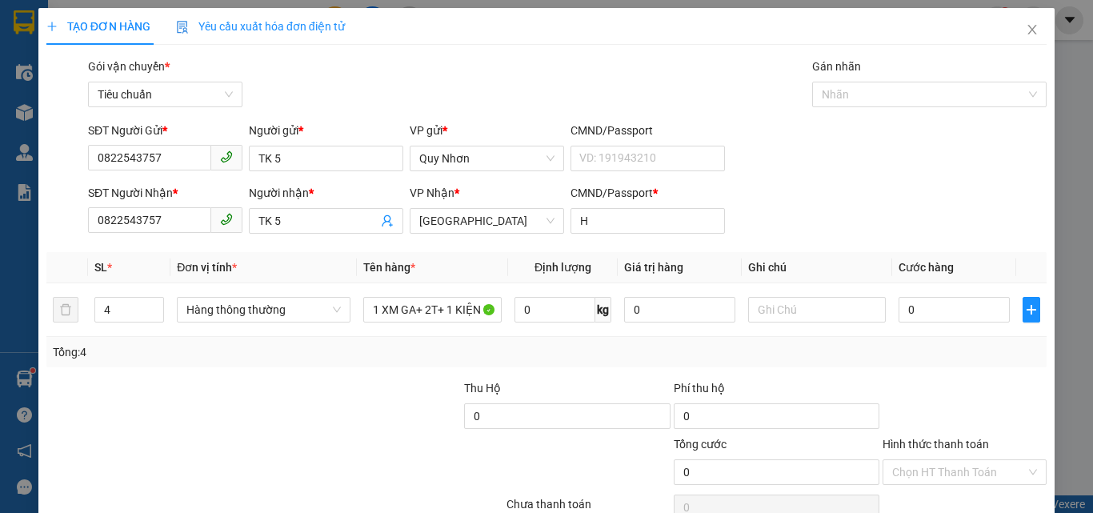
click at [368, 382] on div at bounding box center [358, 407] width 209 height 56
click at [250, 394] on div "Thu Hộ 0 Phí thu hộ 0" at bounding box center [546, 407] width 1003 height 56
click at [254, 394] on div at bounding box center [358, 407] width 209 height 56
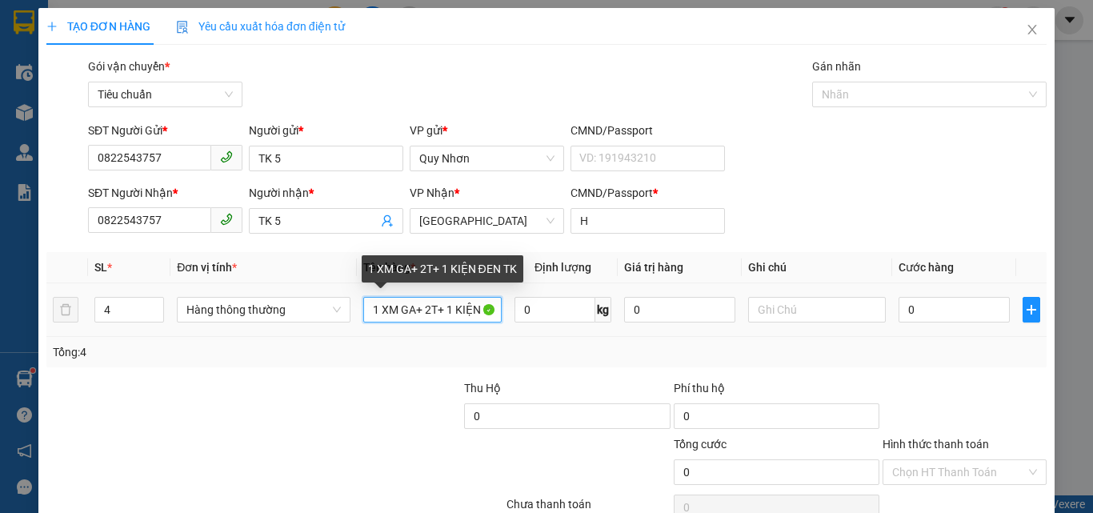
click at [454, 308] on input "1 XM GA+ 2T+ 1 KIỆN ĐEN TK" at bounding box center [432, 310] width 138 height 26
click at [425, 316] on input "1 XM GA+ 2T+ 1 KIỆN ĐEN TK" at bounding box center [432, 310] width 138 height 26
click at [369, 316] on input "1 XM GA+ 2T+ 1 KIỆN ĐEN TK" at bounding box center [432, 310] width 138 height 26
click at [390, 314] on input "1 XM GA+ 2T+ 1 KIỆN ĐEN TK" at bounding box center [432, 310] width 138 height 26
click at [393, 313] on input "1 XM GA+ 2T+ 1 KIỆN ĐEN TK" at bounding box center [432, 310] width 138 height 26
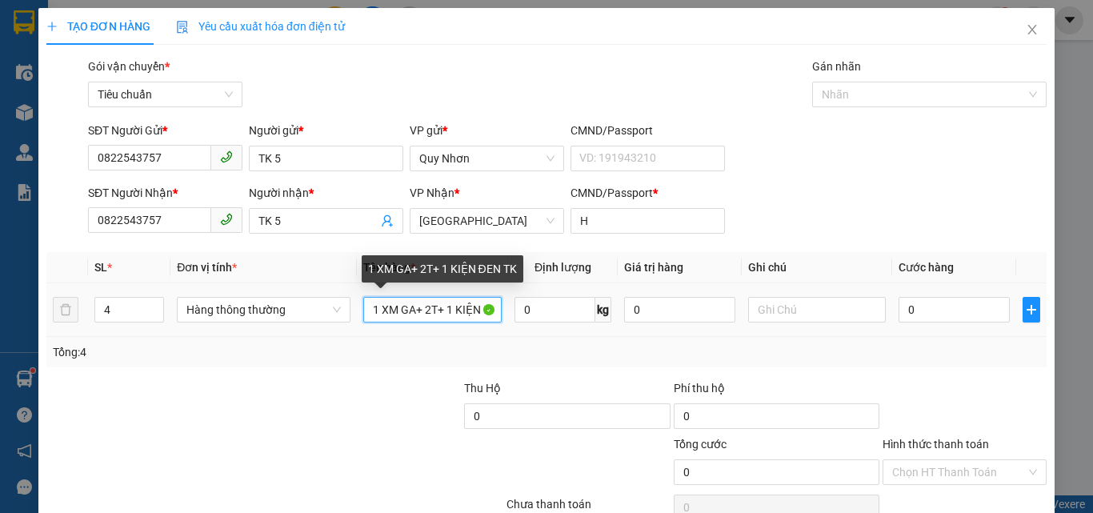
click at [412, 310] on input "1 XM GA+ 2T+ 1 KIỆN ĐEN TK" at bounding box center [432, 310] width 138 height 26
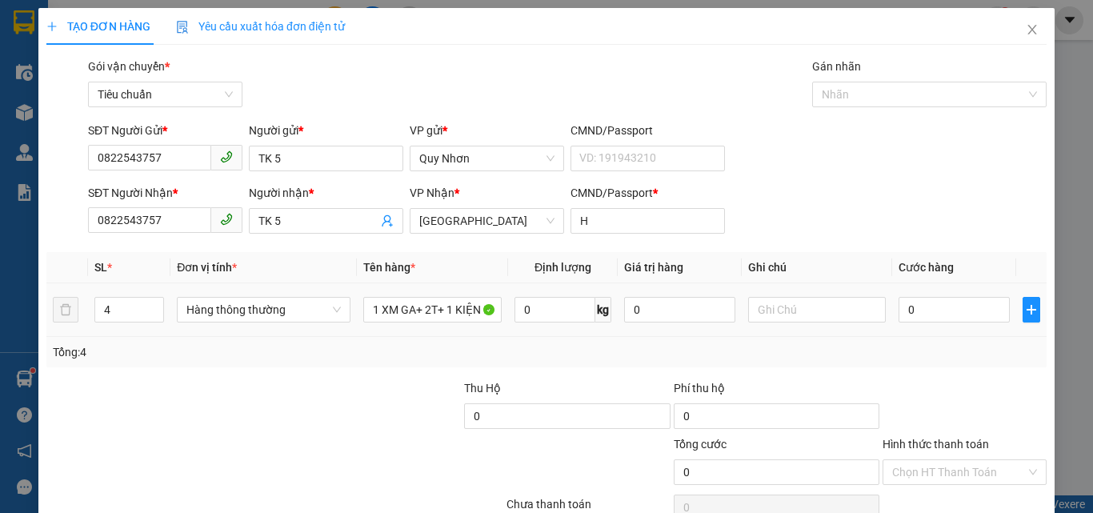
click at [382, 291] on td "1 XM GA+ 2T+ 1 KIỆN ĐEN TK" at bounding box center [432, 310] width 151 height 54
click at [789, 317] on input "text" at bounding box center [817, 310] width 138 height 26
type input "XE 150"
click at [934, 311] on input "0" at bounding box center [953, 310] width 110 height 26
type input "2"
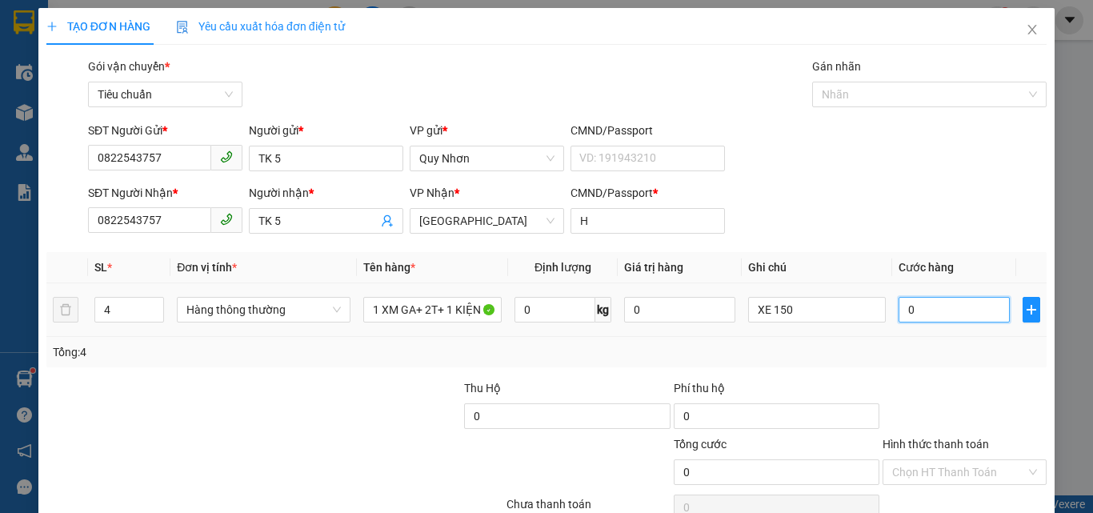
type input "2"
type input "25"
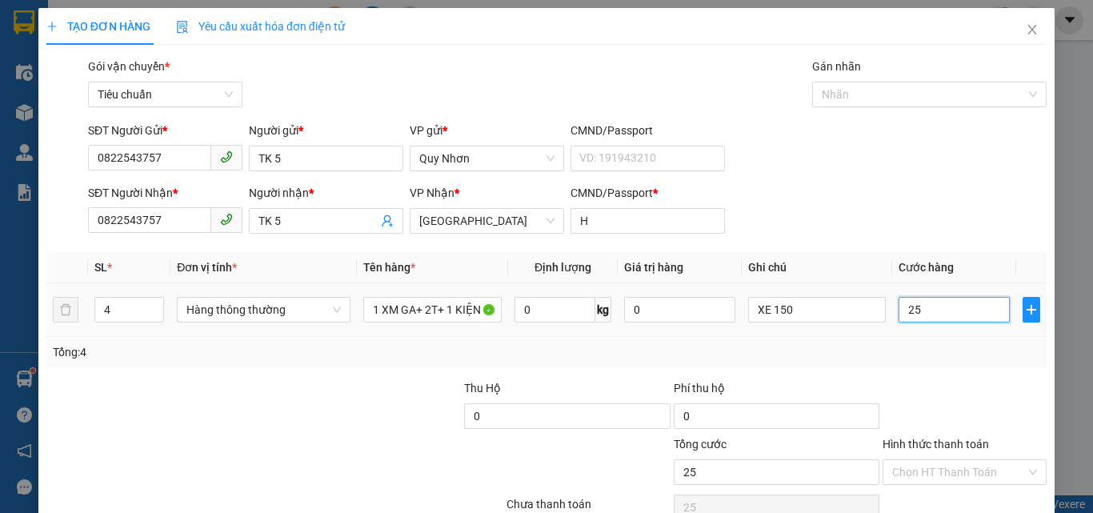
type input "250"
type input "2.500"
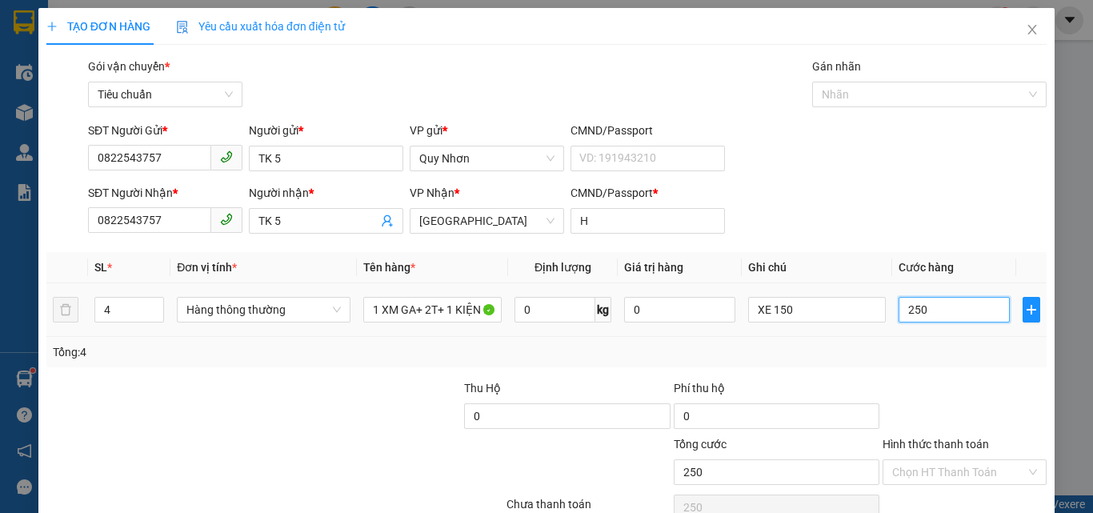
type input "2.500"
type input "25.000"
type input "250.000"
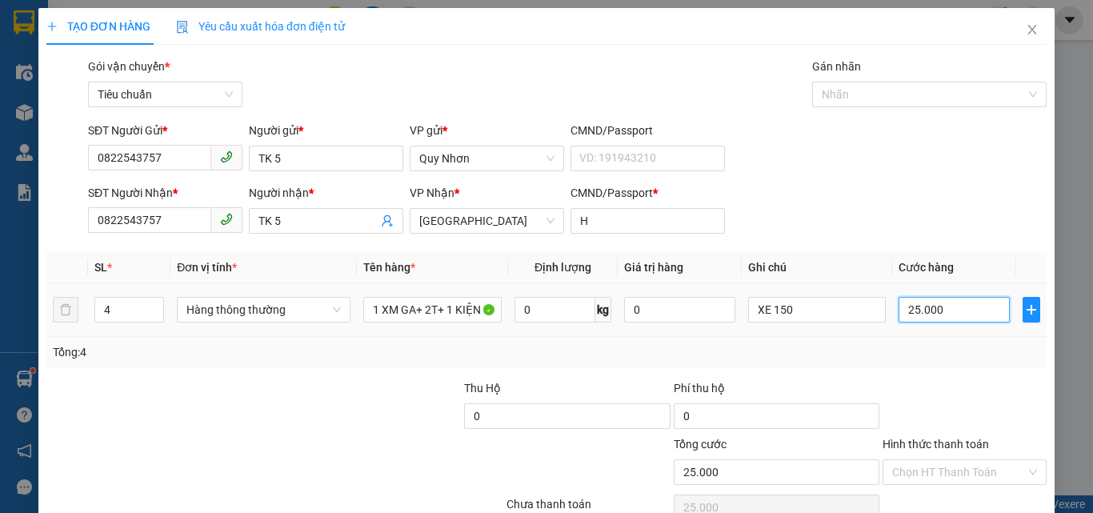
type input "250.000"
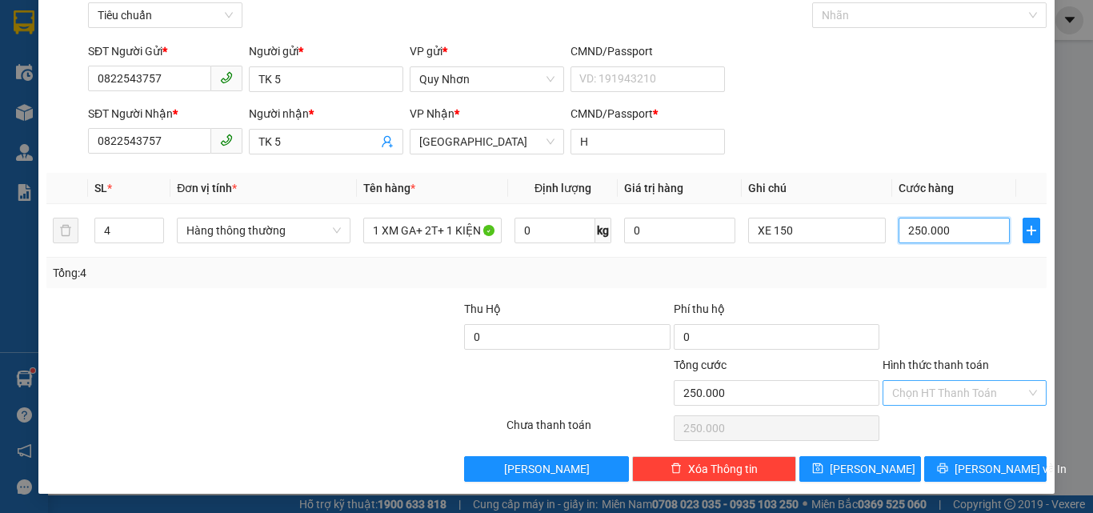
type input "250.000"
click at [925, 388] on input "Hình thức thanh toán" at bounding box center [959, 393] width 134 height 24
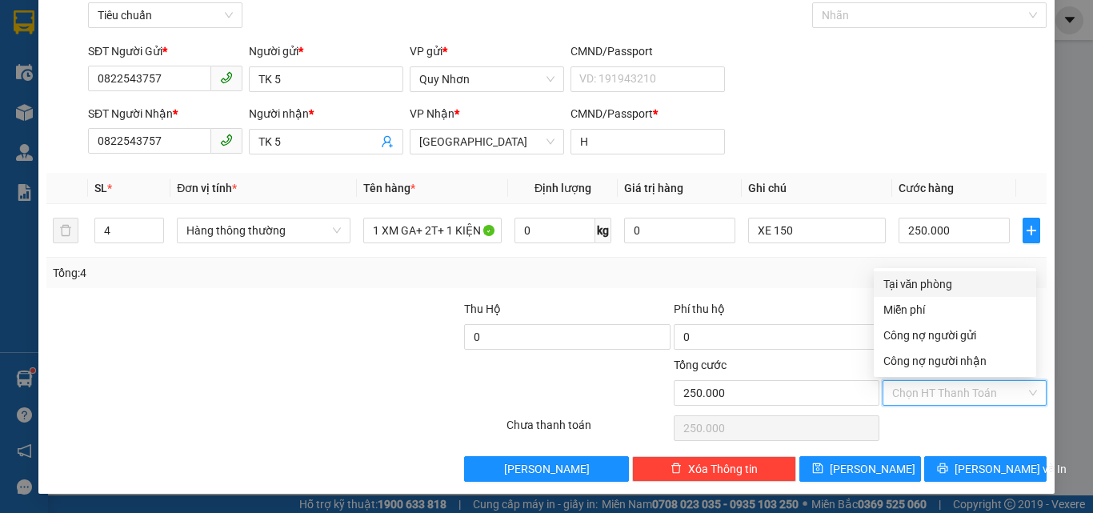
click at [925, 285] on div "Tại văn phòng" at bounding box center [954, 284] width 143 height 18
type input "0"
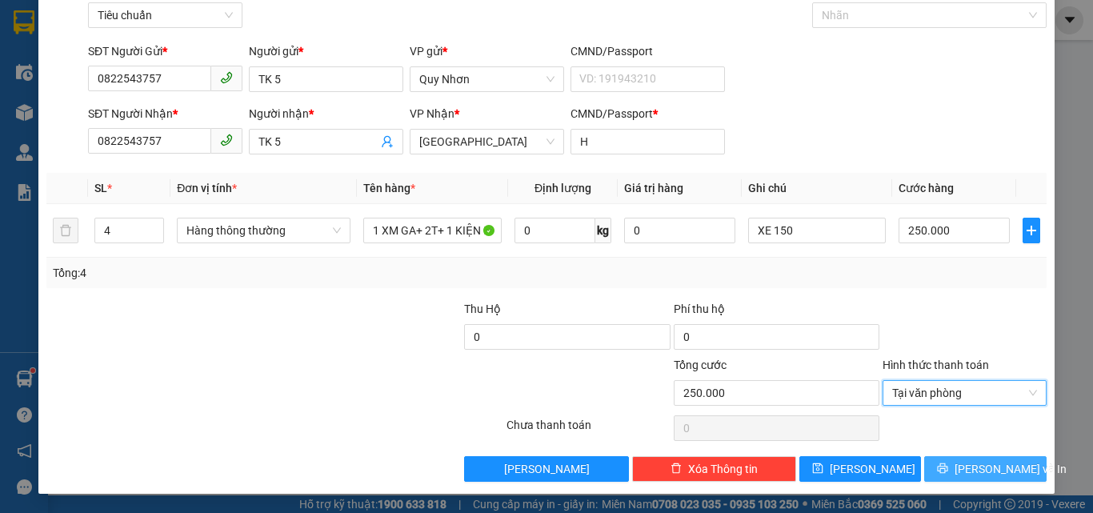
click at [939, 467] on button "[PERSON_NAME] và In" at bounding box center [985, 469] width 122 height 26
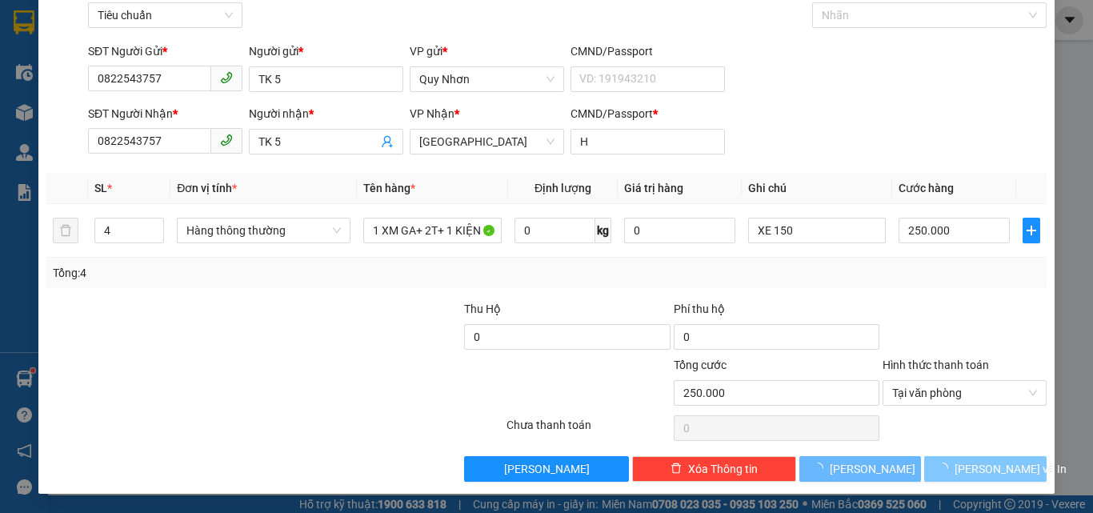
click at [939, 467] on button "[PERSON_NAME] và In" at bounding box center [985, 469] width 122 height 26
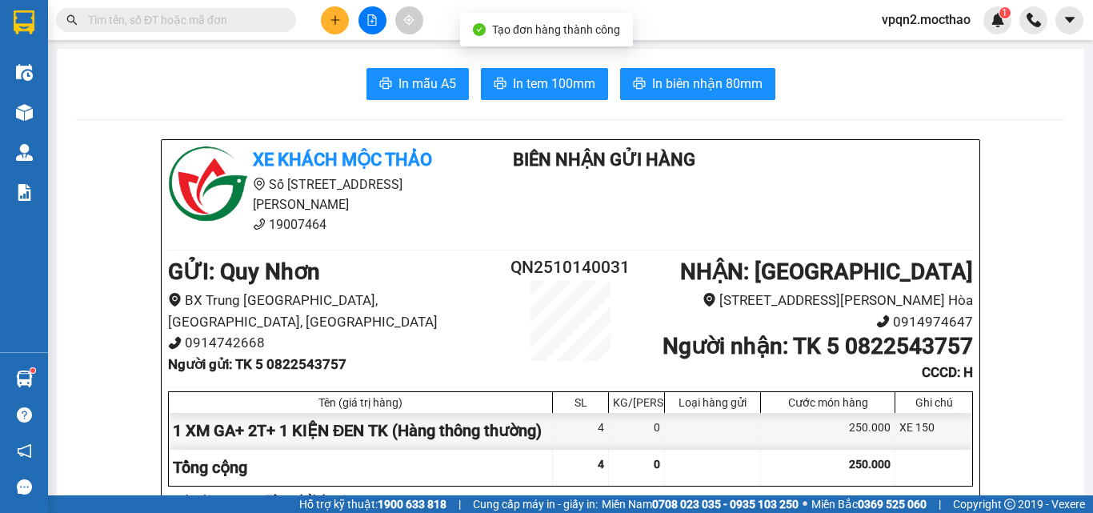
click at [686, 81] on span "In biên nhận 80mm" at bounding box center [707, 84] width 110 height 20
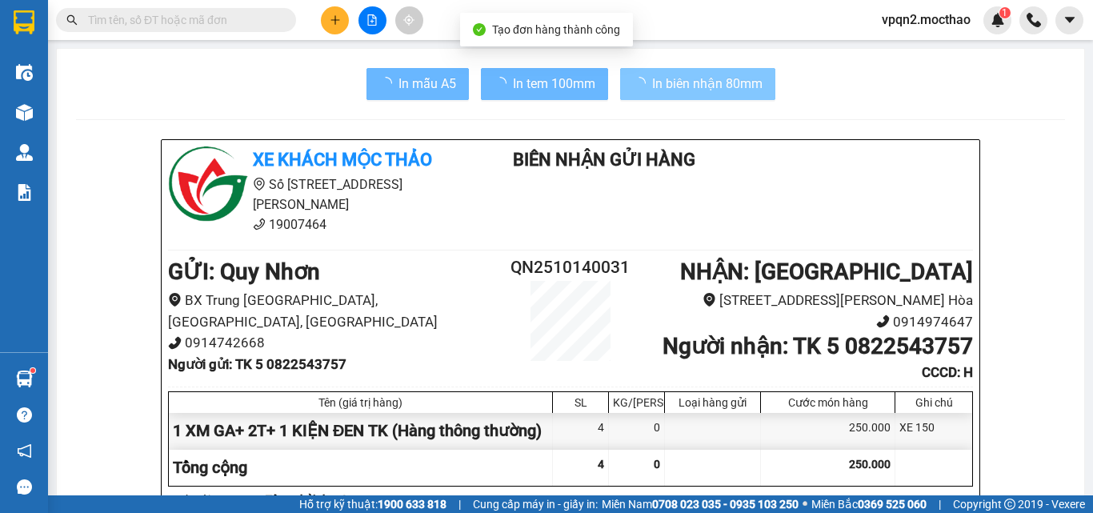
click at [519, 72] on button "In tem 100mm" at bounding box center [544, 84] width 127 height 32
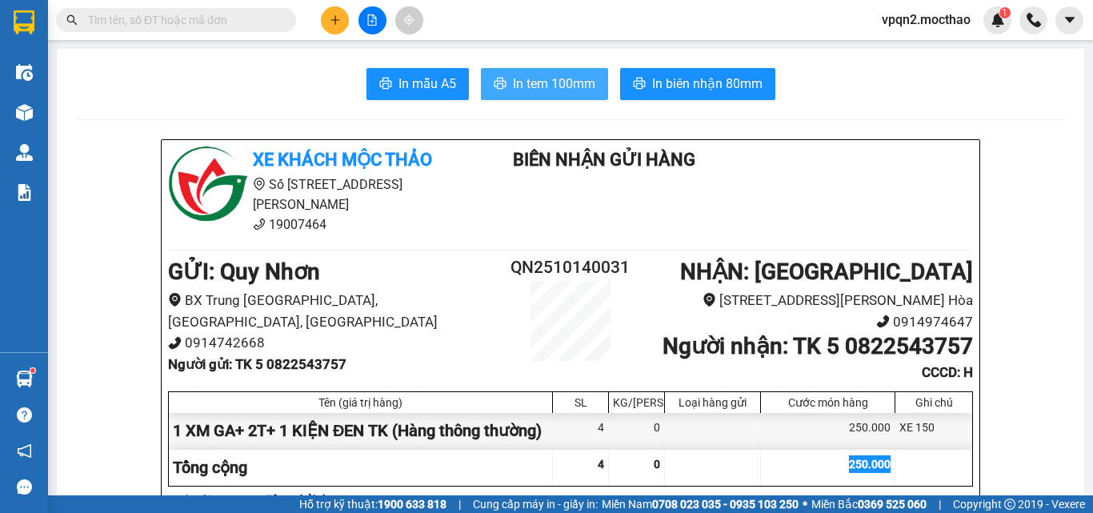
click at [518, 74] on span "In tem 100mm" at bounding box center [554, 84] width 82 height 20
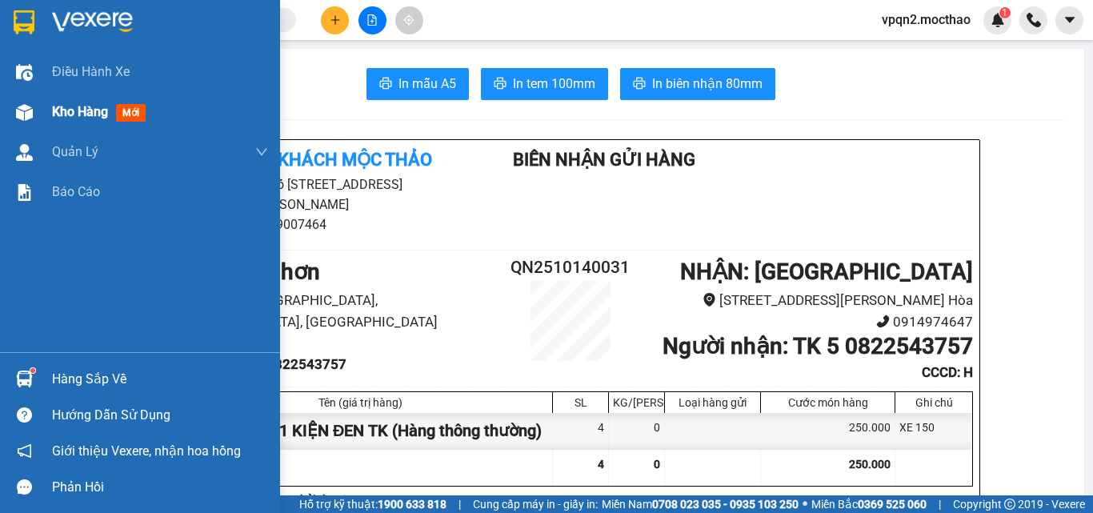
click at [14, 117] on div at bounding box center [24, 112] width 28 height 28
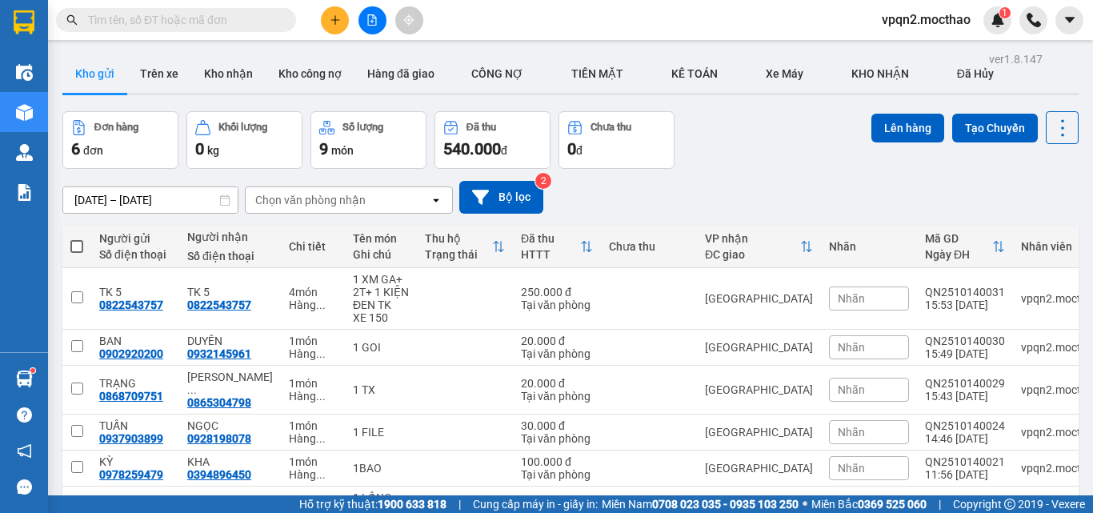
scroll to position [125, 0]
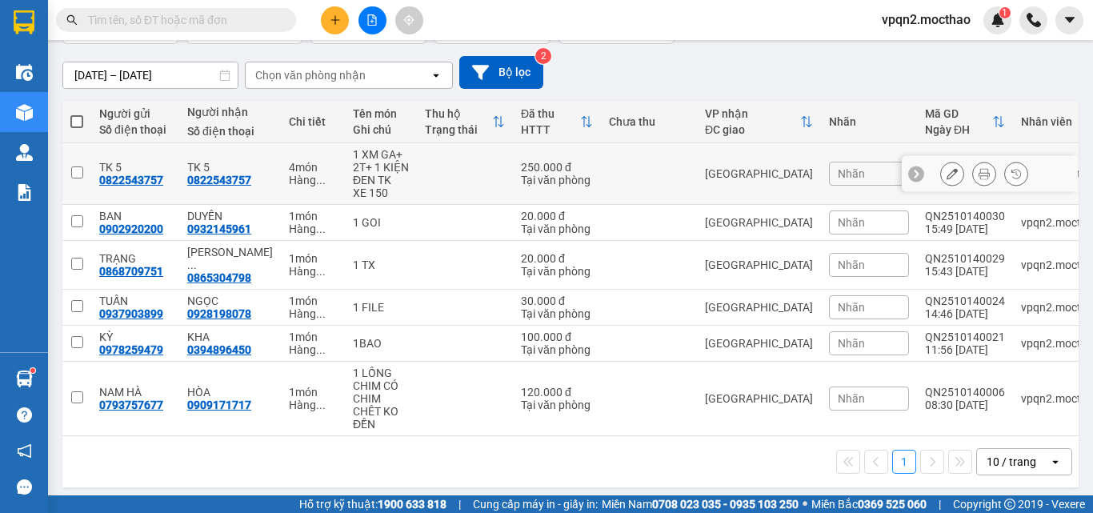
click at [669, 171] on td at bounding box center [649, 174] width 96 height 62
checkbox input "true"
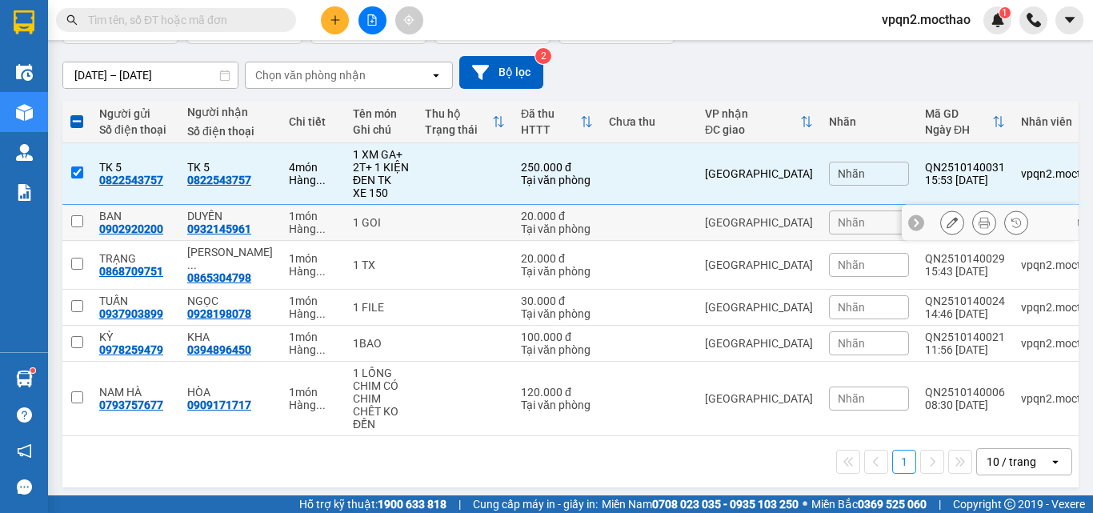
click at [667, 223] on td at bounding box center [649, 223] width 96 height 36
checkbox input "true"
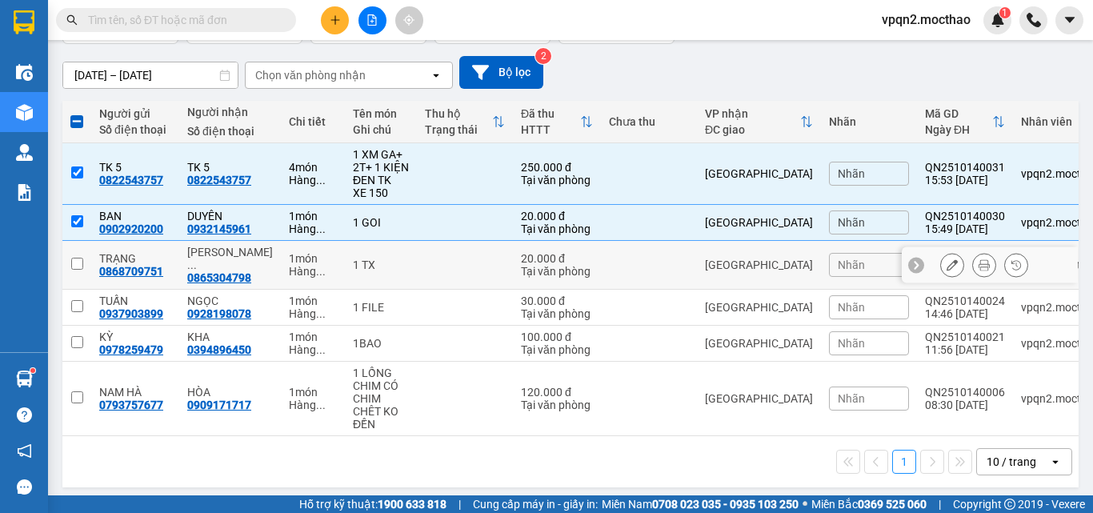
click at [660, 250] on td at bounding box center [649, 265] width 96 height 49
checkbox input "true"
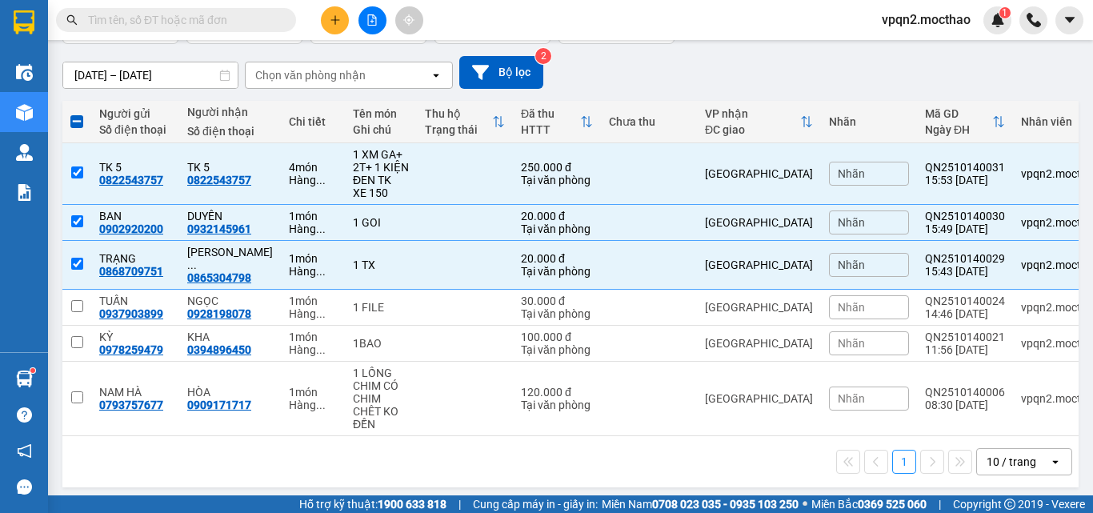
scroll to position [0, 0]
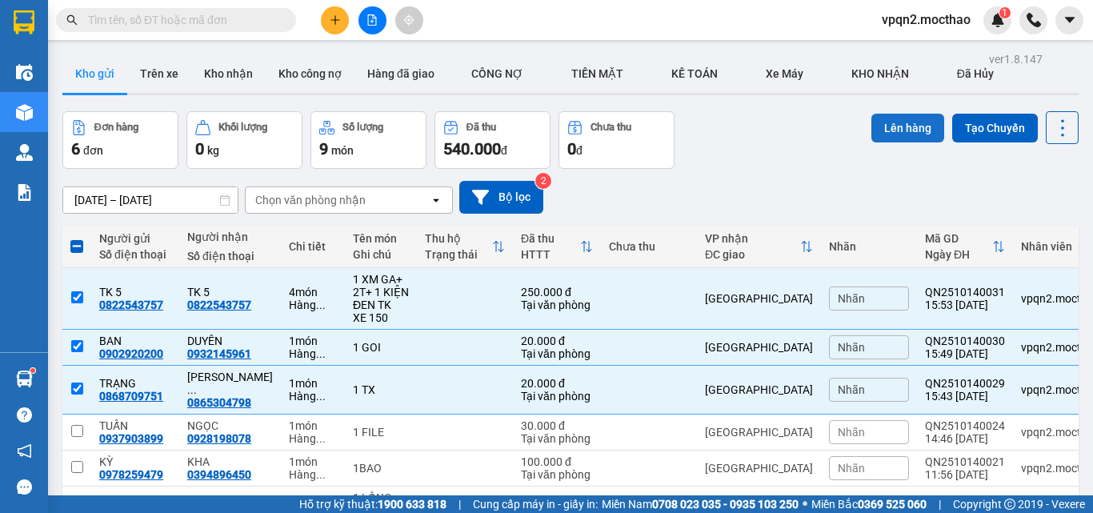
click at [886, 130] on button "Lên hàng" at bounding box center [907, 128] width 73 height 29
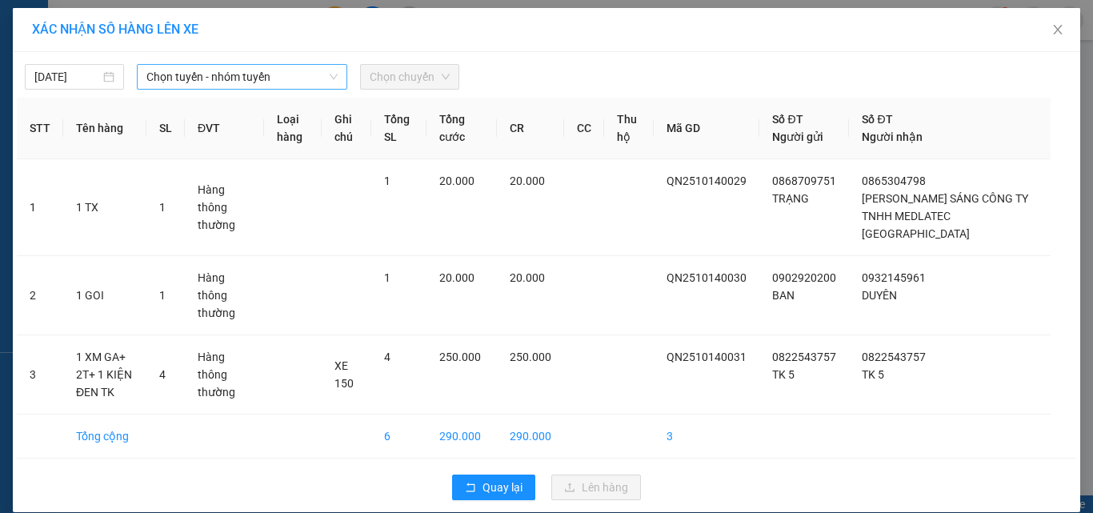
click at [219, 86] on span "Chọn tuyến - nhóm tuyến" at bounding box center [241, 77] width 191 height 24
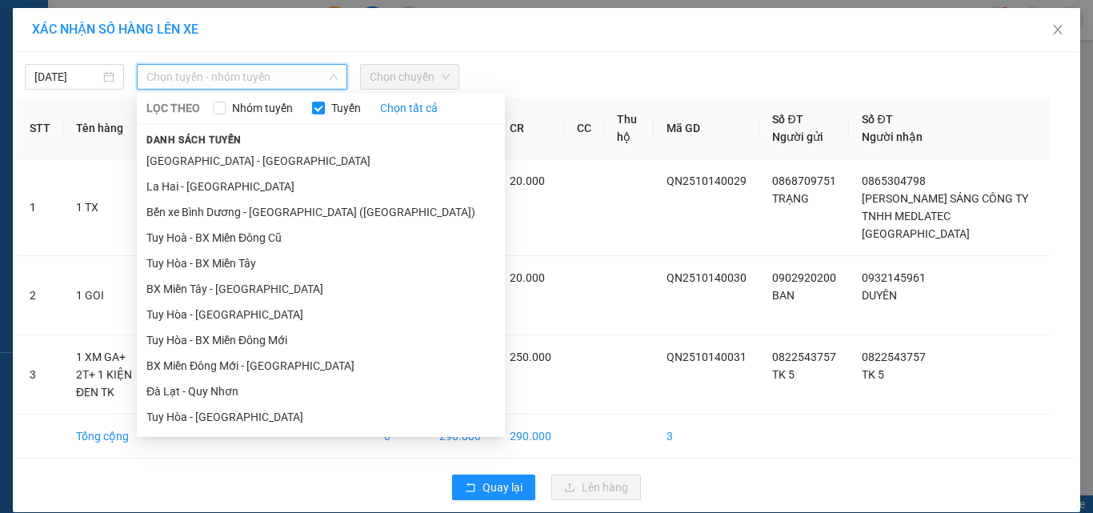
scroll to position [240, 0]
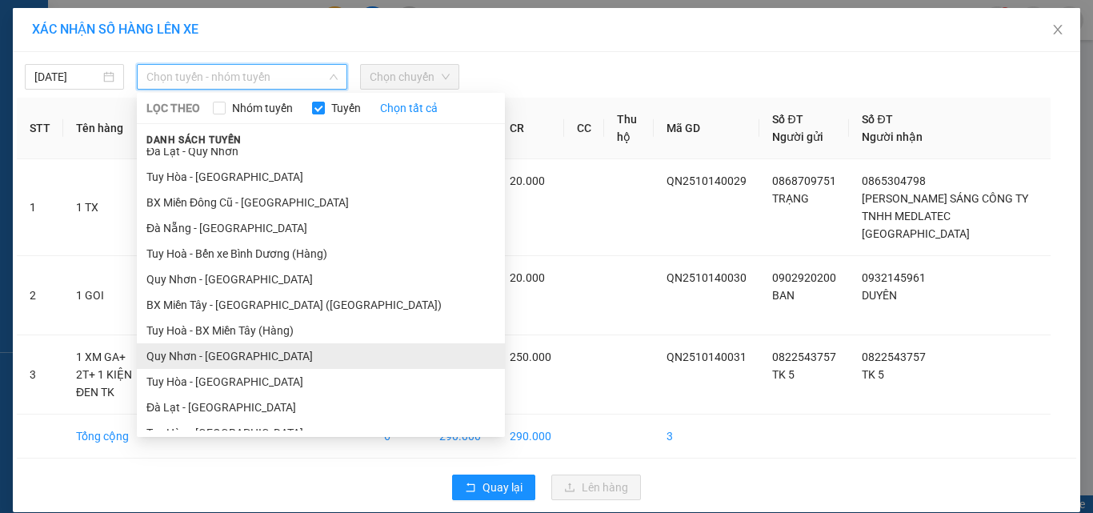
click at [218, 353] on li "Quy Nhơn - Tuy Hòa" at bounding box center [321, 356] width 368 height 26
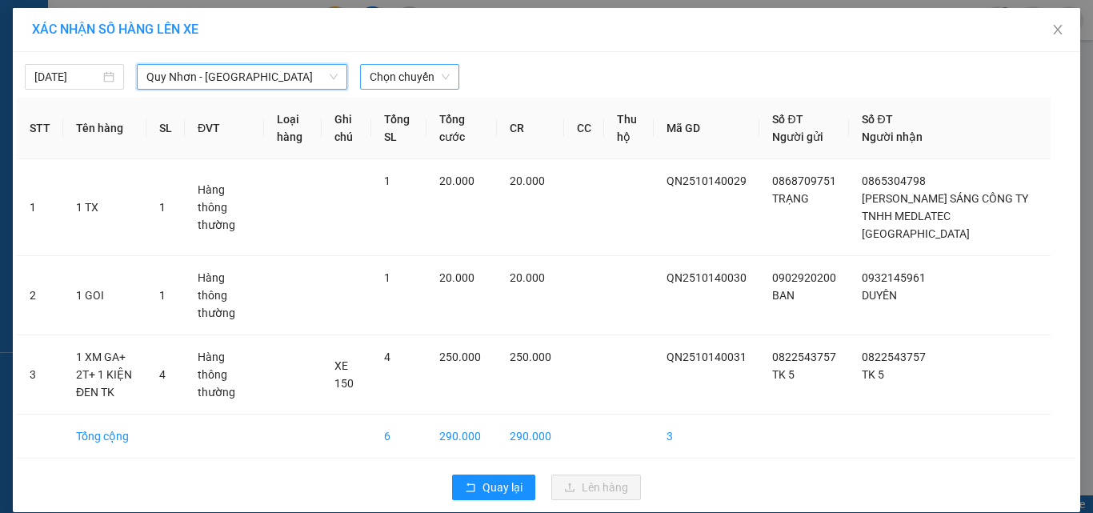
click at [415, 81] on span "Chọn chuyến" at bounding box center [410, 77] width 80 height 24
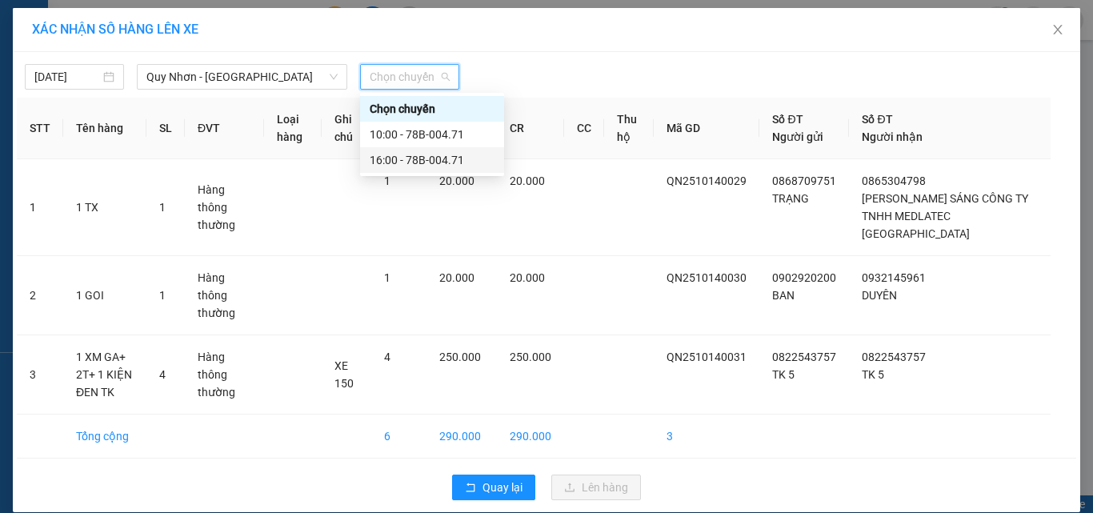
click at [414, 162] on div "16:00 - 78B-004.71" at bounding box center [432, 160] width 125 height 18
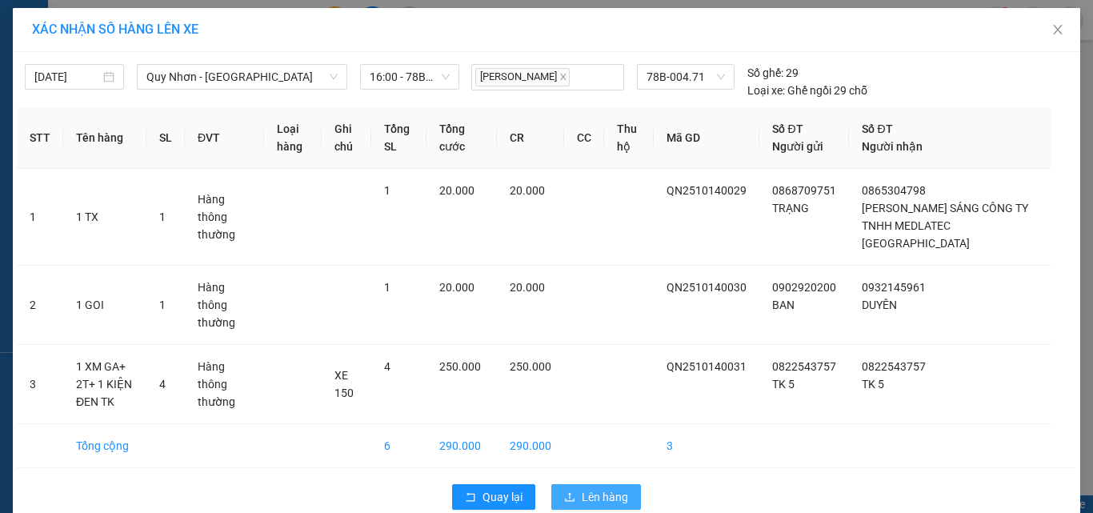
click at [575, 484] on button "Lên hàng" at bounding box center [596, 497] width 90 height 26
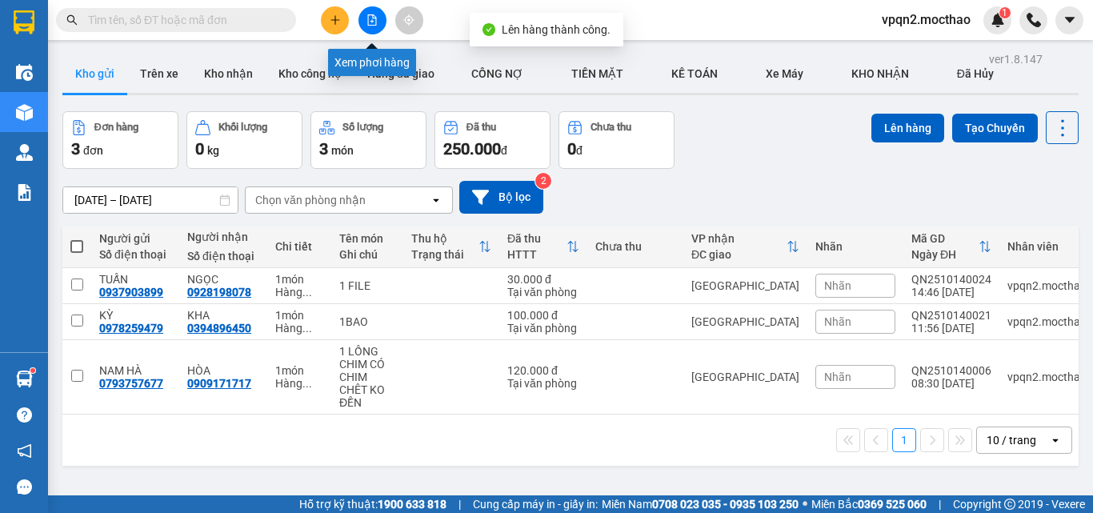
click at [358, 18] on button at bounding box center [372, 20] width 28 height 28
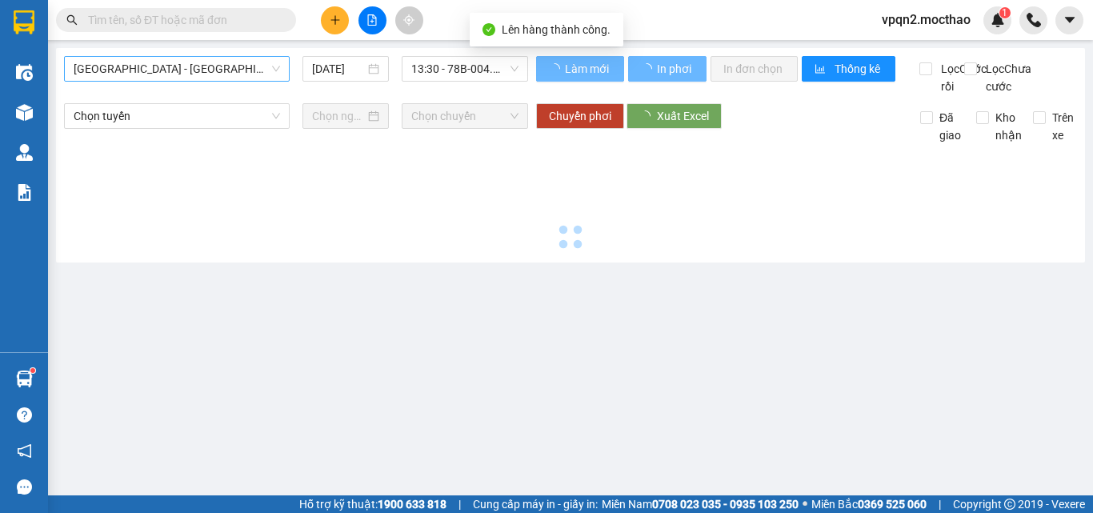
click at [182, 67] on span "Sài Gòn - Tuy Hòa" at bounding box center [177, 69] width 206 height 24
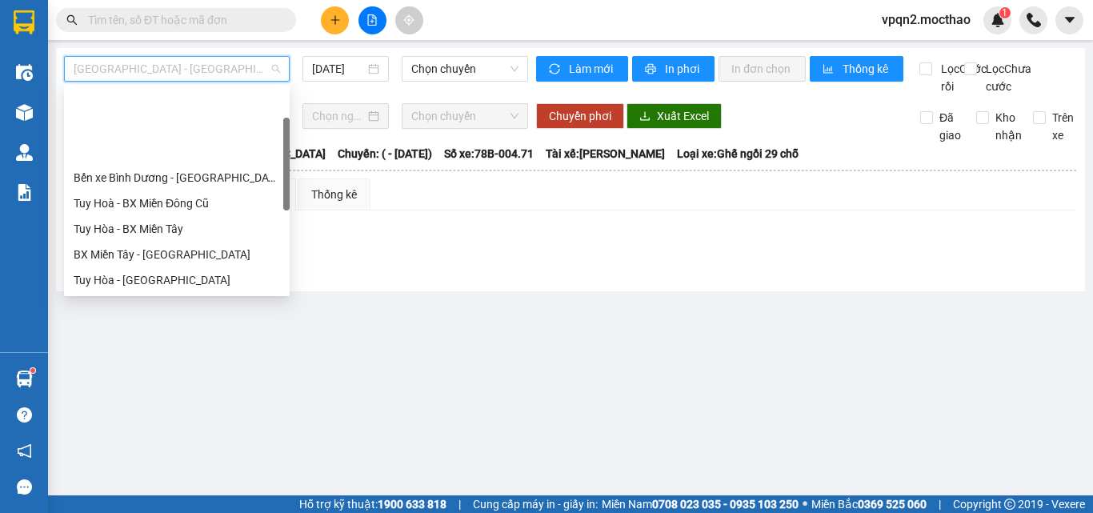
scroll to position [320, 0]
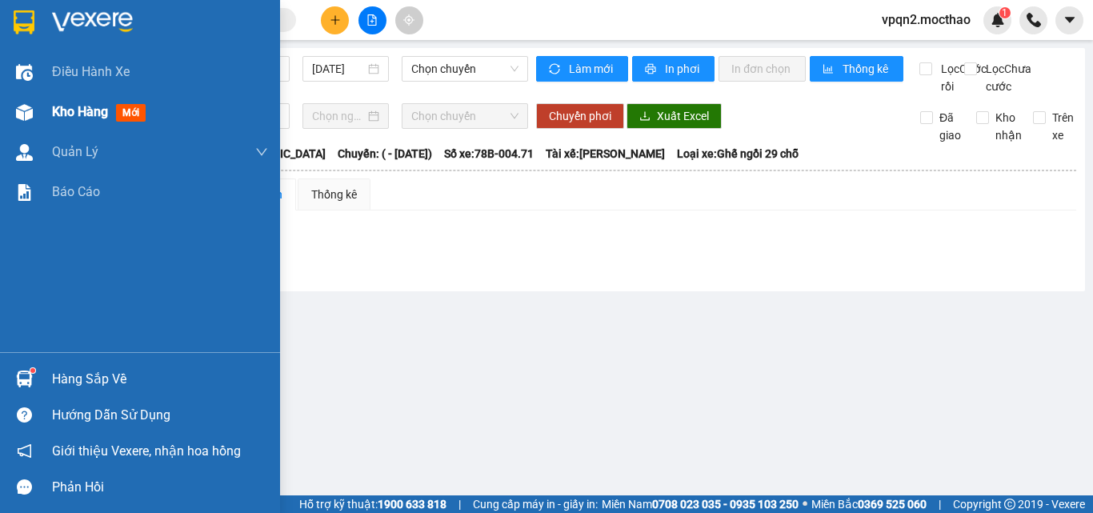
click at [0, 117] on div "Kho hàng mới" at bounding box center [140, 112] width 280 height 40
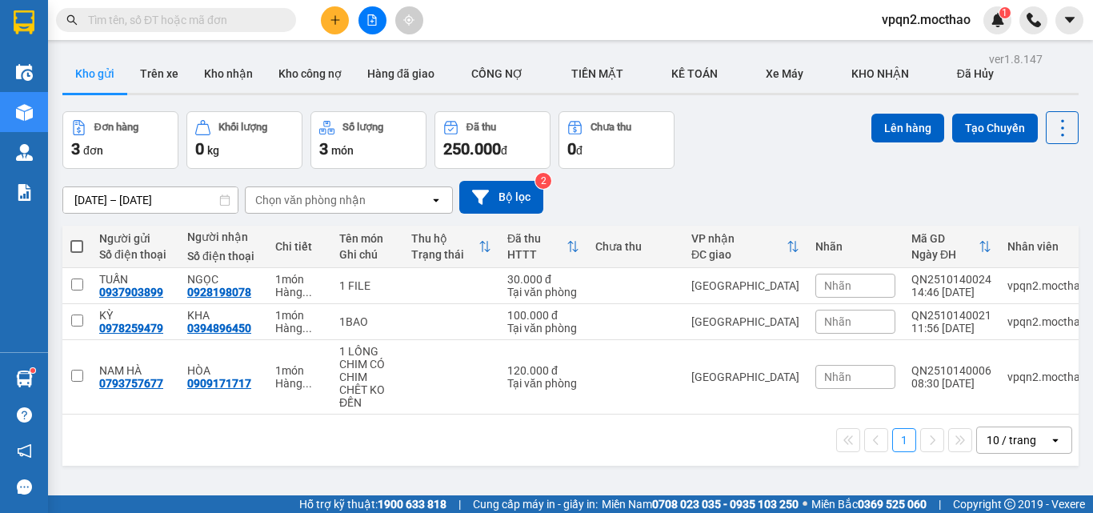
click at [372, 26] on button at bounding box center [372, 20] width 28 height 28
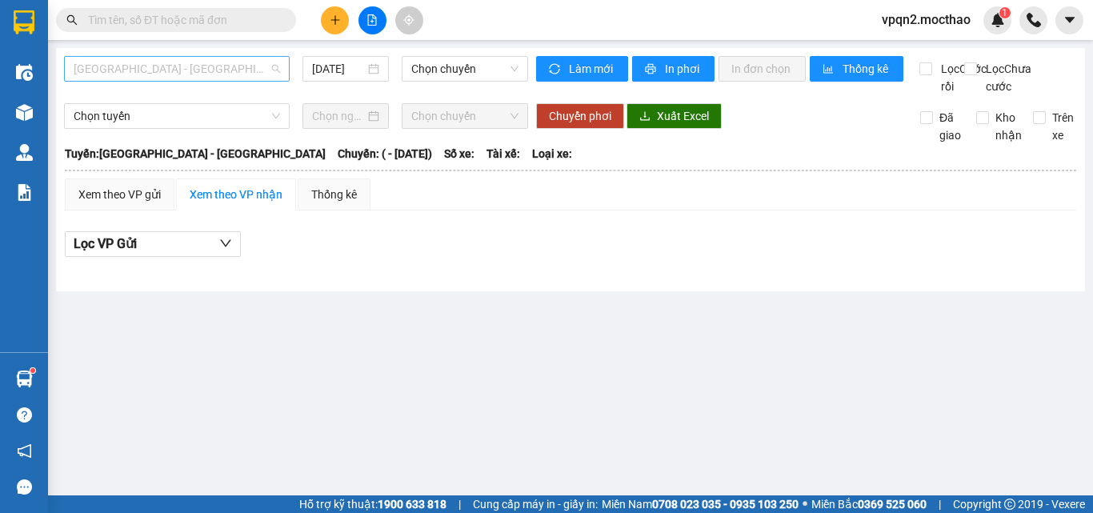
click at [175, 80] on span "Sài Gòn - Tuy Hòa" at bounding box center [177, 69] width 206 height 24
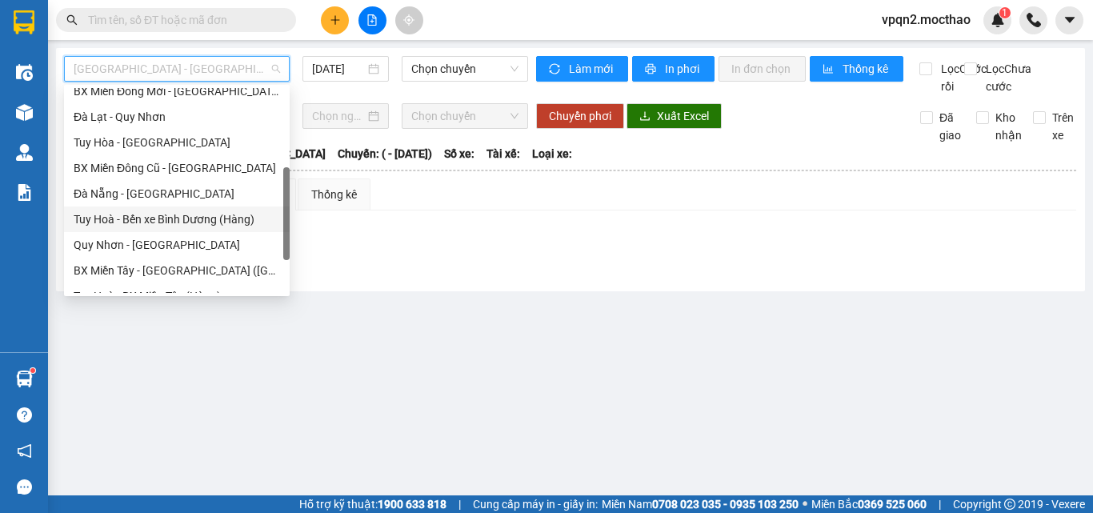
scroll to position [320, 0]
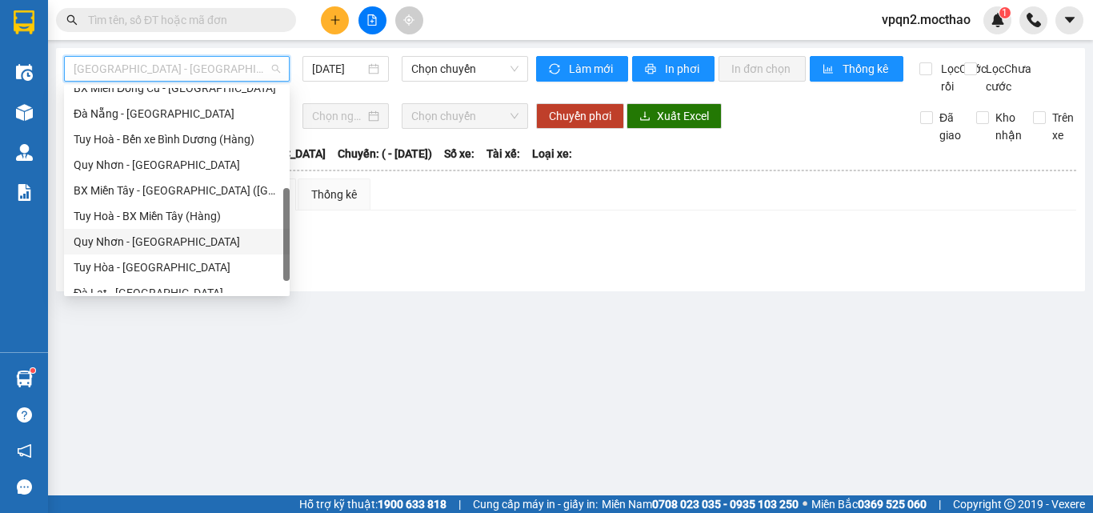
click at [149, 235] on div "Quy Nhơn - Tuy Hòa" at bounding box center [177, 242] width 206 height 18
type input "[DATE]"
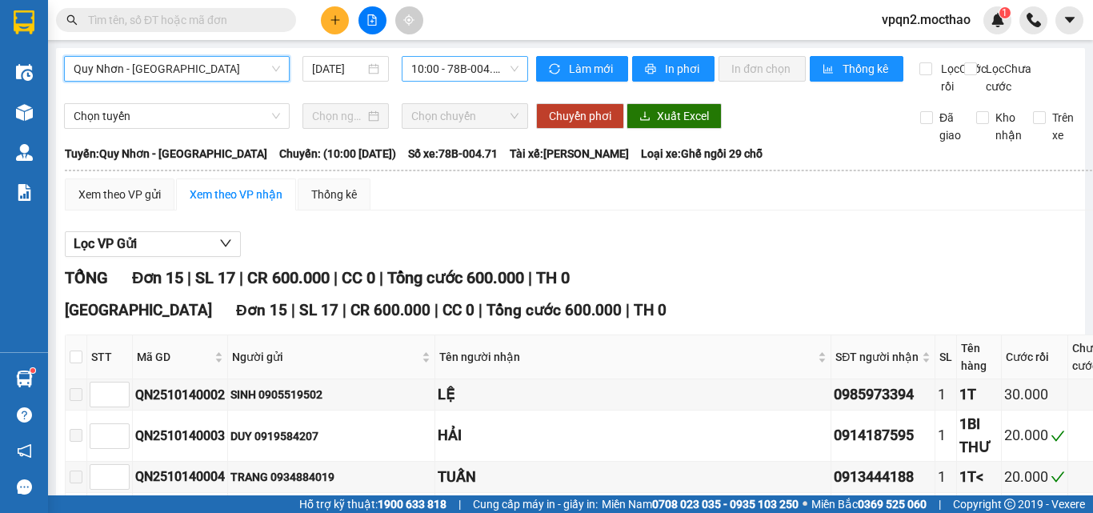
click at [451, 79] on span "10:00 - 78B-004.71" at bounding box center [464, 69] width 107 height 24
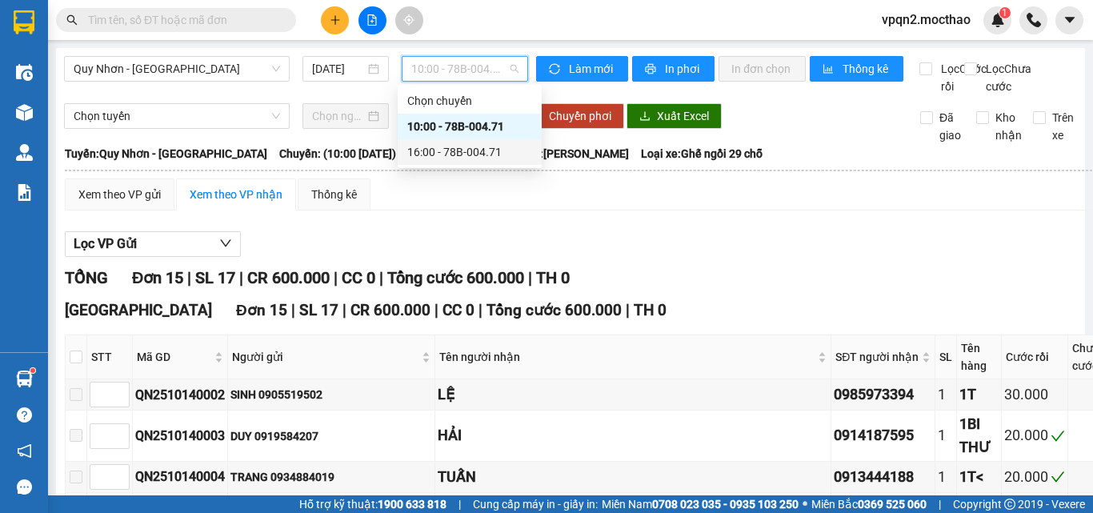
click at [450, 152] on div "16:00 - 78B-004.71" at bounding box center [469, 152] width 125 height 18
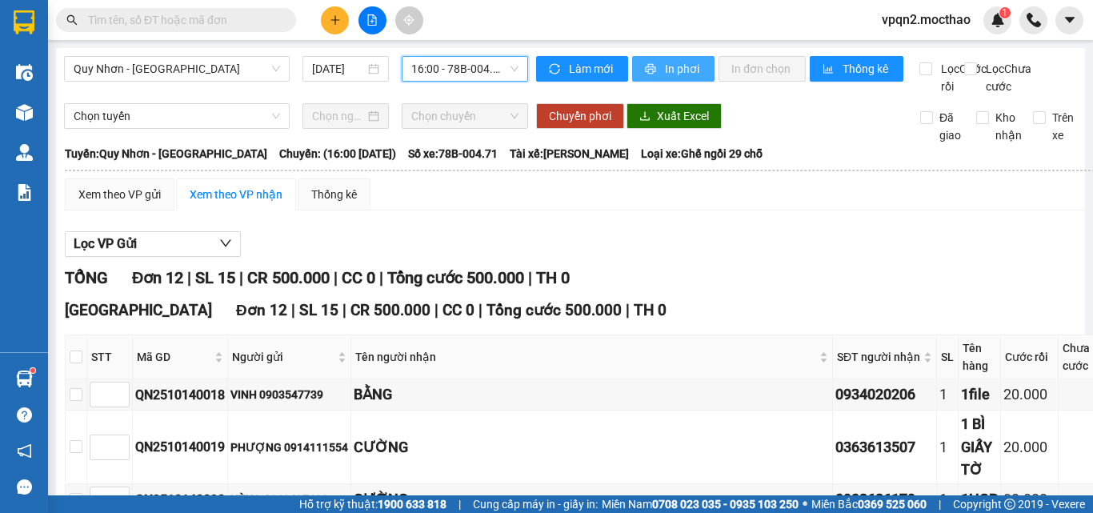
click at [666, 66] on span "In phơi" at bounding box center [683, 69] width 37 height 18
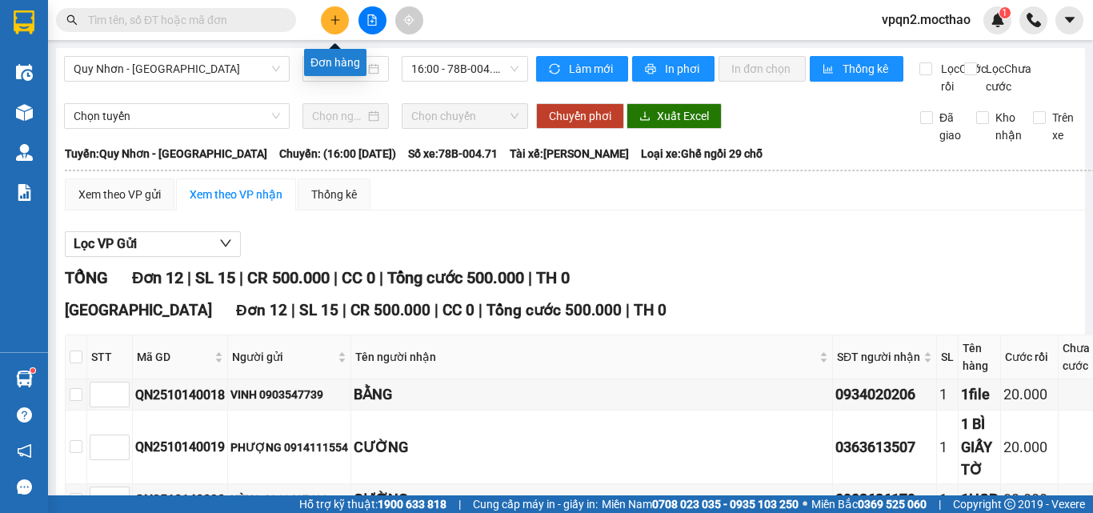
click at [334, 33] on button at bounding box center [335, 20] width 28 height 28
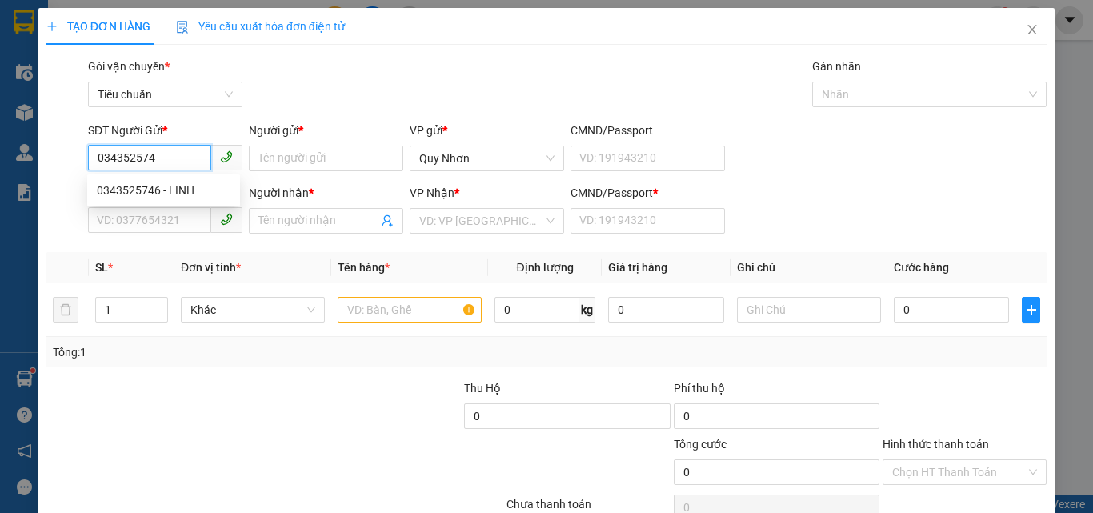
type input "0343525746"
click at [204, 181] on div "0343525746 - LINH" at bounding box center [163, 191] width 153 height 26
type input "LINH"
type input "0935130837"
type input "THẢO"
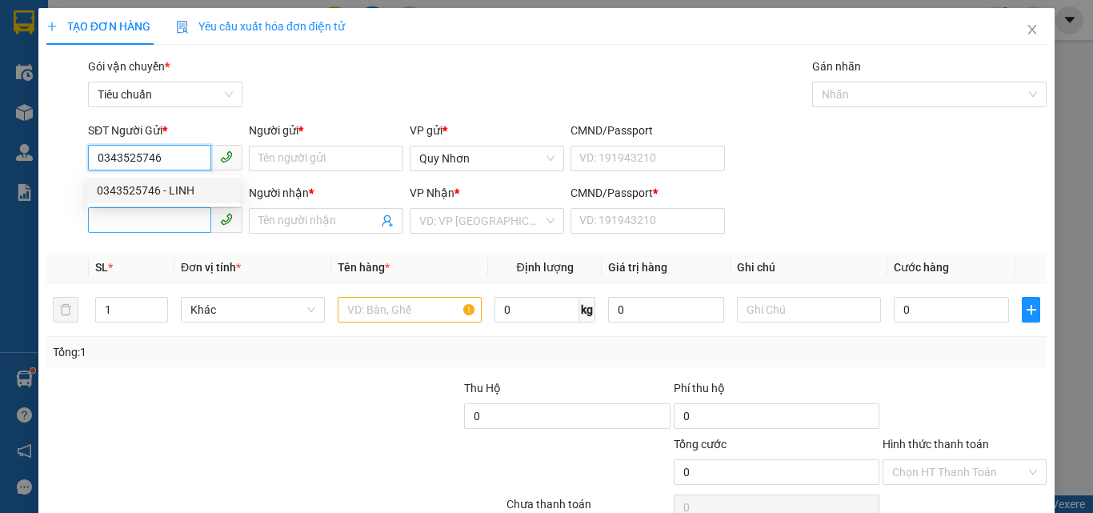
type input "T"
type input "0343525746"
type input "40.000"
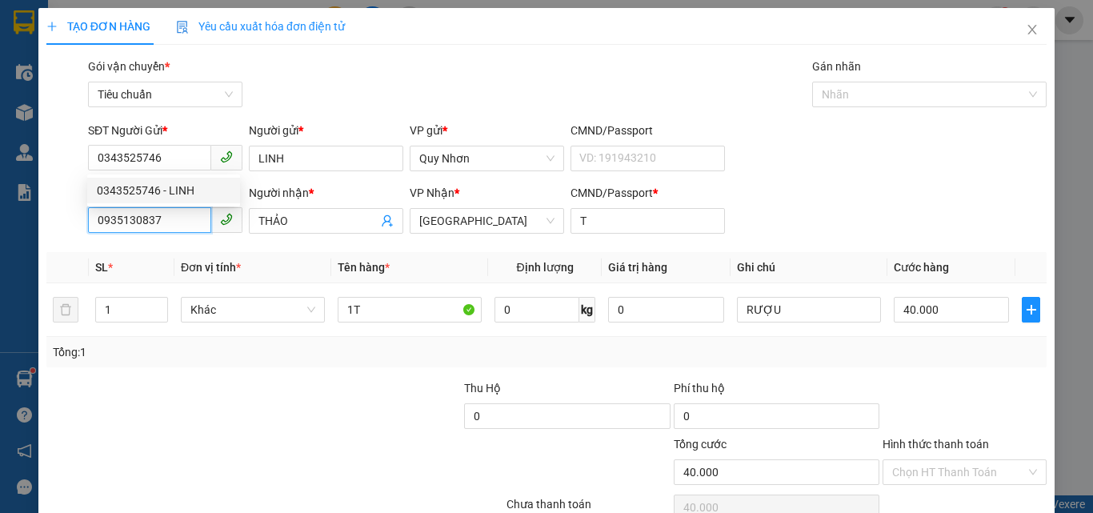
click at [176, 231] on input "0935130837" at bounding box center [149, 220] width 123 height 26
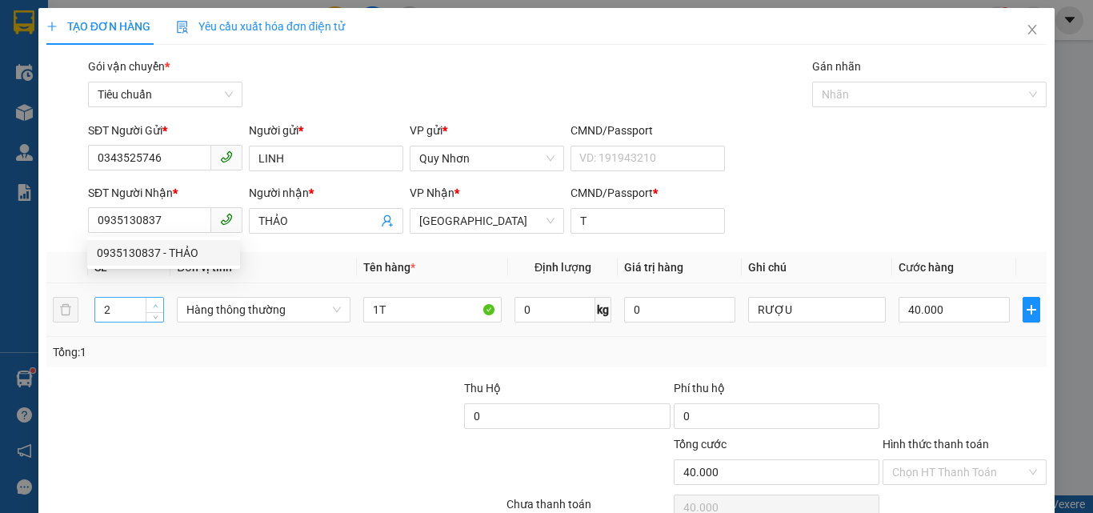
click at [150, 304] on span "up" at bounding box center [155, 306] width 10 height 10
type input "3"
click at [156, 313] on icon "down" at bounding box center [156, 315] width 6 height 6
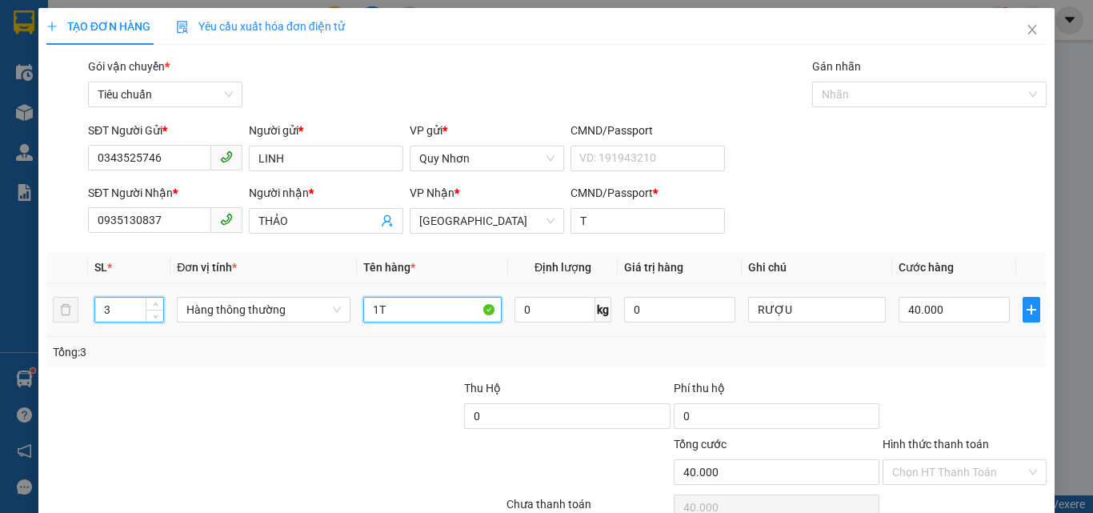
click at [390, 316] on input "1T" at bounding box center [432, 310] width 138 height 26
type input "0"
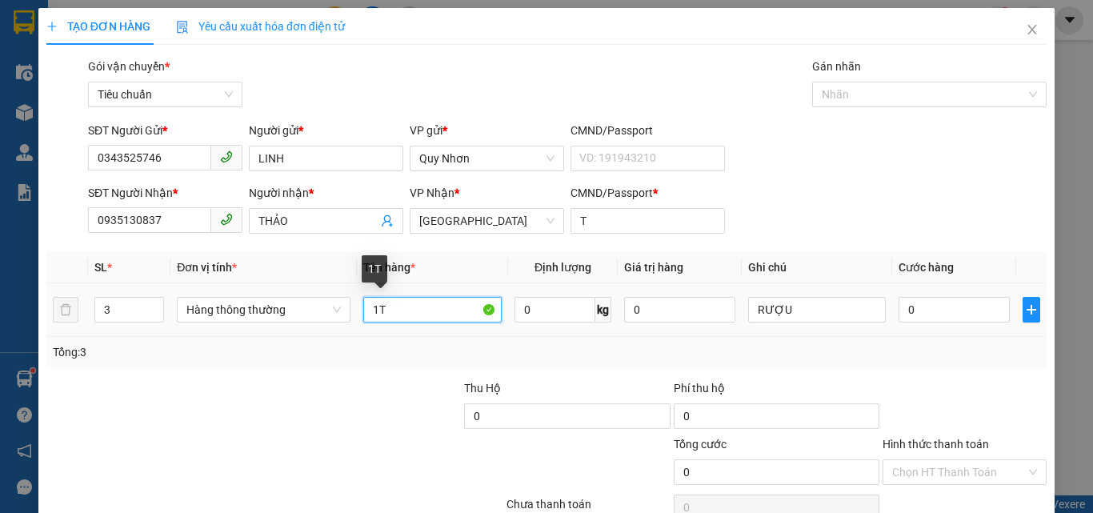
type input "1"
click at [394, 306] on input "2BIF+1TX" at bounding box center [432, 310] width 138 height 26
type input "2BI+1TX"
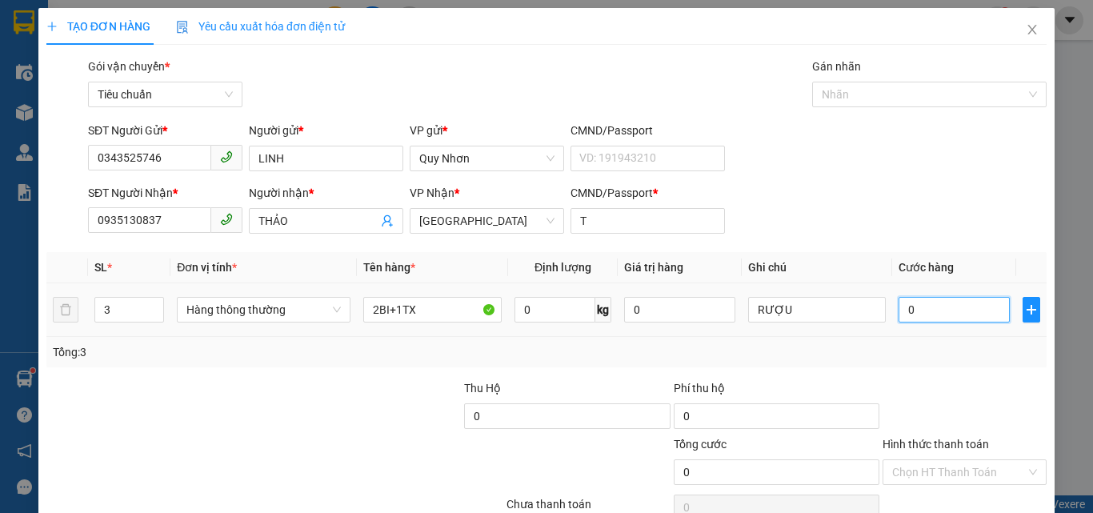
click at [912, 309] on input "0" at bounding box center [953, 310] width 110 height 26
type input "8"
type input "80"
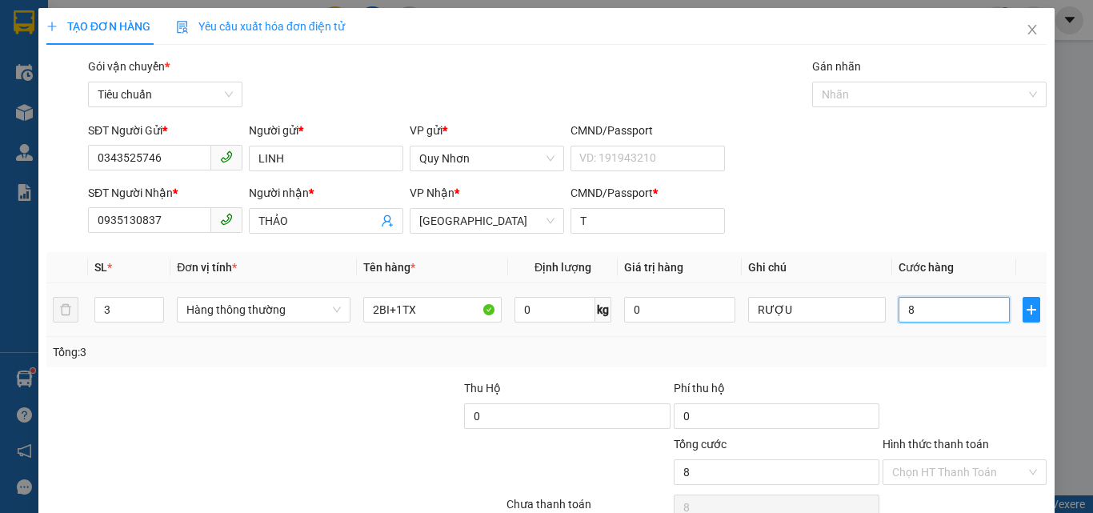
type input "80"
type input "800"
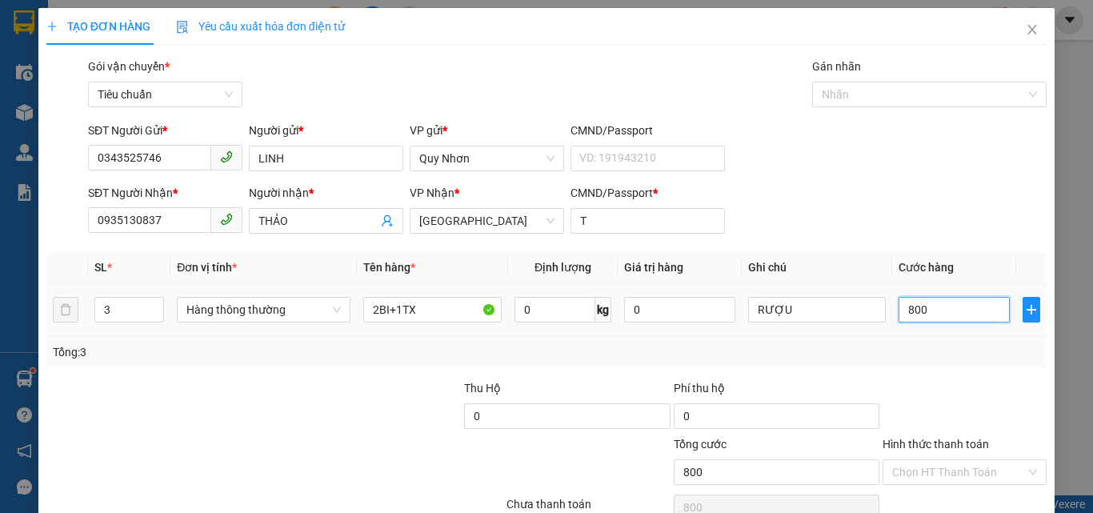
type input "8.000"
type input "80.000"
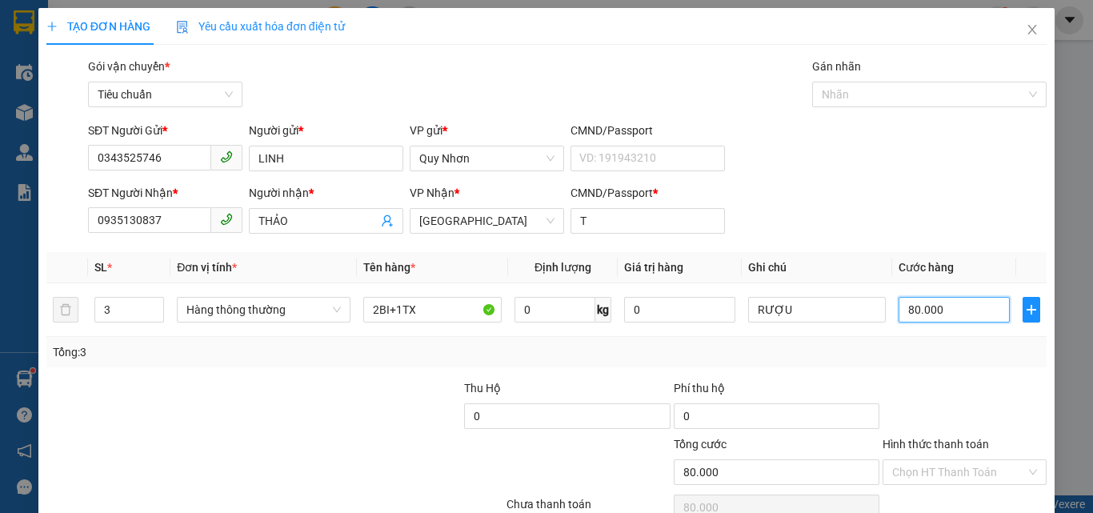
scroll to position [79, 0]
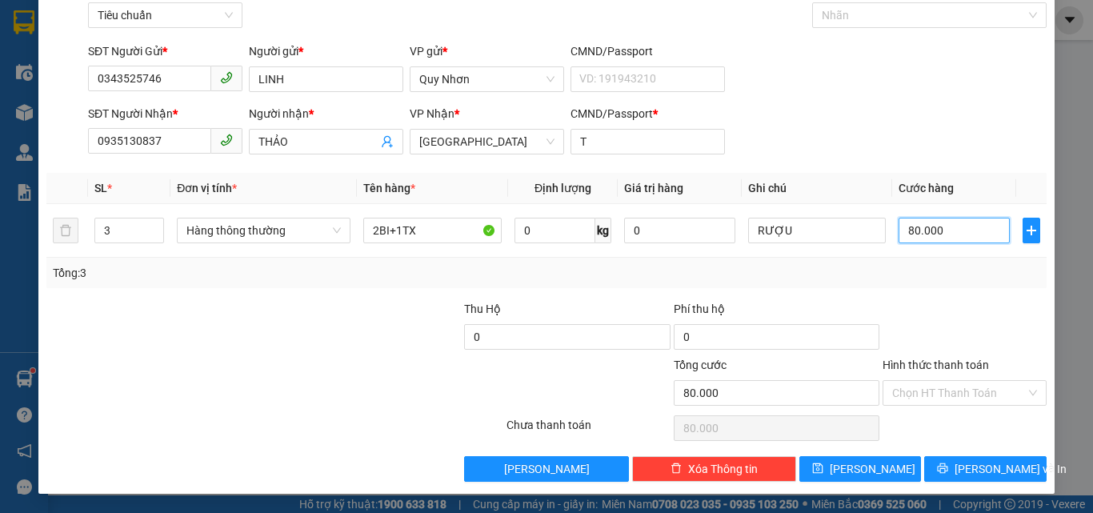
type input "80.000"
click at [935, 410] on div "Hình thức thanh toán Chọn HT Thanh Toán" at bounding box center [964, 384] width 164 height 56
click at [935, 407] on div "Hình thức thanh toán Chọn HT Thanh Toán" at bounding box center [964, 384] width 164 height 56
click at [935, 402] on input "Hình thức thanh toán" at bounding box center [959, 393] width 134 height 24
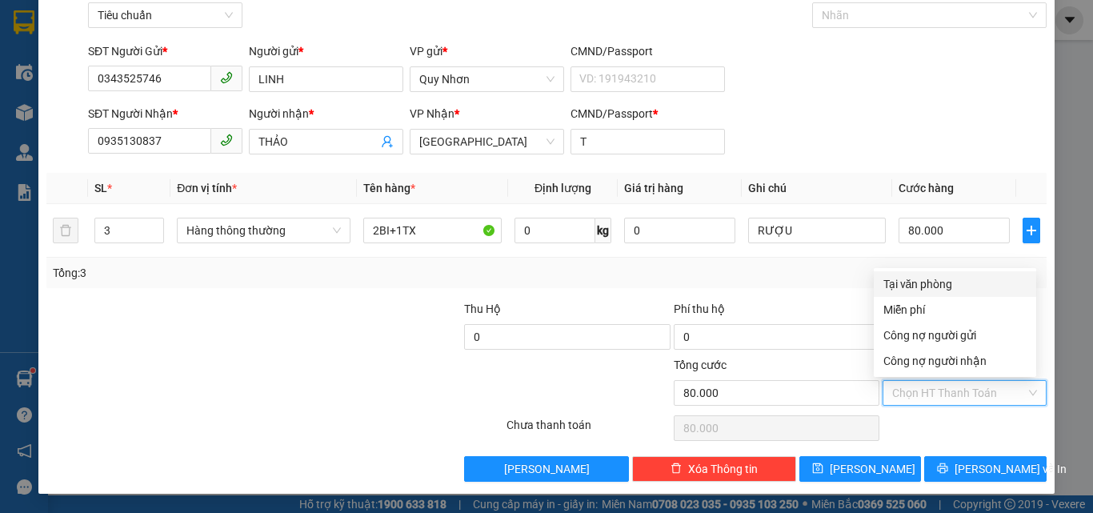
click at [932, 288] on div "Tại văn phòng" at bounding box center [954, 284] width 143 height 18
type input "0"
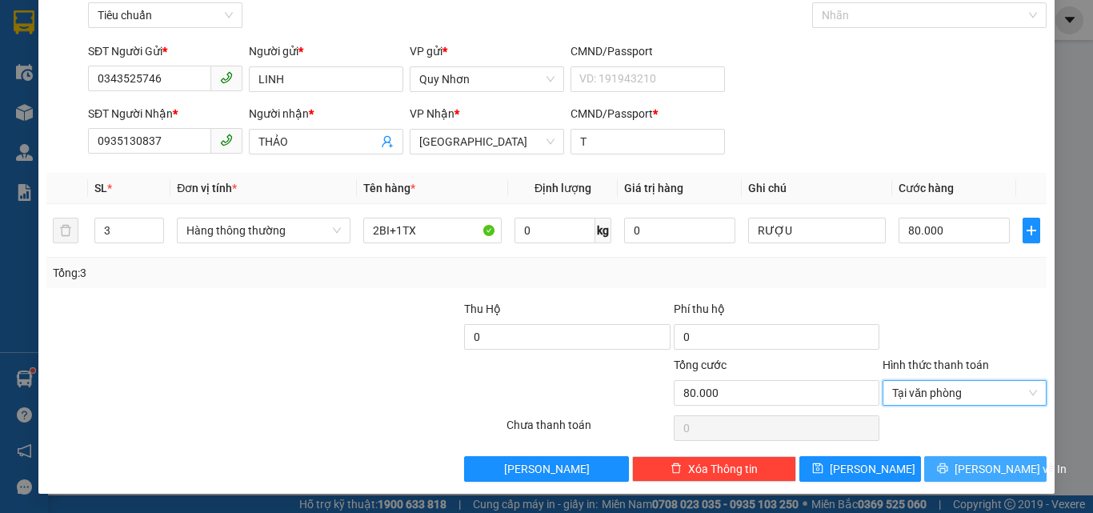
click at [961, 456] on button "[PERSON_NAME] và In" at bounding box center [985, 469] width 122 height 26
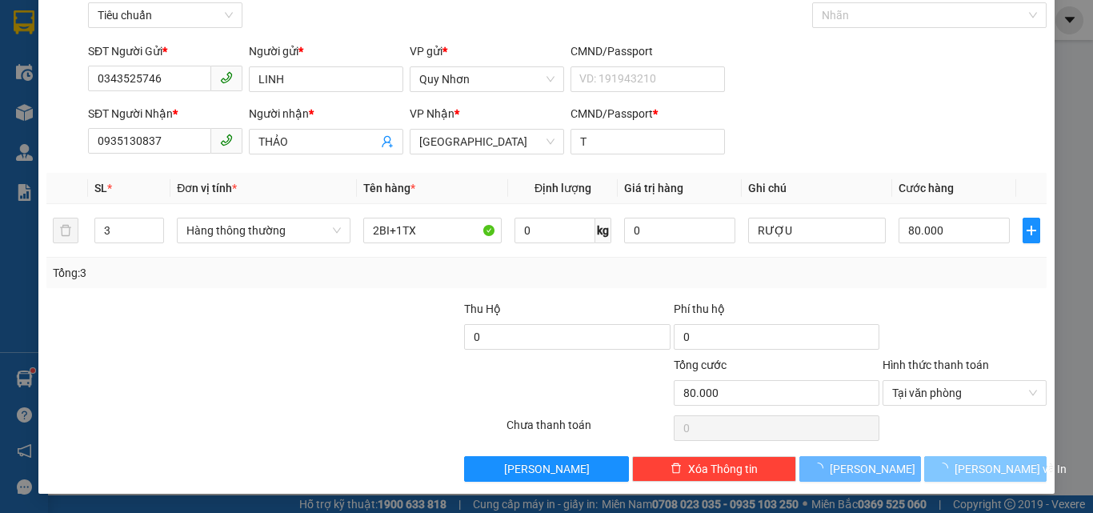
click at [961, 458] on button "[PERSON_NAME] và In" at bounding box center [985, 469] width 122 height 26
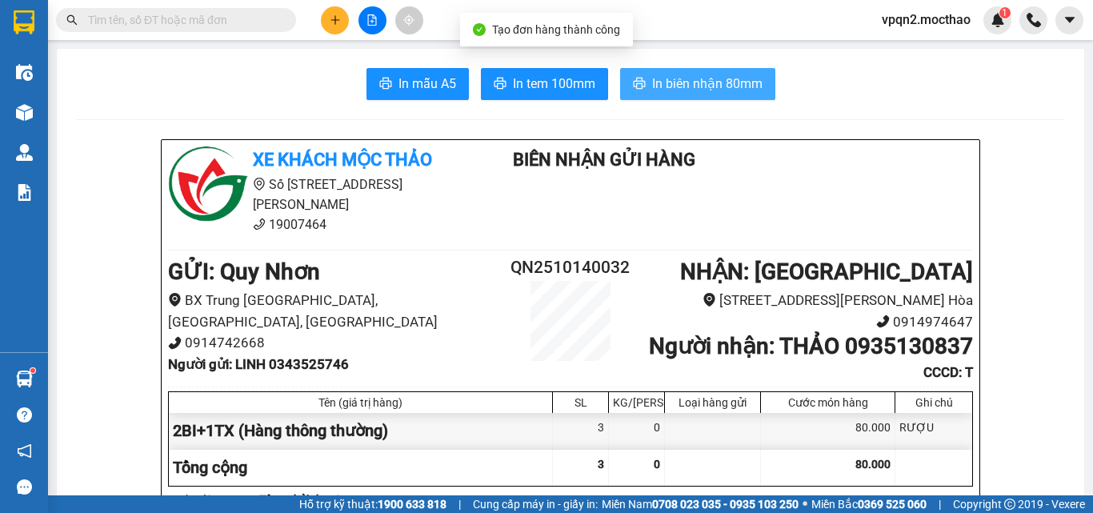
click at [612, 75] on div "In mẫu A5 In tem 100mm In biên nhận 80mm" at bounding box center [570, 84] width 989 height 32
click at [620, 76] on button "In biên nhận 80mm" at bounding box center [697, 84] width 155 height 32
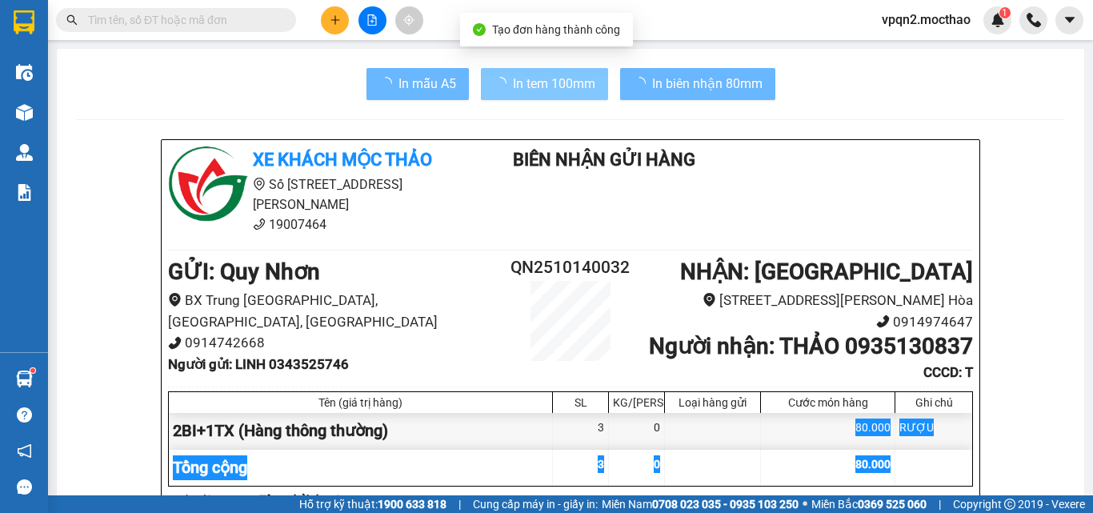
click at [542, 87] on span "In tem 100mm" at bounding box center [554, 84] width 82 height 20
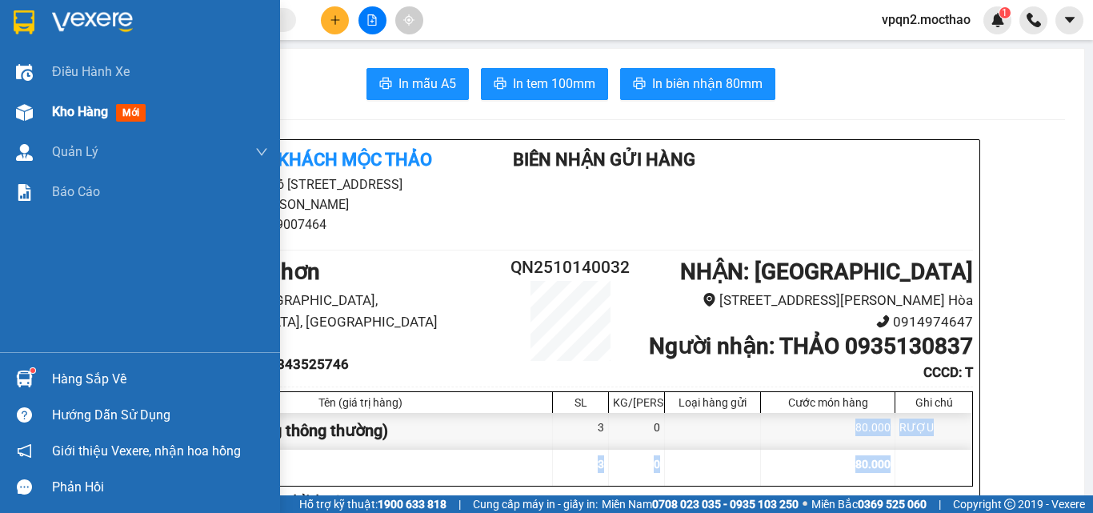
click at [25, 108] on img at bounding box center [24, 112] width 17 height 17
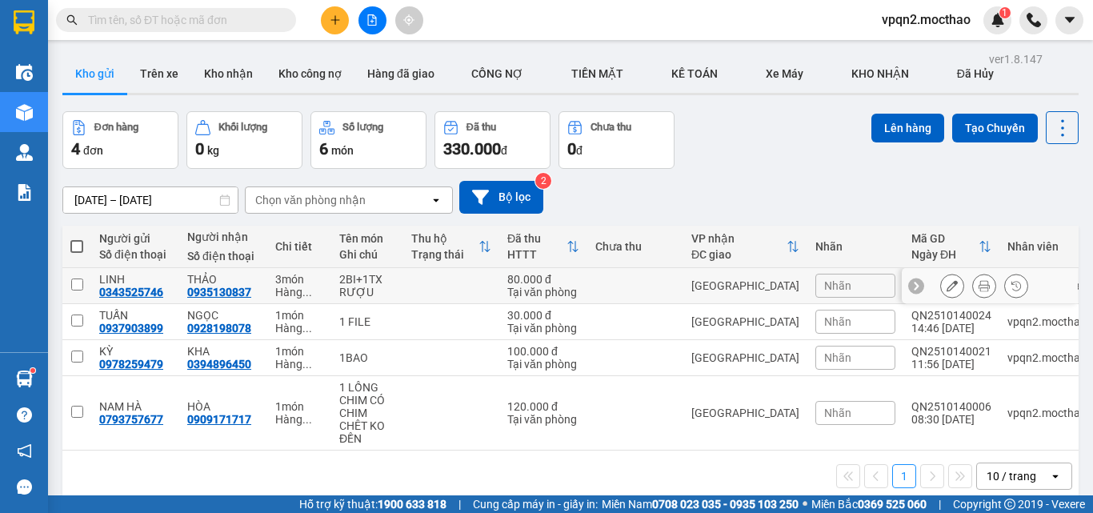
click at [728, 293] on td "[GEOGRAPHIC_DATA]" at bounding box center [745, 286] width 124 height 36
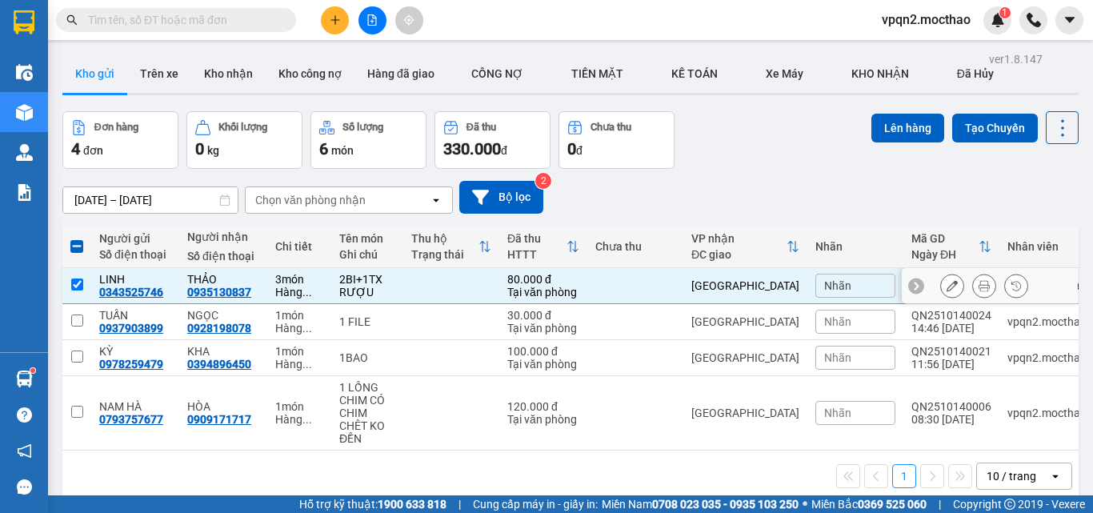
click at [730, 290] on div "[GEOGRAPHIC_DATA]" at bounding box center [745, 285] width 108 height 13
checkbox input "false"
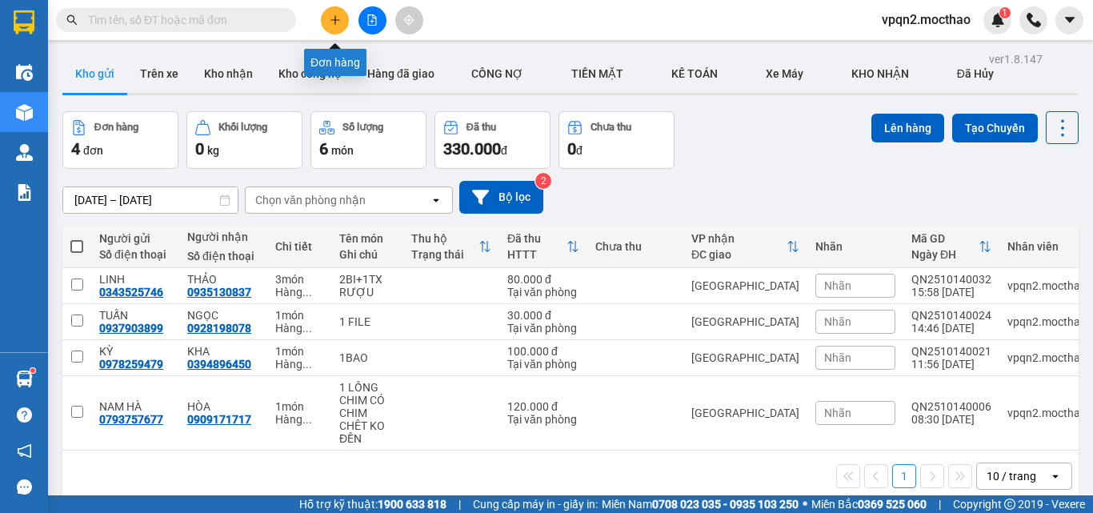
click at [338, 23] on icon "plus" at bounding box center [335, 19] width 11 height 11
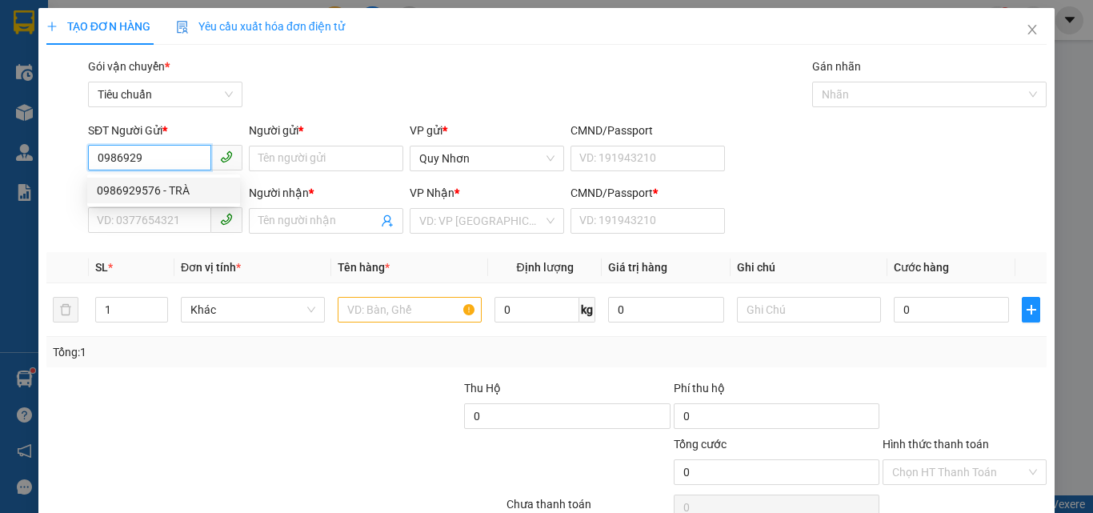
click at [141, 193] on div "0986929576 - TRÀ" at bounding box center [164, 191] width 134 height 18
type input "0986929576"
type input "TRÀ"
type input "0969973229"
type input "THƯƠNG"
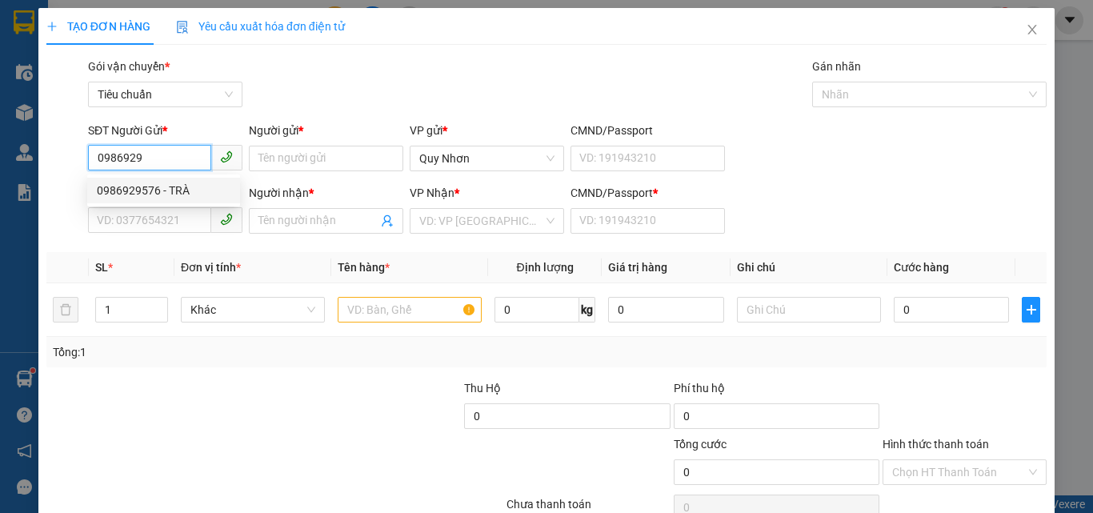
type input "A"
type input "60.000"
type input "0986929576"
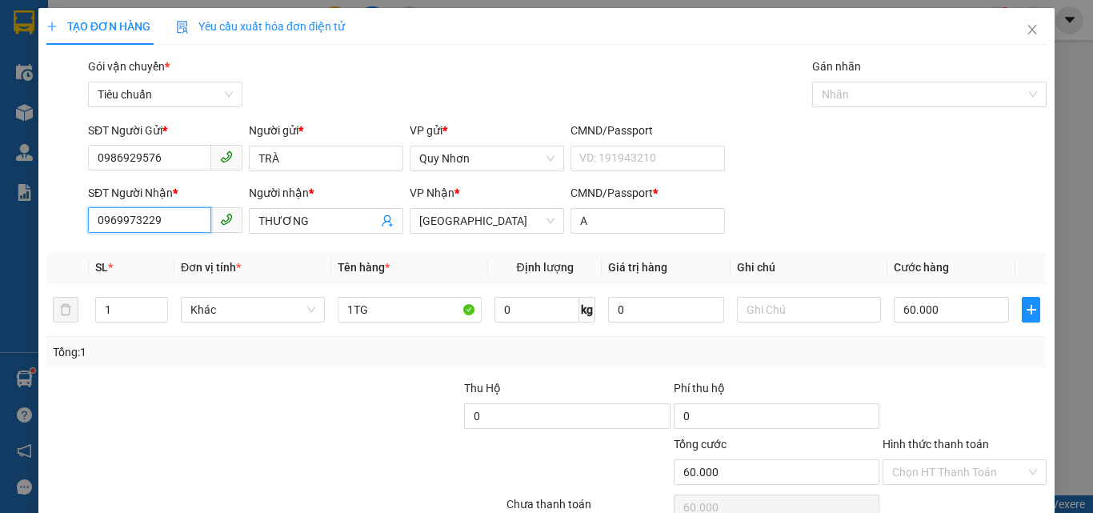
click at [150, 218] on input "0969973229" at bounding box center [149, 220] width 123 height 26
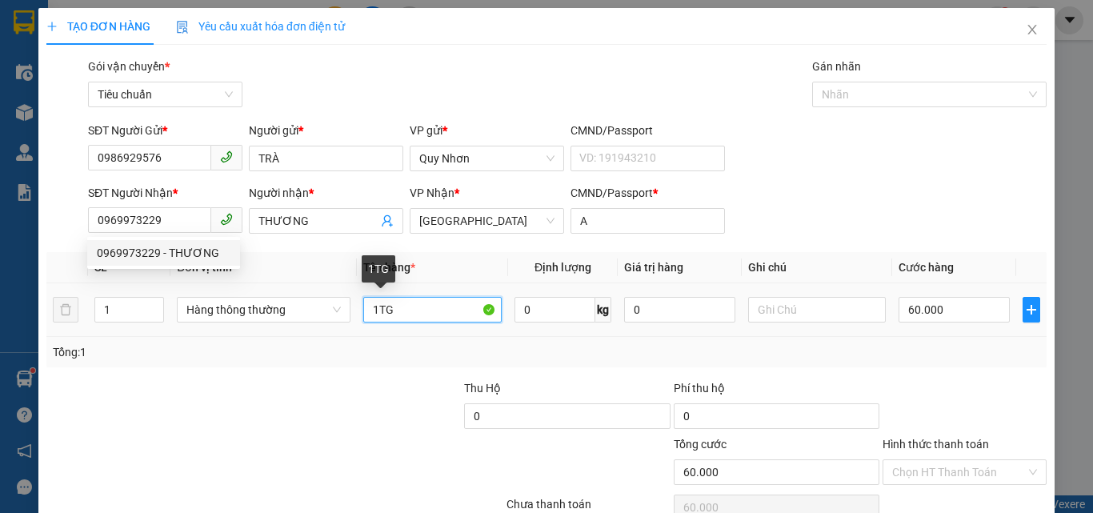
click at [417, 311] on input "1TG" at bounding box center [432, 310] width 138 height 26
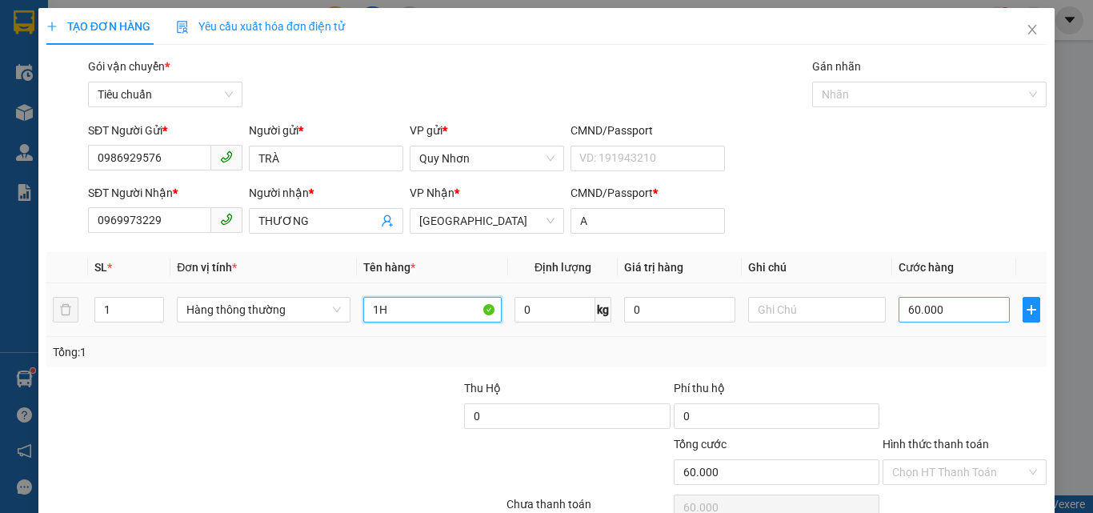
type input "1H"
click at [945, 306] on input "60.000" at bounding box center [953, 310] width 110 height 26
type input "3"
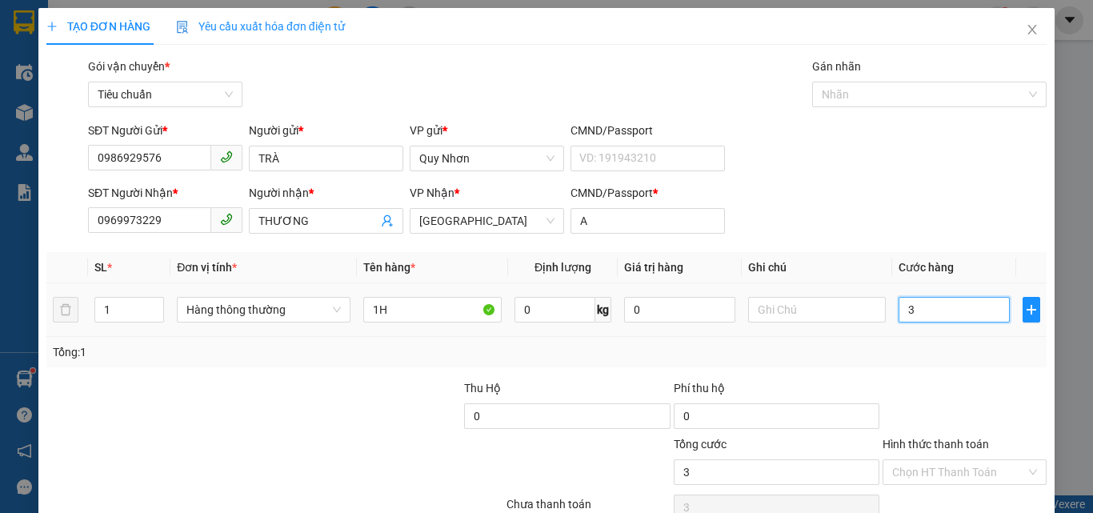
type input "30"
type input "300"
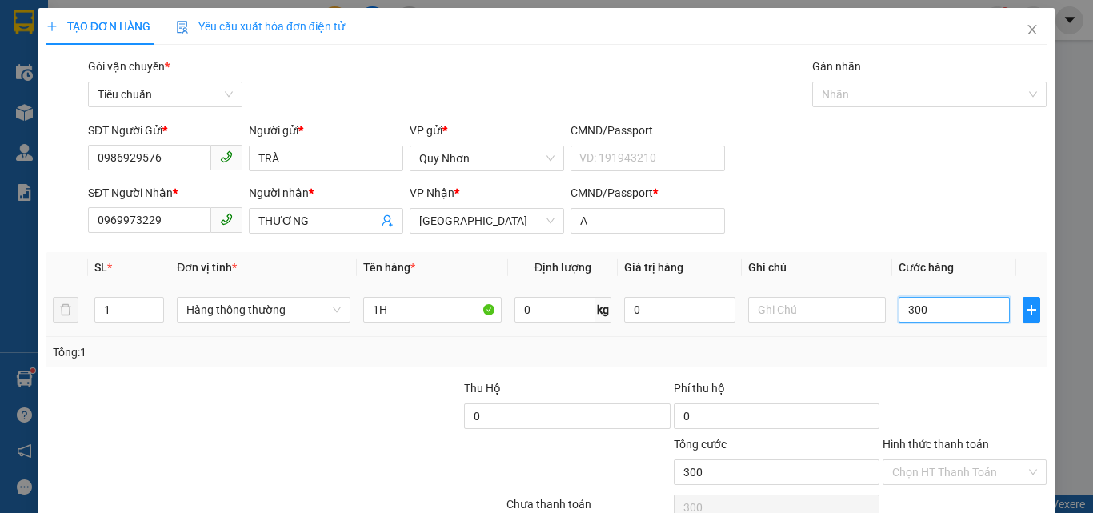
type input "3.000"
type input "30.000"
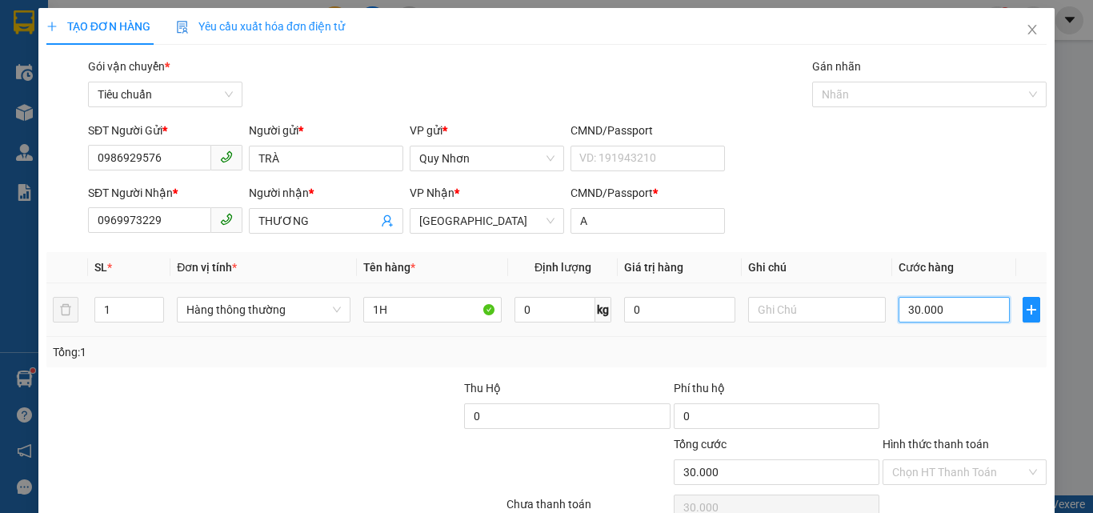
scroll to position [79, 0]
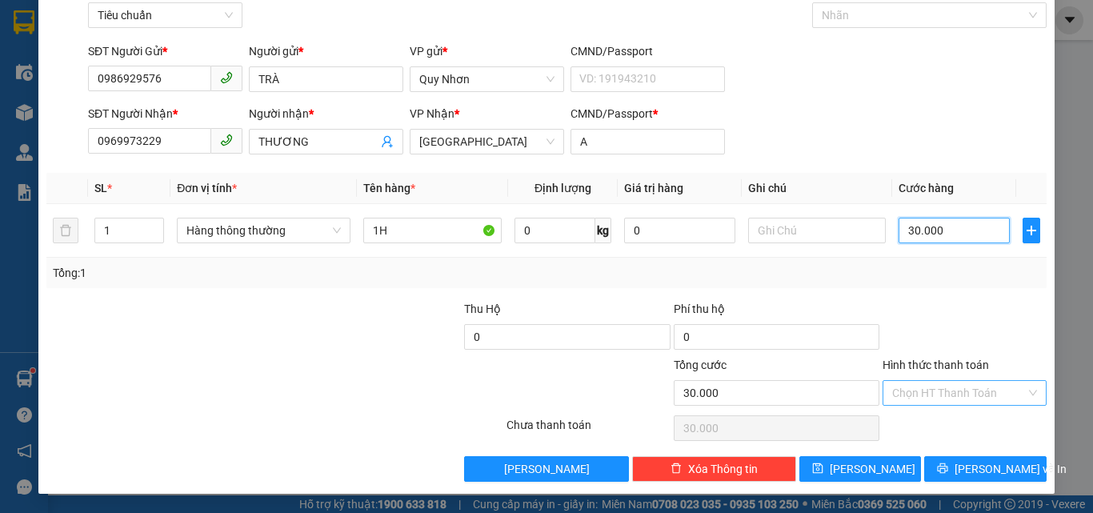
type input "30.000"
click at [927, 397] on input "Hình thức thanh toán" at bounding box center [959, 393] width 134 height 24
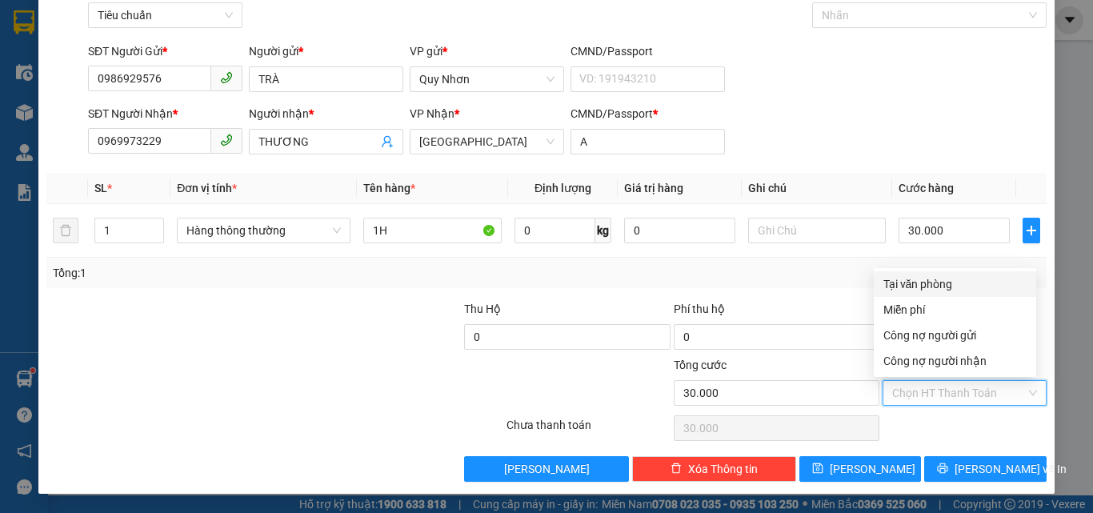
click at [938, 286] on div "Tại văn phòng" at bounding box center [954, 284] width 143 height 18
type input "0"
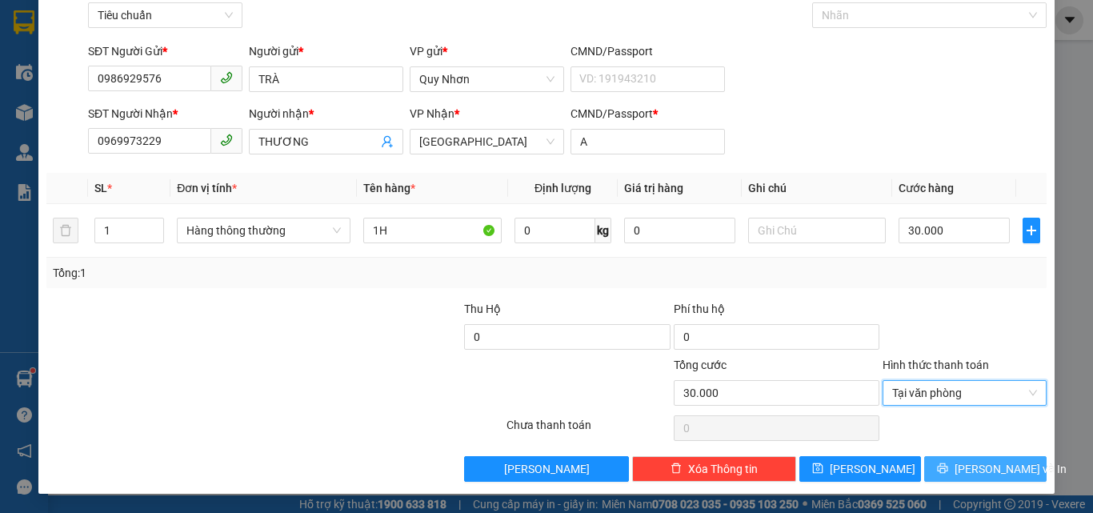
click at [948, 465] on icon "printer" at bounding box center [942, 467] width 11 height 11
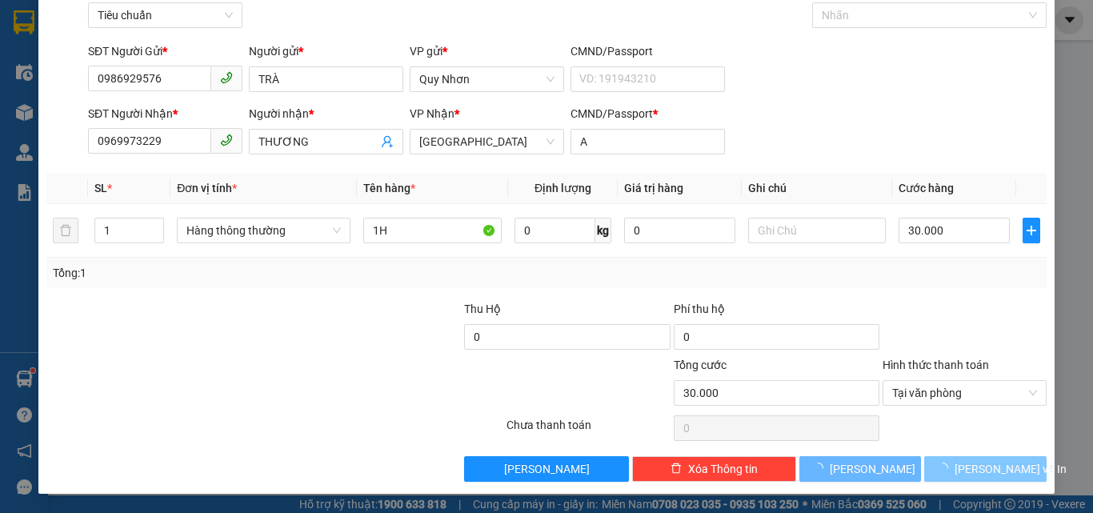
click at [950, 465] on icon "loading" at bounding box center [945, 465] width 7 height 7
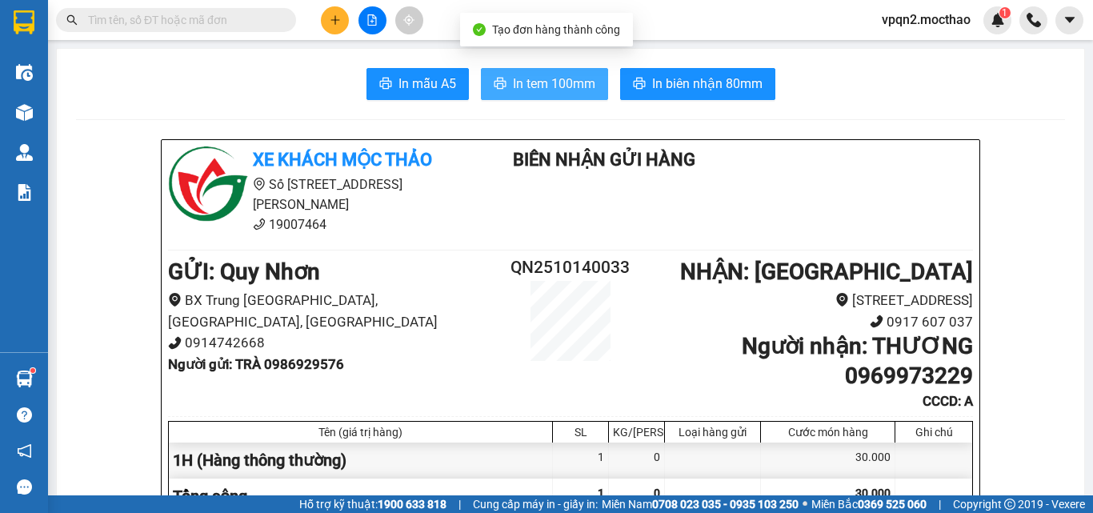
click at [579, 87] on span "In tem 100mm" at bounding box center [554, 84] width 82 height 20
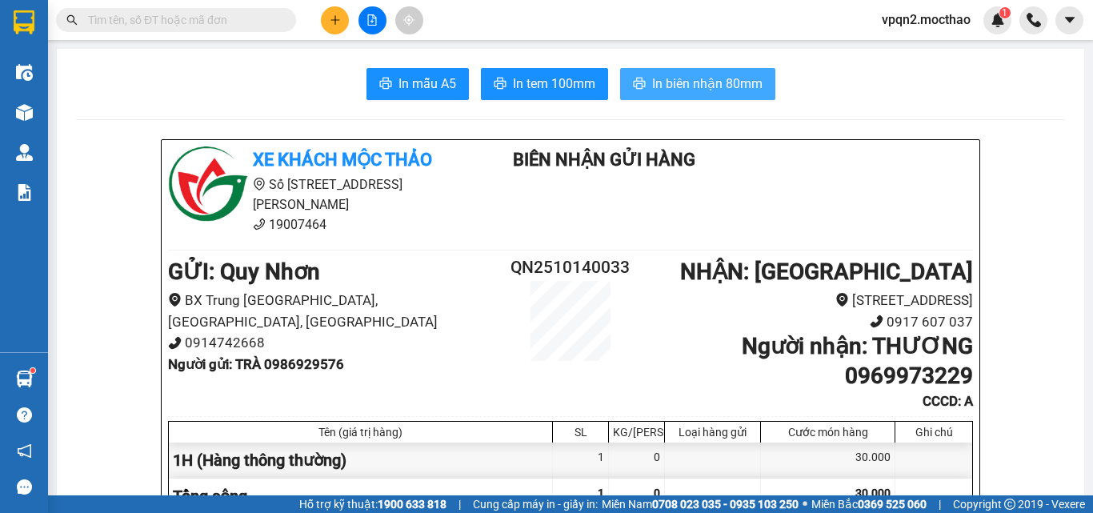
click at [681, 79] on span "In biên nhận 80mm" at bounding box center [707, 84] width 110 height 20
click at [46, 106] on section "Kết quả tìm kiếm ( 0 ) Bộ lọc No Data vpqn2.mocthao 1 Điều hành xe Kho hàng mới…" at bounding box center [546, 256] width 1093 height 513
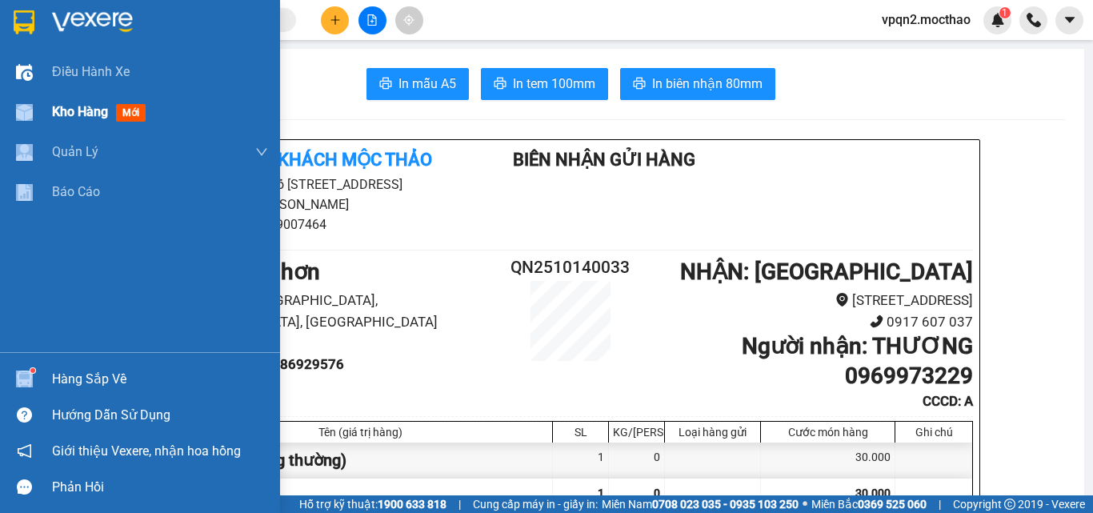
click at [45, 106] on div "Kho hàng mới" at bounding box center [140, 112] width 280 height 40
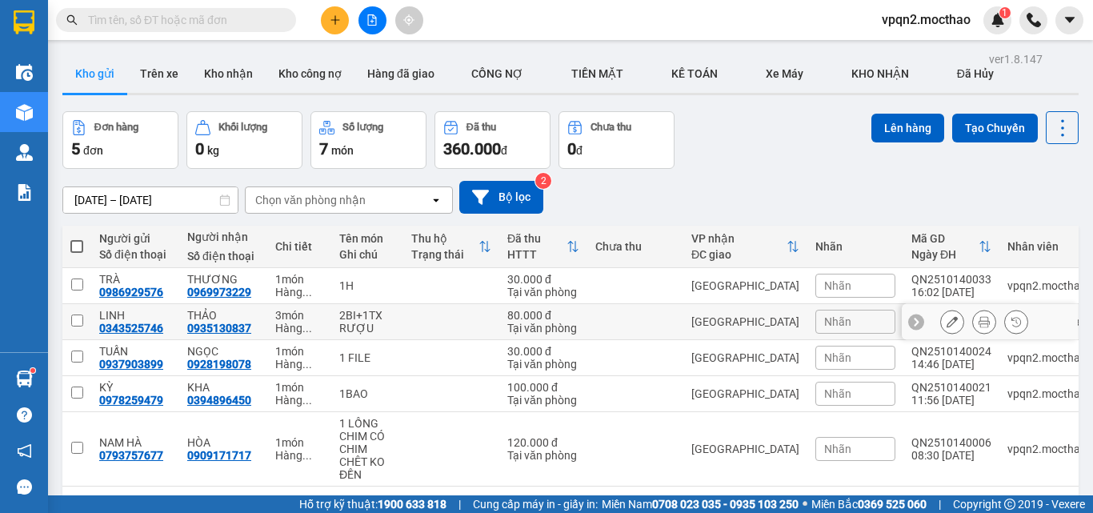
click at [708, 315] on div "[GEOGRAPHIC_DATA]" at bounding box center [745, 321] width 108 height 13
checkbox input "true"
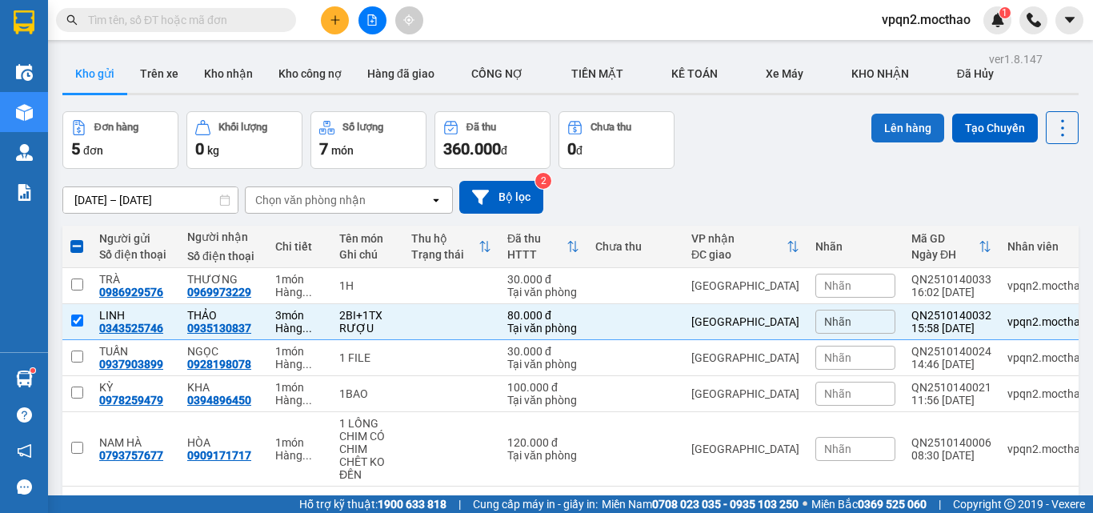
click at [905, 124] on button "Lên hàng" at bounding box center [907, 128] width 73 height 29
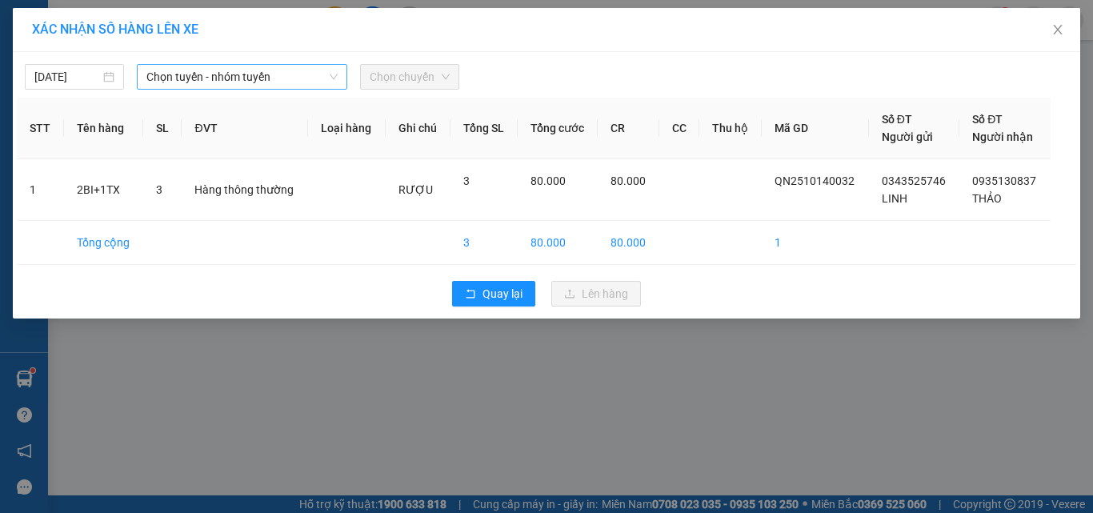
click at [258, 70] on span "Chọn tuyến - nhóm tuyến" at bounding box center [241, 77] width 191 height 24
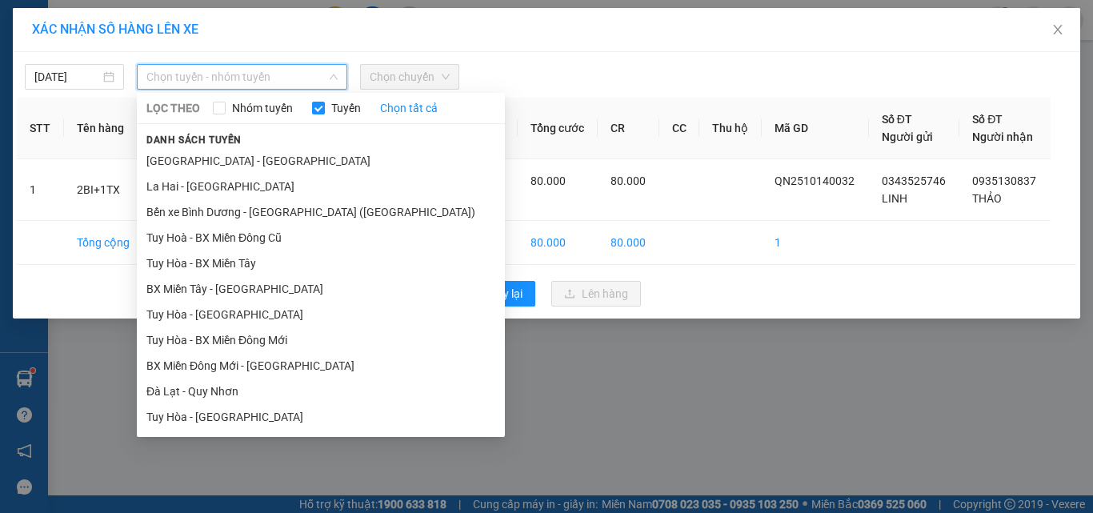
scroll to position [240, 0]
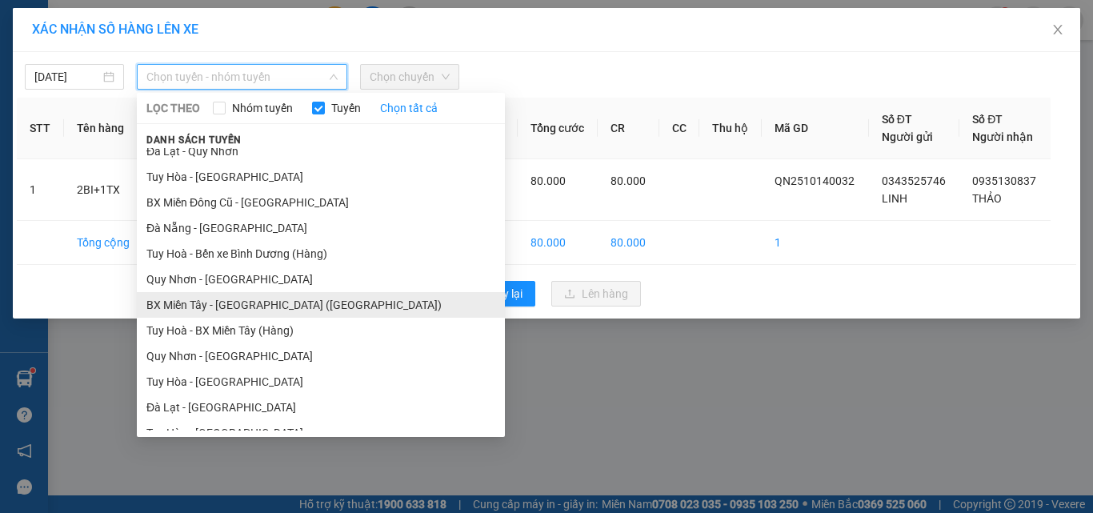
drag, startPoint x: 250, startPoint y: 354, endPoint x: 277, endPoint y: 302, distance: 58.3
click at [264, 327] on ul "Sài Gòn - Tuy Hòa La Hai - Tuy Hòa Bến xe Bình Dương - Tuy Hoà (Hàng) Tuy Hoà -…" at bounding box center [321, 289] width 368 height 282
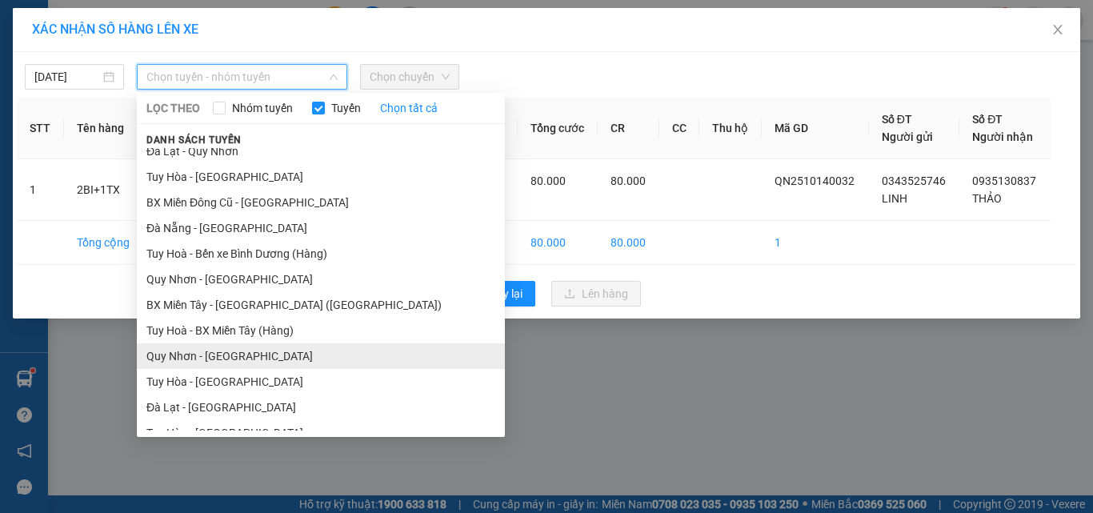
click at [231, 347] on li "Quy Nhơn - Tuy Hòa" at bounding box center [321, 356] width 368 height 26
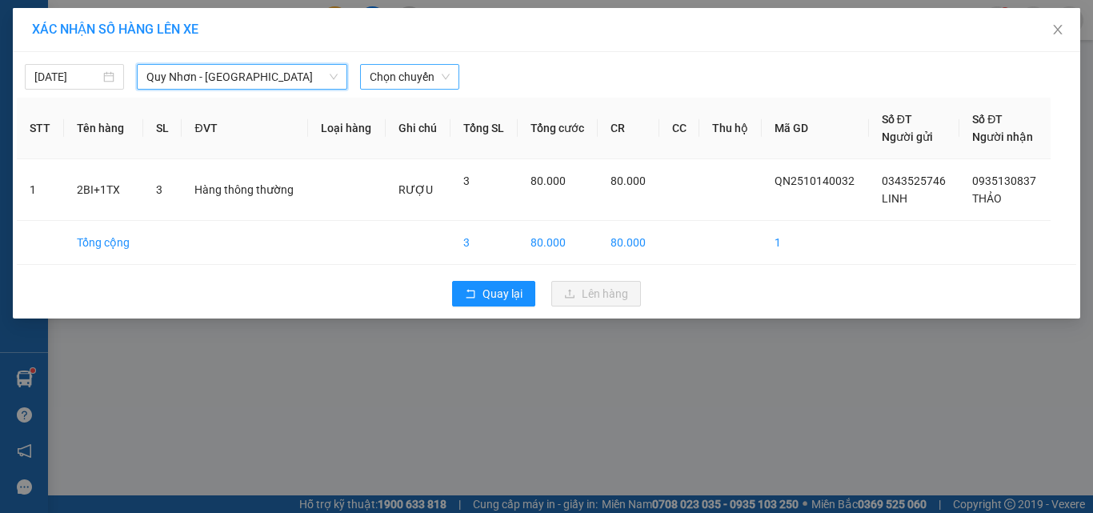
click at [414, 72] on span "Chọn chuyến" at bounding box center [410, 77] width 80 height 24
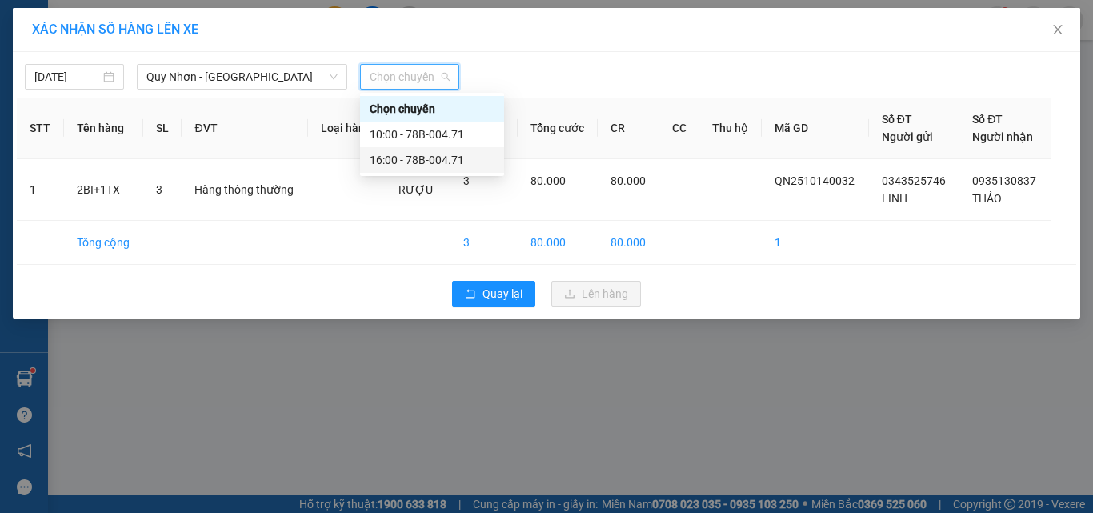
click at [402, 154] on div "16:00 - 78B-004.71" at bounding box center [432, 160] width 125 height 18
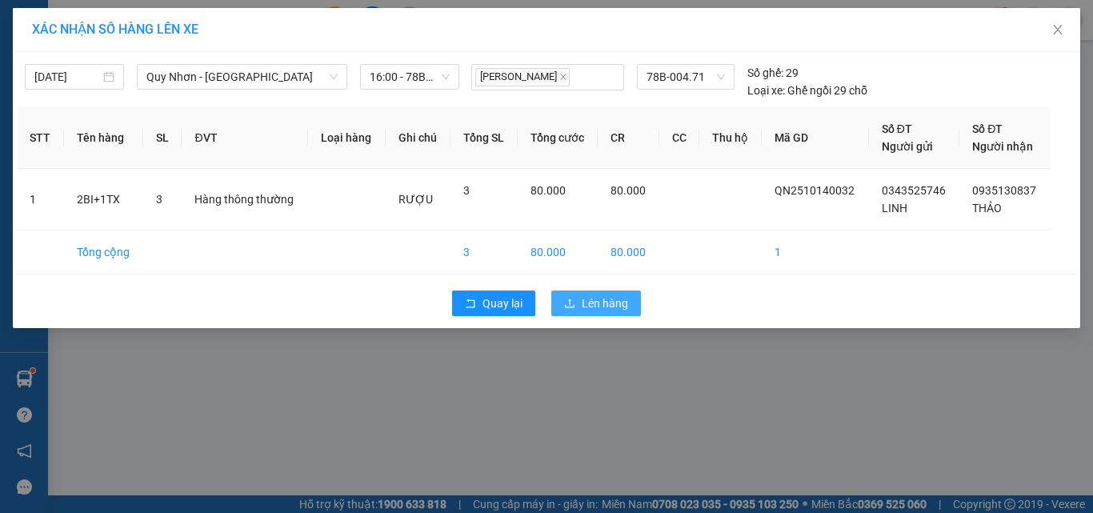
click at [593, 301] on span "Lên hàng" at bounding box center [605, 303] width 46 height 18
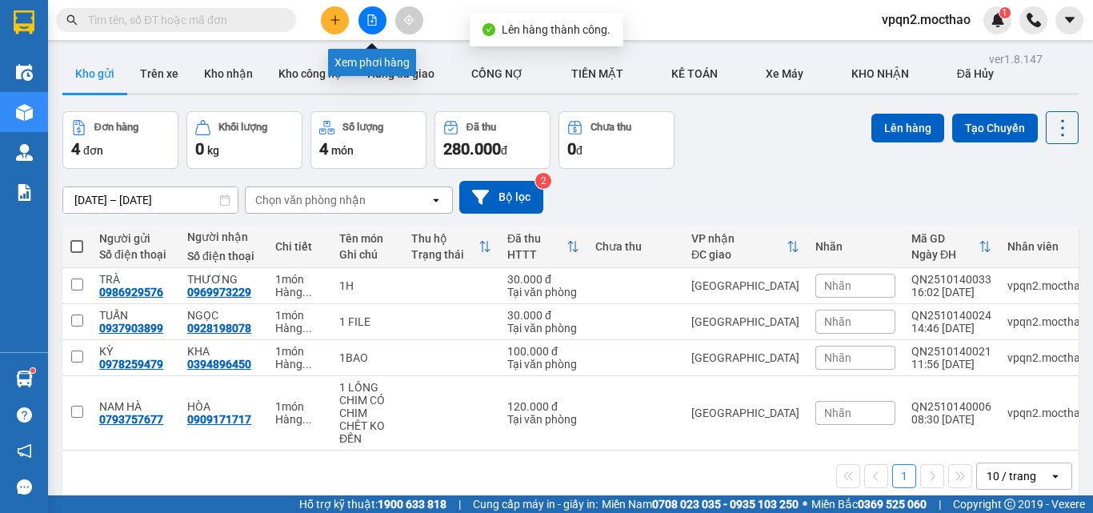
click at [364, 22] on button at bounding box center [372, 20] width 28 height 28
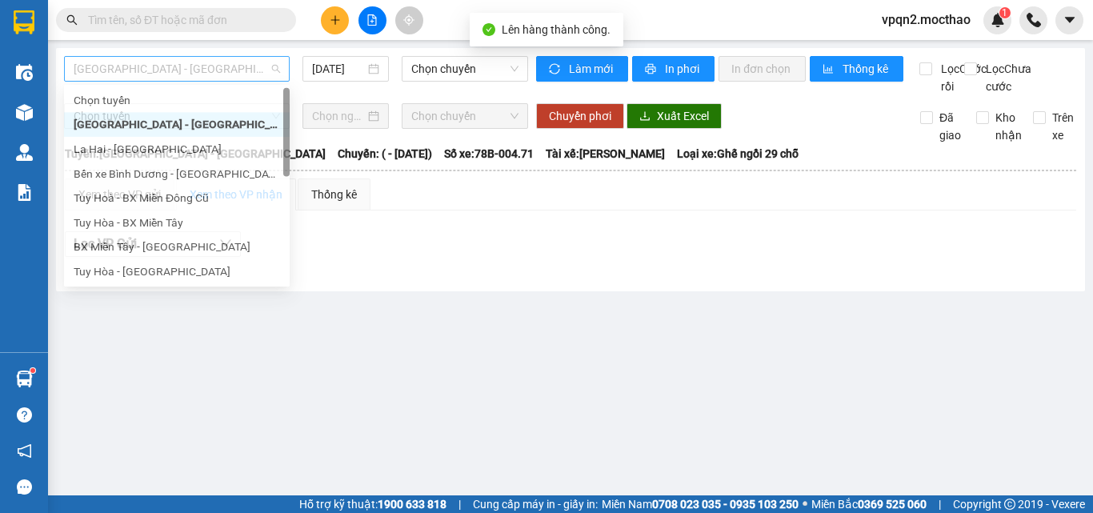
click at [230, 66] on span "Sài Gòn - Tuy Hòa" at bounding box center [177, 69] width 206 height 24
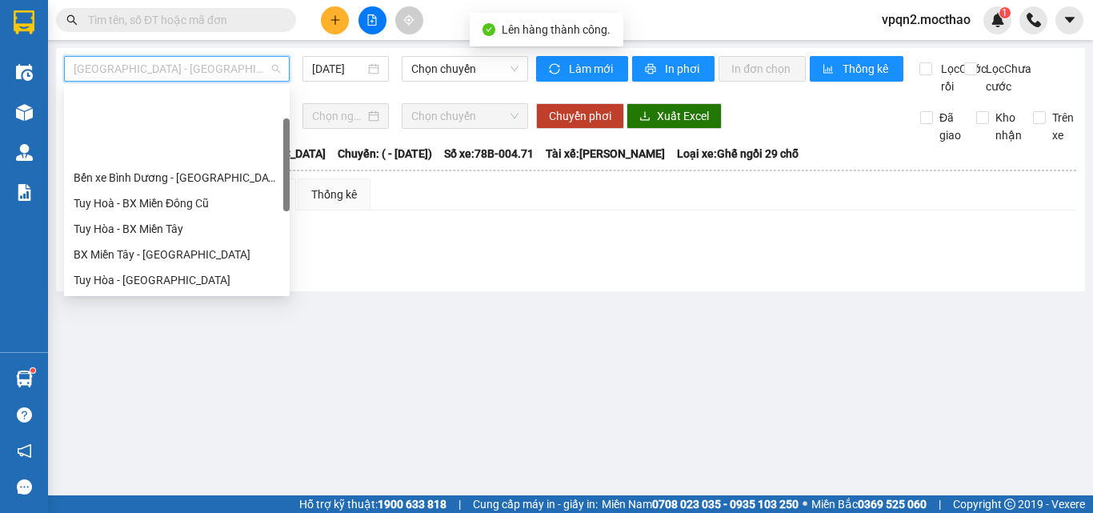
scroll to position [320, 0]
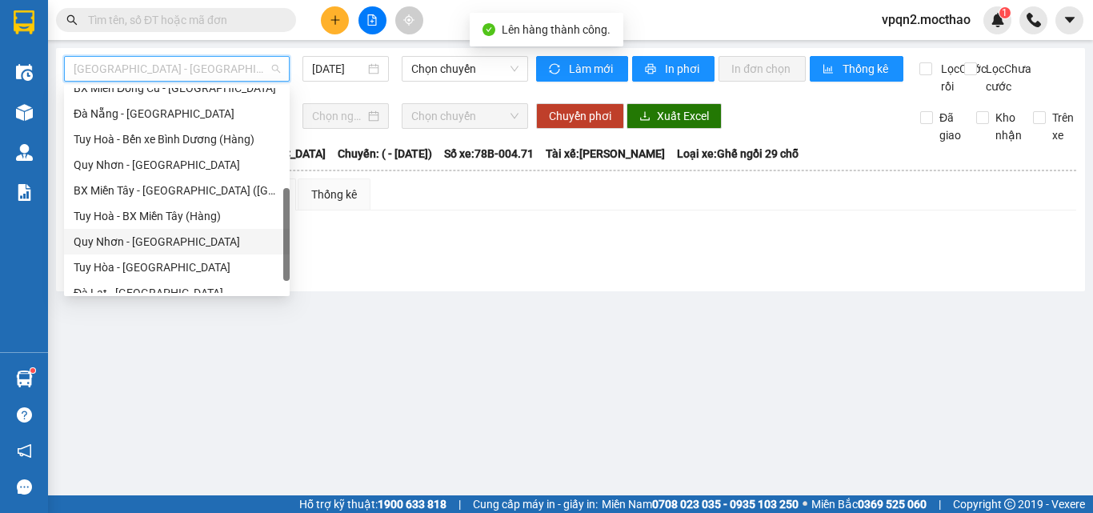
click at [167, 245] on div "Quy Nhơn - Tuy Hòa" at bounding box center [177, 242] width 206 height 18
type input "[DATE]"
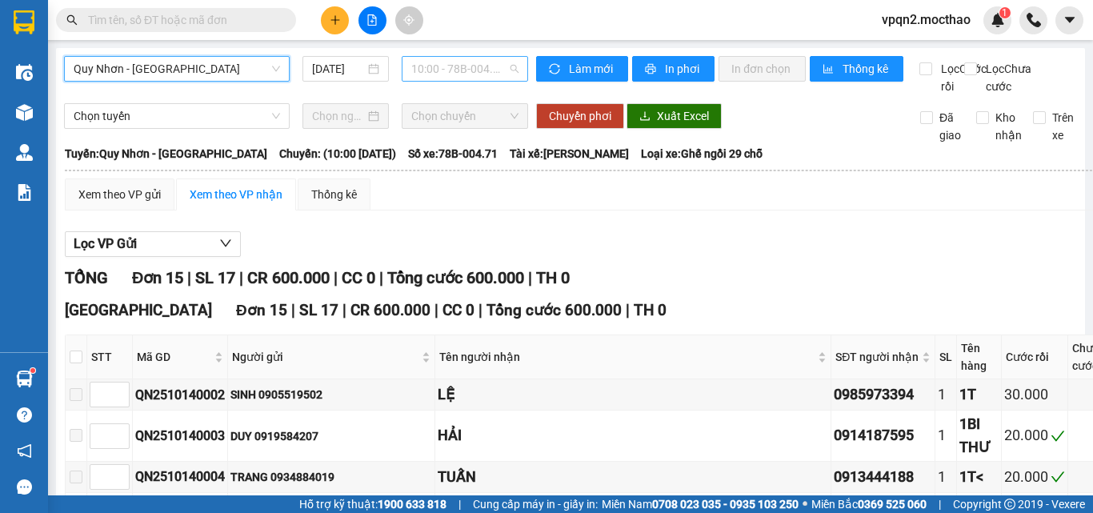
click at [483, 63] on span "10:00 - 78B-004.71" at bounding box center [464, 69] width 107 height 24
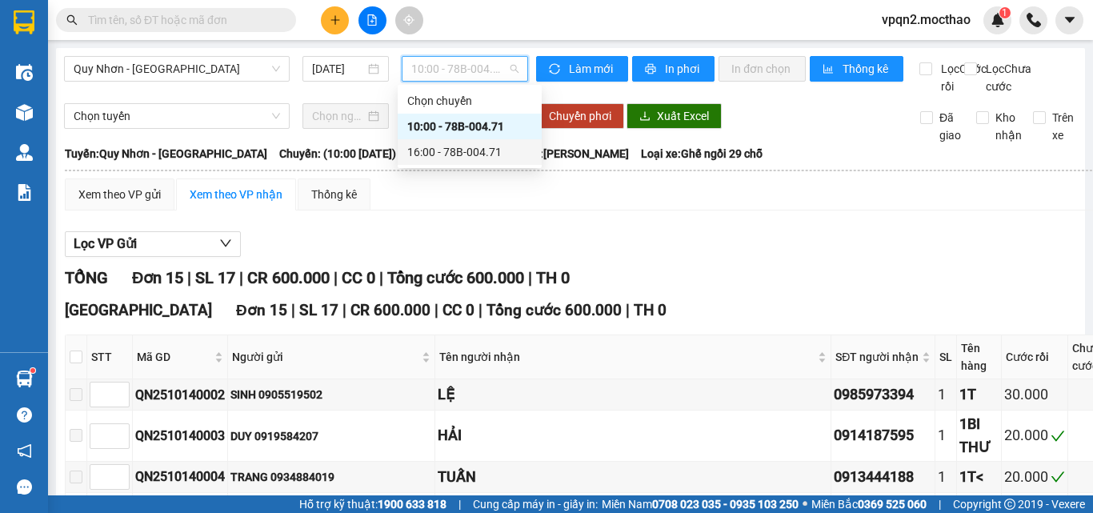
click at [472, 146] on div "16:00 - 78B-004.71" at bounding box center [469, 152] width 125 height 18
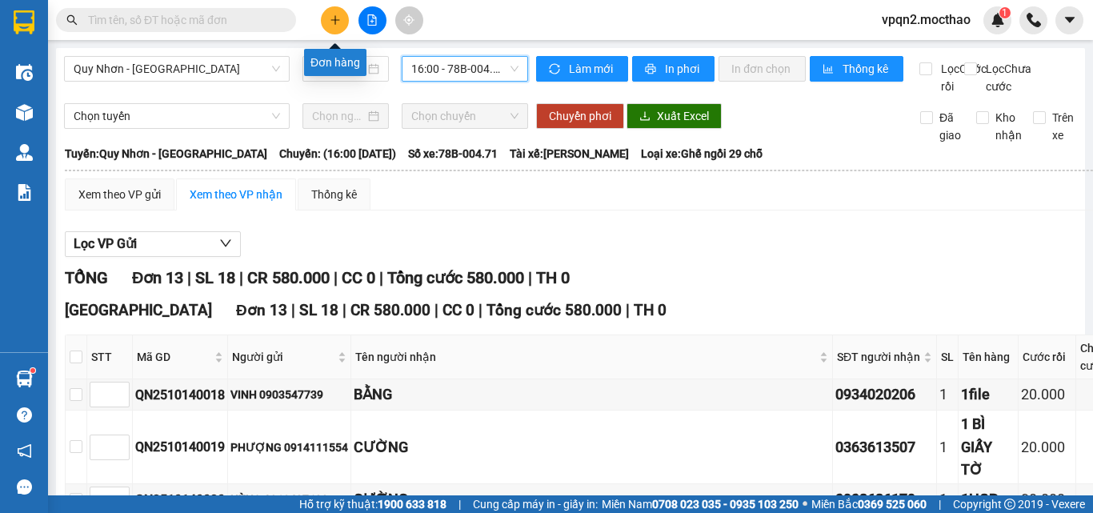
click at [340, 14] on icon "plus" at bounding box center [335, 19] width 11 height 11
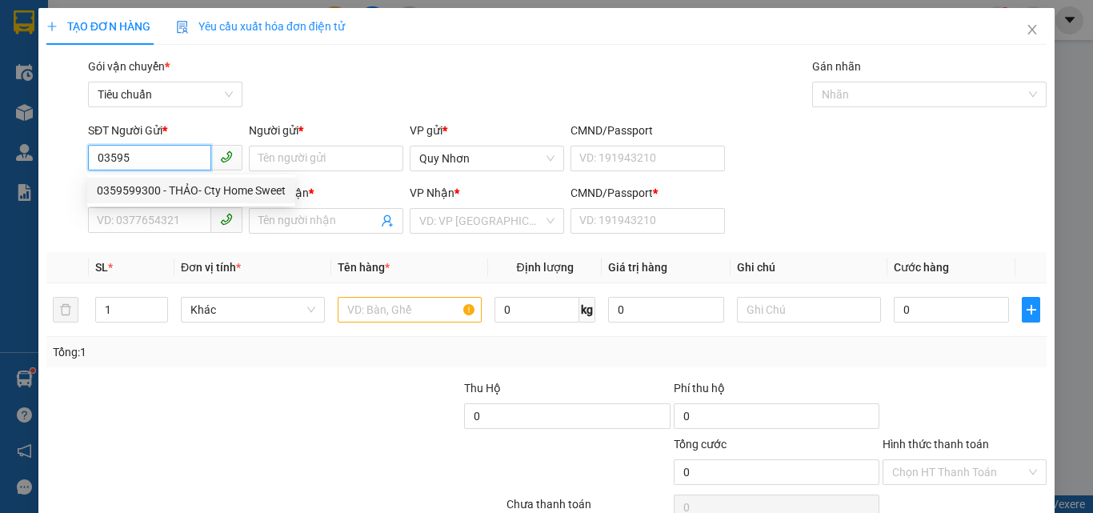
click at [148, 187] on div "0359599300 - THẢO- Cty Home Sweet" at bounding box center [191, 191] width 189 height 18
type input "0359599300"
type input "THẢO- Cty Home Sweet"
type input "0939932822"
type input "NHI"
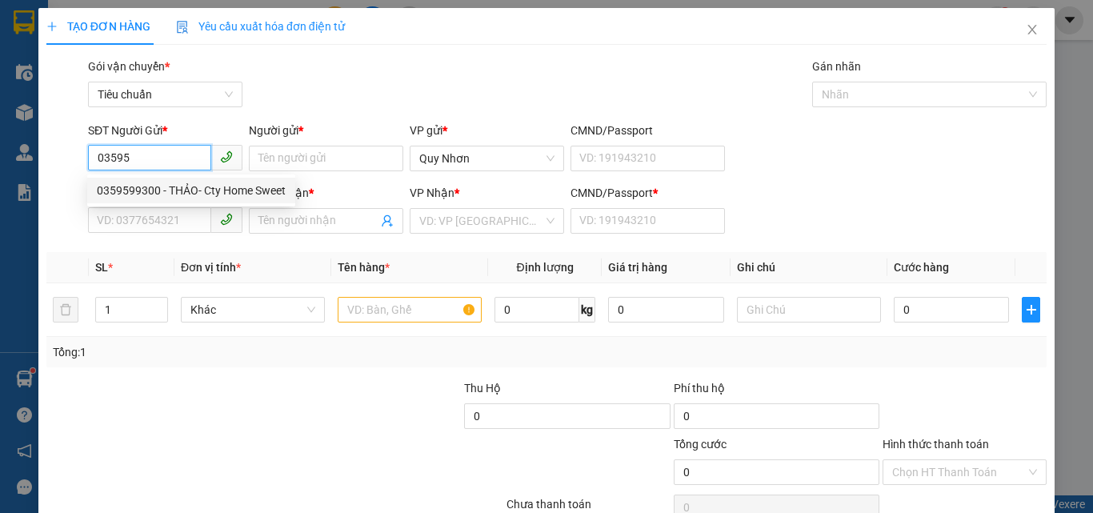
type input "A"
type input "60.000"
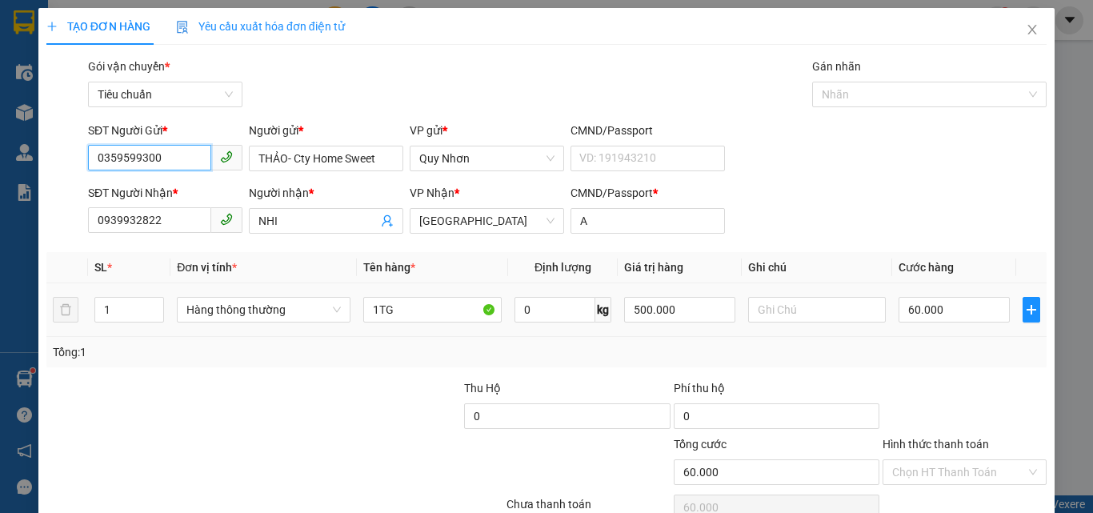
scroll to position [79, 0]
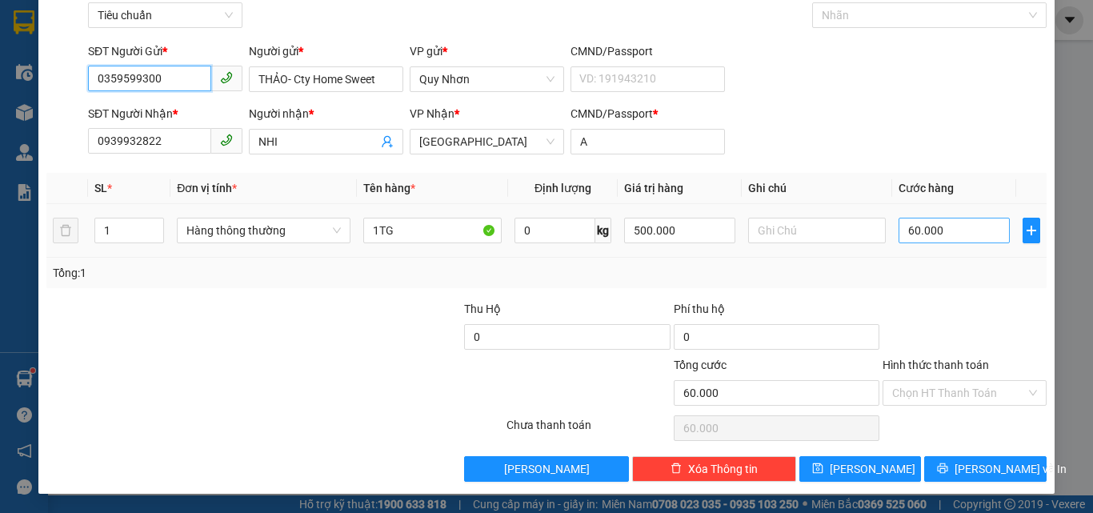
type input "0359599300"
click at [941, 235] on input "60.000" at bounding box center [953, 231] width 110 height 26
type input "4"
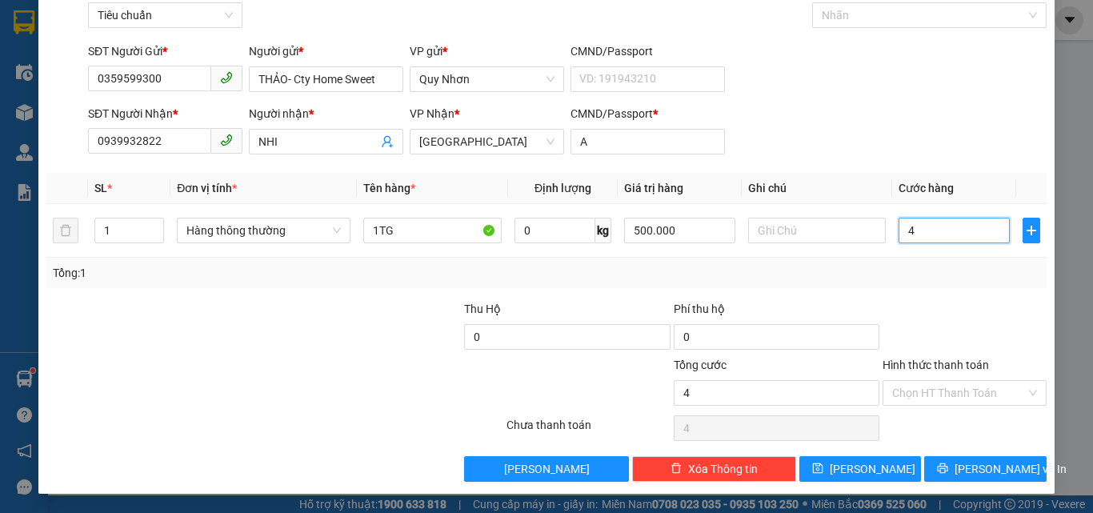
type input "40"
type input "400"
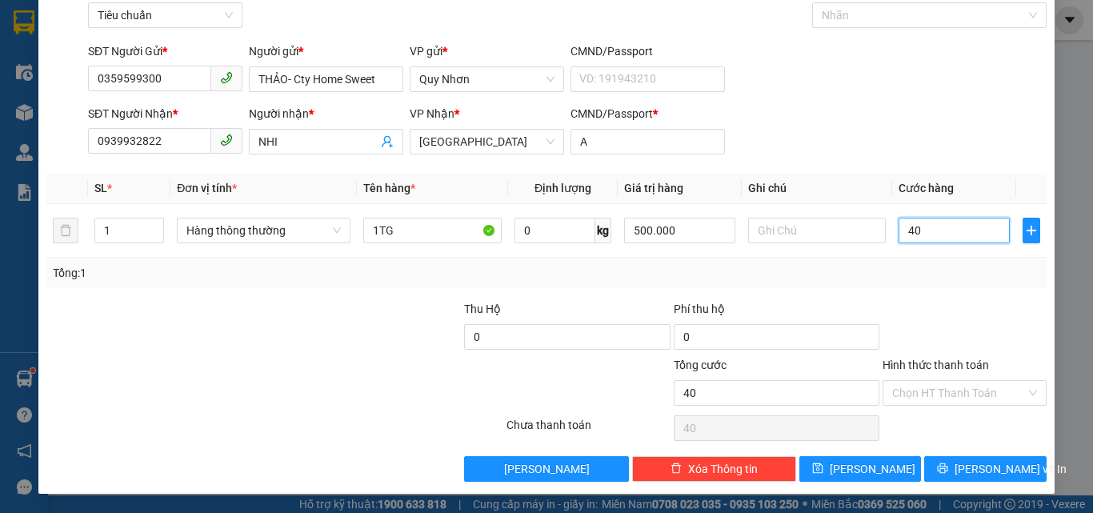
type input "400"
type input "4.000"
type input "40.000"
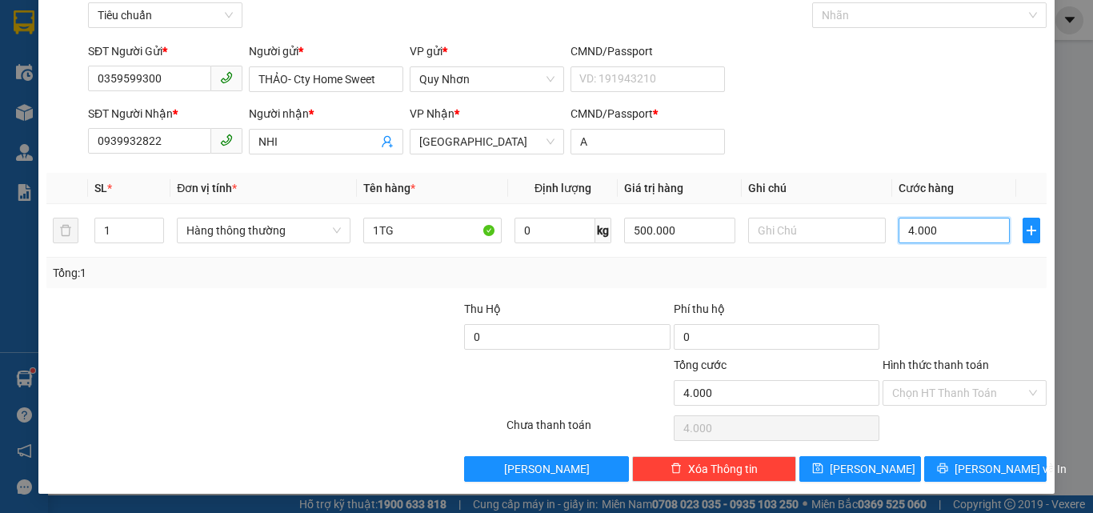
type input "40.000"
click at [952, 396] on input "Hình thức thanh toán" at bounding box center [959, 393] width 134 height 24
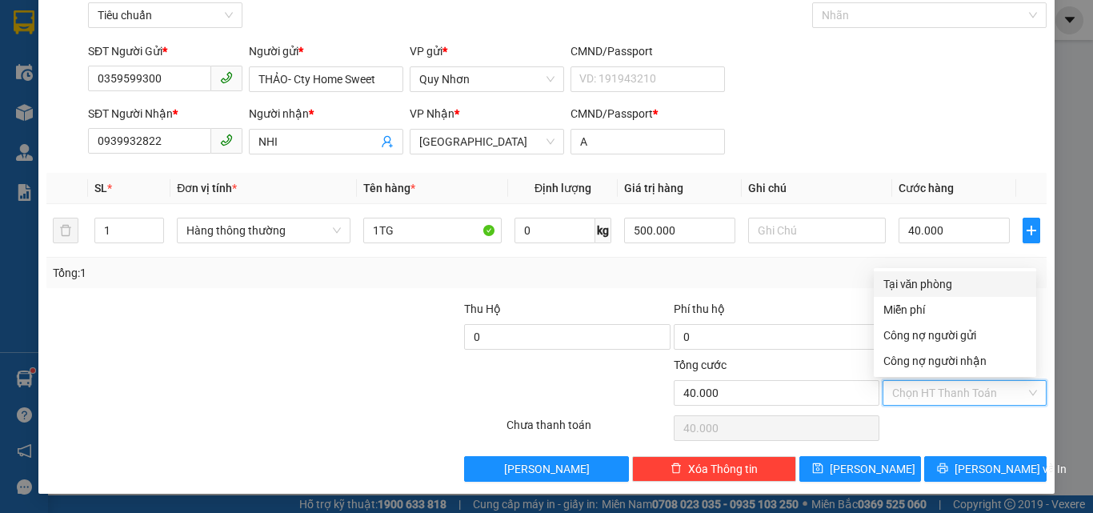
click at [951, 281] on div "Tại văn phòng" at bounding box center [954, 284] width 143 height 18
type input "0"
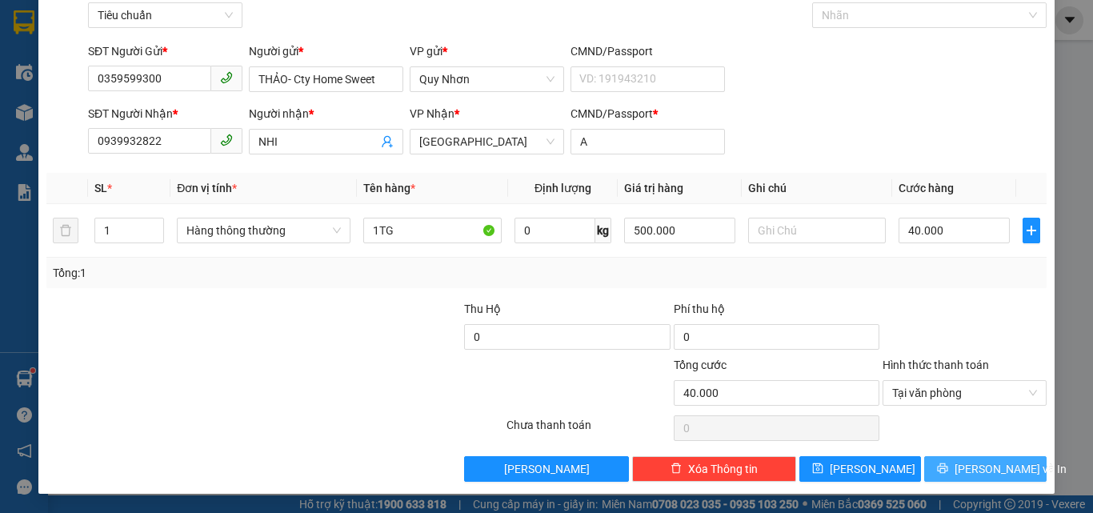
click at [948, 469] on icon "printer" at bounding box center [943, 468] width 10 height 10
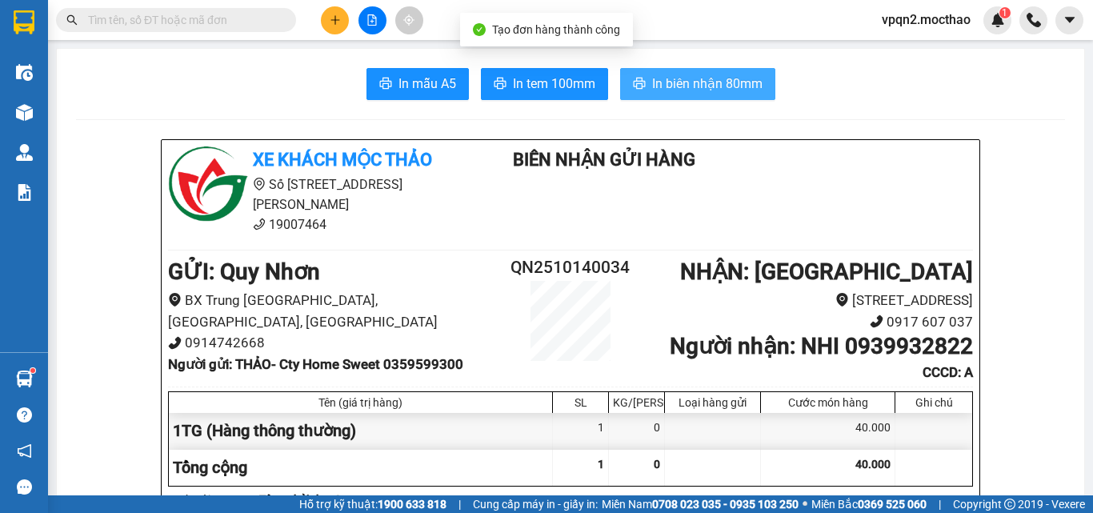
click at [736, 87] on span "In biên nhận 80mm" at bounding box center [707, 84] width 110 height 20
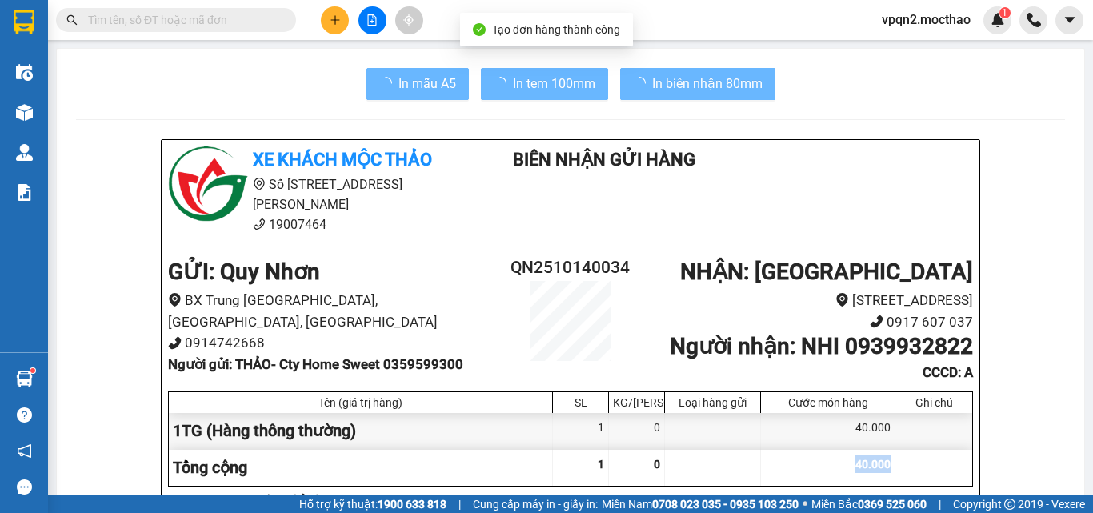
drag, startPoint x: 844, startPoint y: 460, endPoint x: 782, endPoint y: 342, distance: 133.5
click at [836, 450] on div "40.000" at bounding box center [828, 468] width 134 height 36
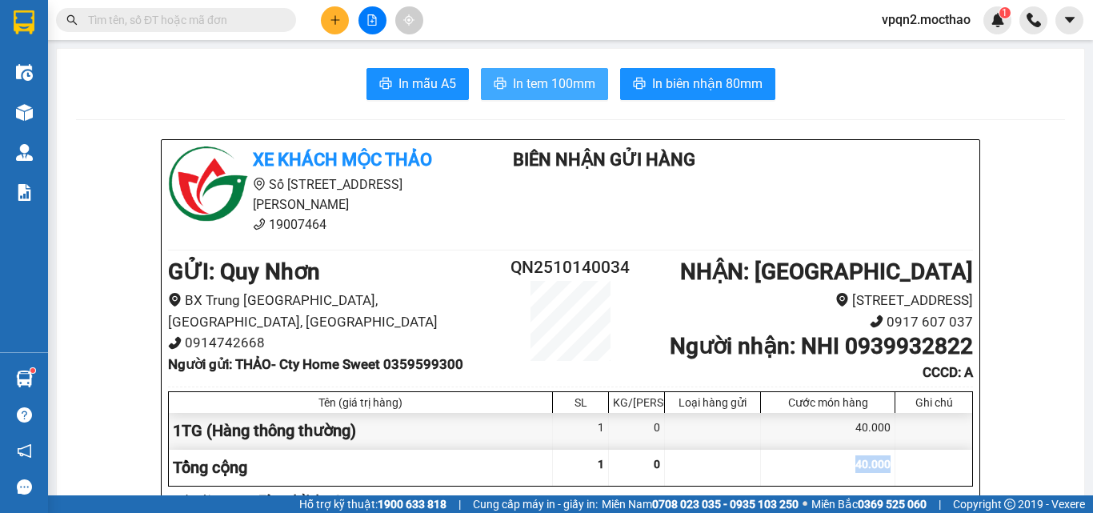
click at [549, 74] on span "In tem 100mm" at bounding box center [554, 84] width 82 height 20
click at [834, 450] on div "40.000" at bounding box center [828, 468] width 134 height 36
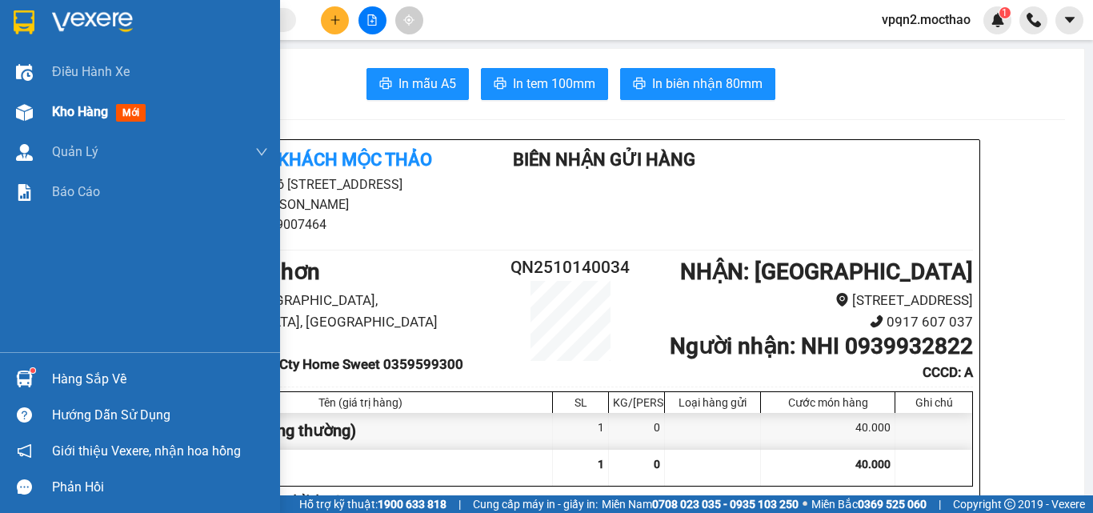
click at [37, 112] on div at bounding box center [24, 112] width 28 height 28
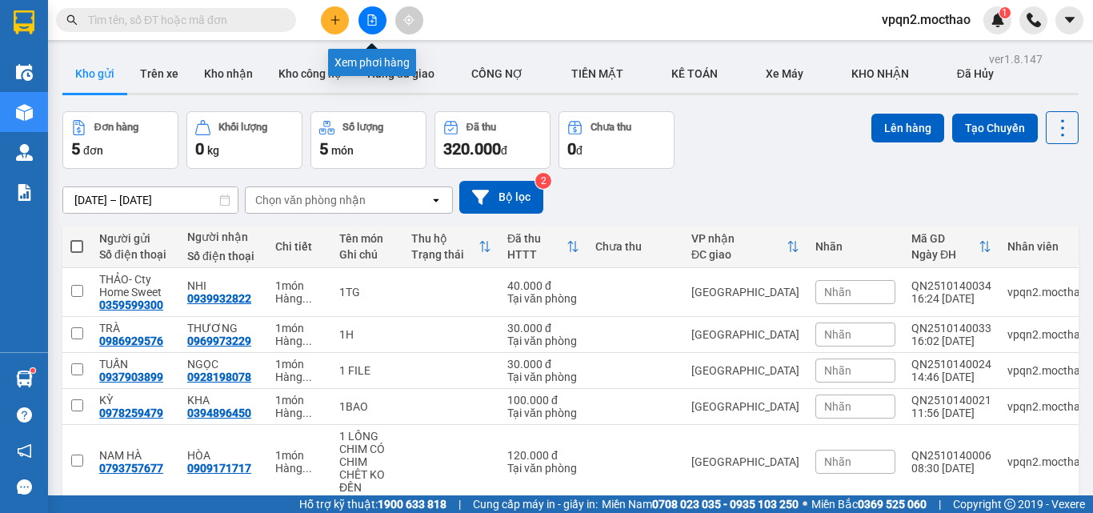
click at [382, 28] on button at bounding box center [372, 20] width 28 height 28
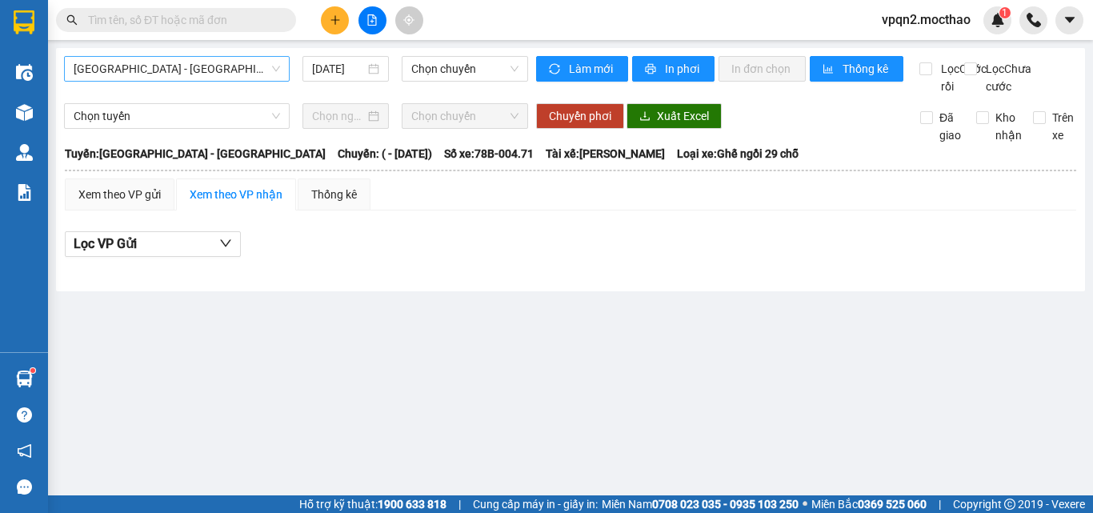
click at [197, 72] on span "Sài Gòn - Tuy Hòa" at bounding box center [177, 69] width 206 height 24
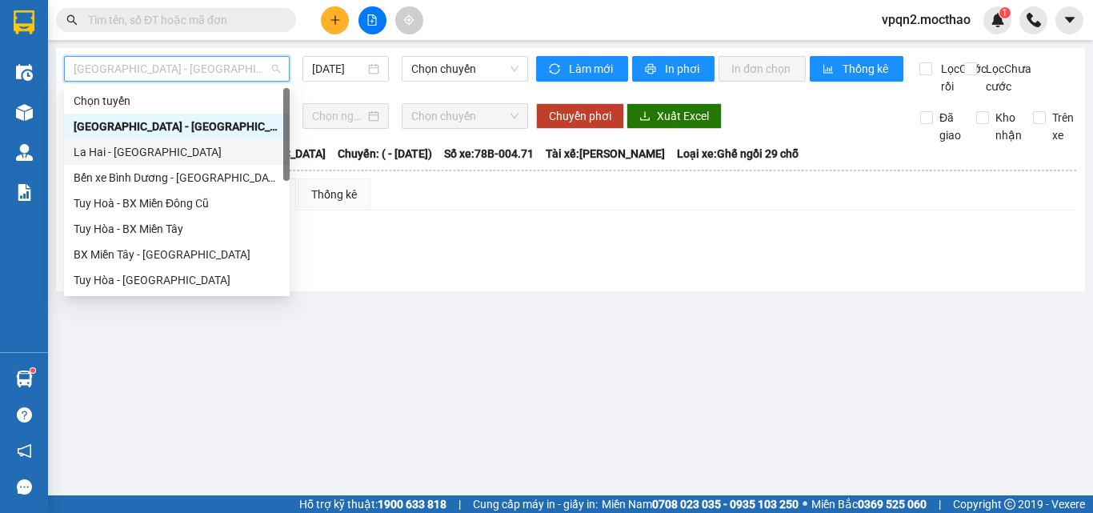
scroll to position [320, 0]
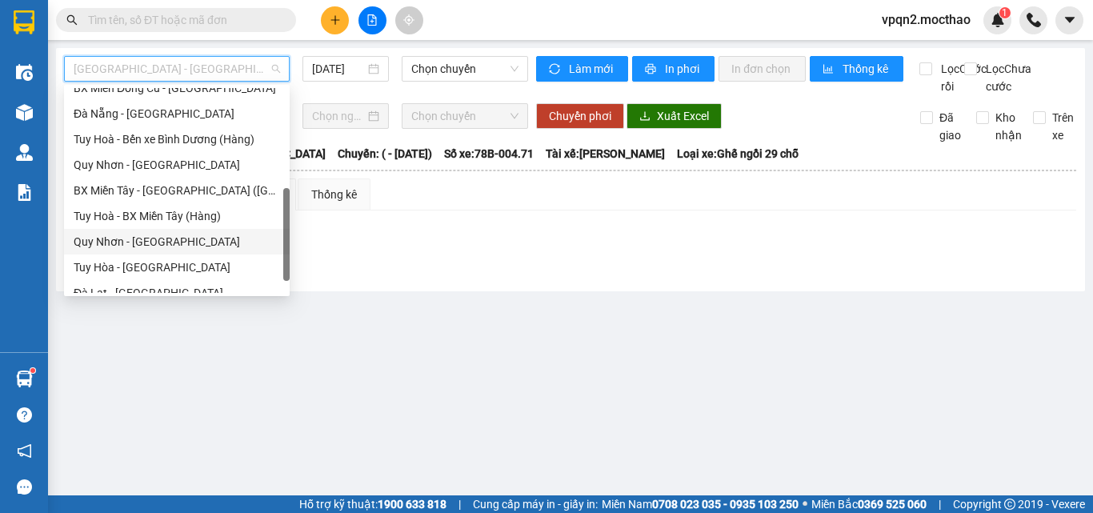
click at [186, 235] on div "Quy Nhơn - Tuy Hòa" at bounding box center [177, 242] width 206 height 18
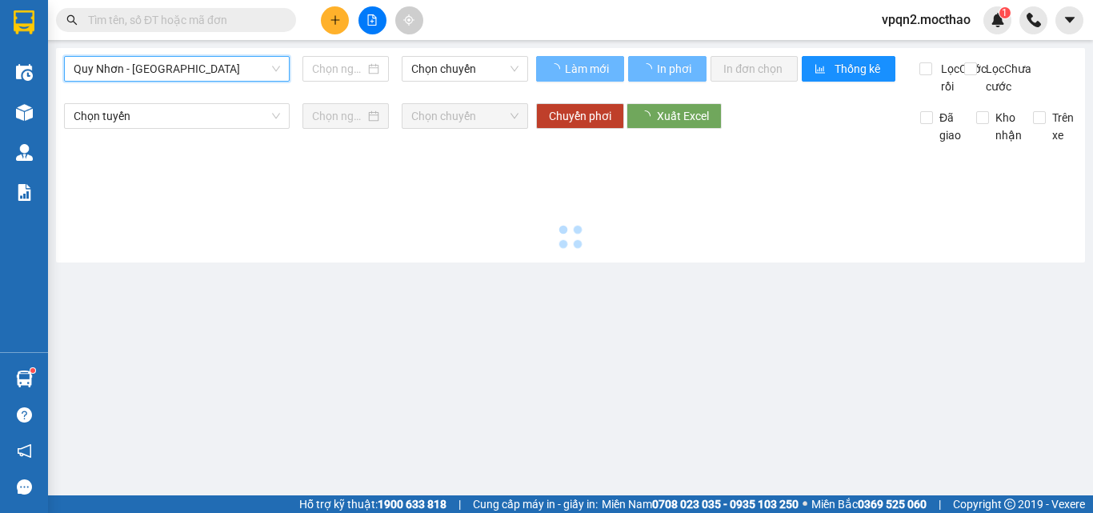
type input "[DATE]"
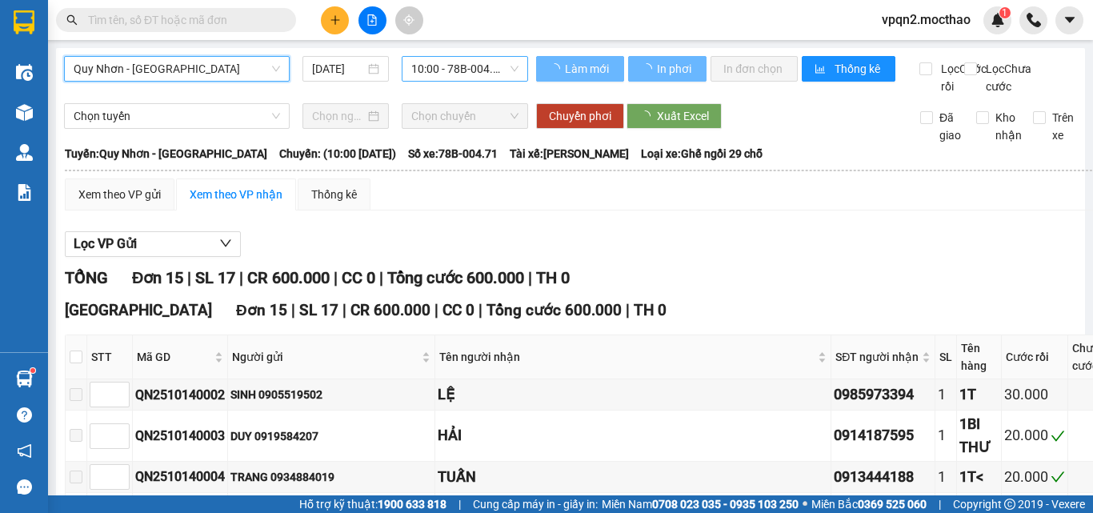
click at [437, 73] on span "10:00 - 78B-004.71" at bounding box center [464, 69] width 107 height 24
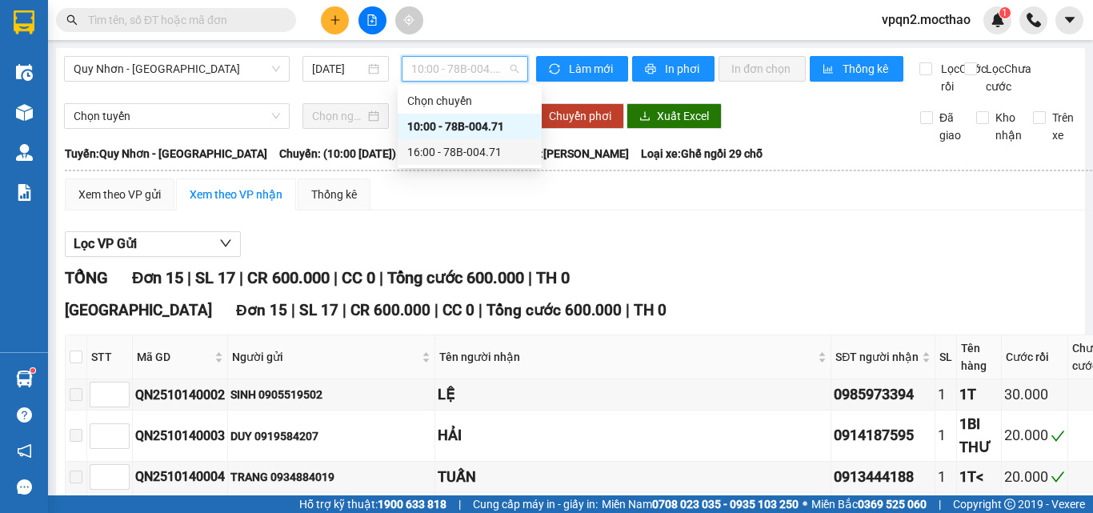
click at [441, 152] on div "16:00 - 78B-004.71" at bounding box center [469, 152] width 125 height 18
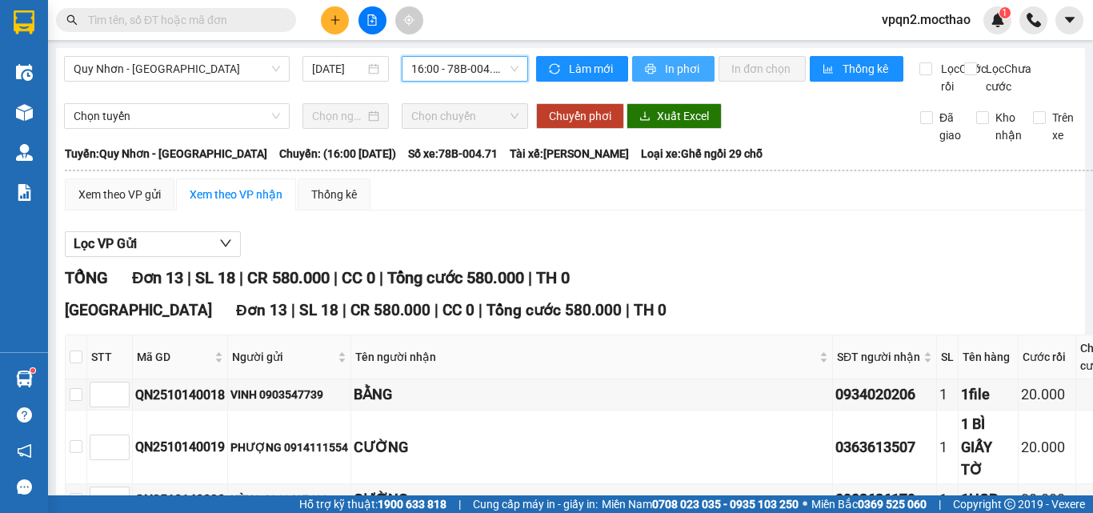
click at [668, 72] on span "In phơi" at bounding box center [683, 69] width 37 height 18
click at [266, 16] on input "text" at bounding box center [182, 20] width 189 height 18
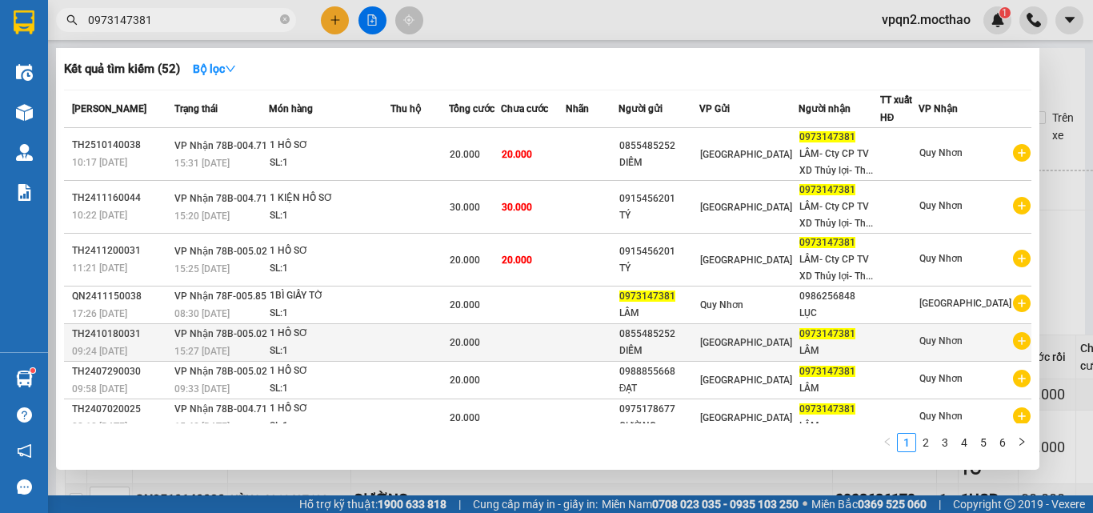
scroll to position [126, 0]
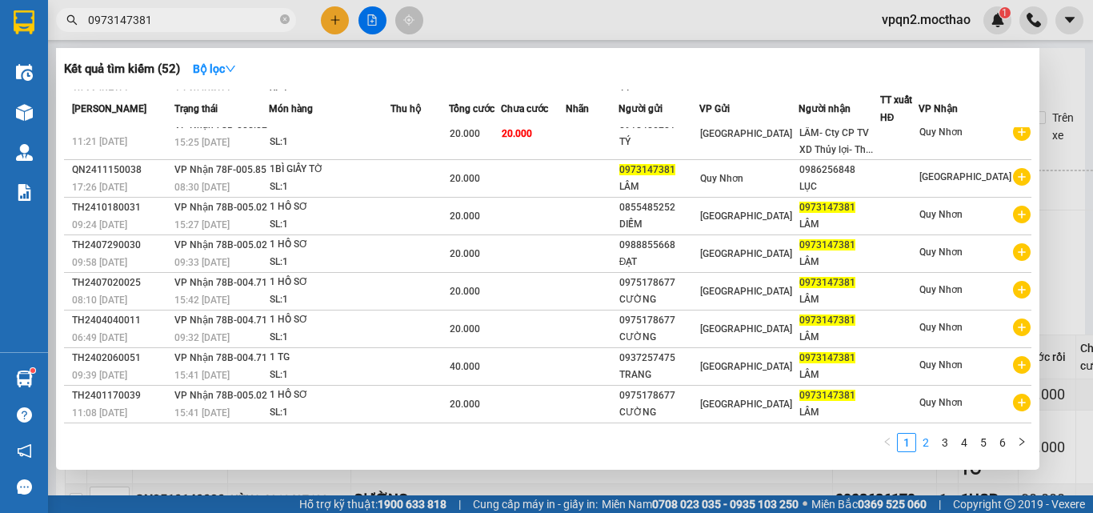
type input "0973147381"
click at [925, 439] on link "2" at bounding box center [926, 443] width 18 height 18
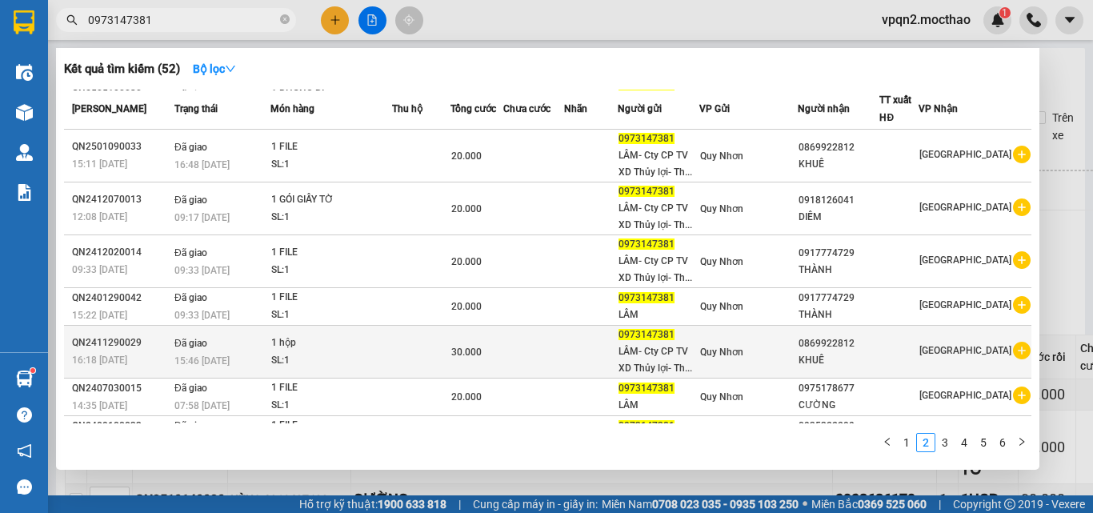
scroll to position [157, 0]
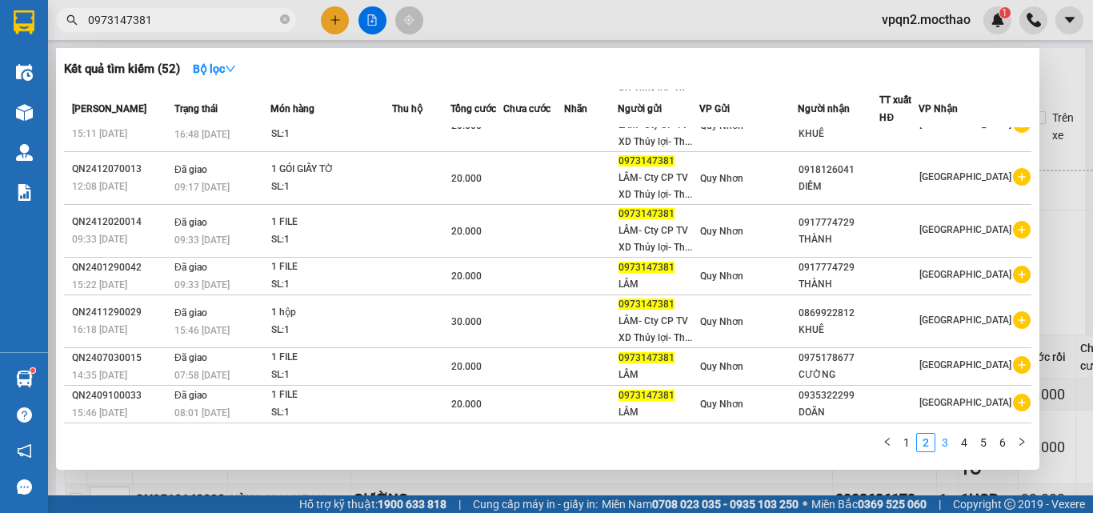
click at [942, 441] on link "3" at bounding box center [945, 443] width 18 height 18
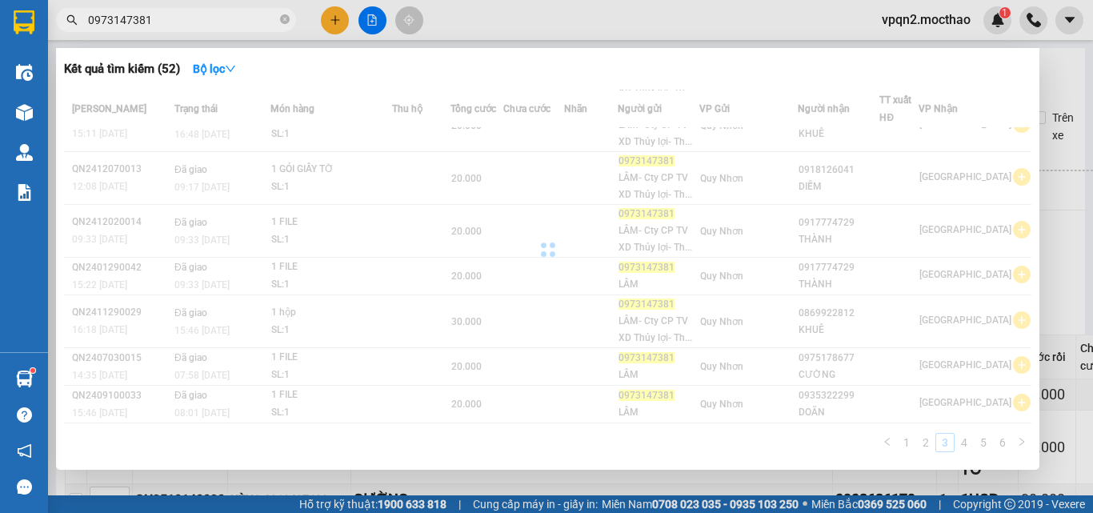
scroll to position [81, 0]
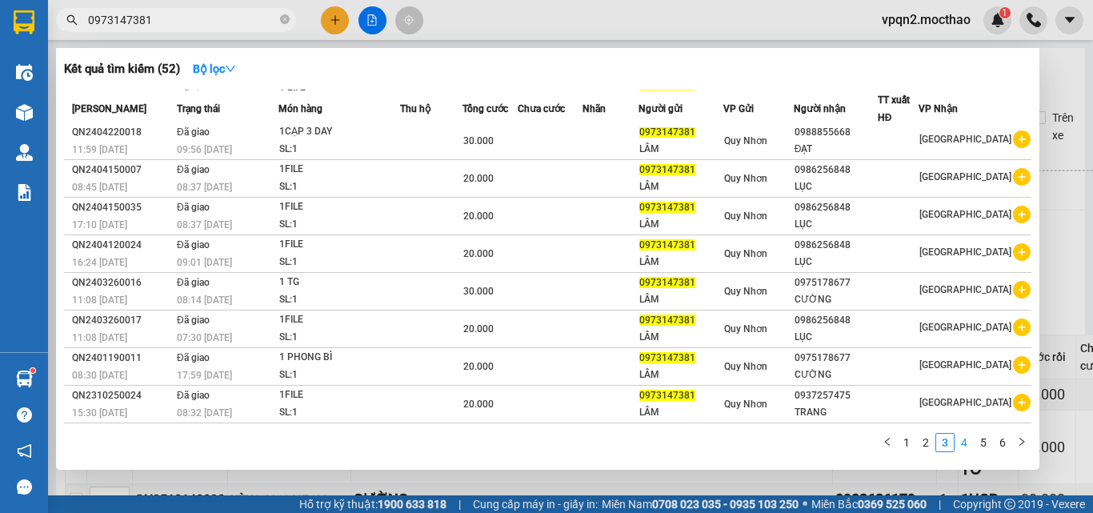
click at [963, 443] on link "4" at bounding box center [964, 443] width 18 height 18
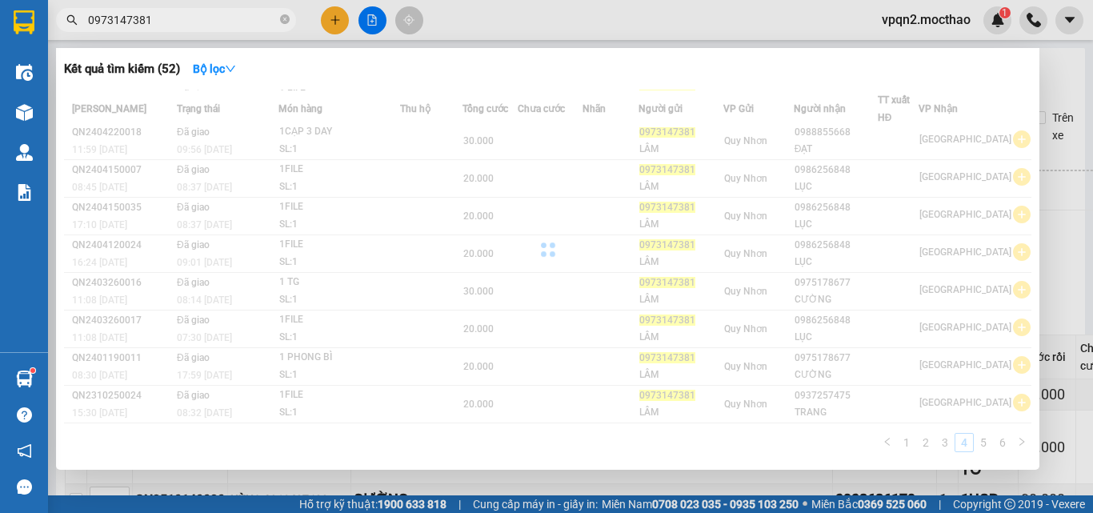
scroll to position [80, 0]
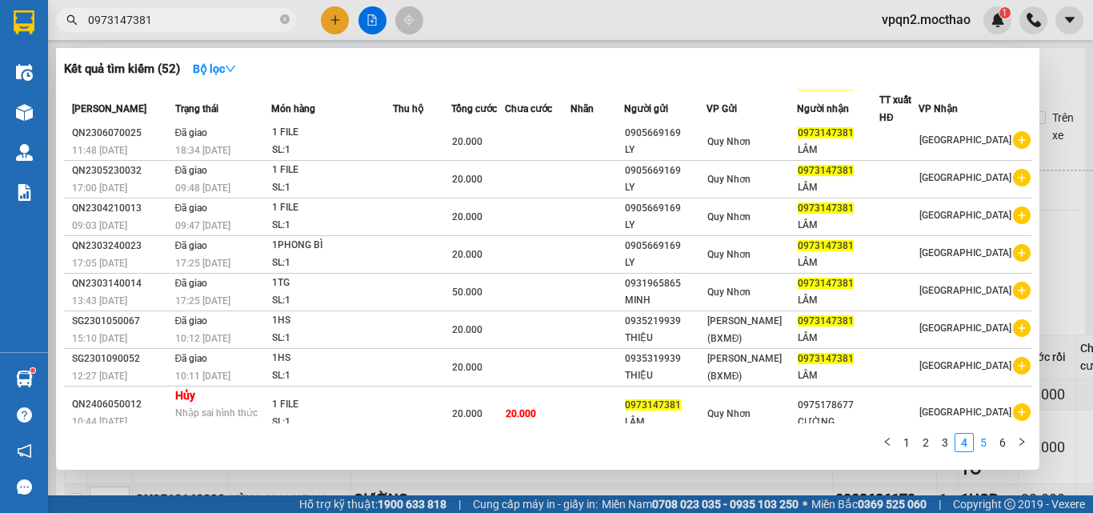
click at [987, 446] on link "5" at bounding box center [983, 443] width 18 height 18
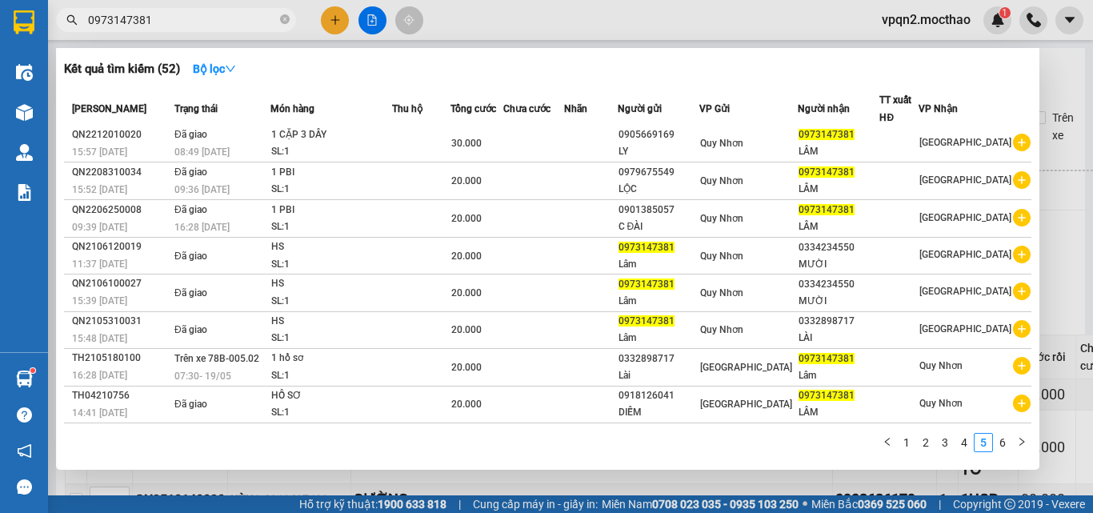
scroll to position [78, 0]
click at [1057, 92] on div at bounding box center [546, 256] width 1093 height 513
